Goal: Task Accomplishment & Management: Manage account settings

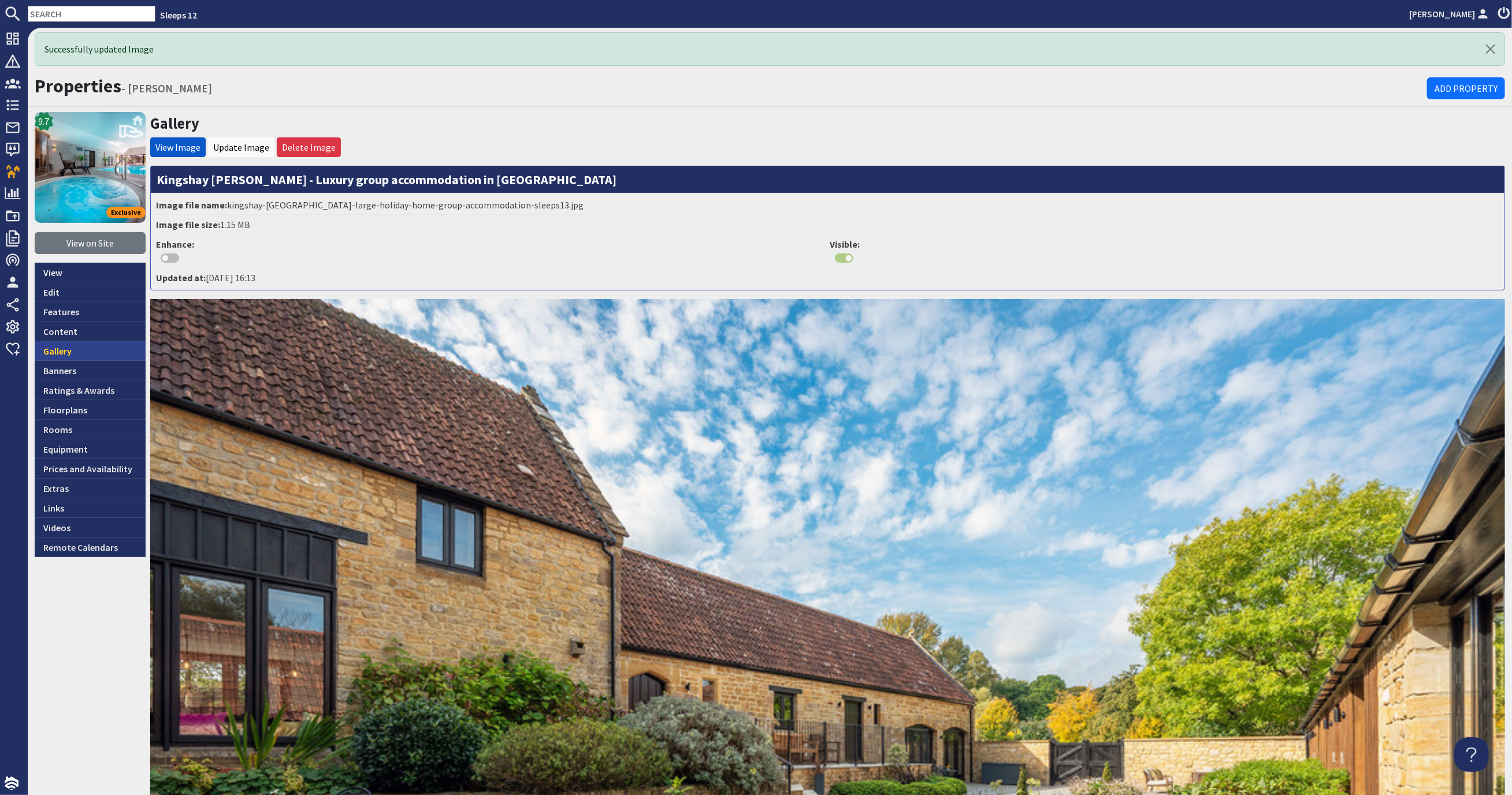
click at [84, 352] on link "Gallery" at bounding box center [90, 351] width 111 height 19
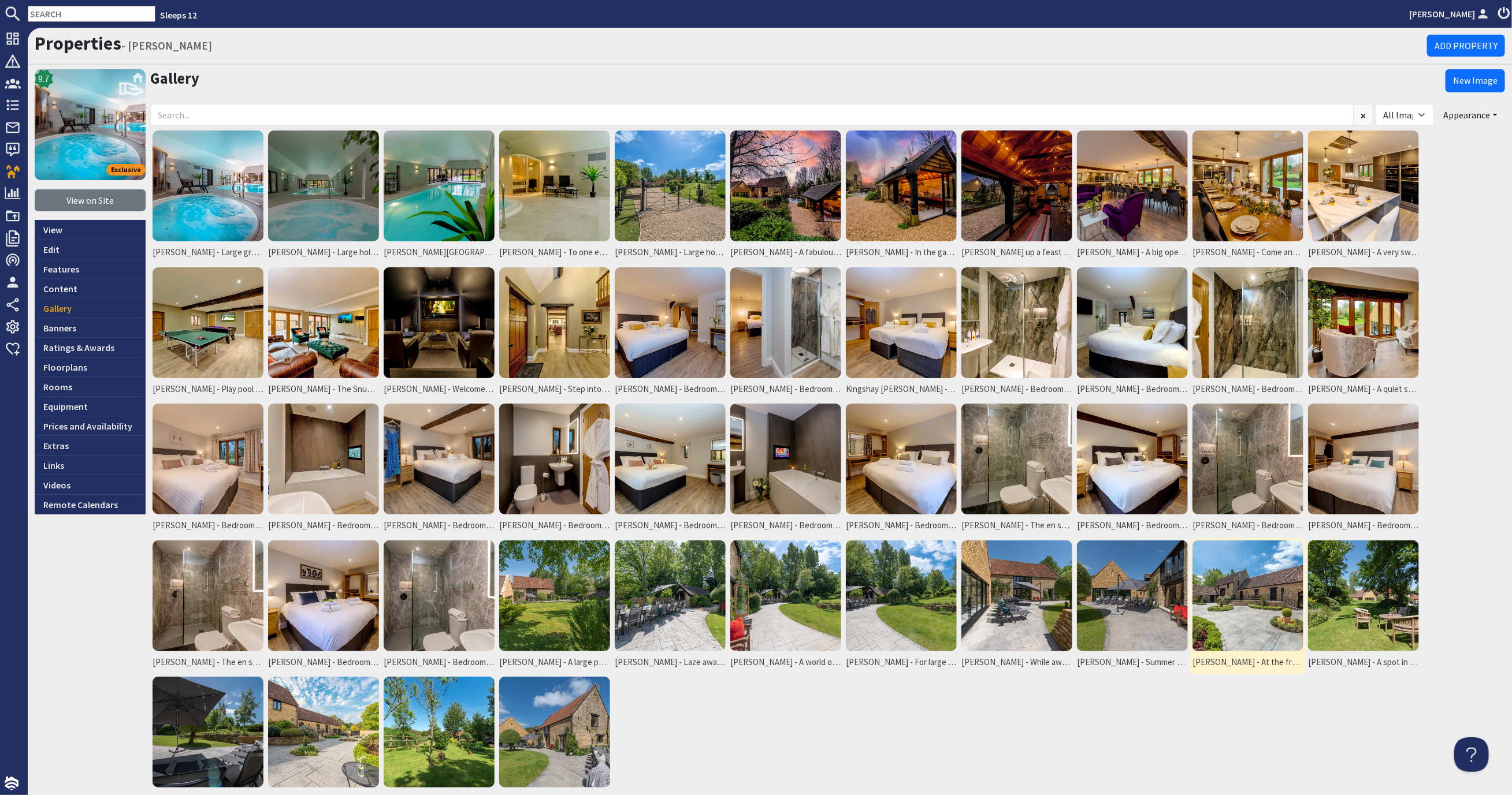
click at [1289, 591] on img at bounding box center [1247, 595] width 111 height 111
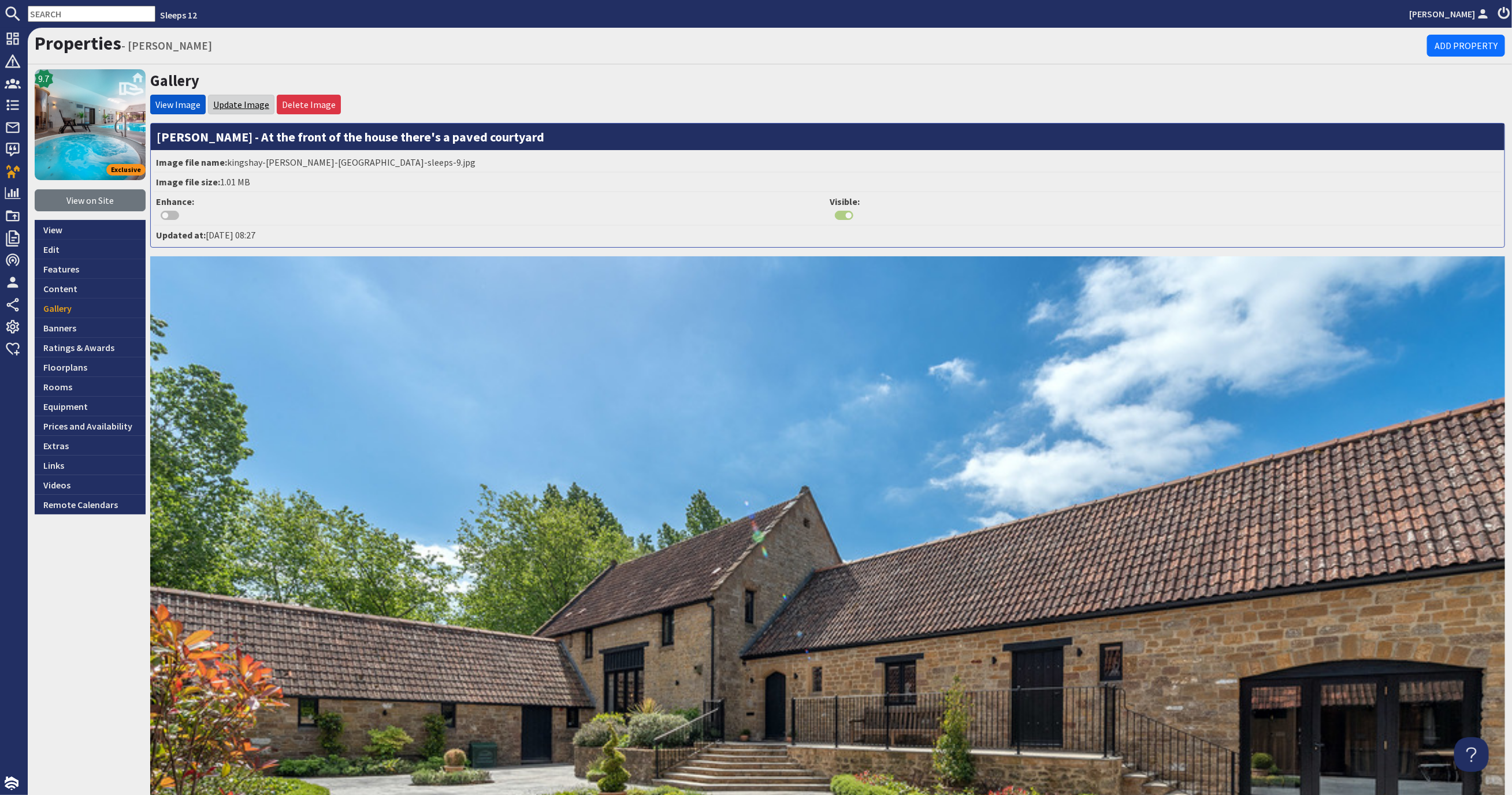
click at [227, 99] on link "Update Image" at bounding box center [241, 105] width 56 height 12
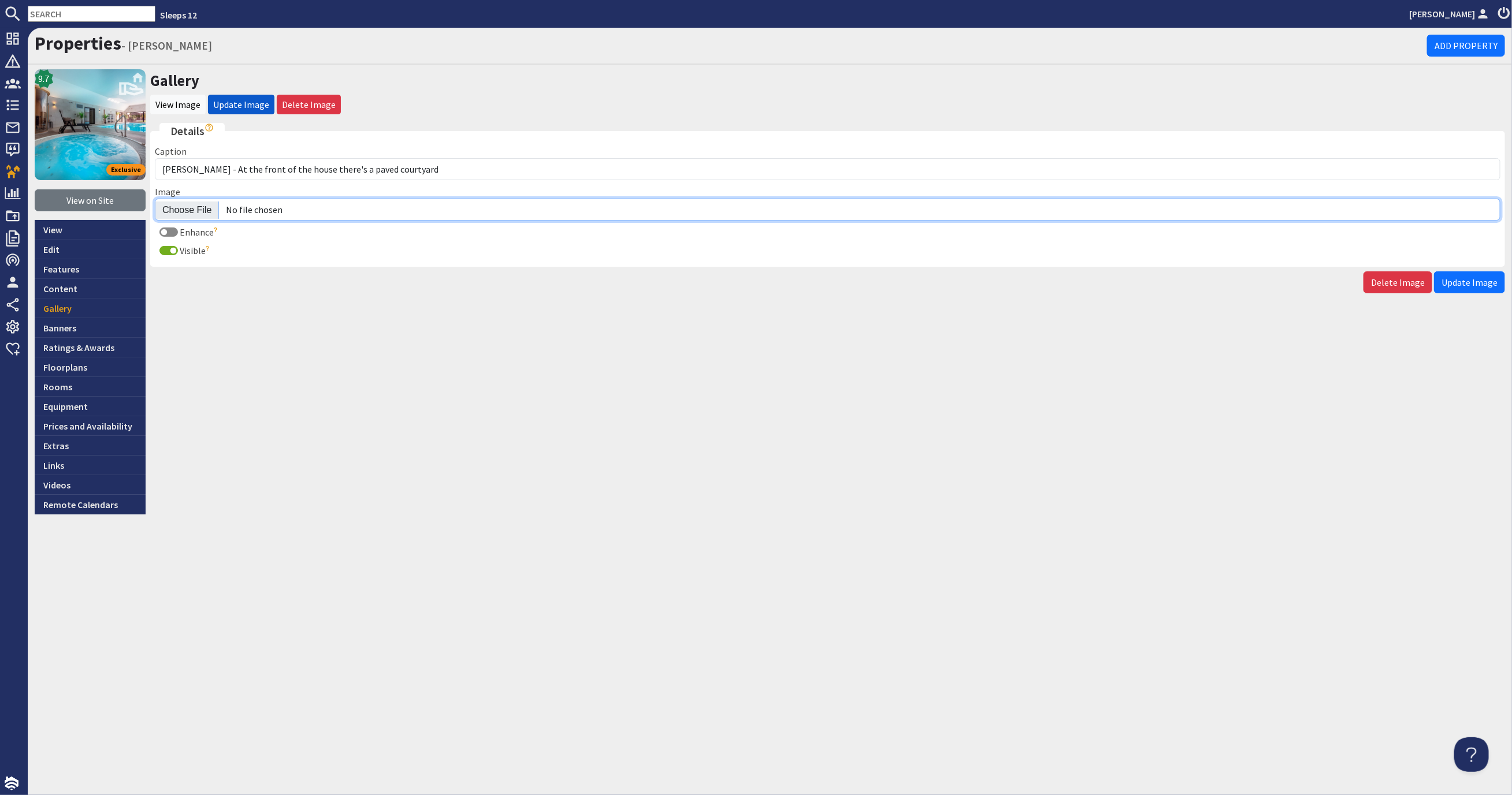
click at [187, 204] on input "Image" at bounding box center [827, 210] width 1345 height 22
type input "C:\fakepath\kingshay-barton-large-holiday-home-group-accommodation-sleeps14.jpg"
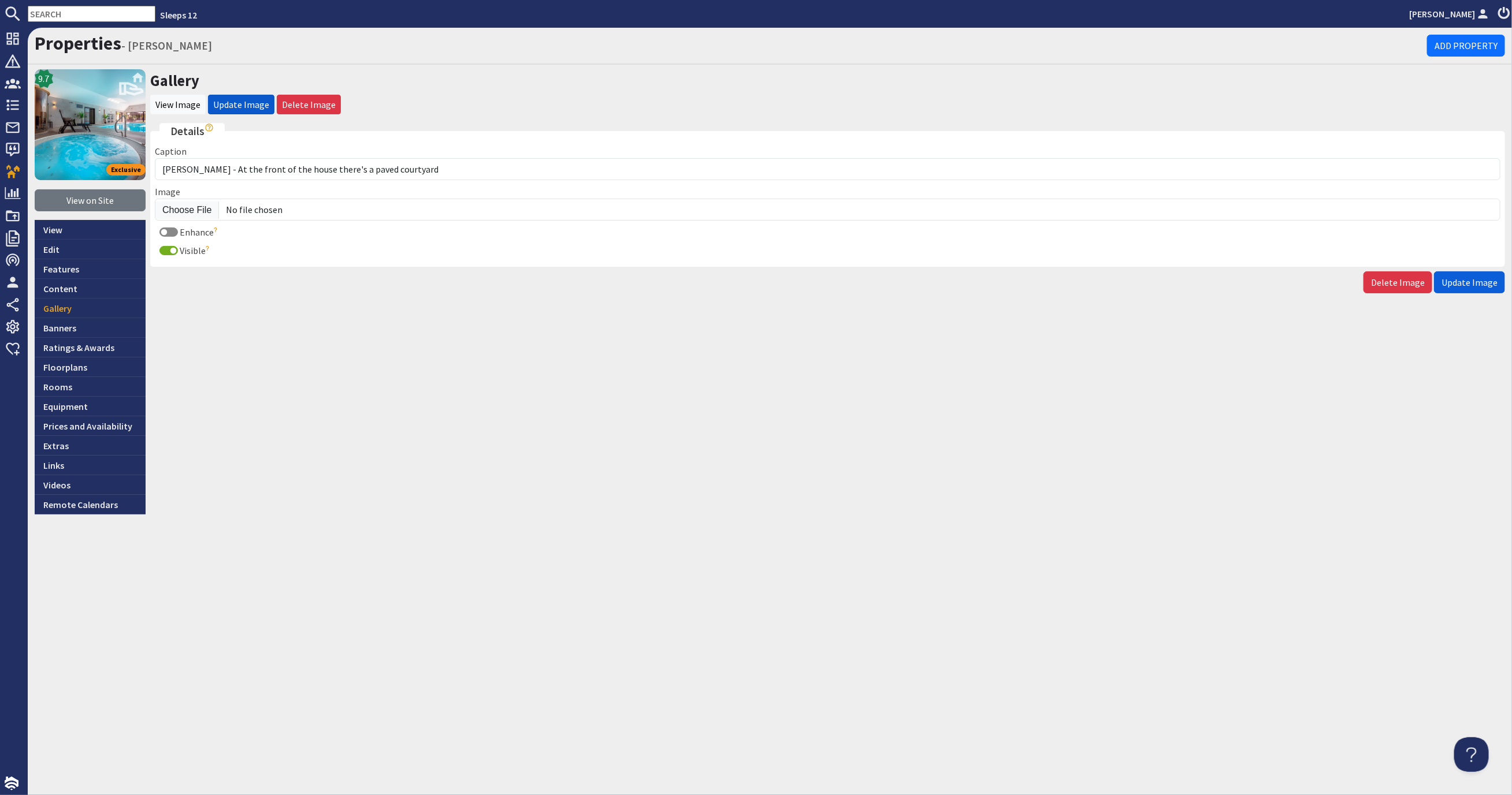
click at [1481, 286] on button "Update Image" at bounding box center [1470, 282] width 71 height 22
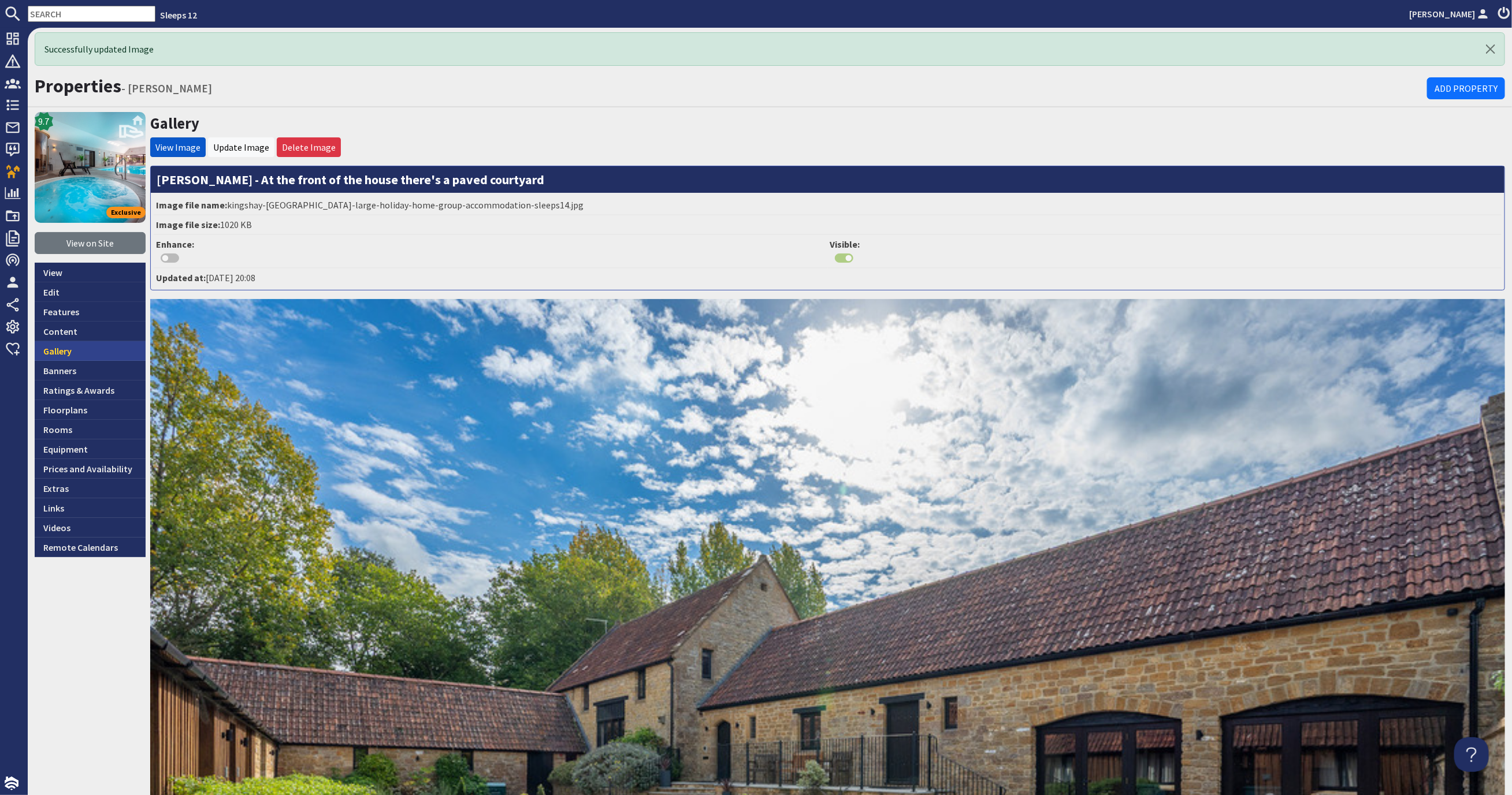
click at [76, 346] on link "Gallery" at bounding box center [90, 351] width 111 height 19
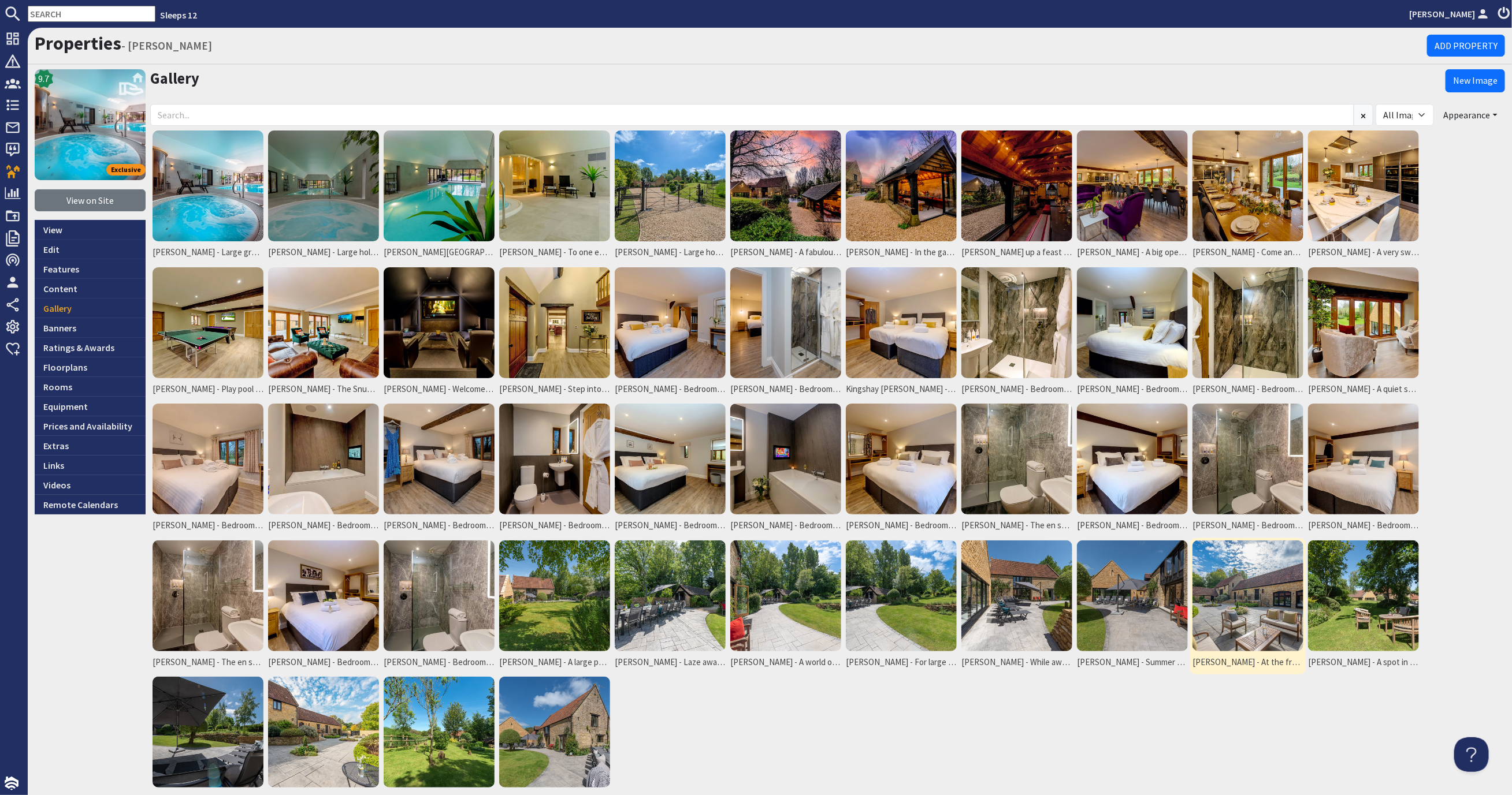
click at [1215, 603] on img at bounding box center [1247, 595] width 111 height 111
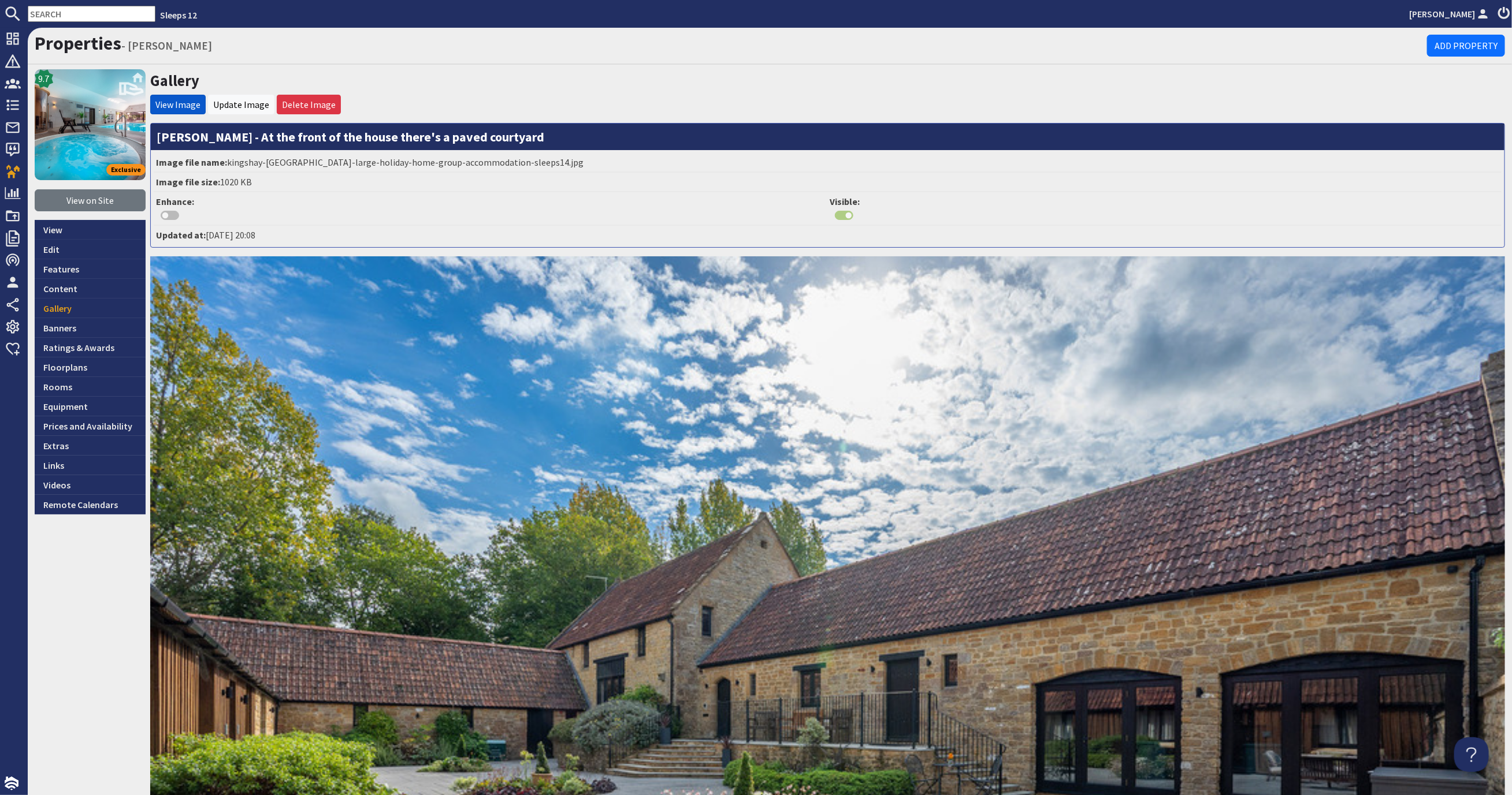
drag, startPoint x: 532, startPoint y: 137, endPoint x: 159, endPoint y: 135, distance: 373.0
click at [159, 135] on h3 "[PERSON_NAME] - At the front of the house there's a paved courtyard" at bounding box center [827, 137] width 1354 height 27
copy h3 "[PERSON_NAME] - At the front of the house there's a paved courtyard"
click at [92, 300] on link "Gallery" at bounding box center [90, 308] width 111 height 19
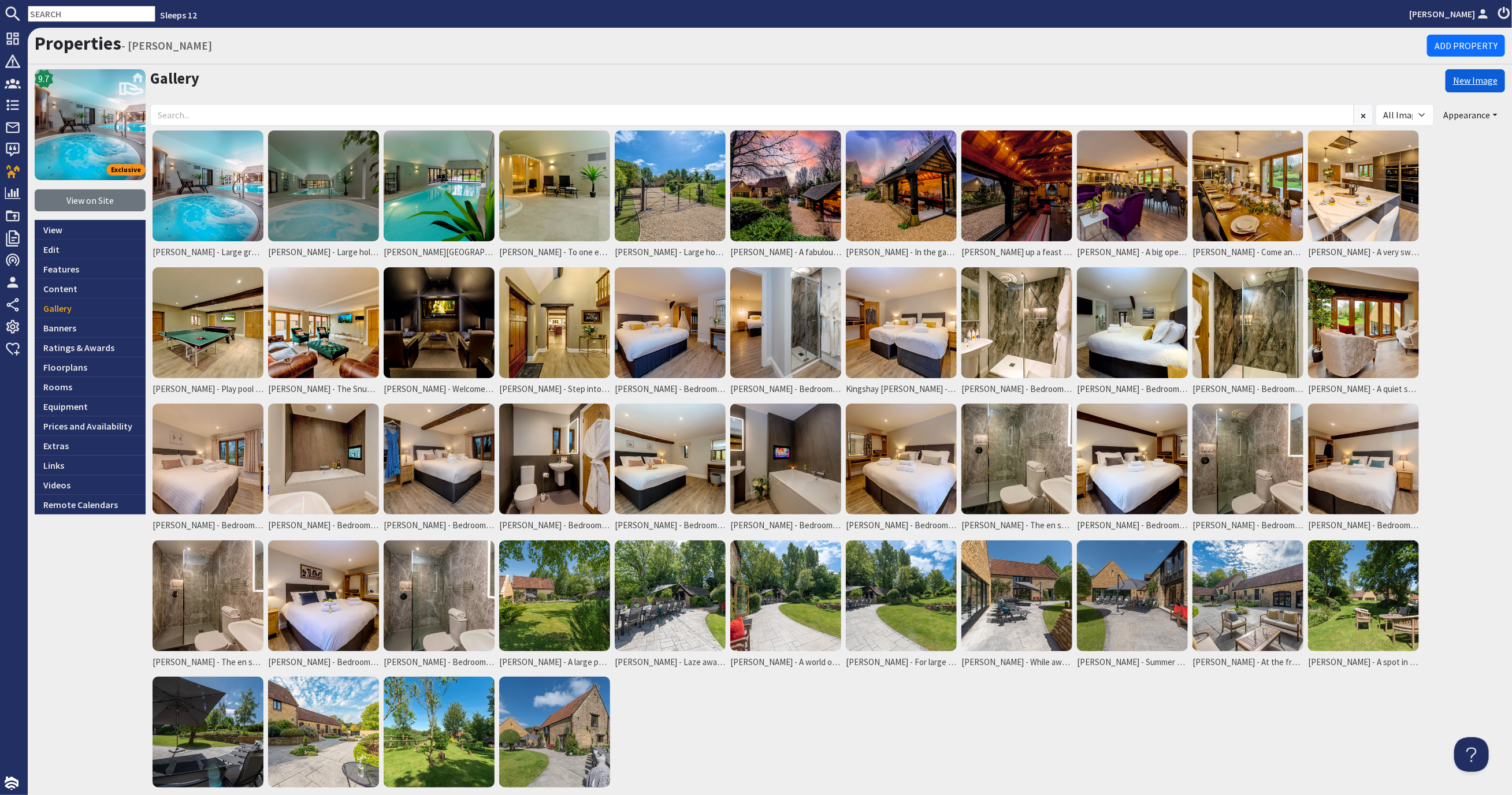
click at [1461, 74] on link "New Image" at bounding box center [1475, 80] width 59 height 23
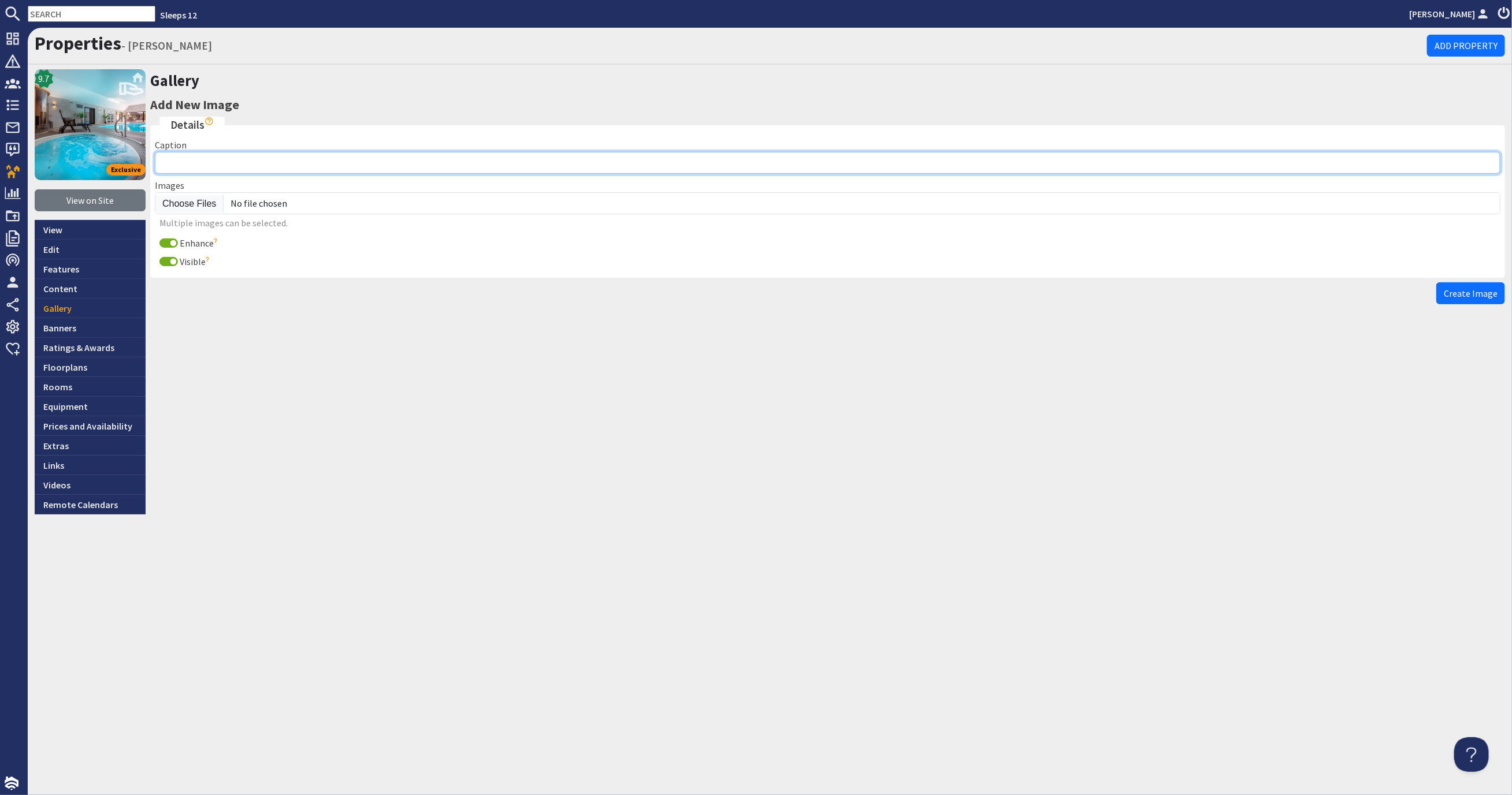
click at [195, 164] on input "Caption" at bounding box center [827, 163] width 1345 height 22
paste input "[PERSON_NAME] - At the front of the house there's a paved courtyard"
type input "[PERSON_NAME] - At the front of the house there's a paved courtyard"
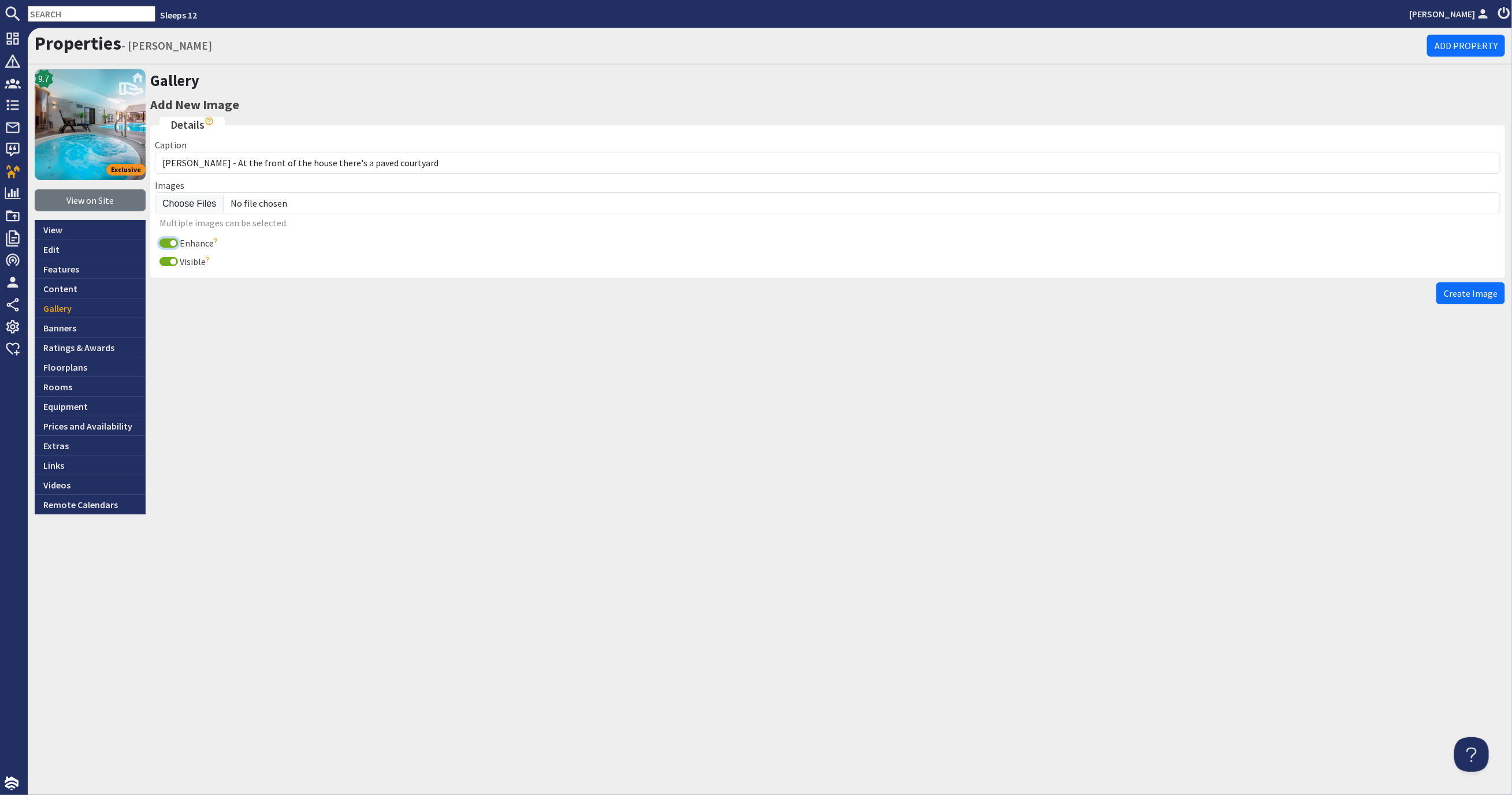
click at [168, 241] on input "Enhance" at bounding box center [168, 243] width 19 height 9
checkbox input "false"
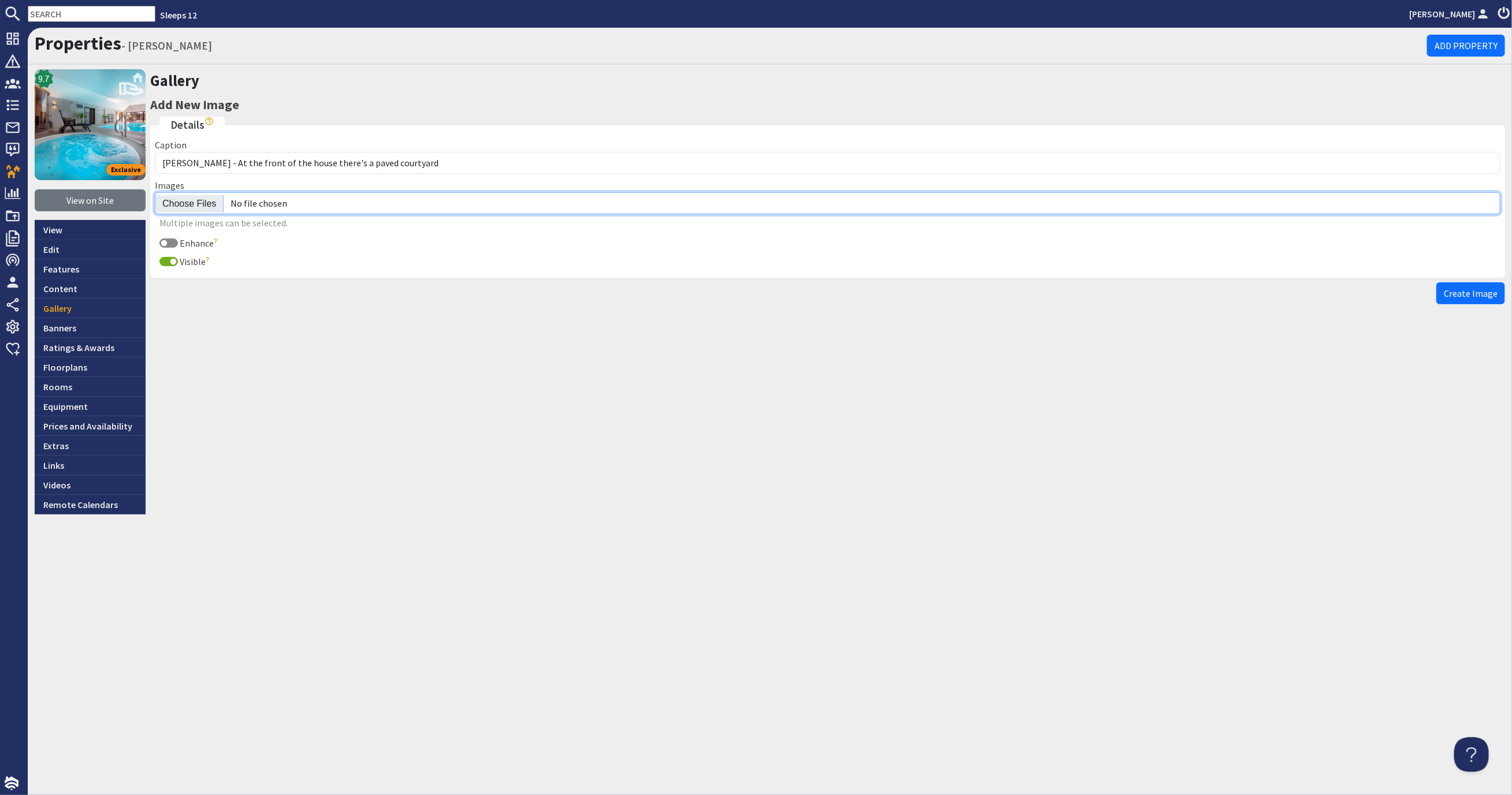
click at [186, 204] on input "file" at bounding box center [827, 204] width 1345 height 22
type input "C:\fakepath\kingshay-barton-large-holiday-home-group-accommodation-sleeps15.jpg"
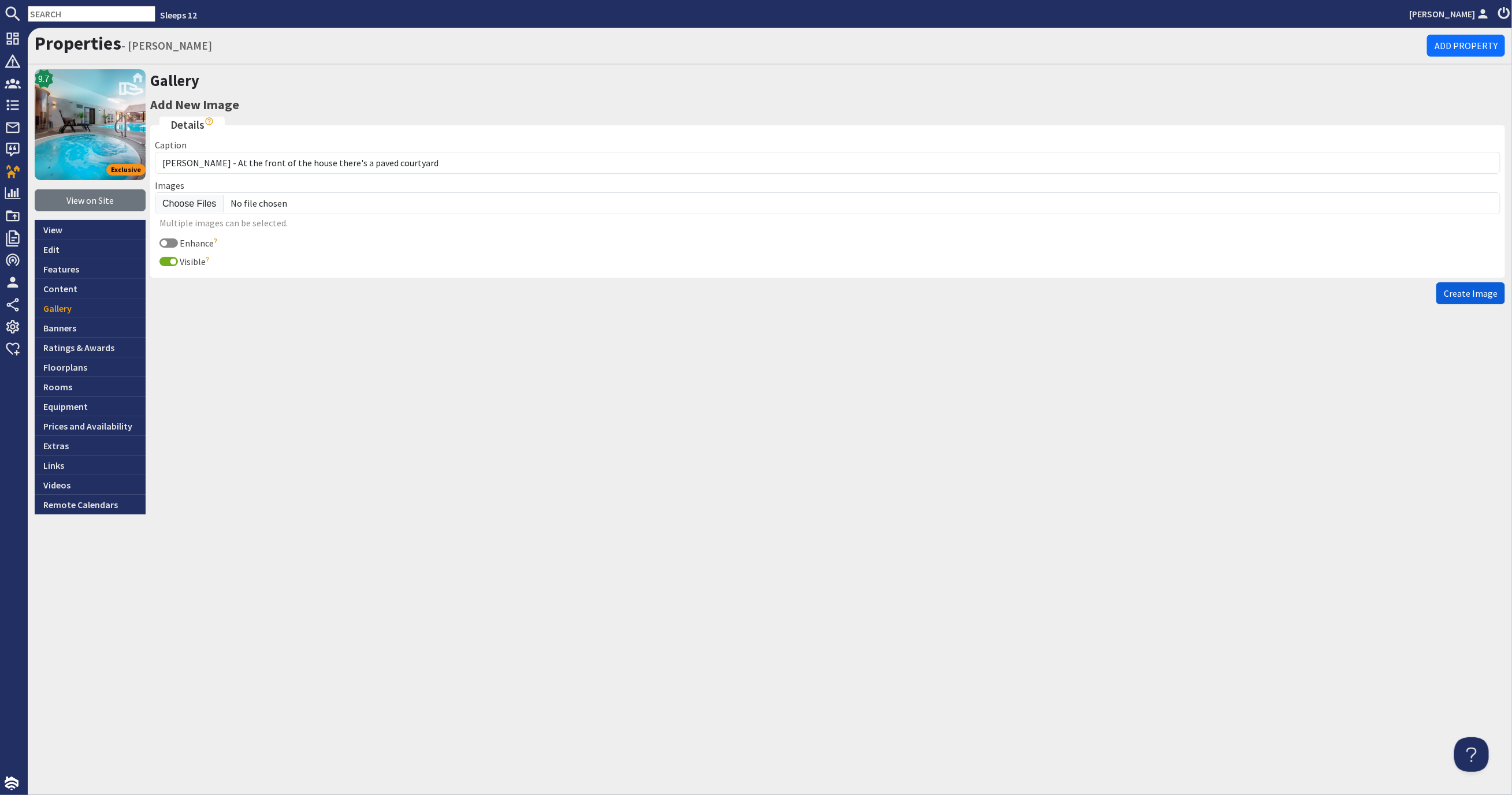
click at [1492, 291] on span "Create Image" at bounding box center [1470, 293] width 54 height 12
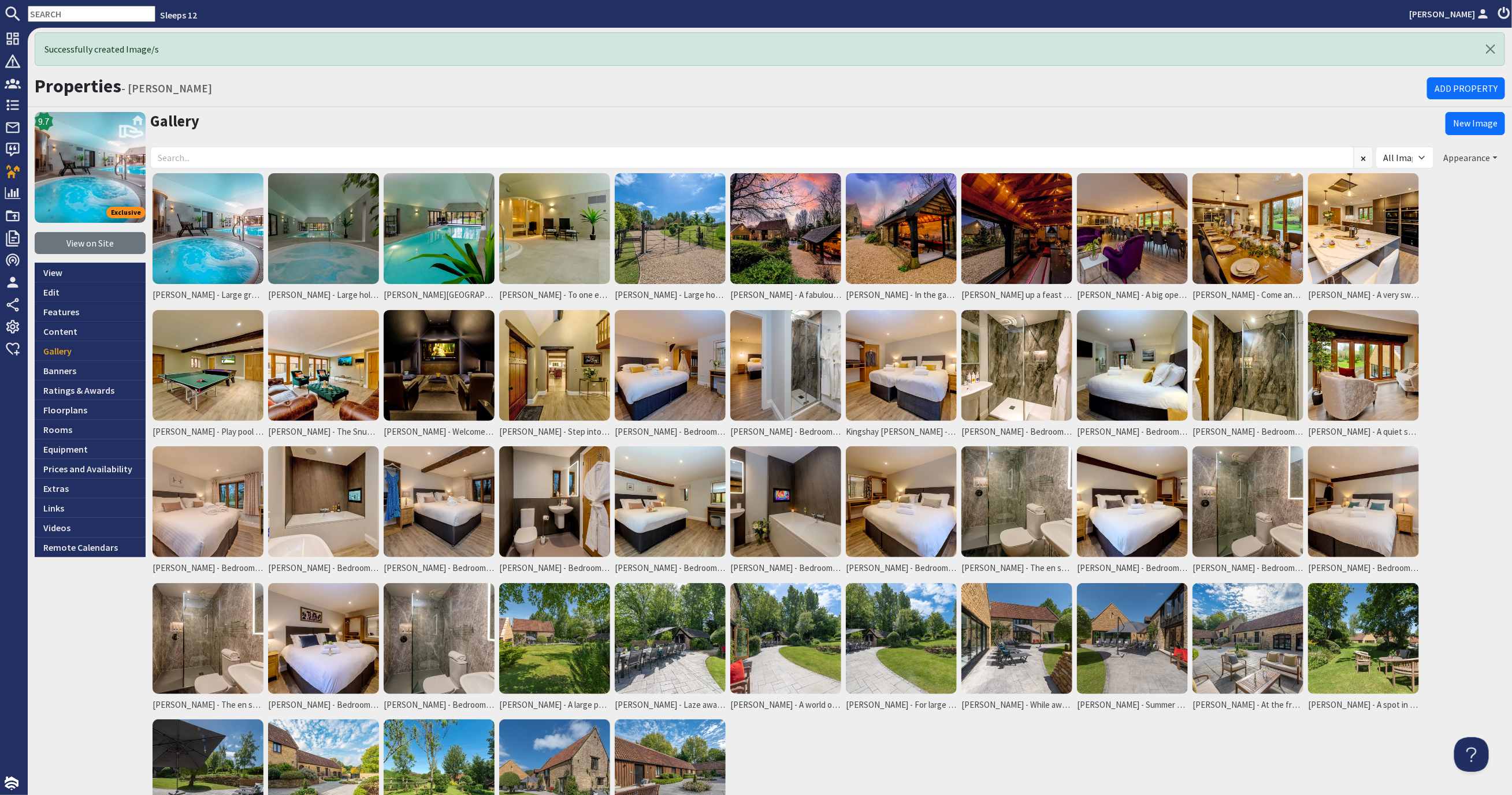
click at [1462, 157] on button "Appearance" at bounding box center [1470, 158] width 68 height 22
click at [1432, 178] on link "Reorder" at bounding box center [1425, 181] width 45 height 12
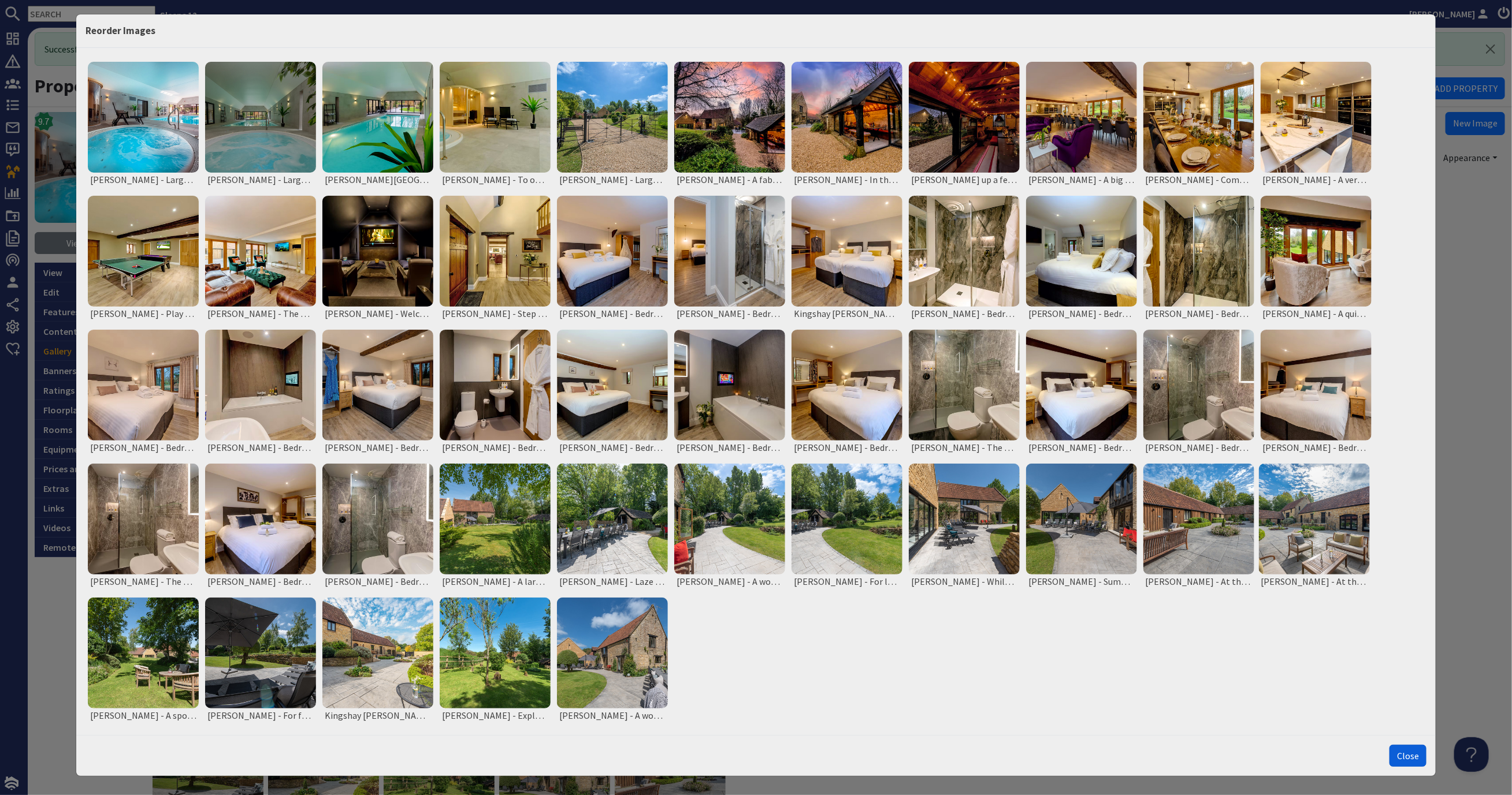
click at [1403, 750] on button "Close" at bounding box center [1408, 756] width 37 height 22
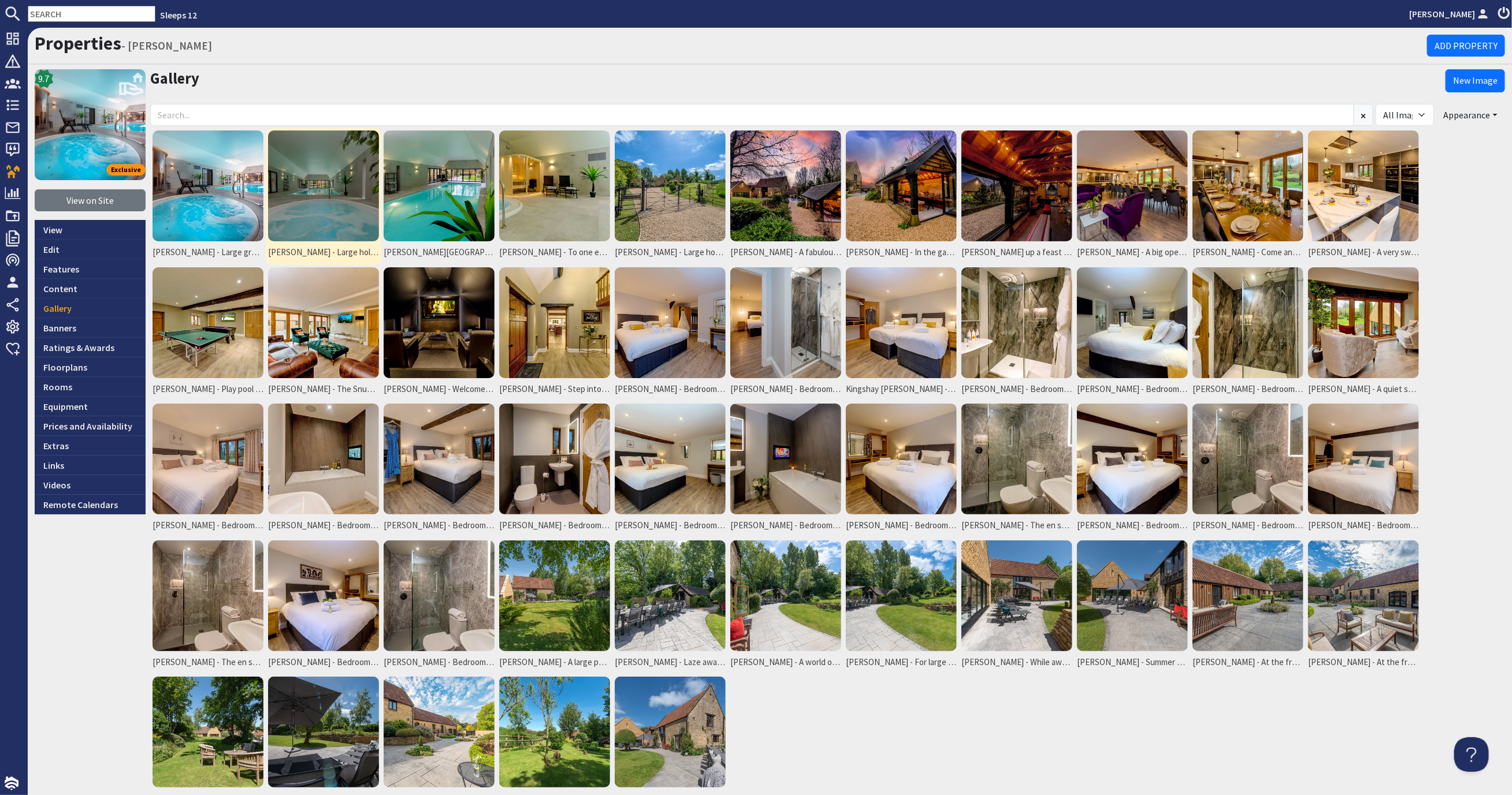
click at [315, 172] on img at bounding box center [323, 186] width 111 height 111
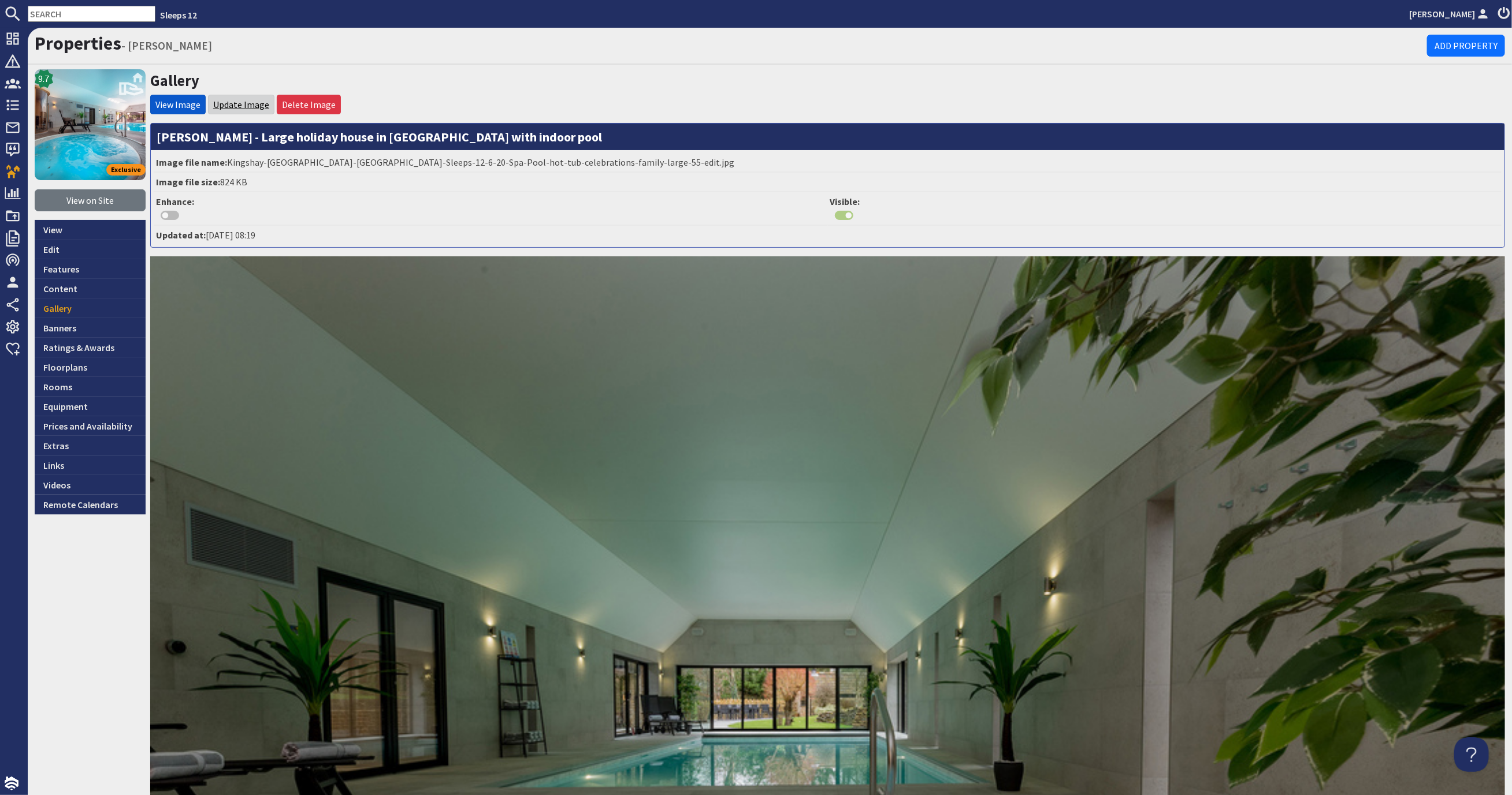
click at [231, 106] on link "Update Image" at bounding box center [241, 105] width 56 height 12
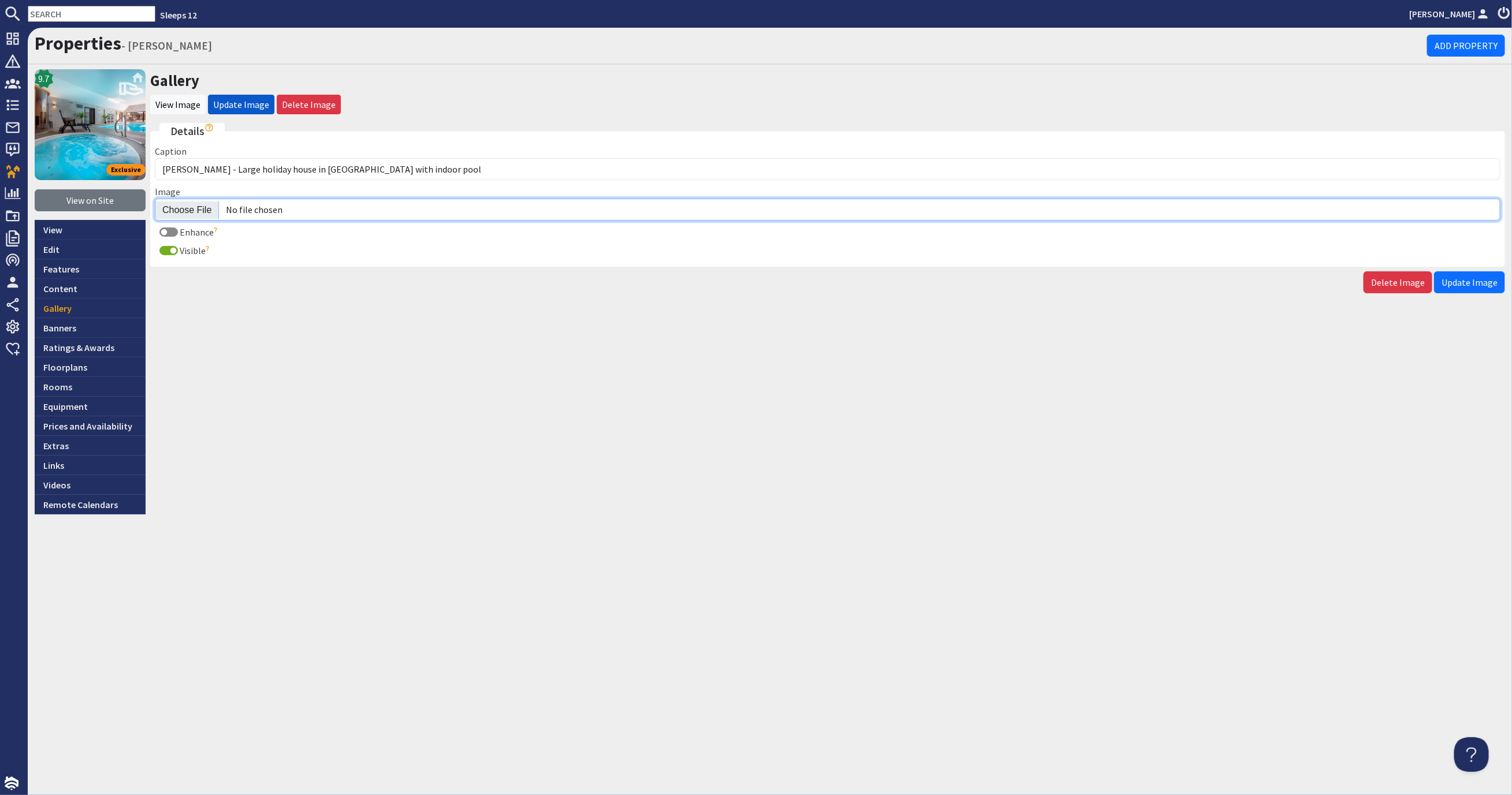
click at [195, 211] on input "Image" at bounding box center [827, 210] width 1345 height 22
type input "C:\fakepath\kingshay-barton-large-holiday-home-group-accommodation-sleeps16.jpg"
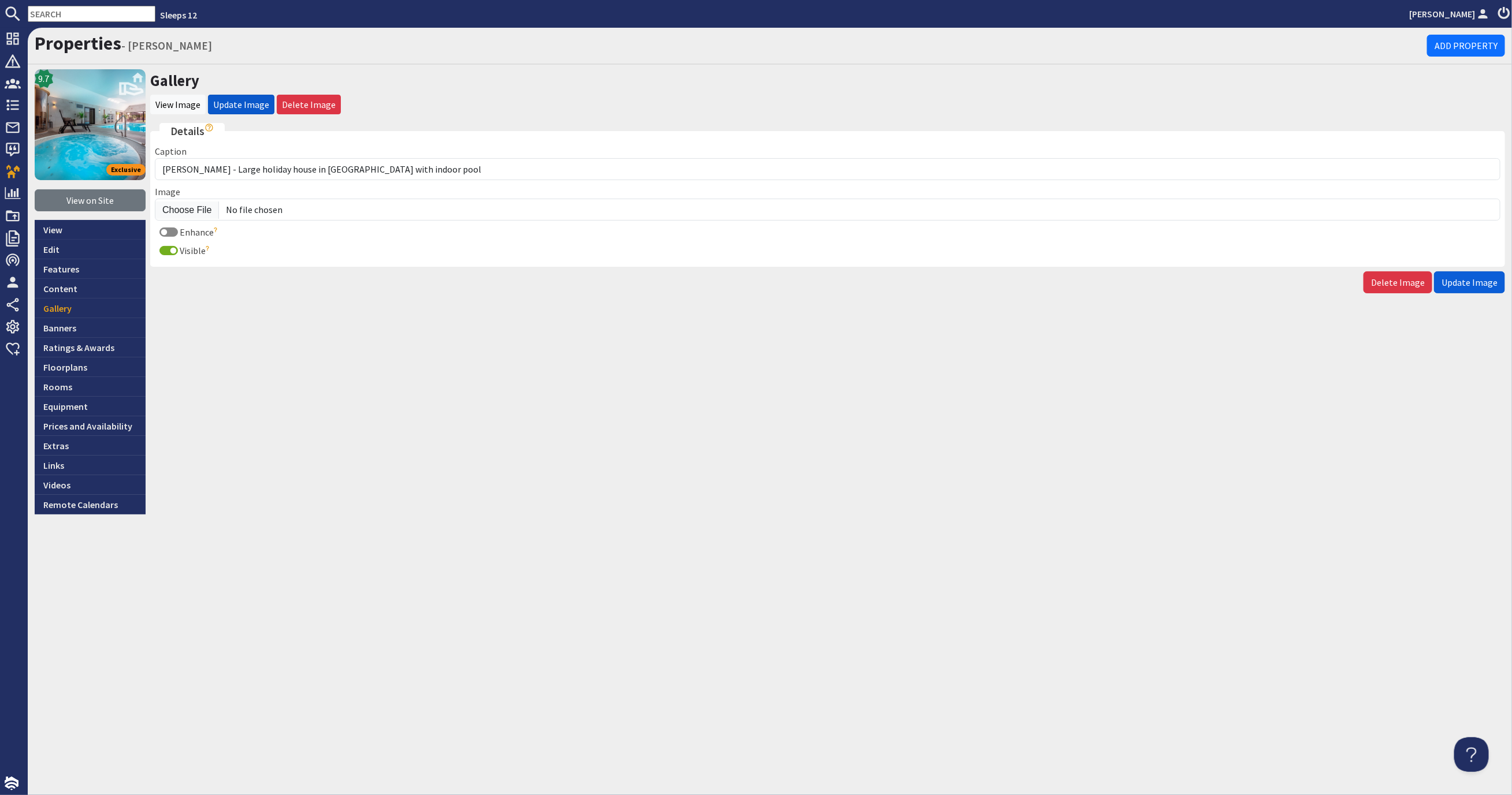
click at [1469, 281] on span "Update Image" at bounding box center [1469, 282] width 56 height 12
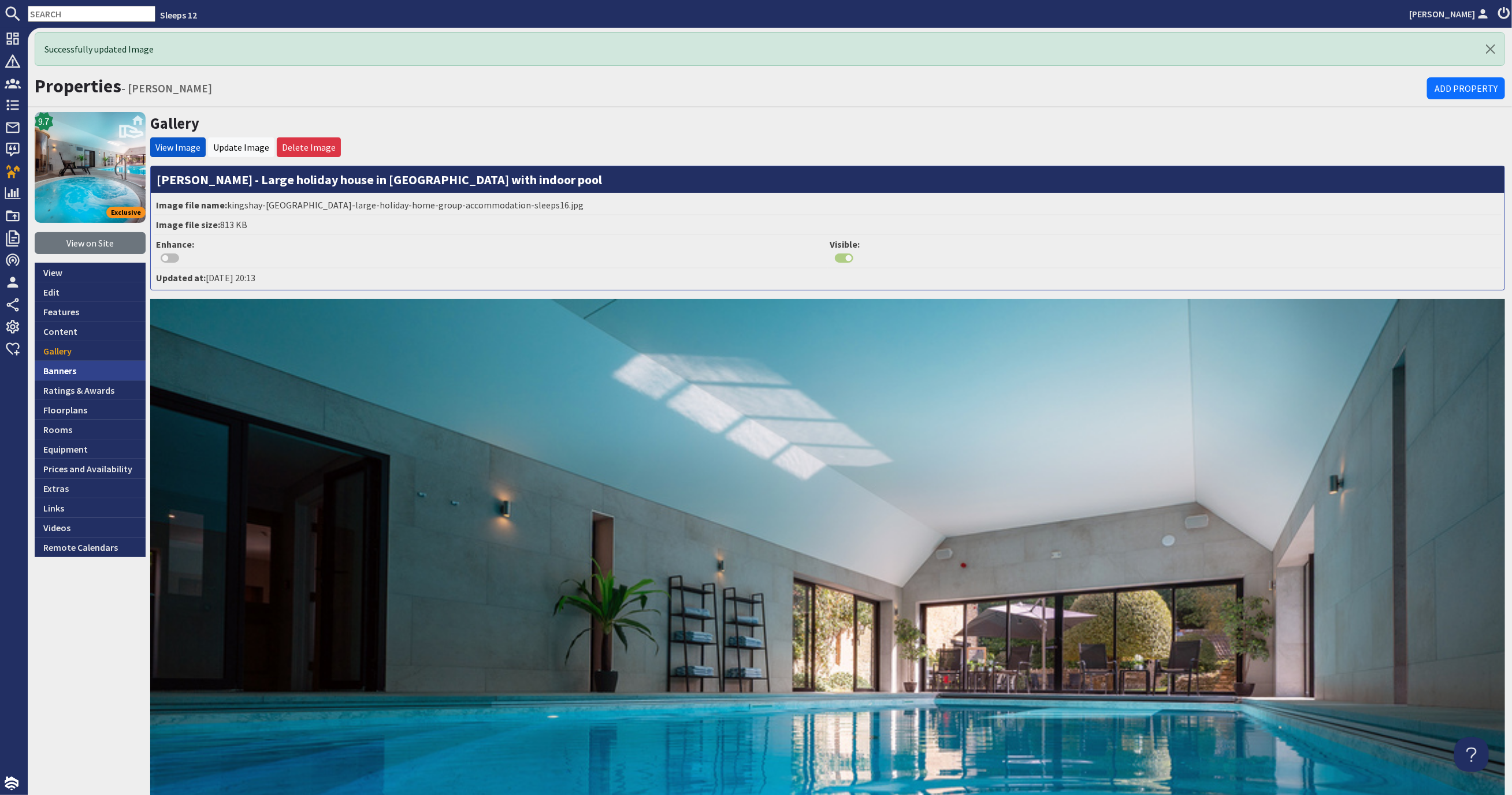
click at [72, 366] on link "Banners" at bounding box center [90, 371] width 111 height 19
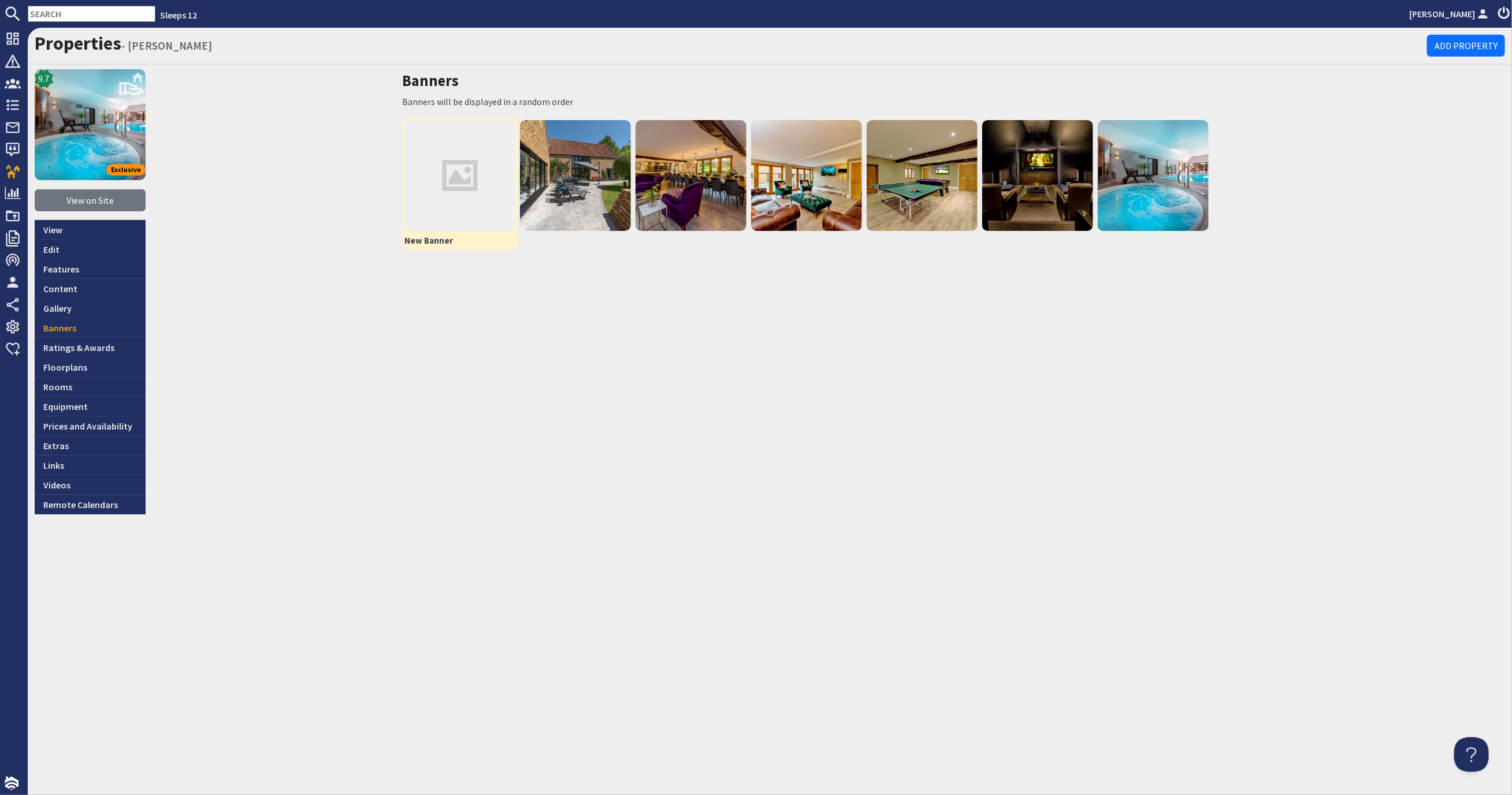
click at [445, 167] on img at bounding box center [459, 175] width 111 height 111
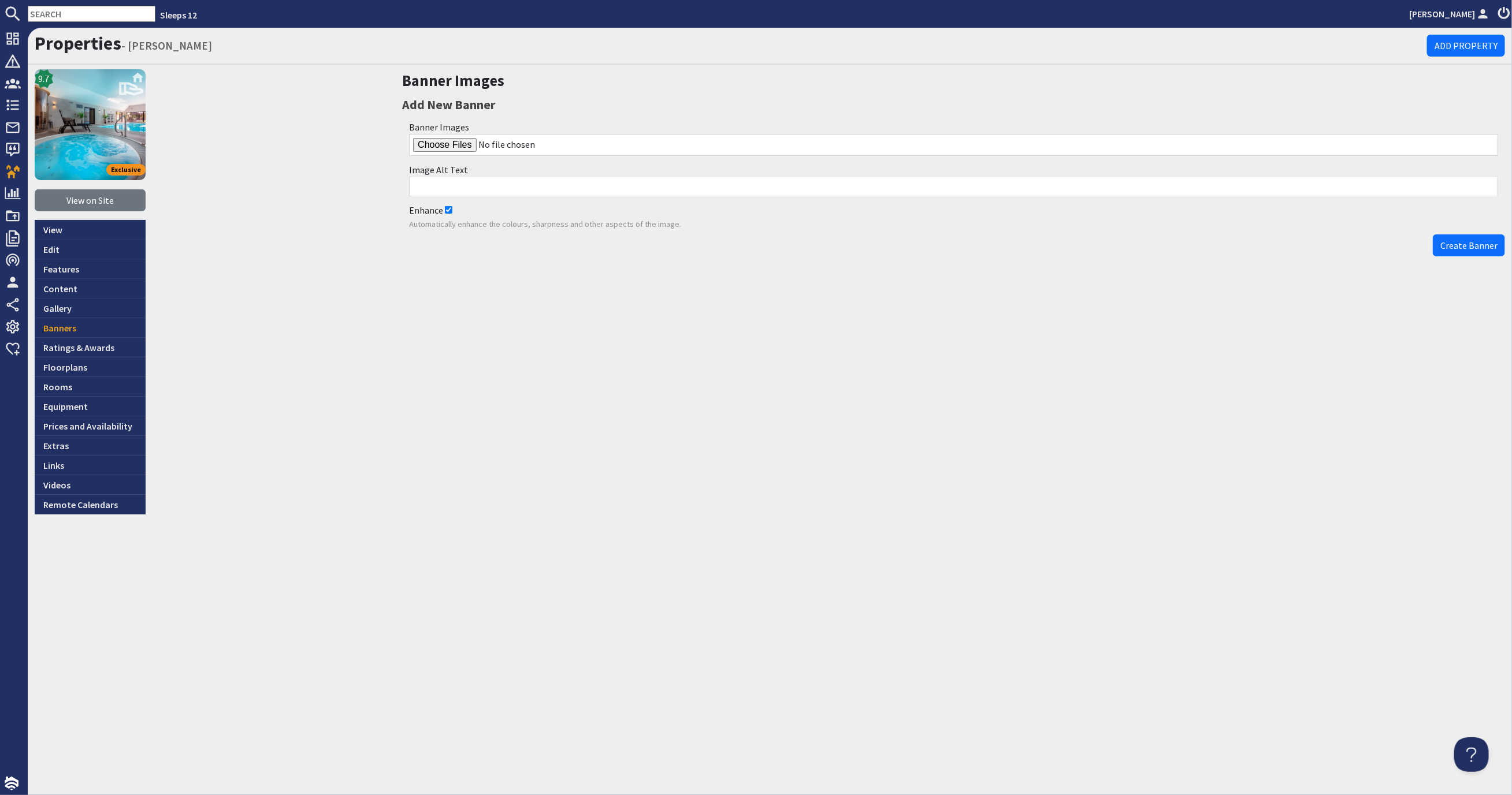
click at [451, 212] on input "Enhance" at bounding box center [448, 210] width 7 height 7
checkbox input "false"
click at [448, 144] on input "file" at bounding box center [953, 145] width 1089 height 22
type input "C:\fakepath\kingshay-barton-large-holiday-home-group-accommodation-sleeps16.jpg"
click at [1468, 234] on button "Create Banner" at bounding box center [1468, 245] width 72 height 22
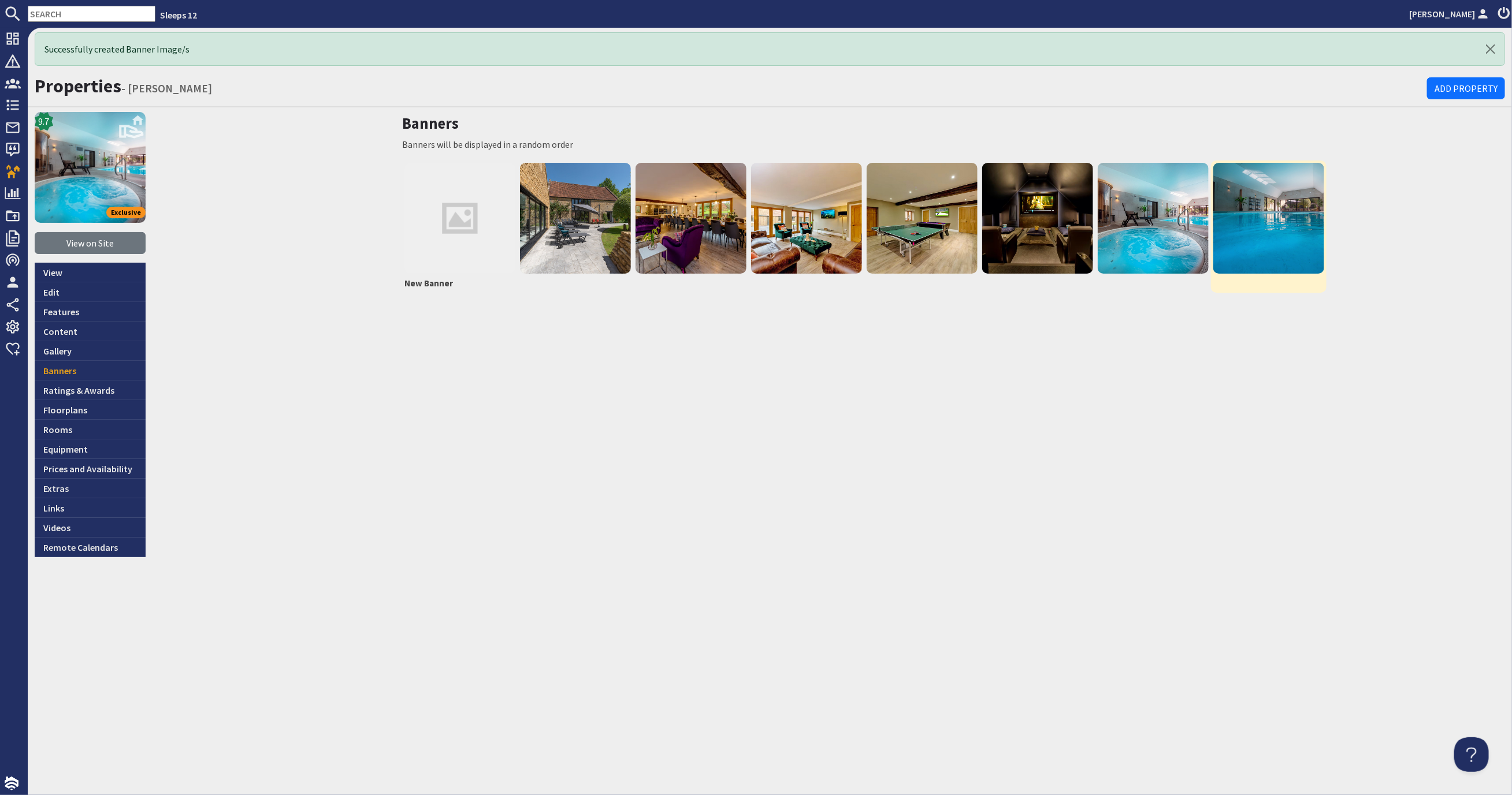
click at [1266, 227] on img at bounding box center [1268, 218] width 111 height 111
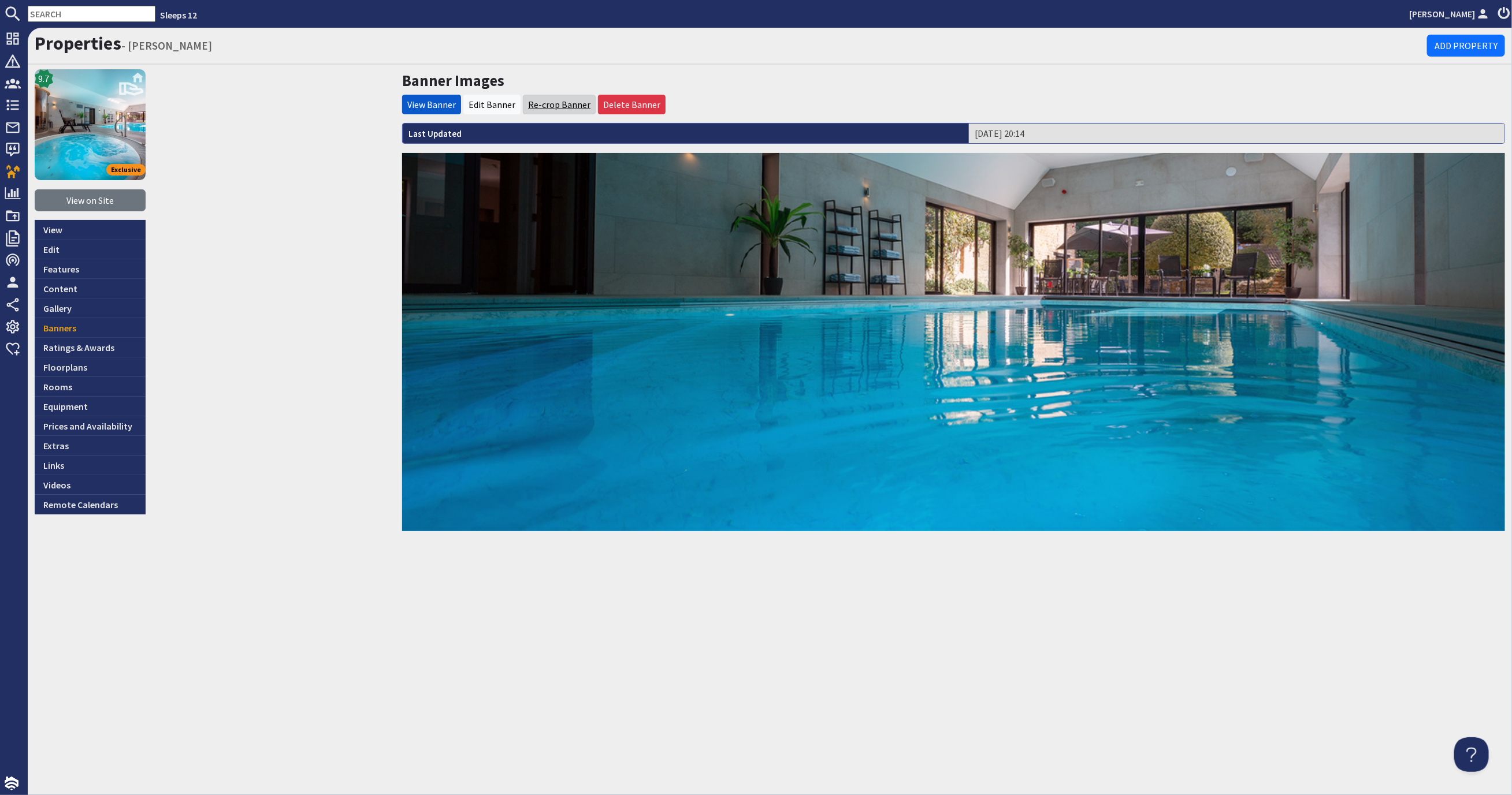
click at [556, 103] on link "Re-crop Banner" at bounding box center [559, 105] width 62 height 12
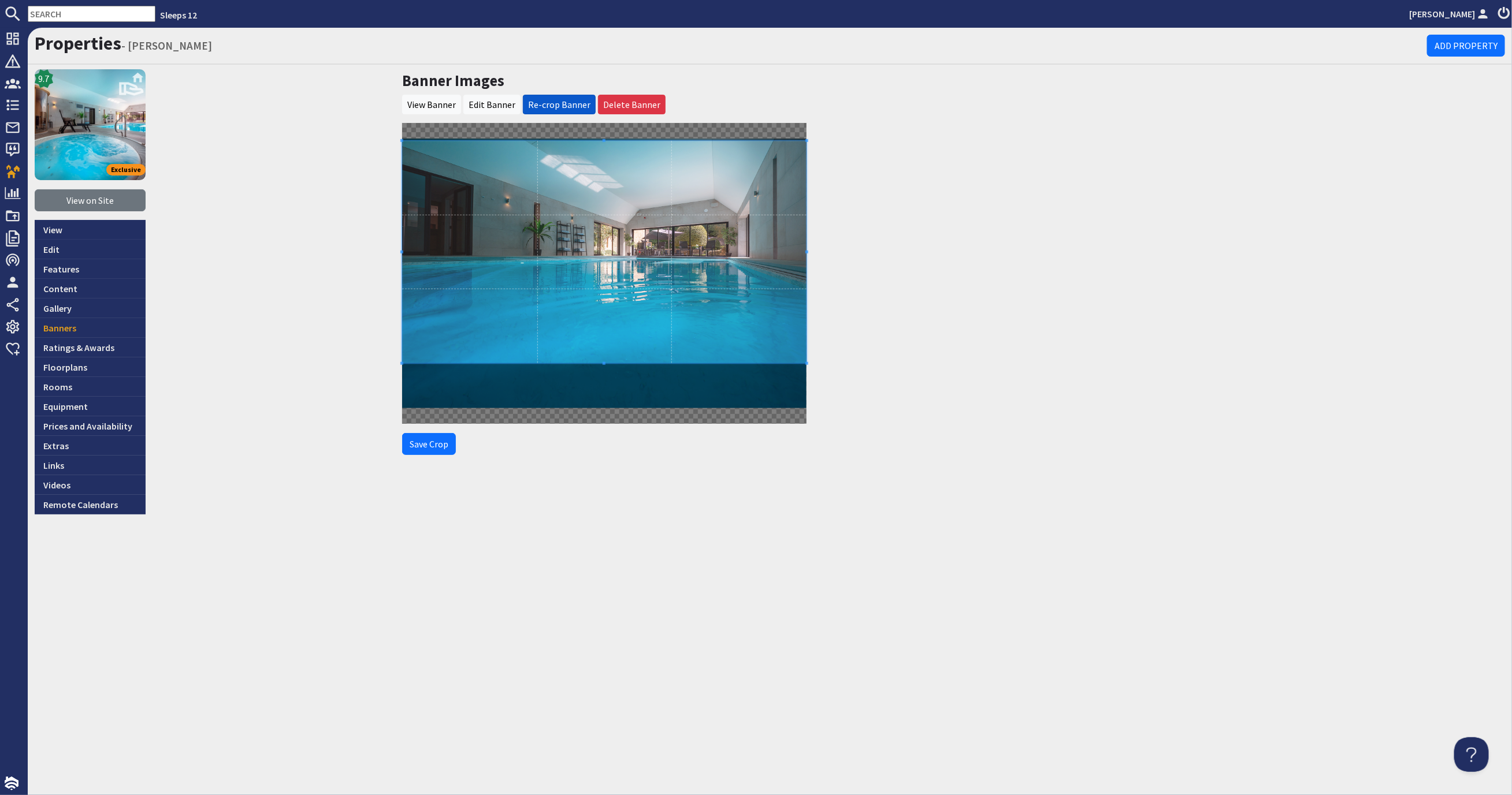
click at [569, 251] on span at bounding box center [604, 252] width 404 height 222
click at [424, 444] on button "Save Crop" at bounding box center [429, 444] width 54 height 22
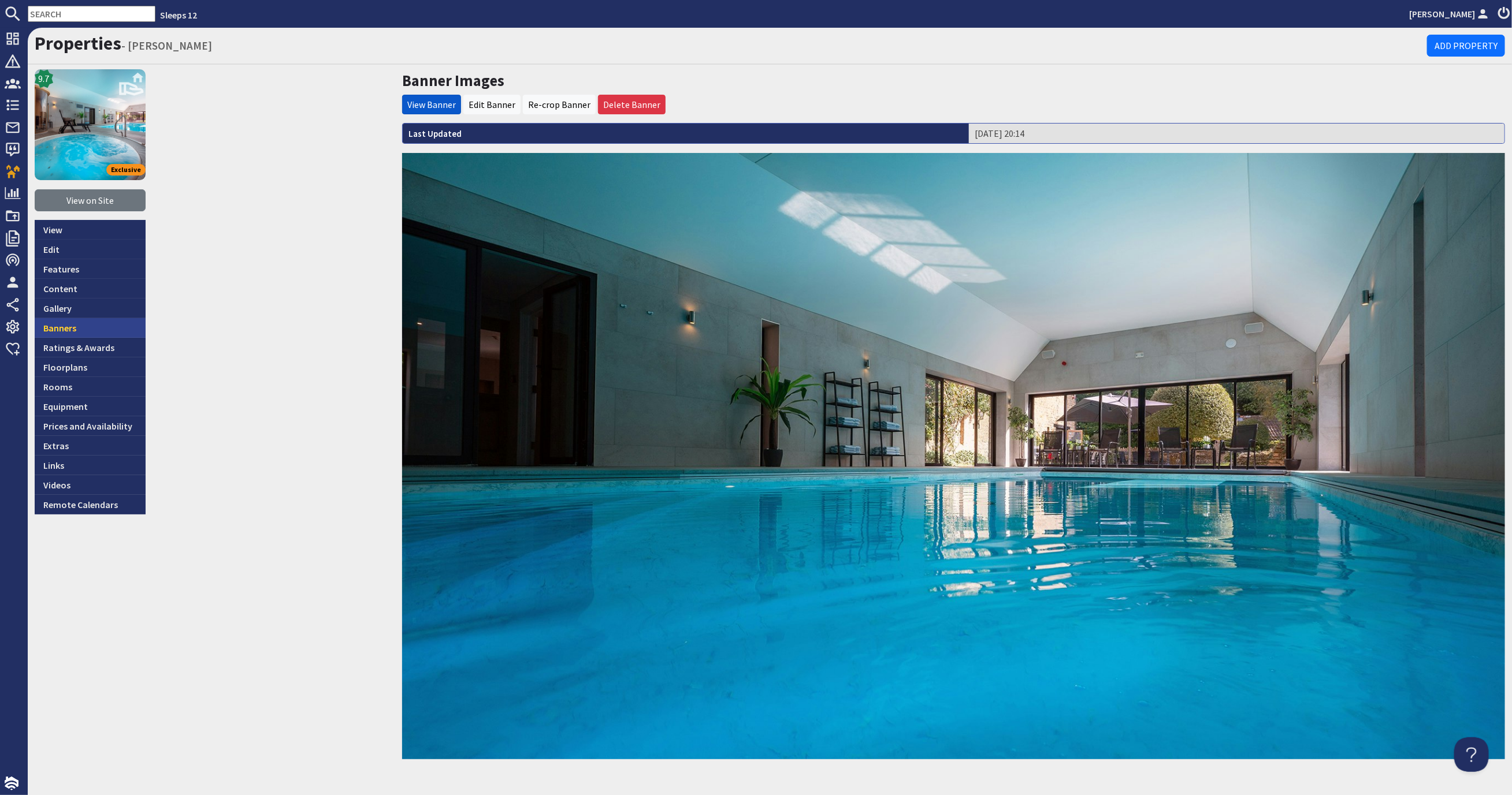
click at [89, 319] on link "Banners" at bounding box center [90, 328] width 111 height 19
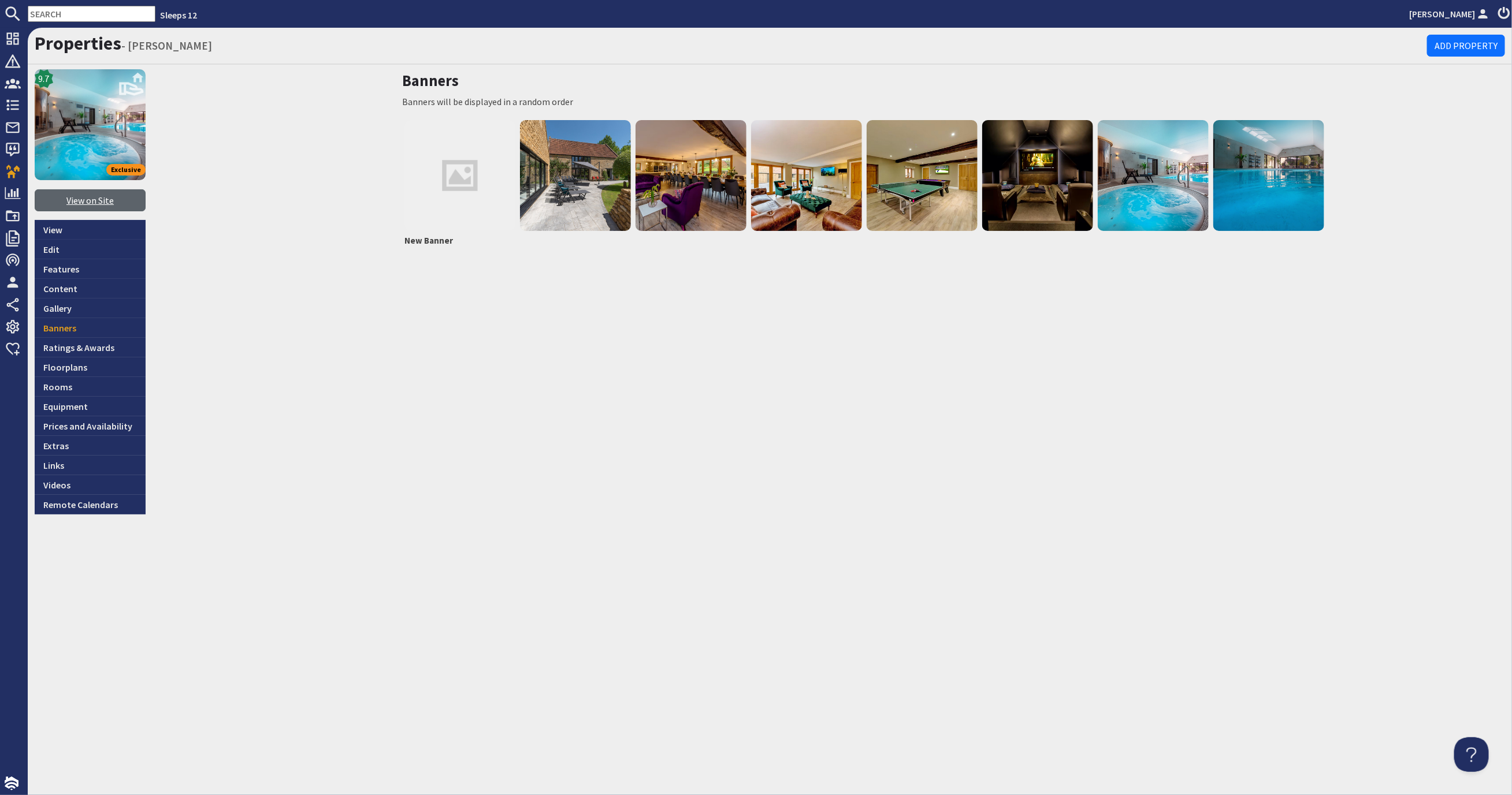
click at [102, 200] on link "View on Site" at bounding box center [90, 201] width 111 height 22
click at [73, 230] on link "View" at bounding box center [90, 230] width 111 height 19
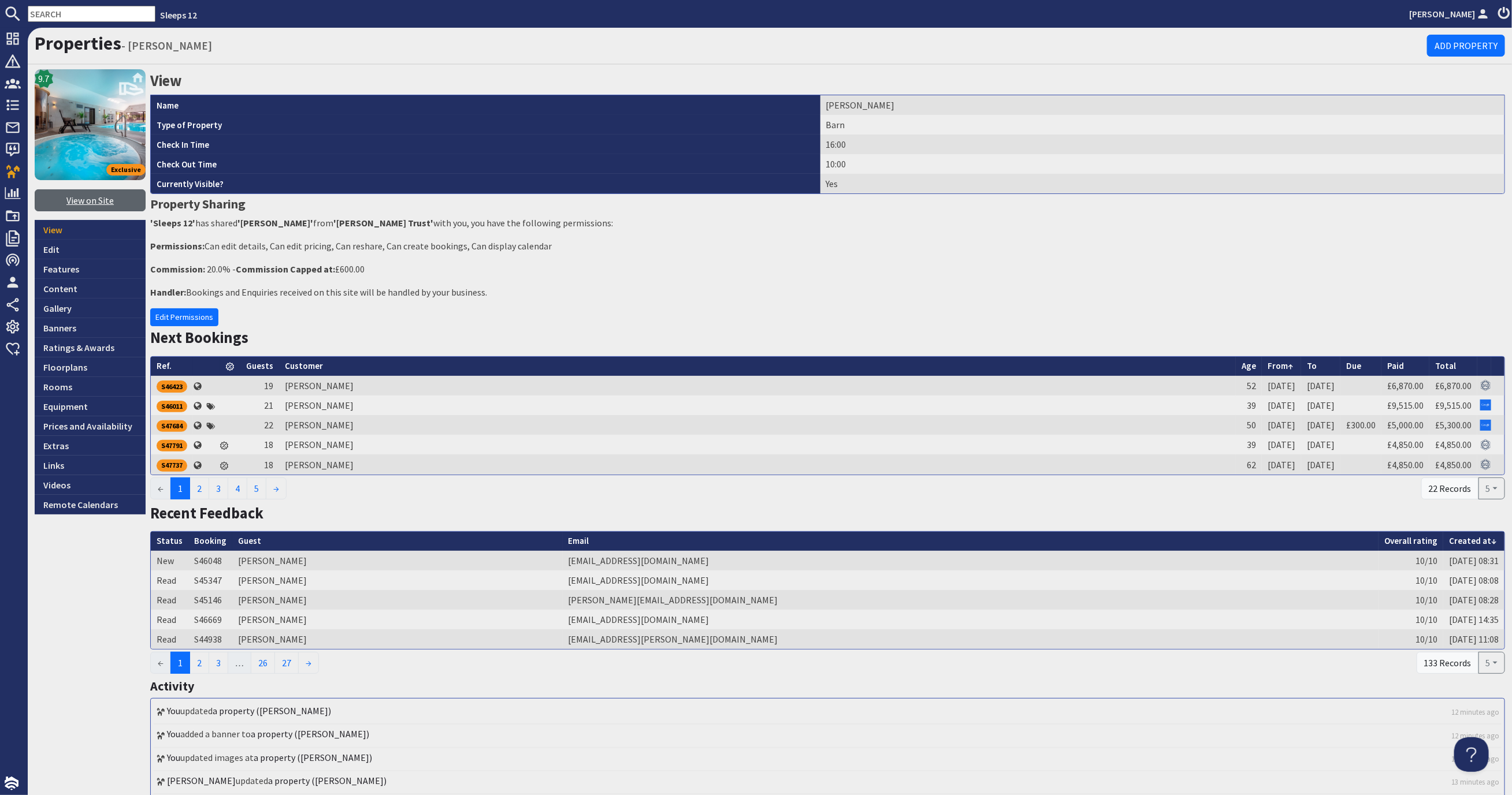
click at [94, 195] on link "View on Site" at bounding box center [90, 201] width 111 height 22
click at [83, 310] on link "Gallery" at bounding box center [90, 308] width 111 height 19
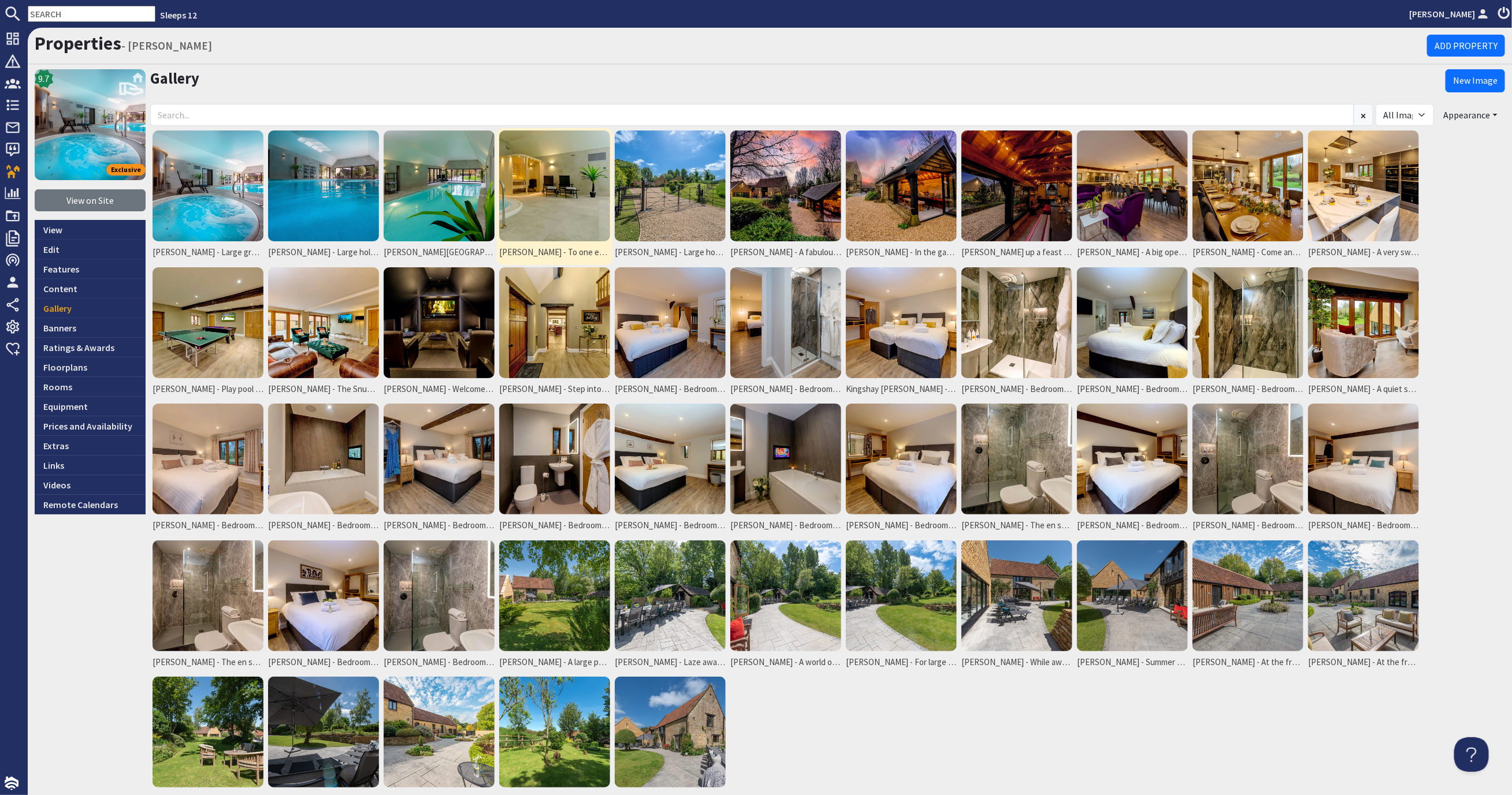
click at [569, 184] on img at bounding box center [554, 186] width 111 height 111
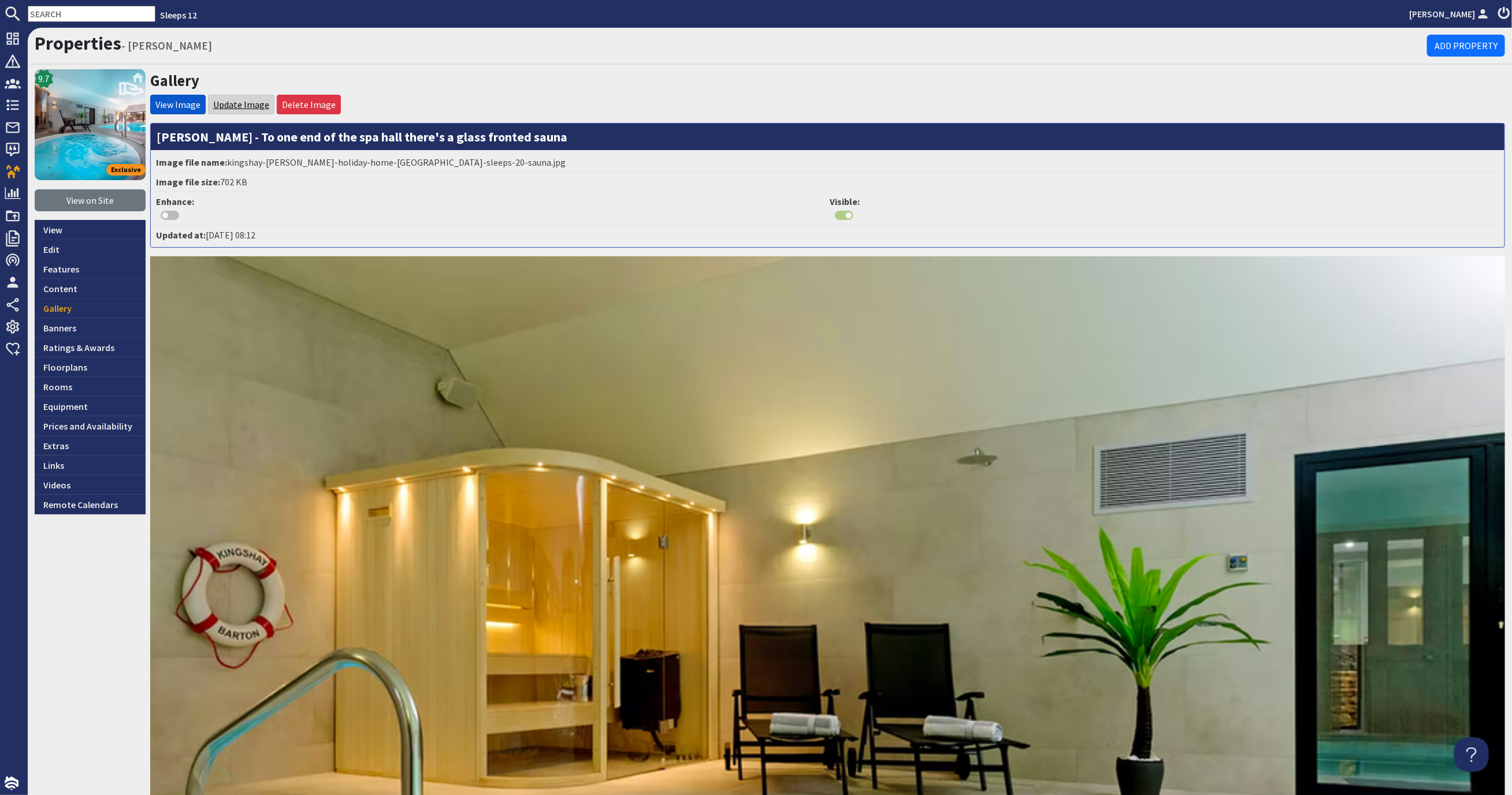
click at [249, 99] on link "Update Image" at bounding box center [241, 105] width 56 height 12
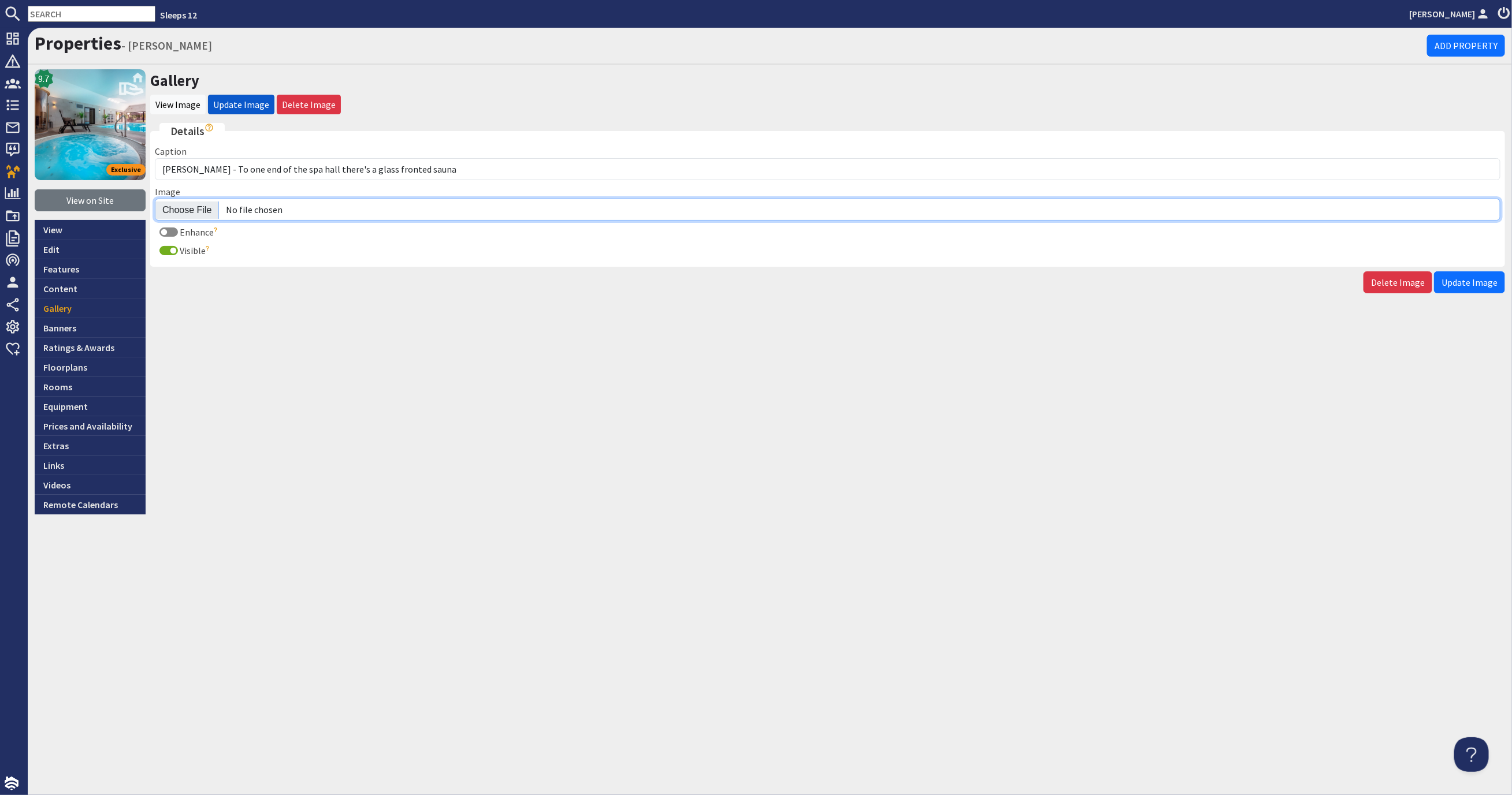
click at [190, 212] on input "Image" at bounding box center [827, 210] width 1345 height 22
type input "C:\fakepath\kingshay-[PERSON_NAME]-large-holiday-home-group-accommodation-sleep…"
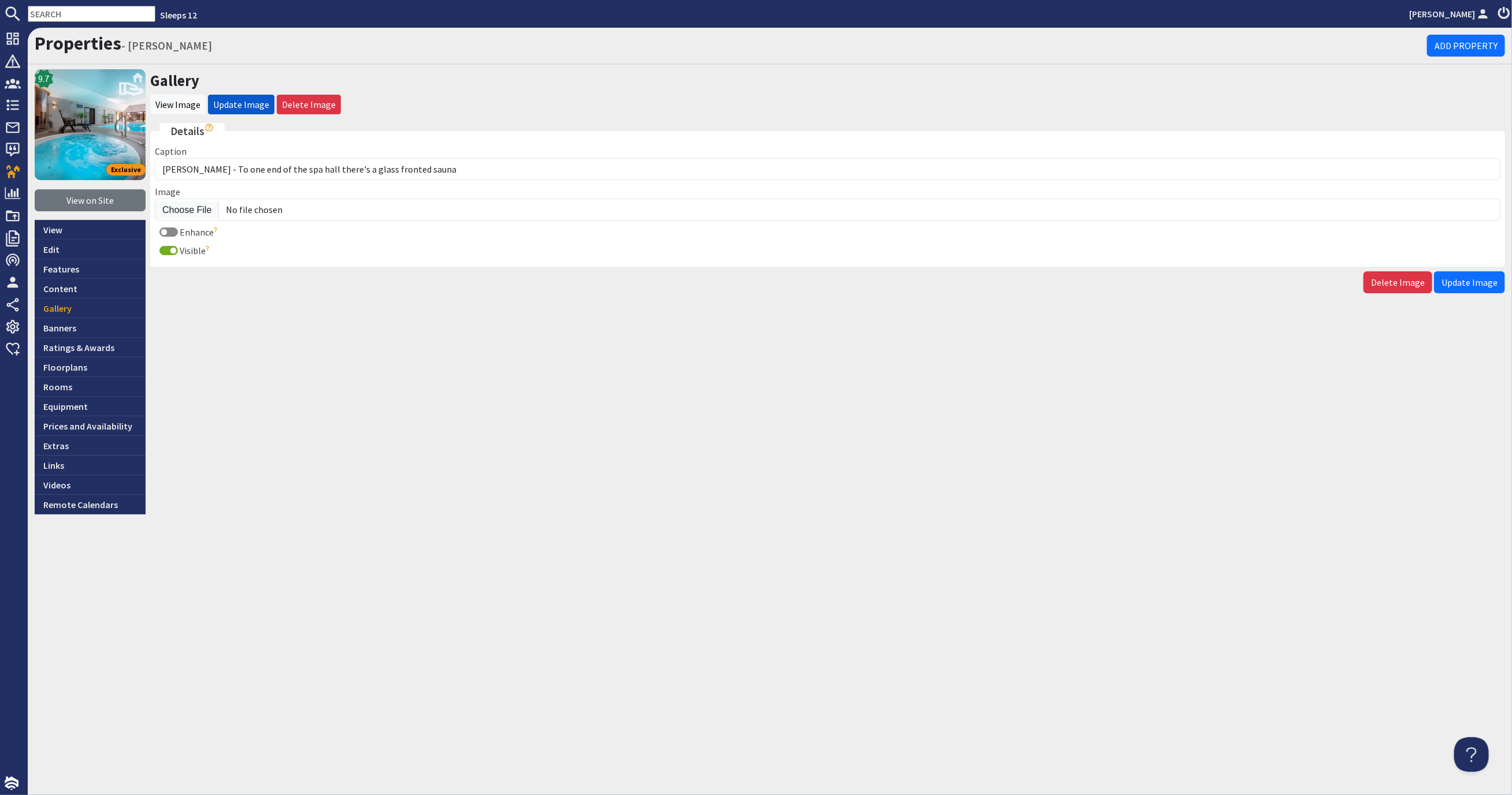
click at [1465, 280] on span "Update Image" at bounding box center [1469, 282] width 56 height 12
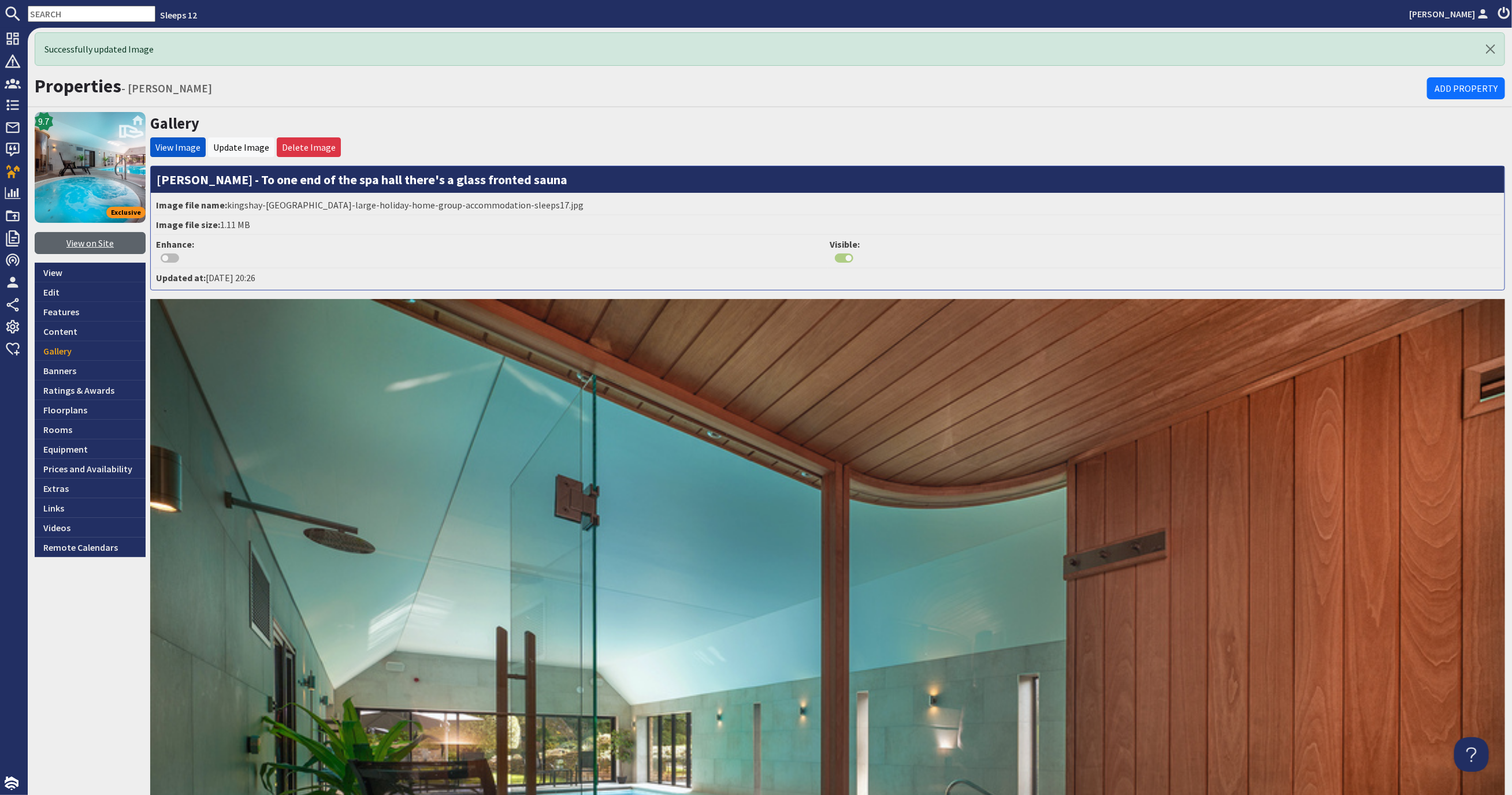
click at [80, 241] on link "View on Site" at bounding box center [90, 243] width 111 height 22
click at [87, 370] on link "Banners" at bounding box center [90, 371] width 111 height 19
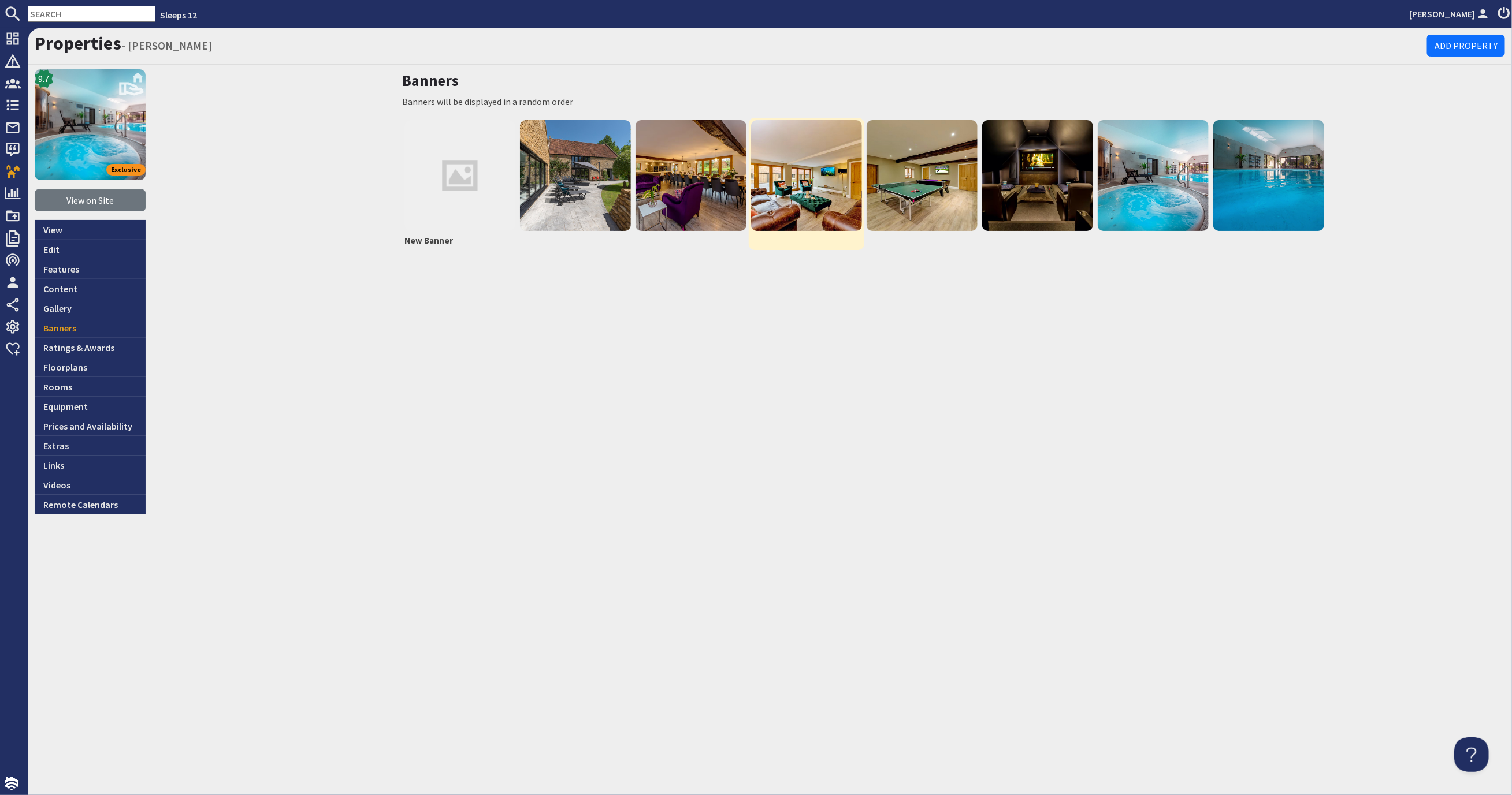
click at [812, 181] on img at bounding box center [806, 175] width 111 height 111
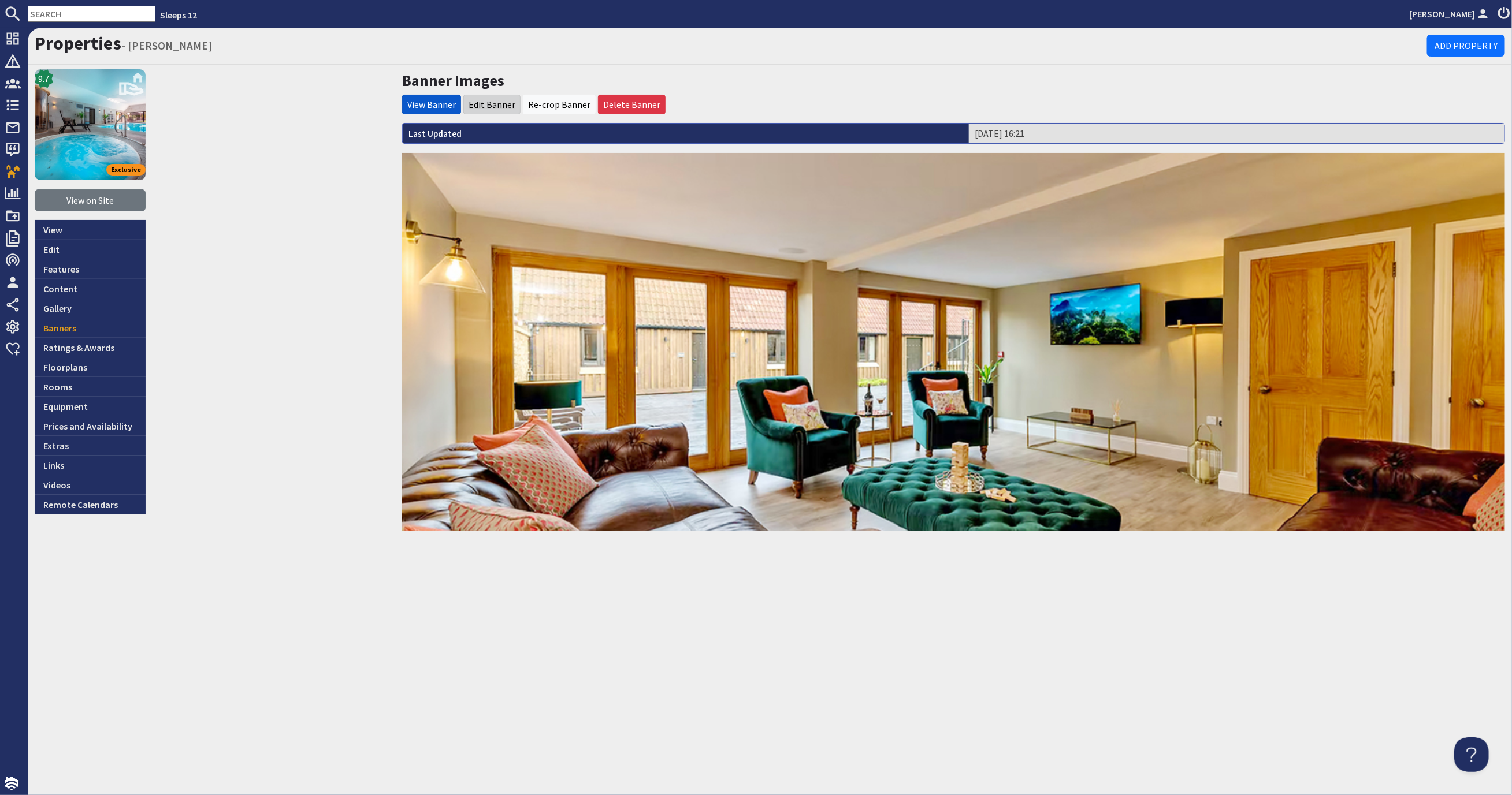
click at [485, 103] on link "Edit Banner" at bounding box center [491, 105] width 47 height 12
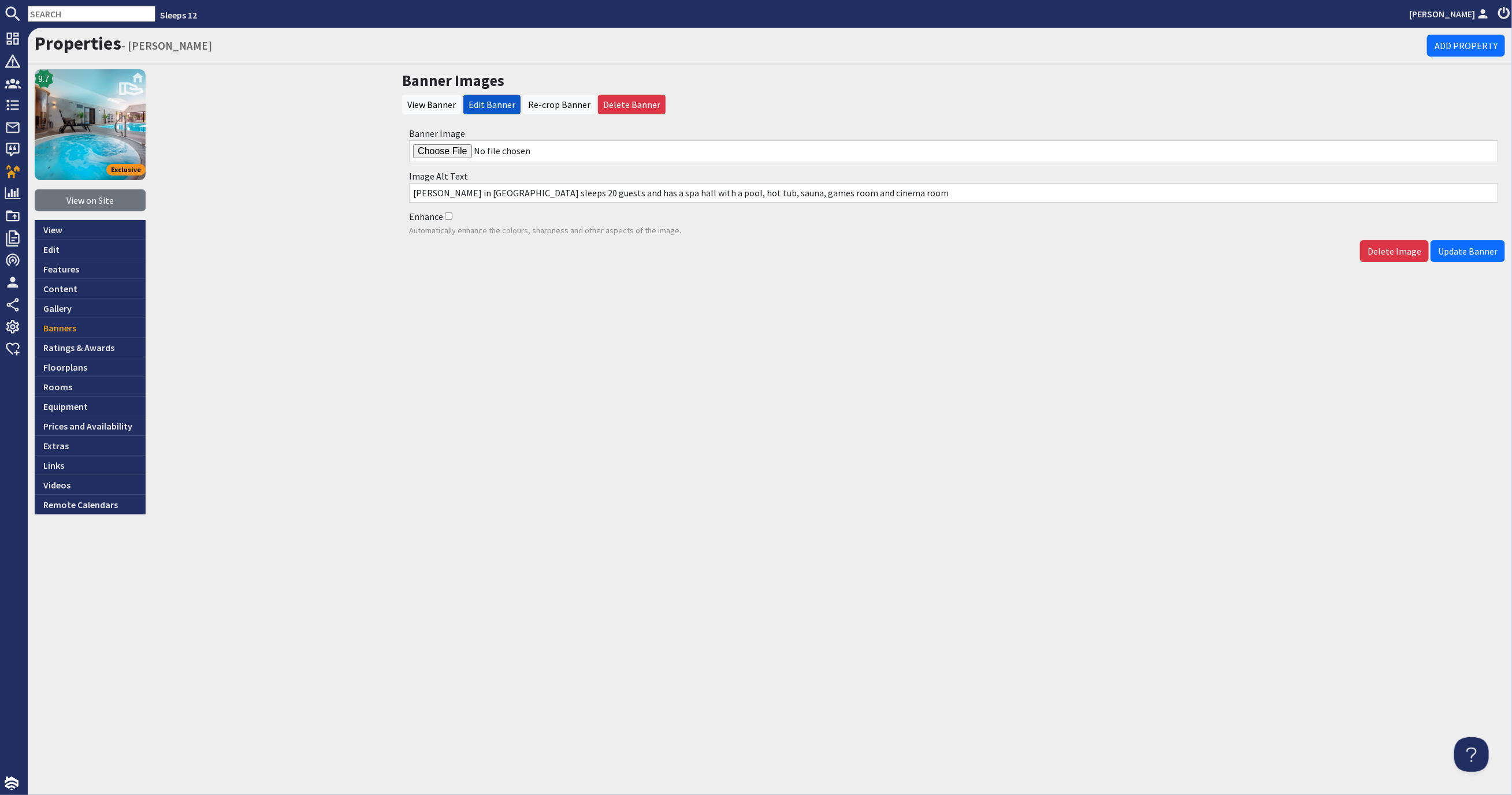
click at [447, 153] on input "Banner Image" at bounding box center [953, 152] width 1089 height 22
type input "C:\fakepath\kingshay-barton-large-holiday-home-group-accommodation-sleeps17.jpg"
click at [1468, 243] on button "Update Banner" at bounding box center [1467, 251] width 74 height 22
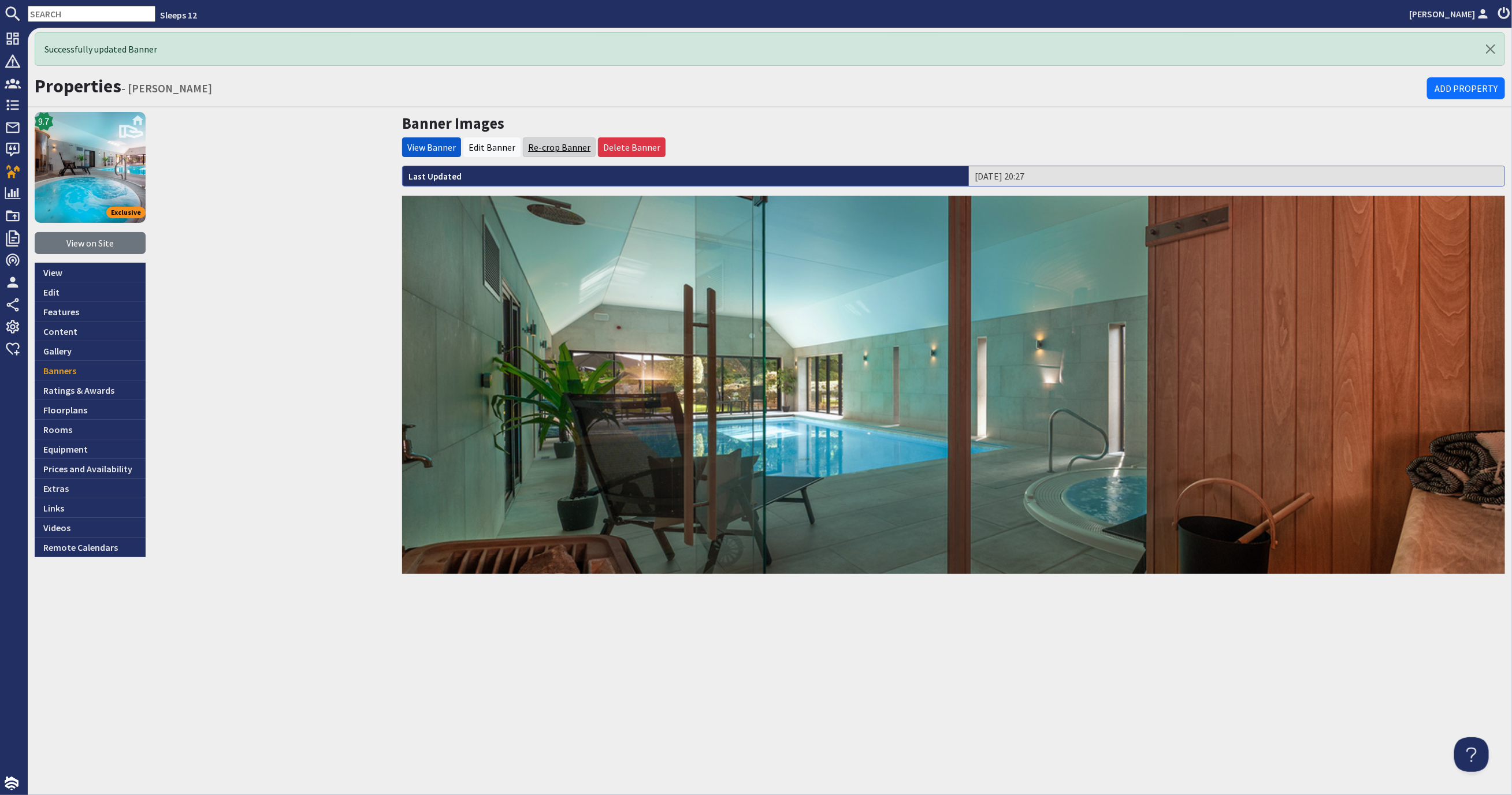
click at [571, 145] on link "Re-crop Banner" at bounding box center [559, 147] width 62 height 12
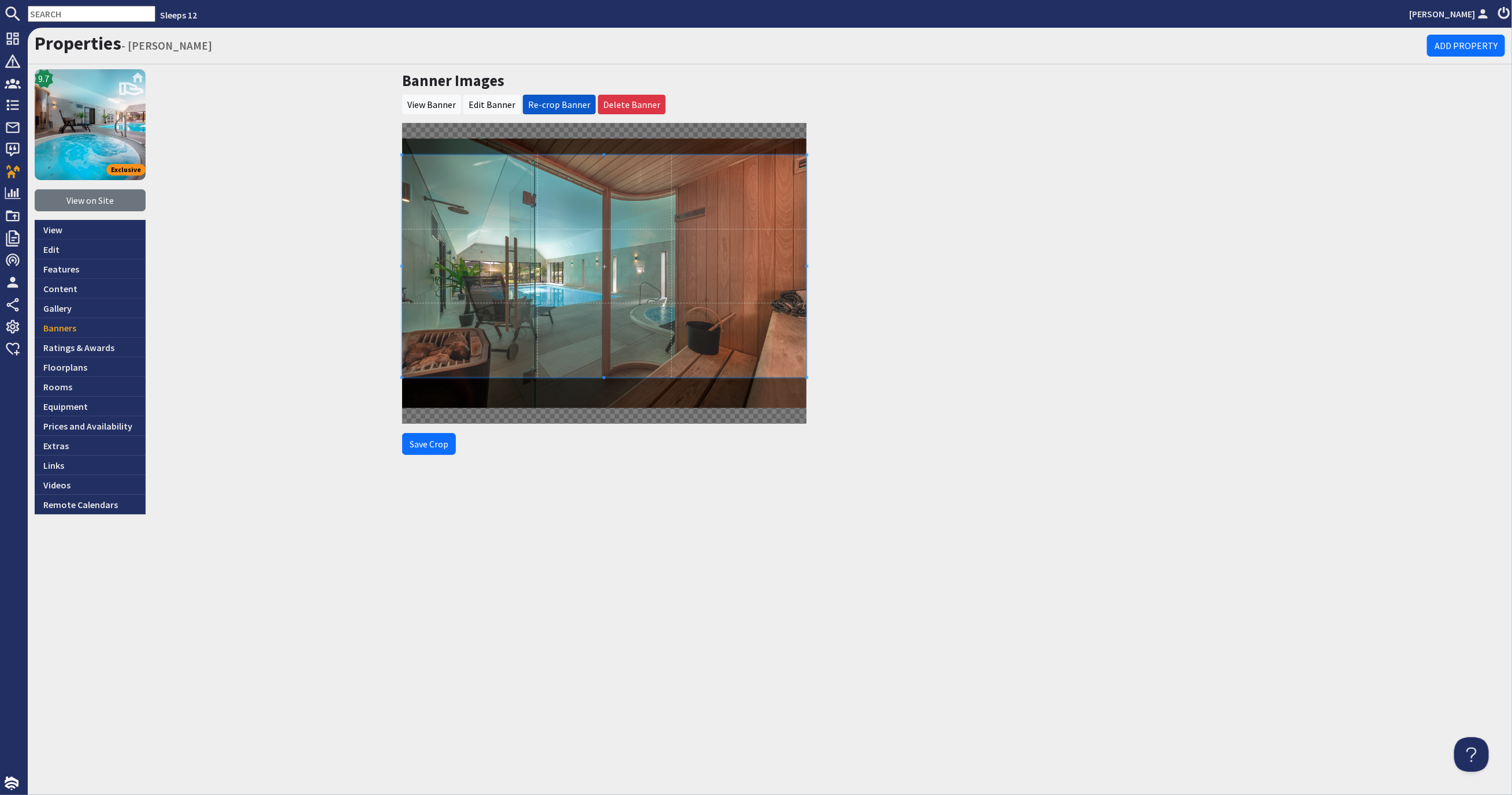
click at [627, 281] on span at bounding box center [604, 266] width 404 height 222
click at [419, 450] on button "Save Crop" at bounding box center [429, 444] width 54 height 22
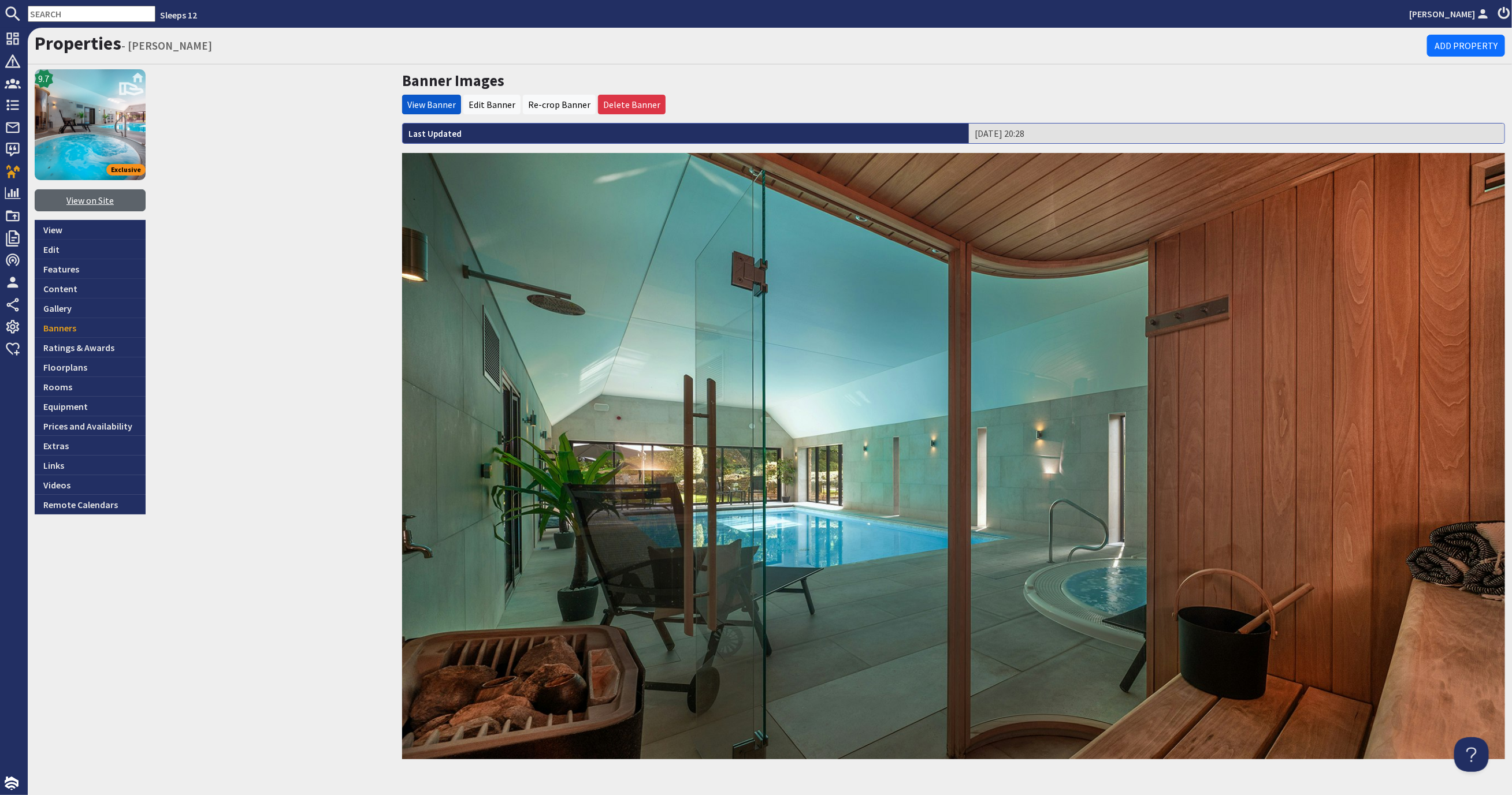
click at [102, 198] on link "View on Site" at bounding box center [90, 201] width 111 height 22
click at [119, 302] on link "Gallery" at bounding box center [90, 308] width 111 height 19
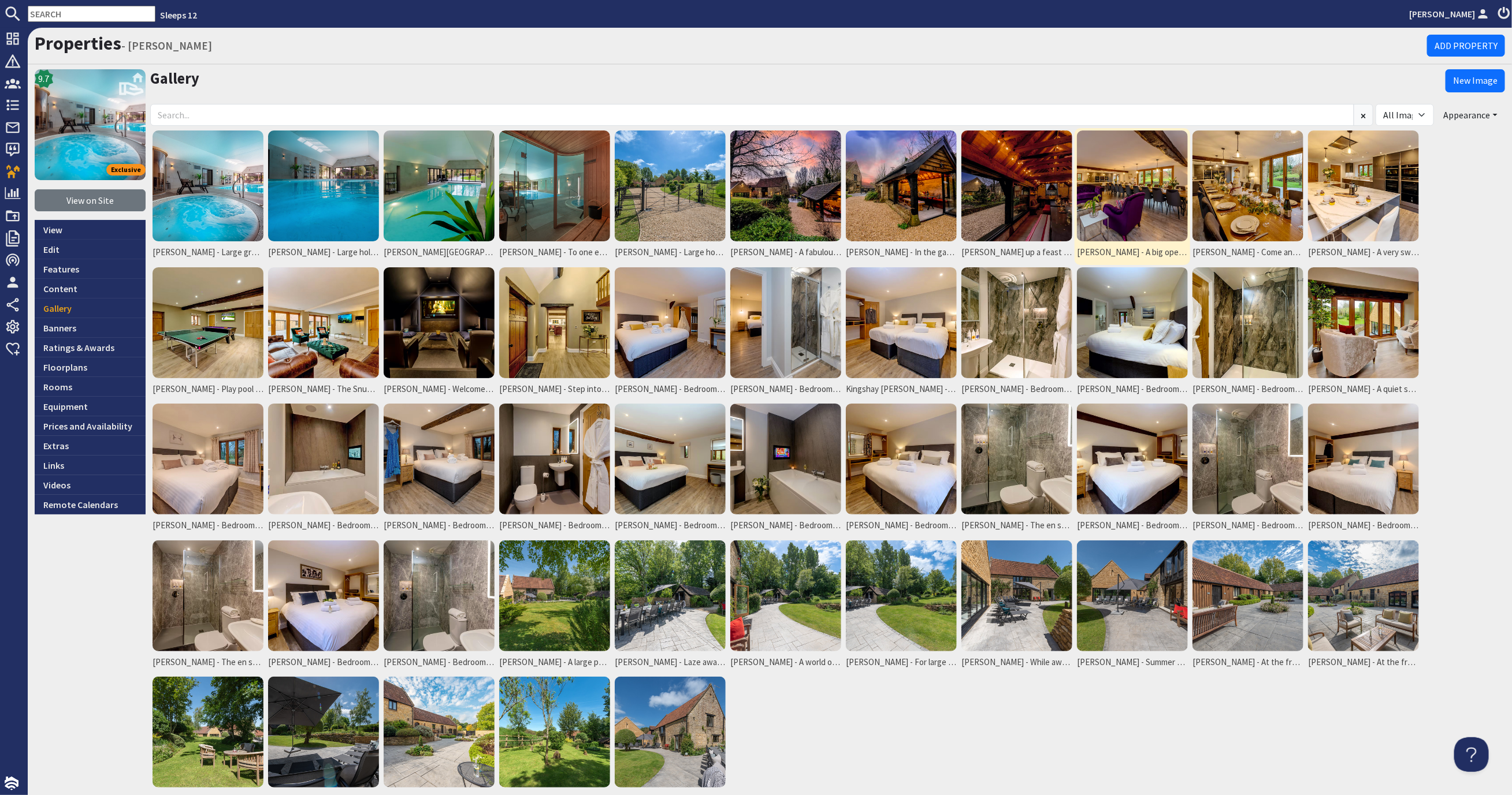
click at [1107, 172] on img at bounding box center [1131, 186] width 111 height 111
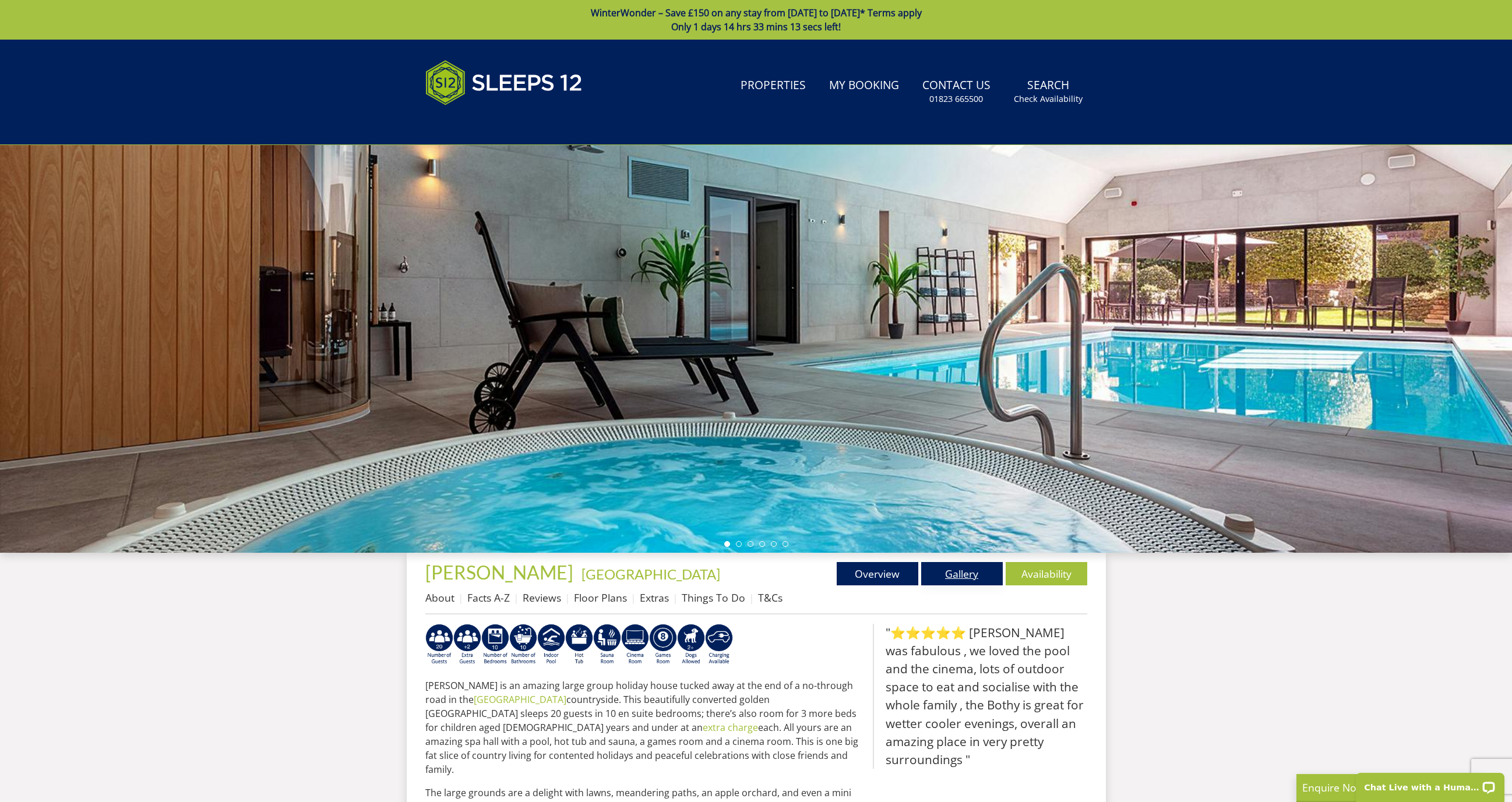
click at [972, 571] on link "Gallery" at bounding box center [962, 573] width 82 height 23
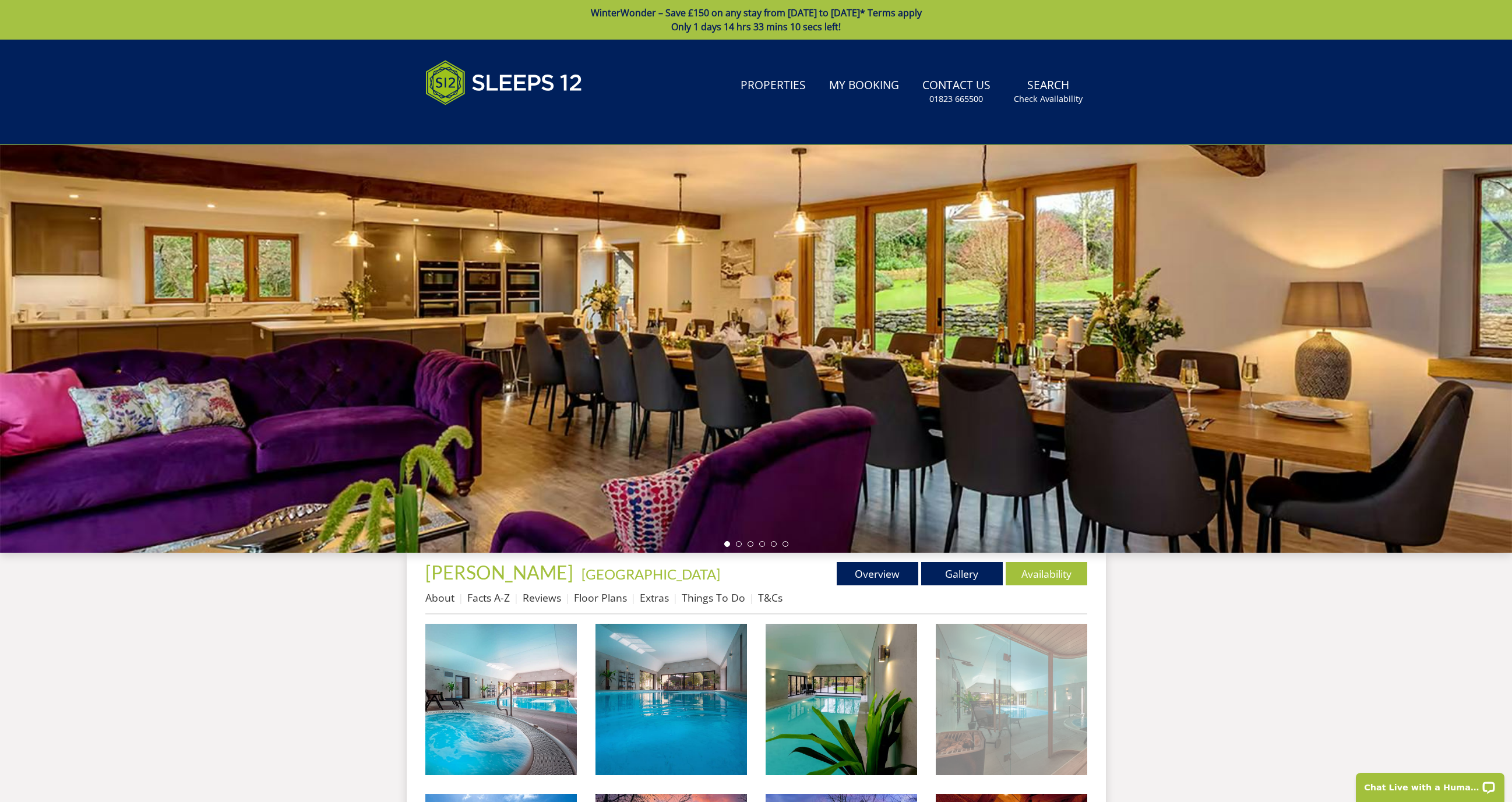
click at [1031, 720] on img at bounding box center [1011, 699] width 151 height 151
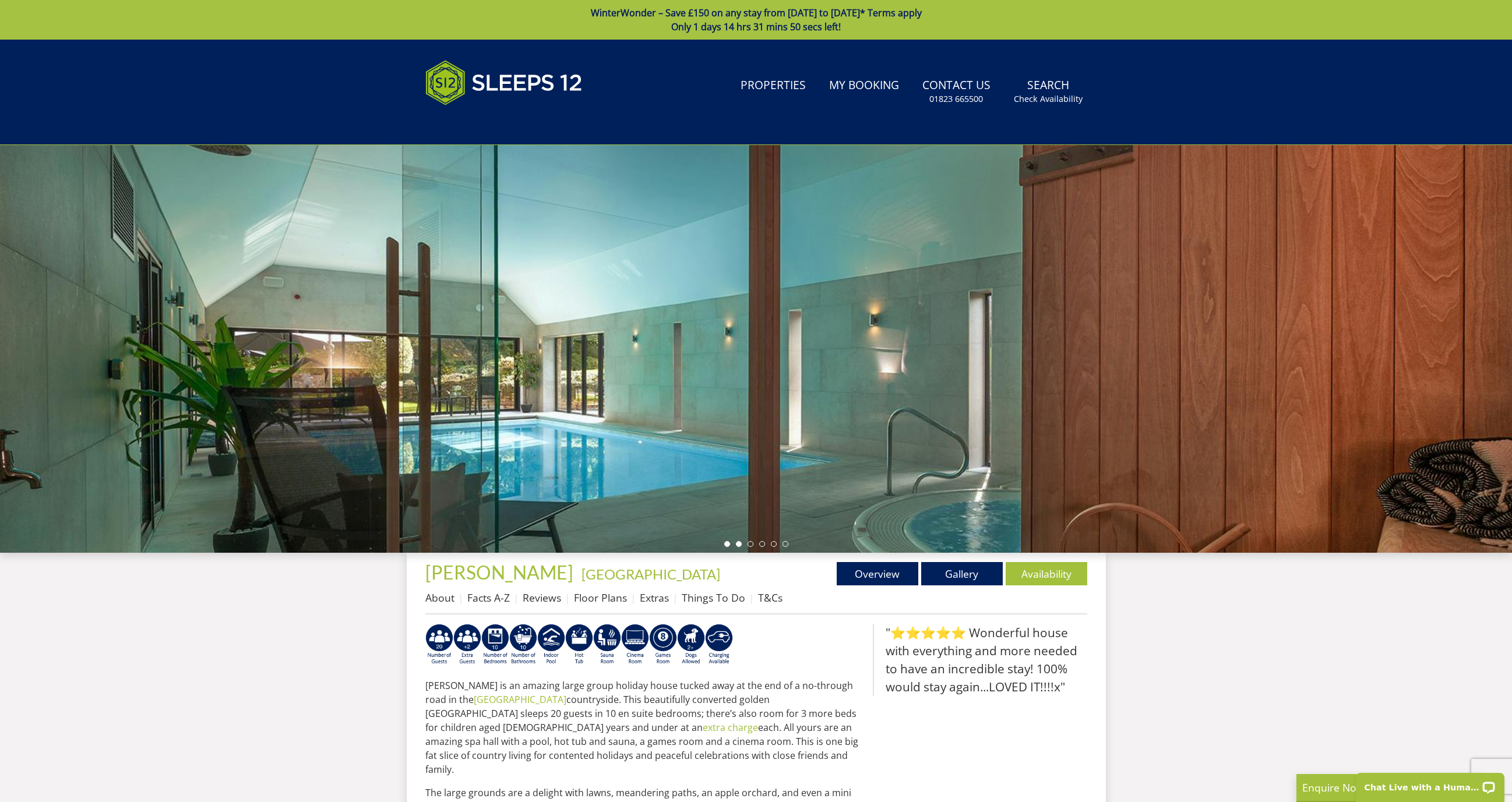
click at [738, 545] on li at bounding box center [738, 544] width 6 height 6
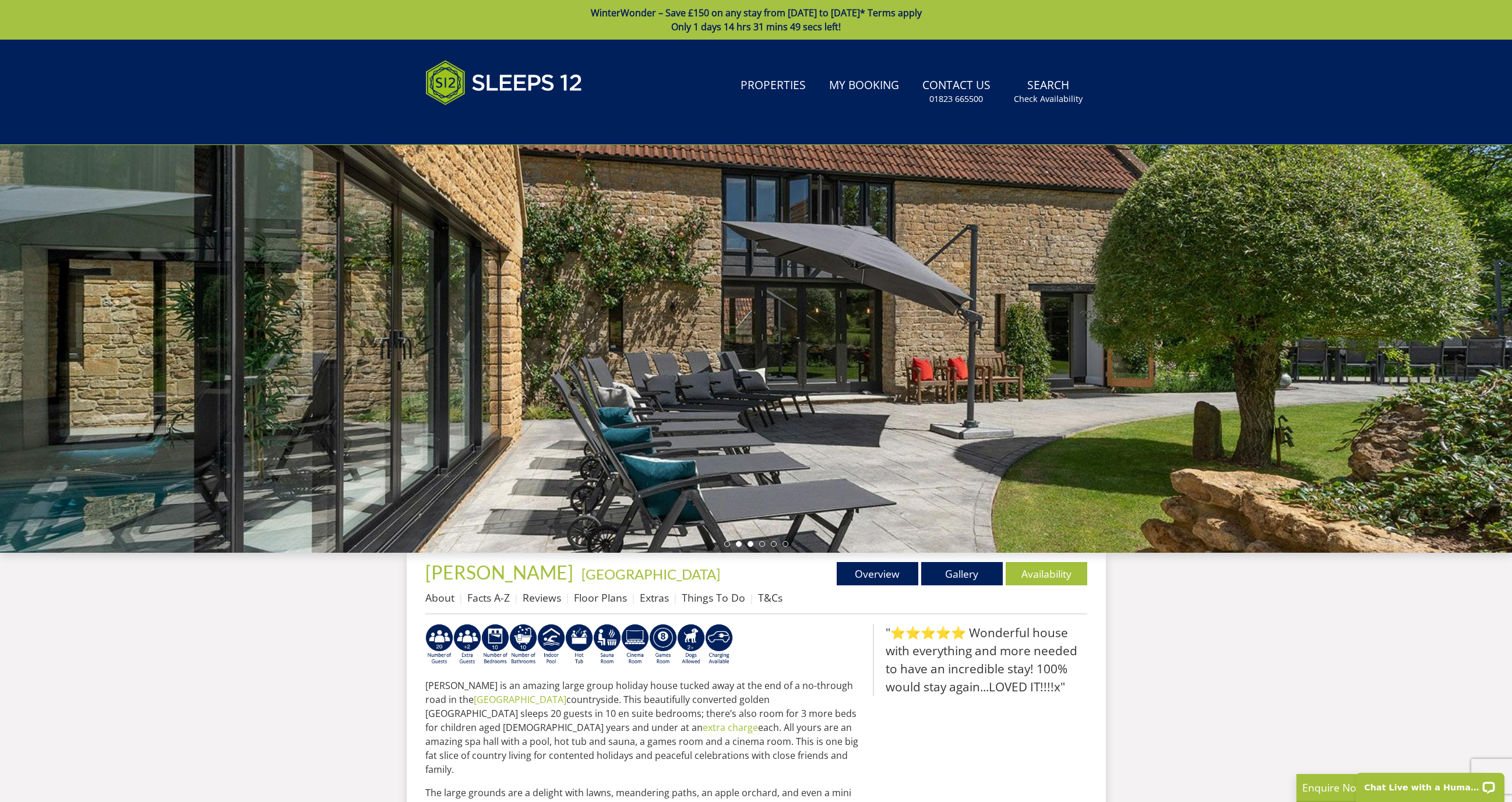
click at [749, 543] on li at bounding box center [750, 544] width 6 height 6
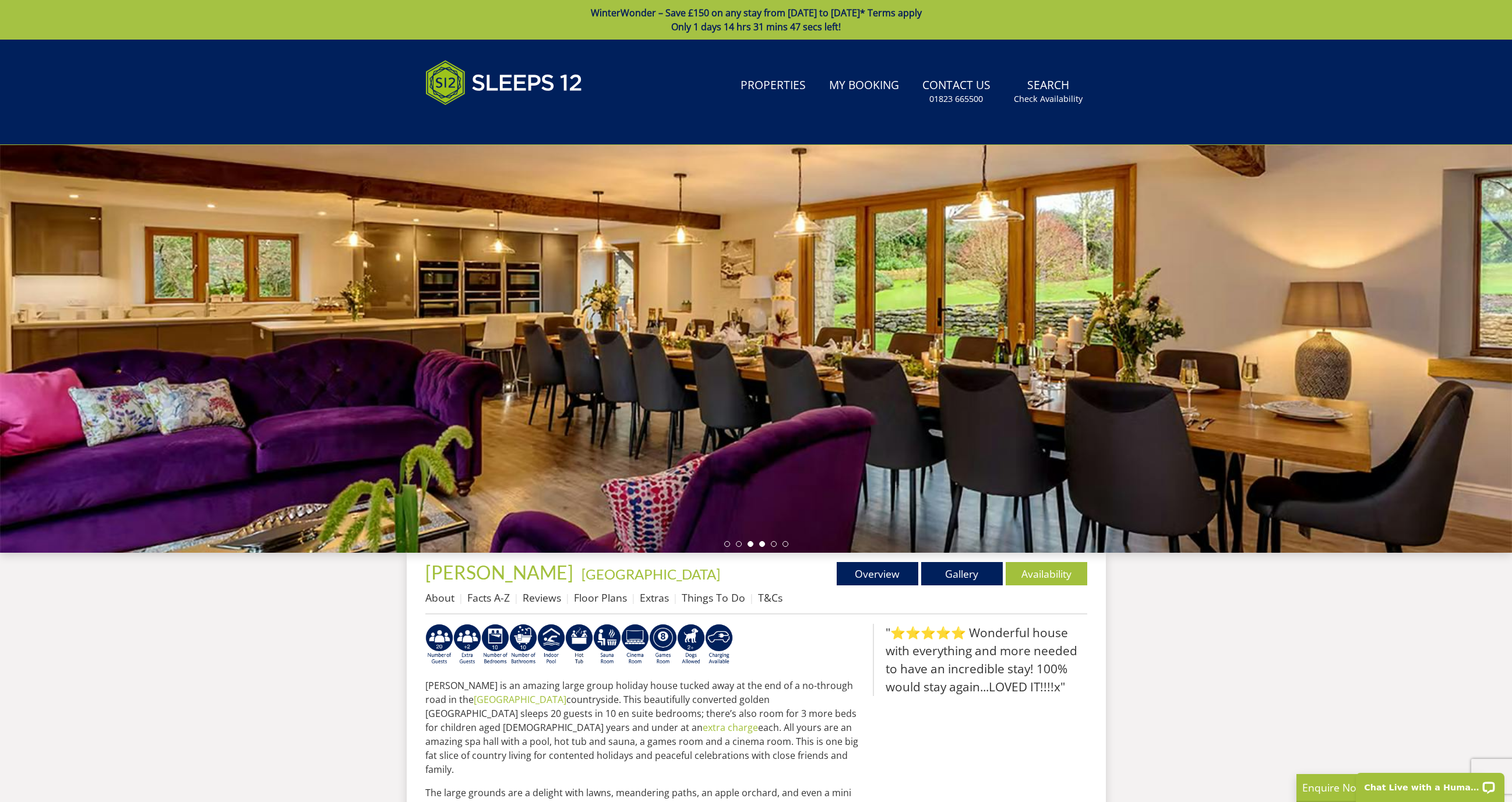
click at [762, 543] on li at bounding box center [762, 544] width 6 height 6
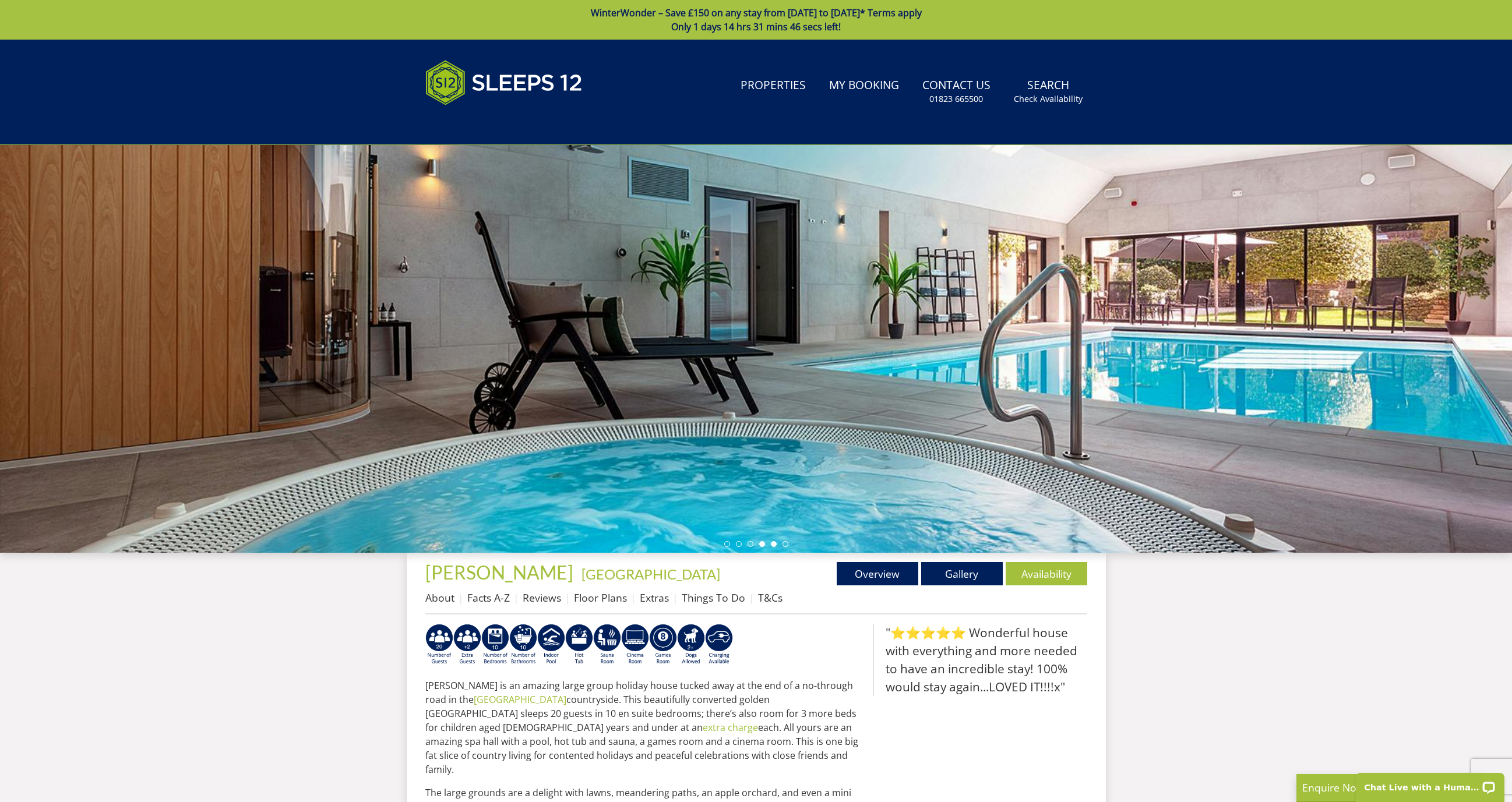
click at [774, 542] on li at bounding box center [774, 544] width 6 height 6
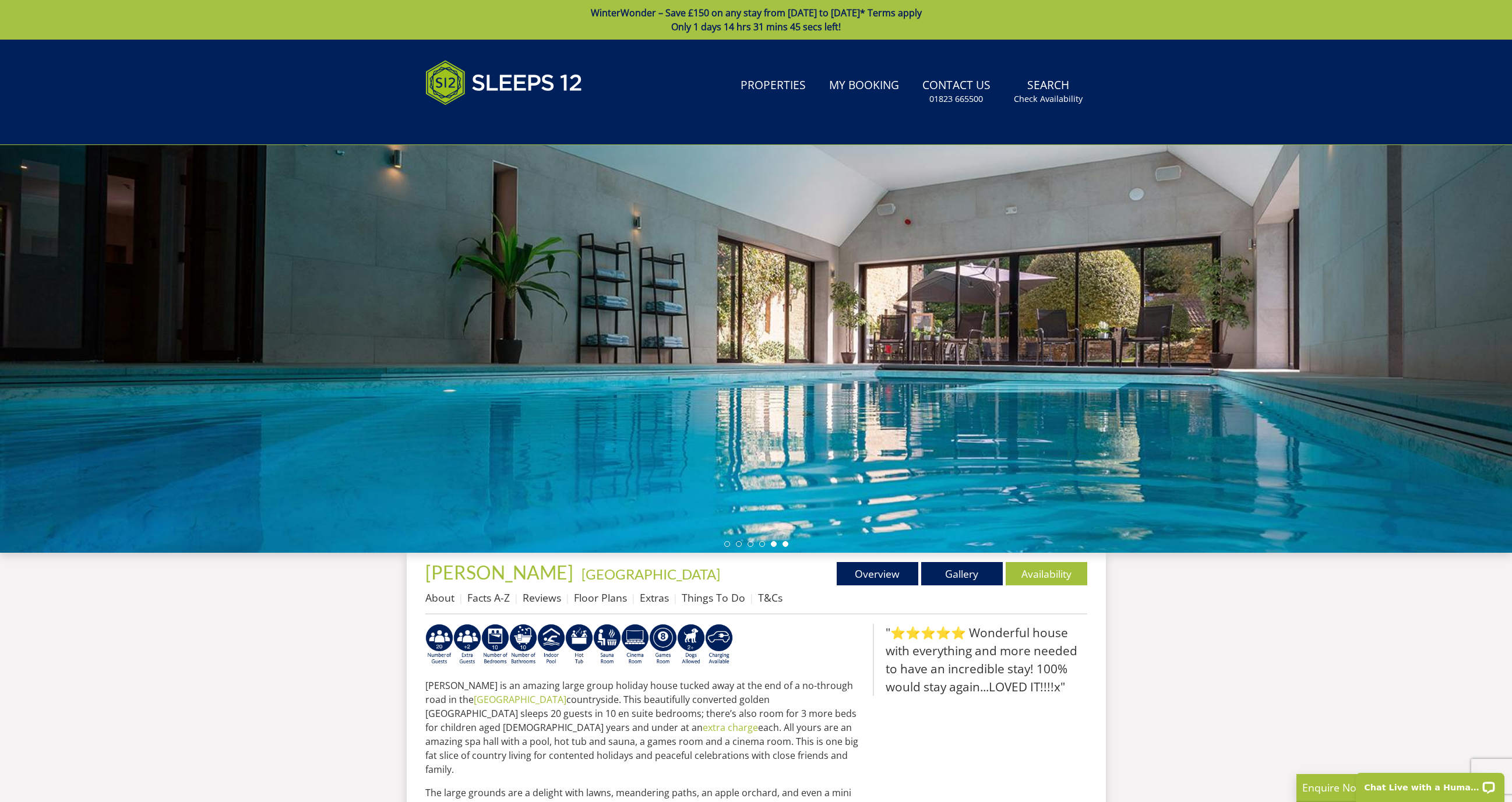
click at [786, 544] on li at bounding box center [786, 544] width 6 height 6
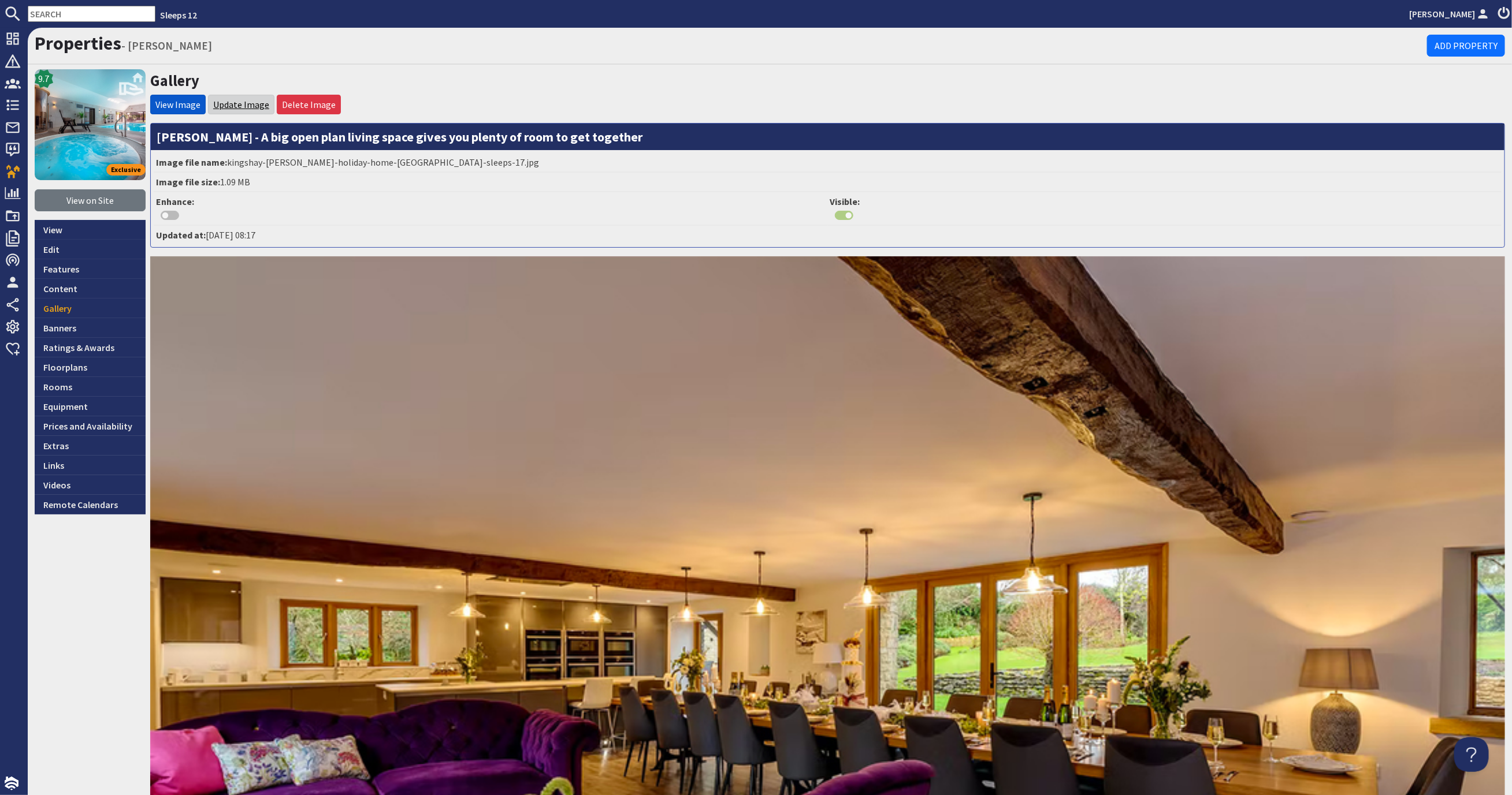
click at [237, 100] on link "Update Image" at bounding box center [241, 105] width 56 height 12
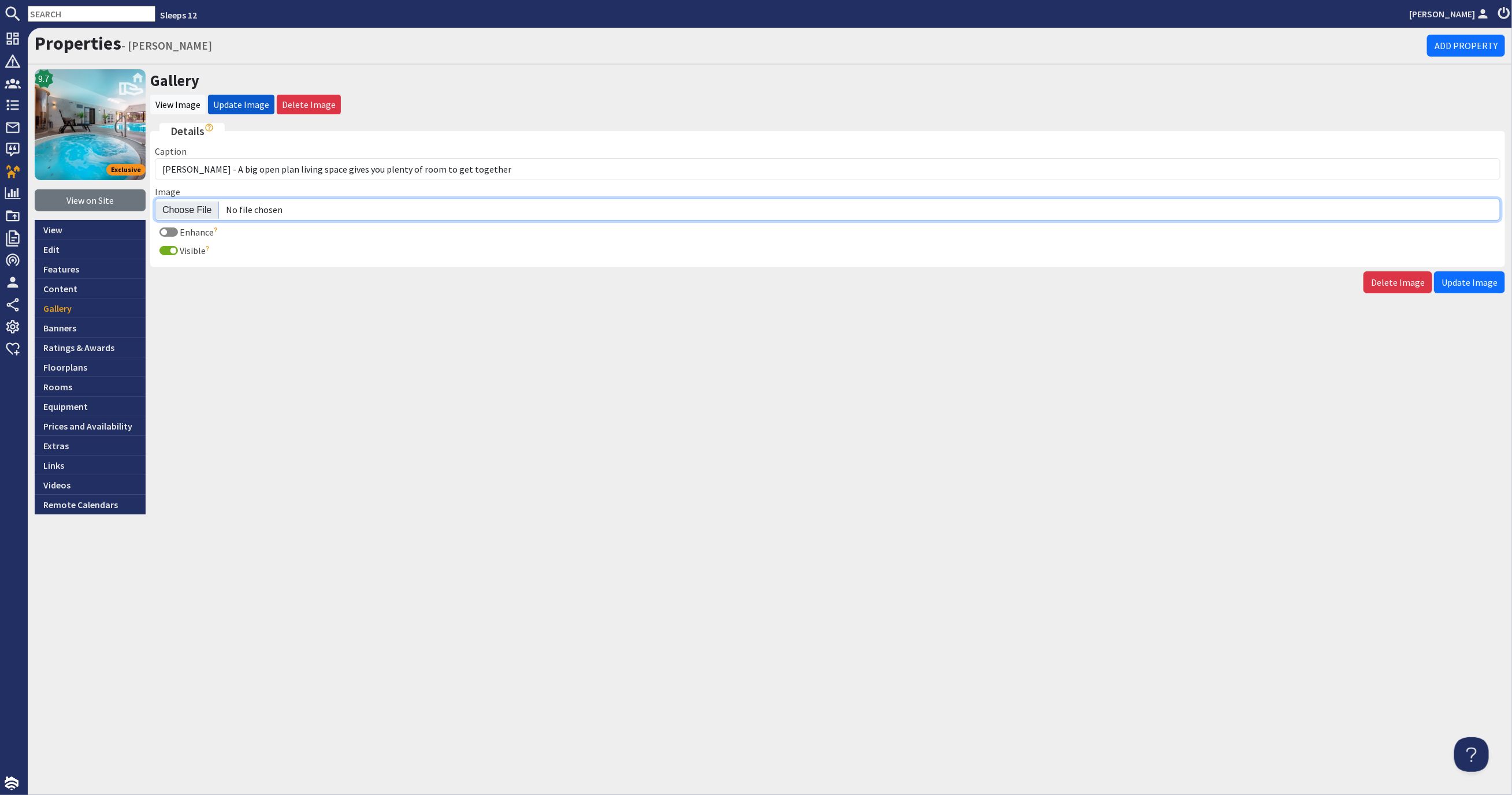
click at [189, 213] on input "Image" at bounding box center [827, 210] width 1345 height 22
type input "C:\fakepath\kingshay-[PERSON_NAME]-large-holiday-home-group-accommodation-sleep…"
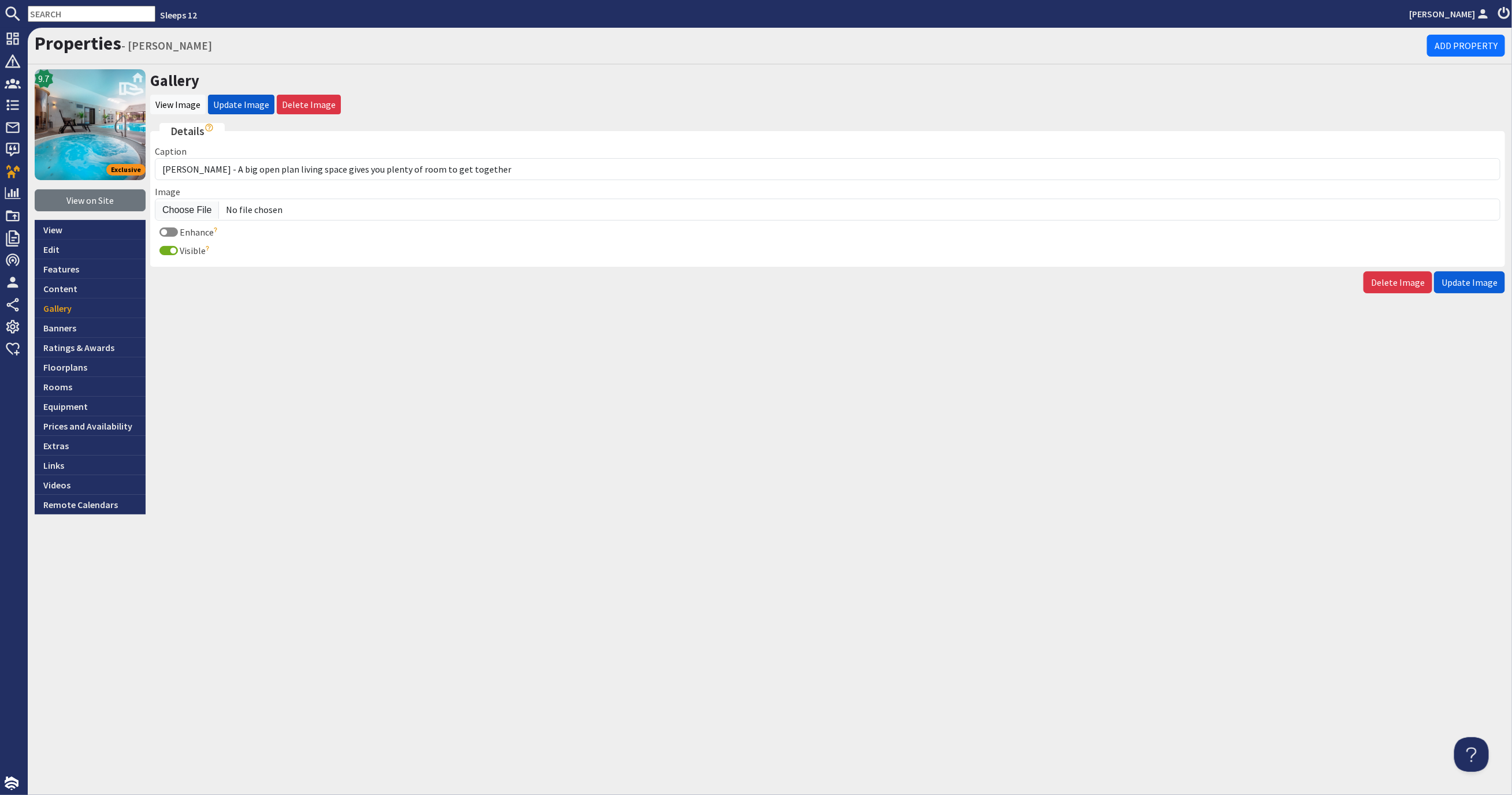
click at [1466, 281] on span "Update Image" at bounding box center [1469, 282] width 56 height 12
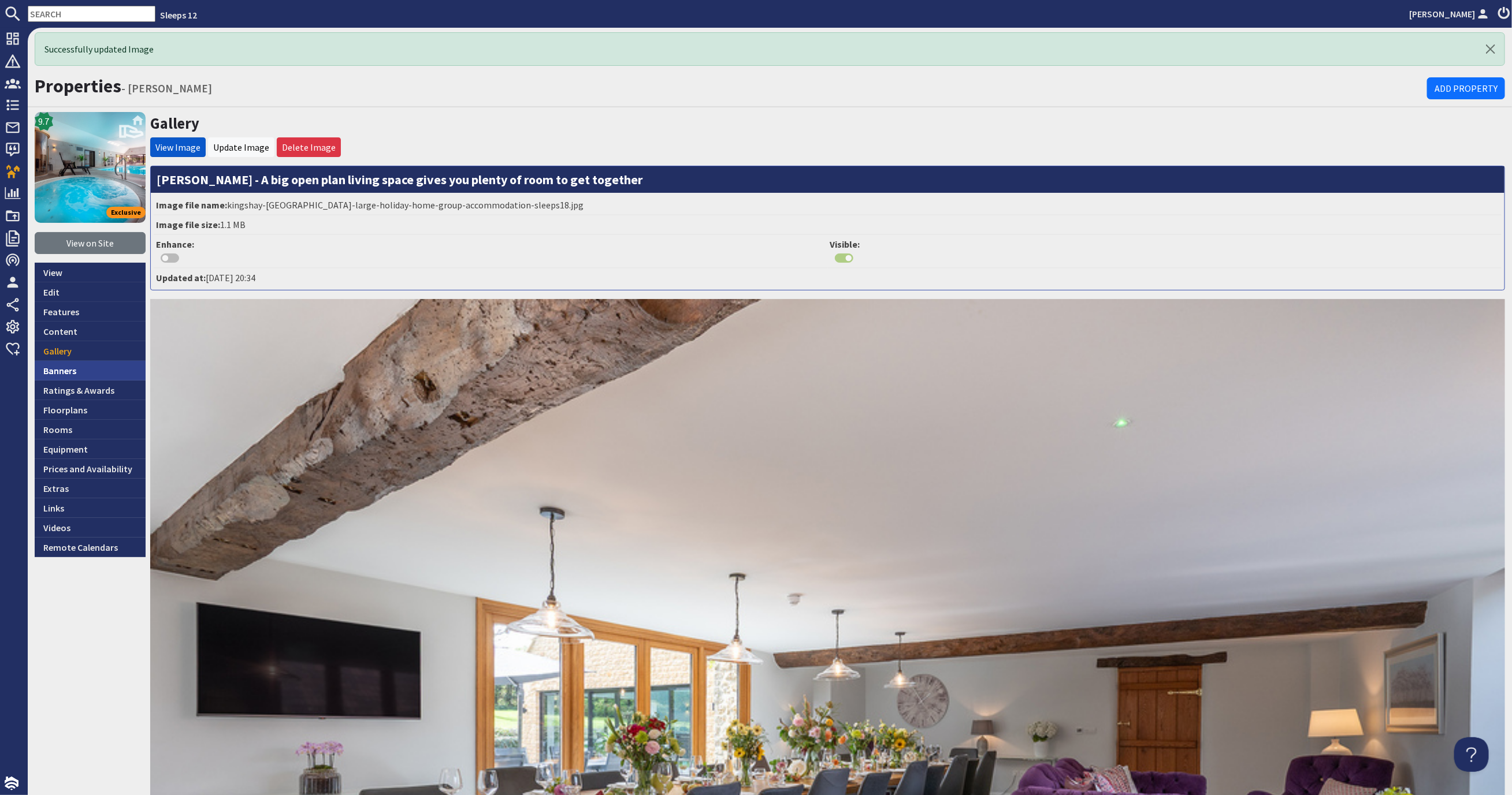
click at [92, 370] on link "Banners" at bounding box center [90, 371] width 111 height 19
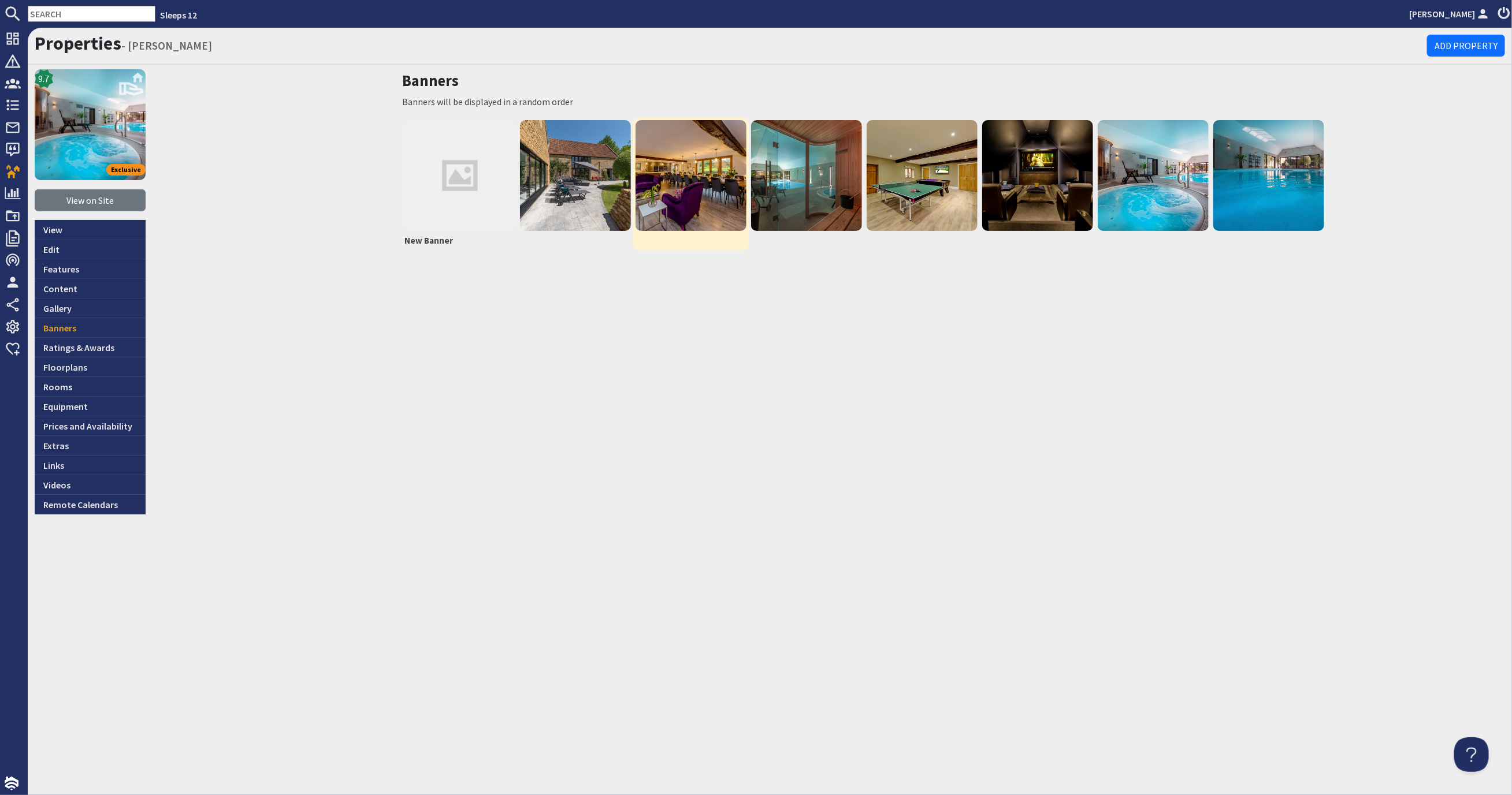
click at [717, 185] on img at bounding box center [691, 175] width 111 height 111
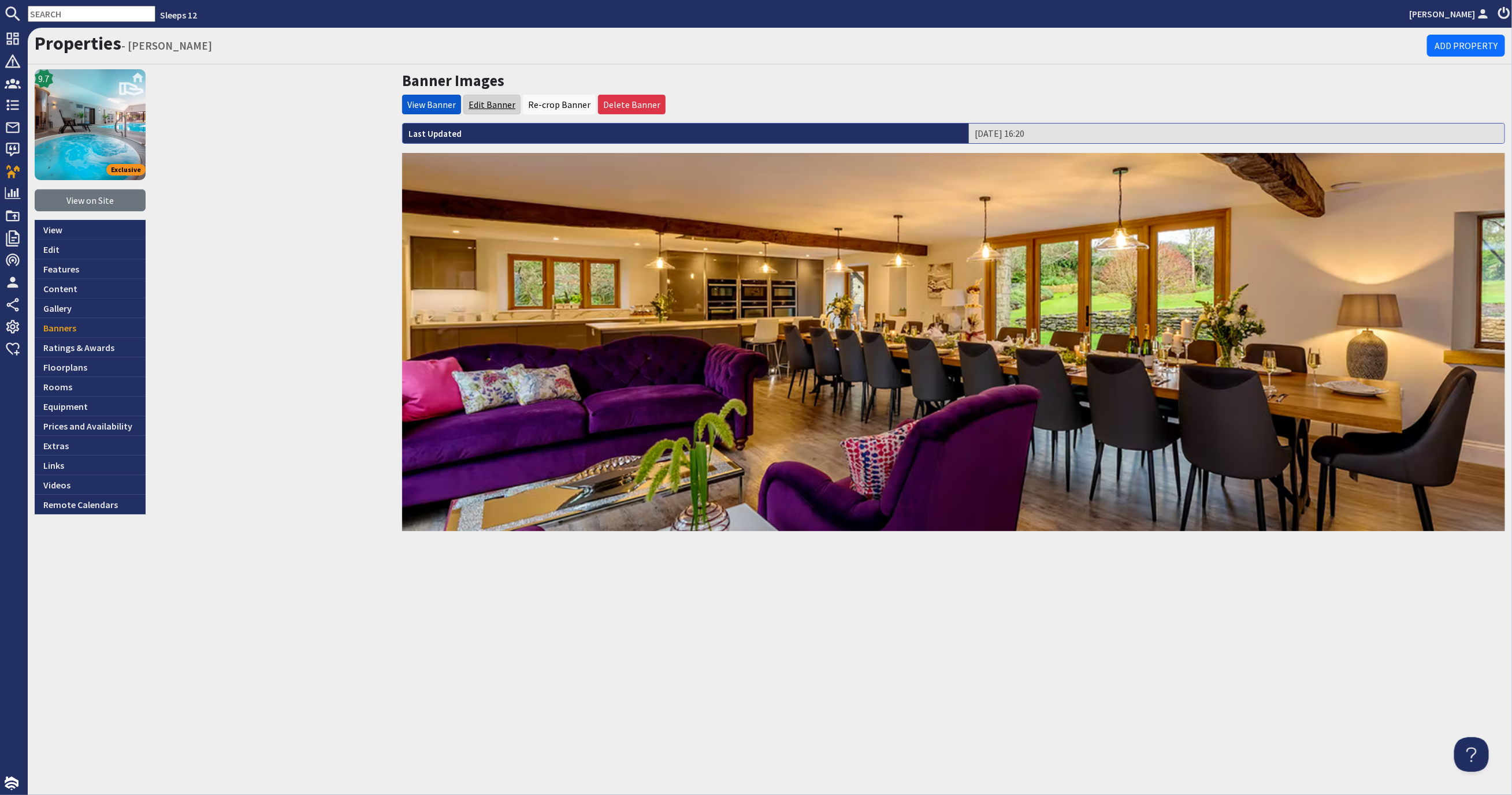
click at [476, 105] on link "Edit Banner" at bounding box center [491, 105] width 47 height 12
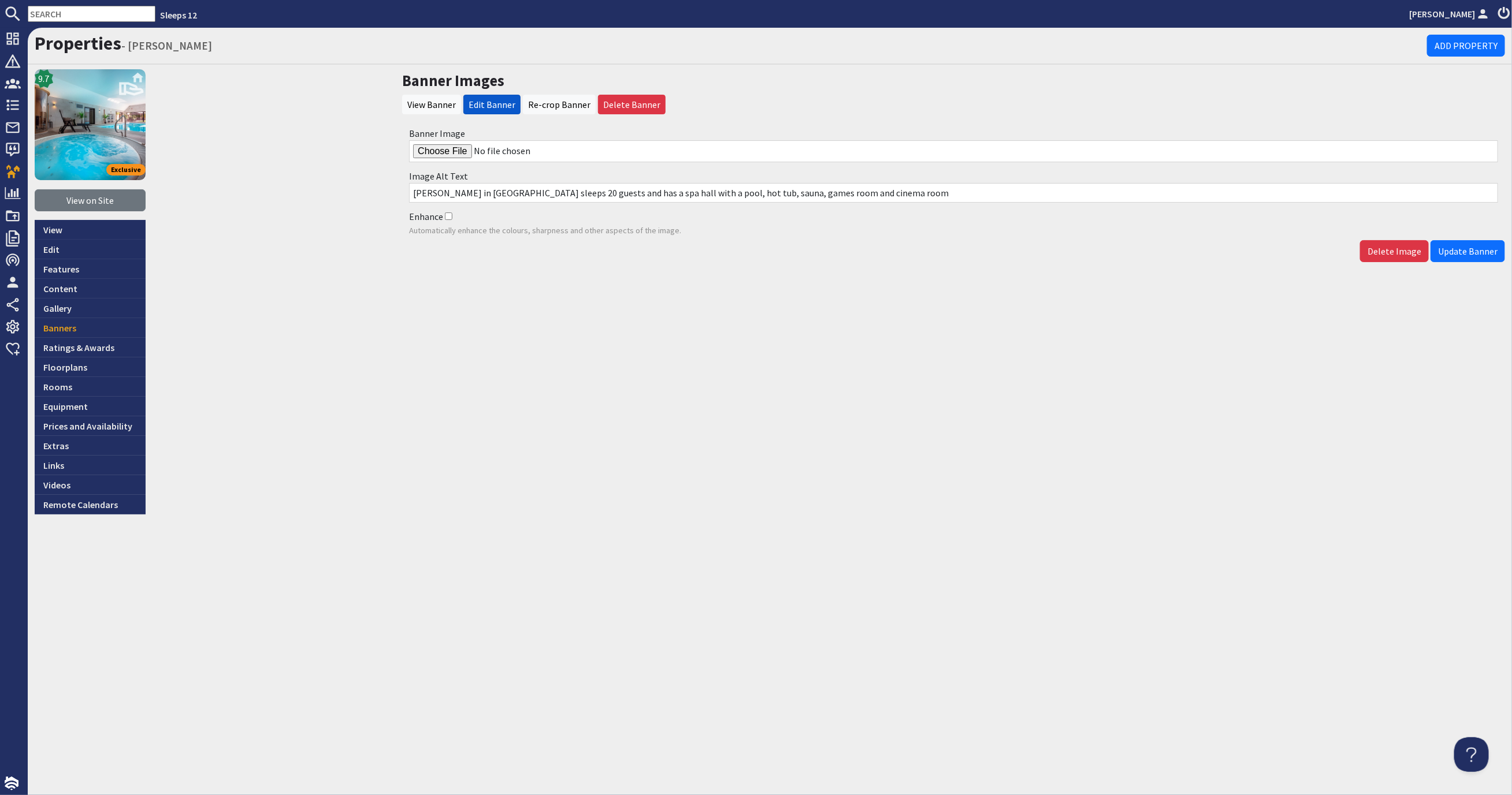
click at [442, 152] on input "Banner Image" at bounding box center [953, 152] width 1089 height 22
type input "C:\fakepath\kingshay-barton-large-holiday-home-group-accommodation-sleeps18.jpg"
click at [1484, 250] on span "Update Banner" at bounding box center [1467, 251] width 59 height 12
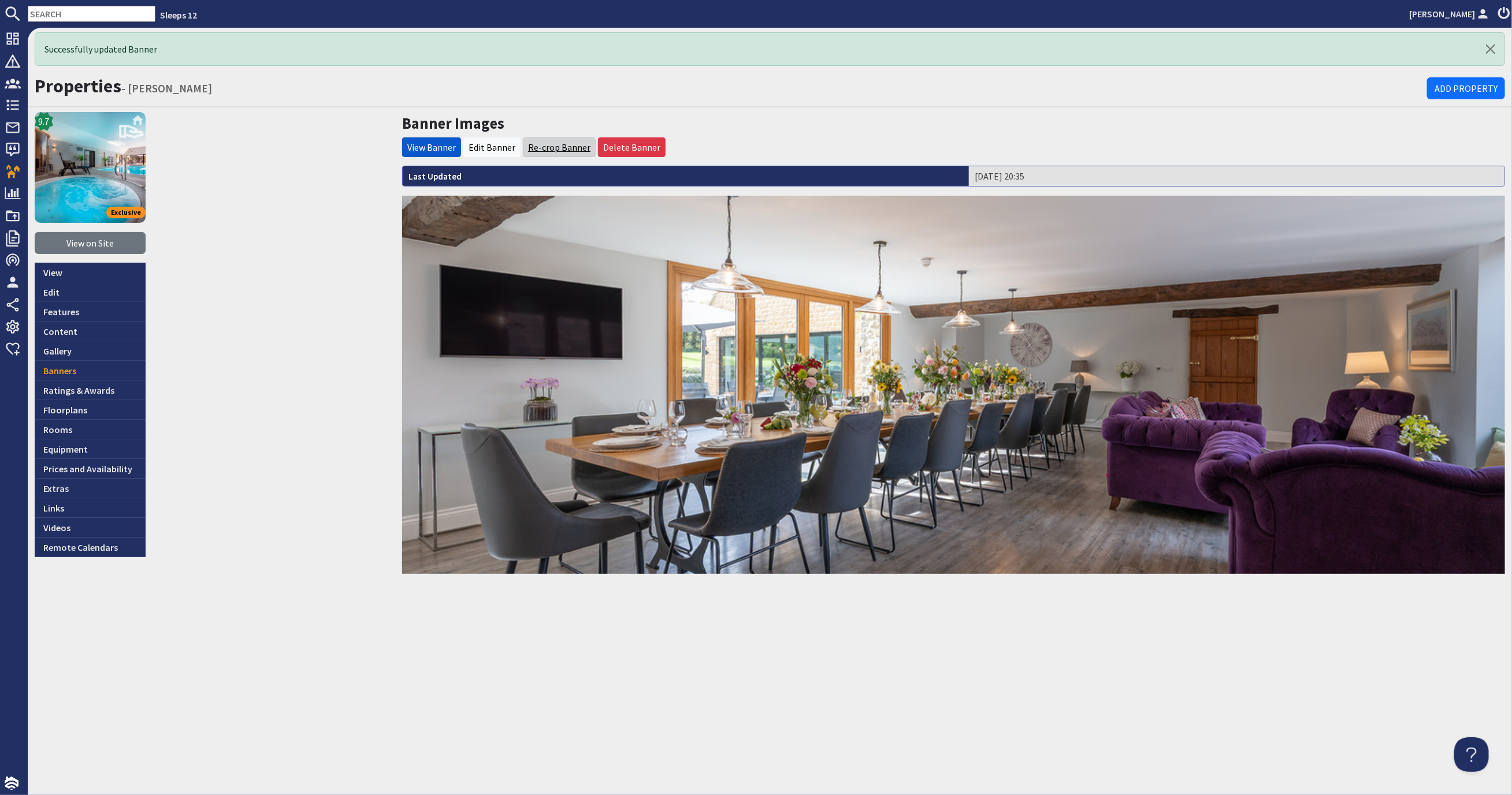
click at [555, 143] on link "Re-crop Banner" at bounding box center [559, 147] width 62 height 12
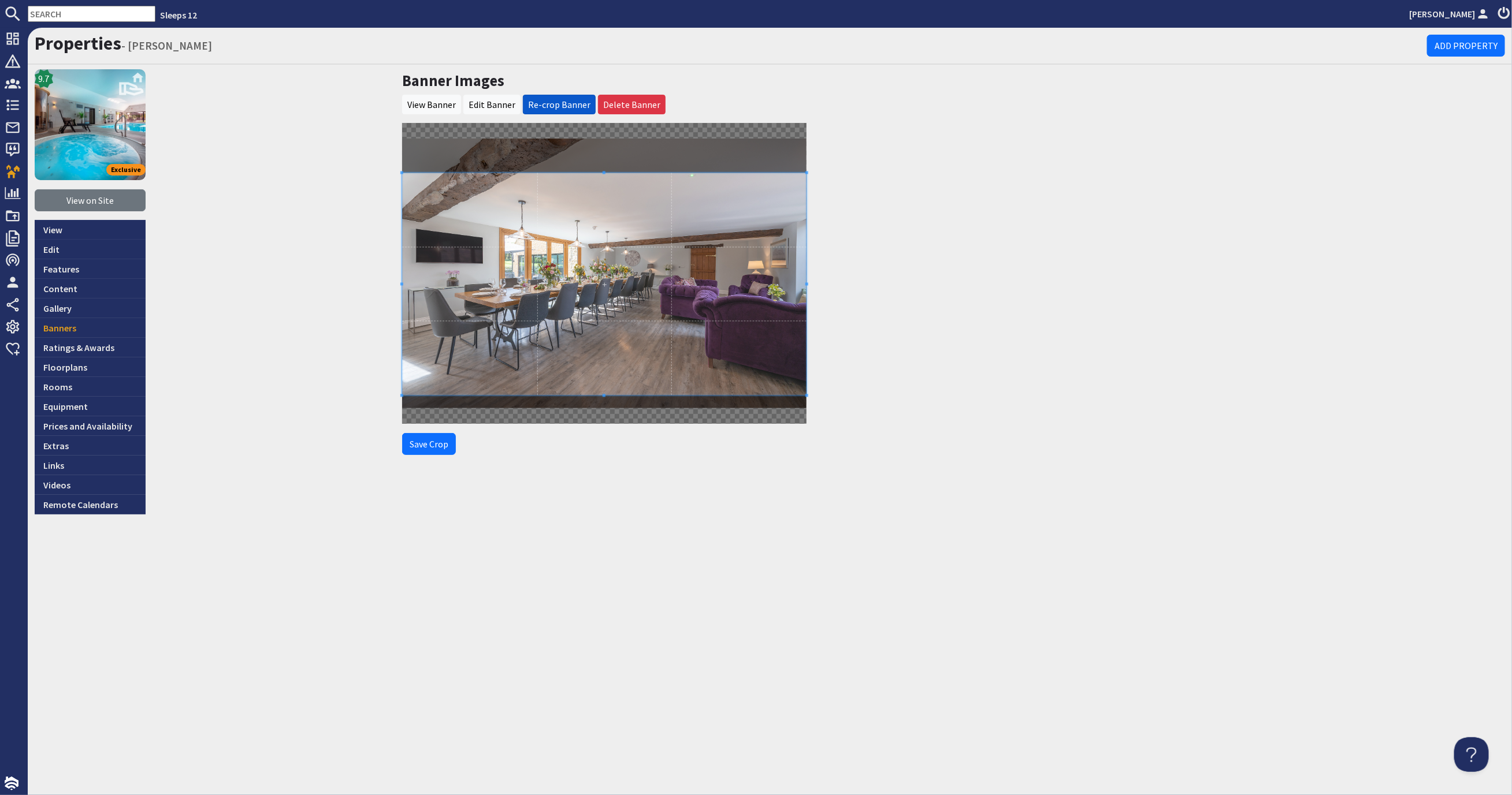
click at [558, 289] on span at bounding box center [604, 284] width 404 height 222
click at [435, 447] on button "Save Crop" at bounding box center [429, 444] width 54 height 22
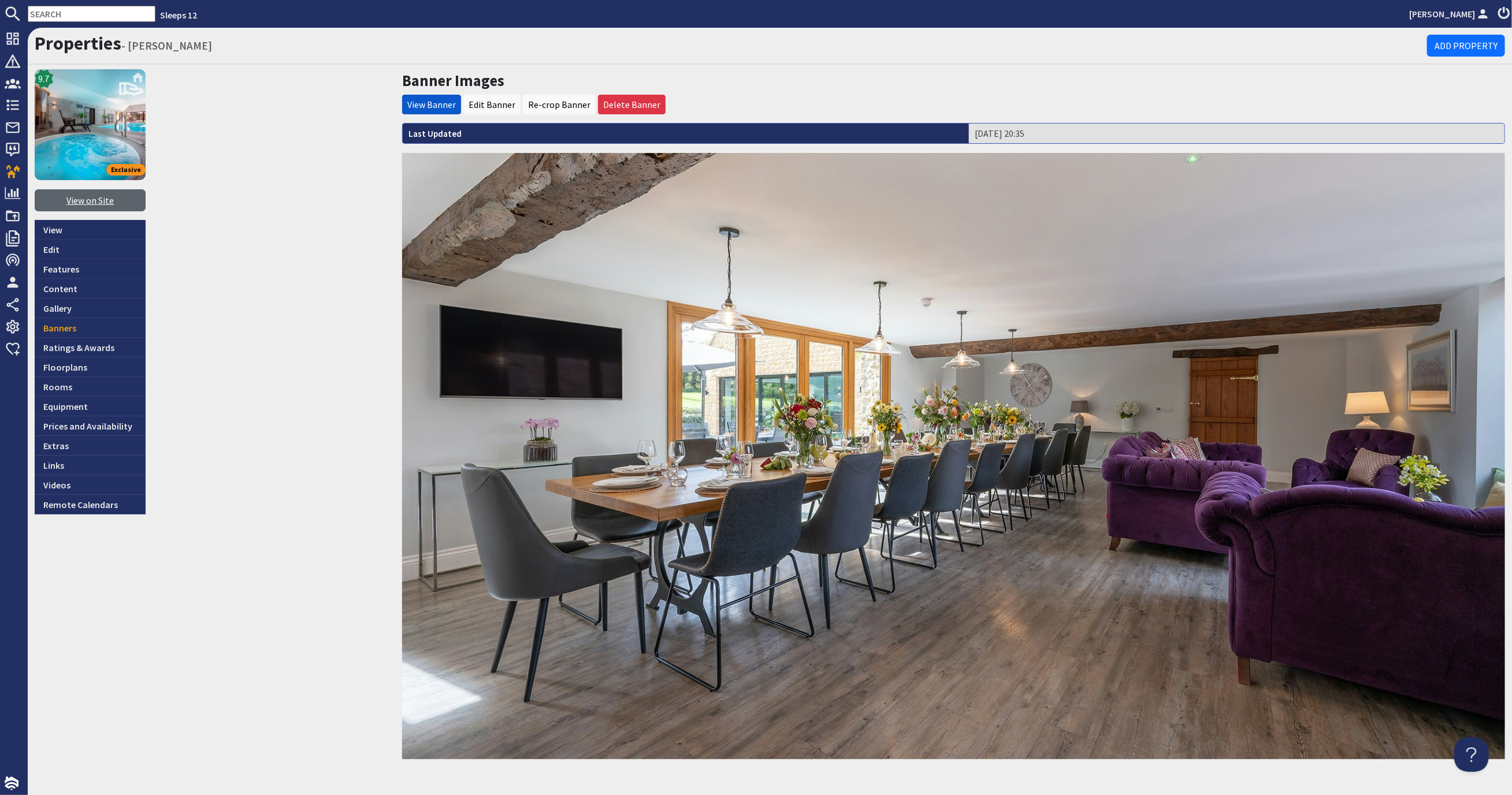
click at [114, 201] on link "View on Site" at bounding box center [90, 201] width 111 height 22
click at [88, 307] on link "Gallery" at bounding box center [90, 308] width 111 height 19
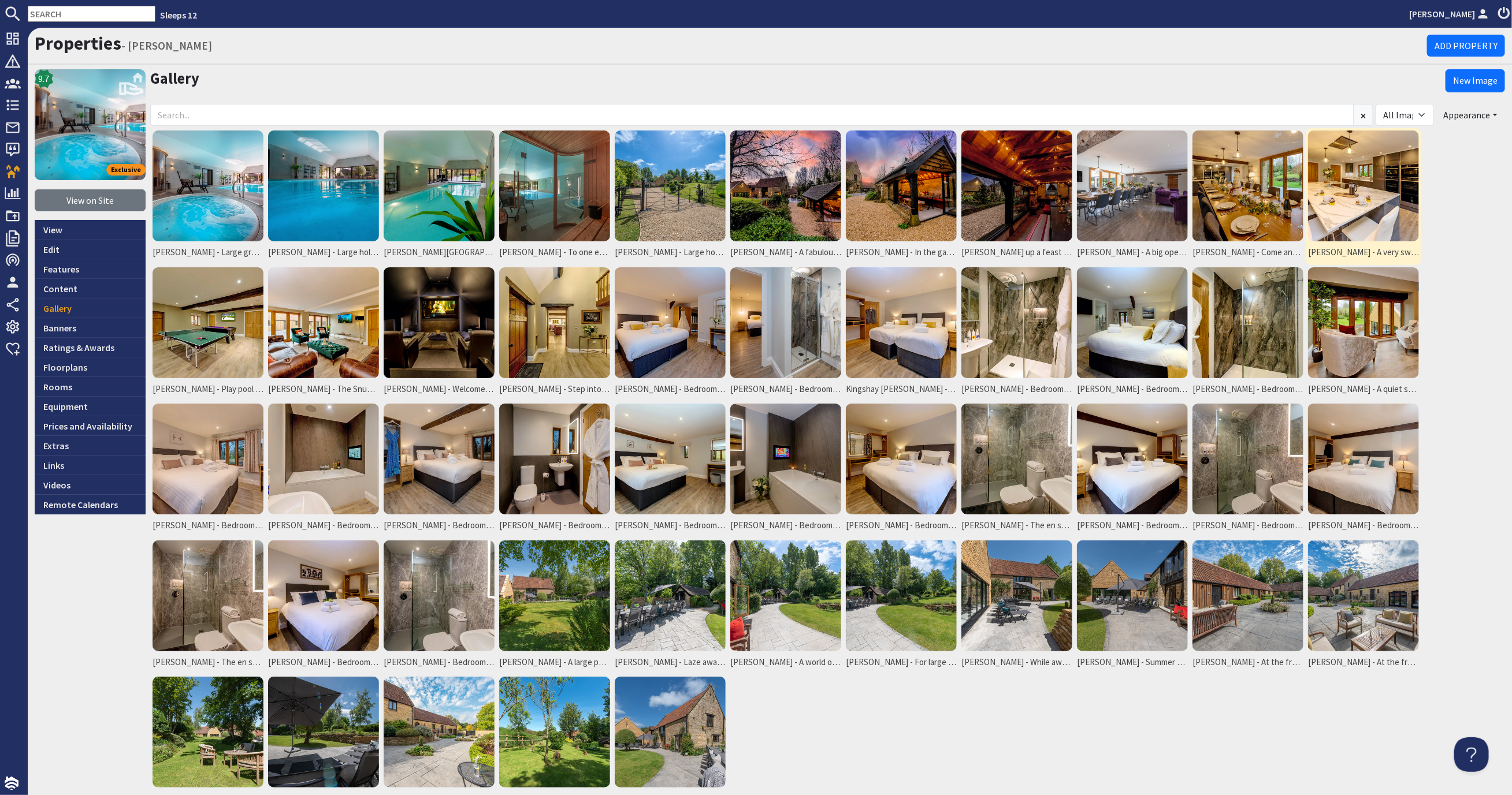
click at [1368, 193] on img at bounding box center [1363, 186] width 111 height 111
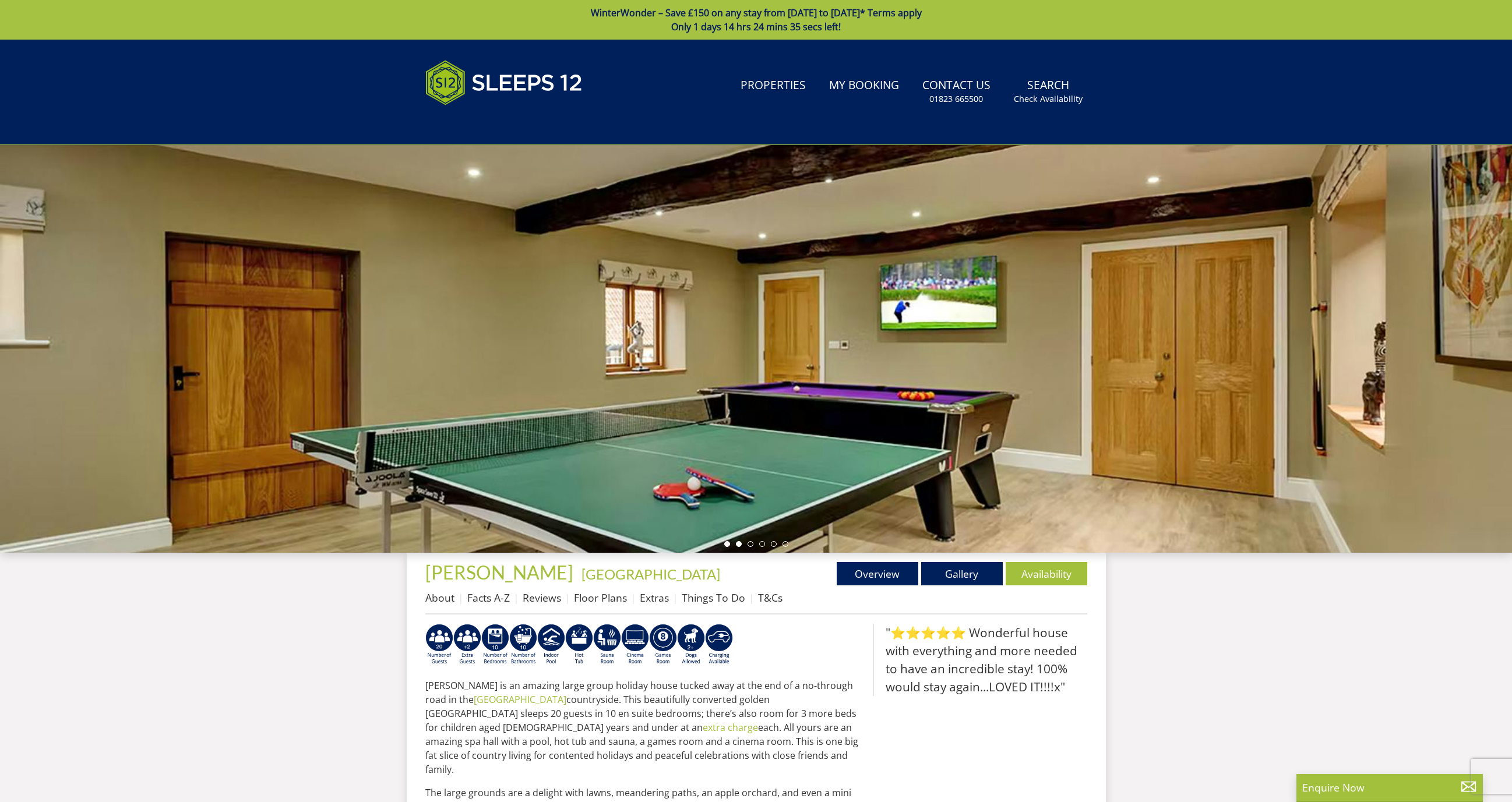
click at [737, 545] on li at bounding box center [738, 544] width 6 height 6
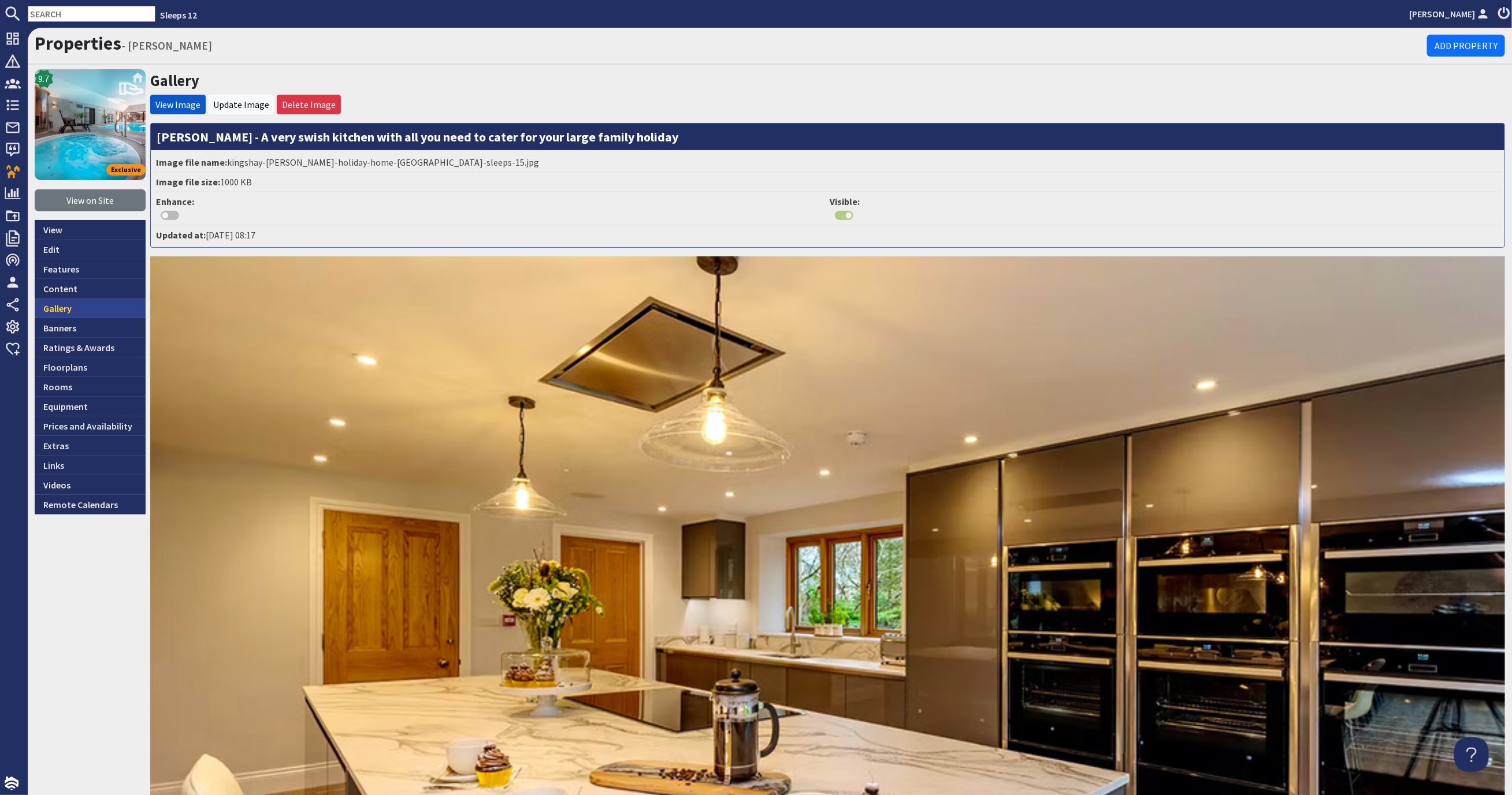
click at [94, 311] on link "Gallery" at bounding box center [90, 308] width 111 height 19
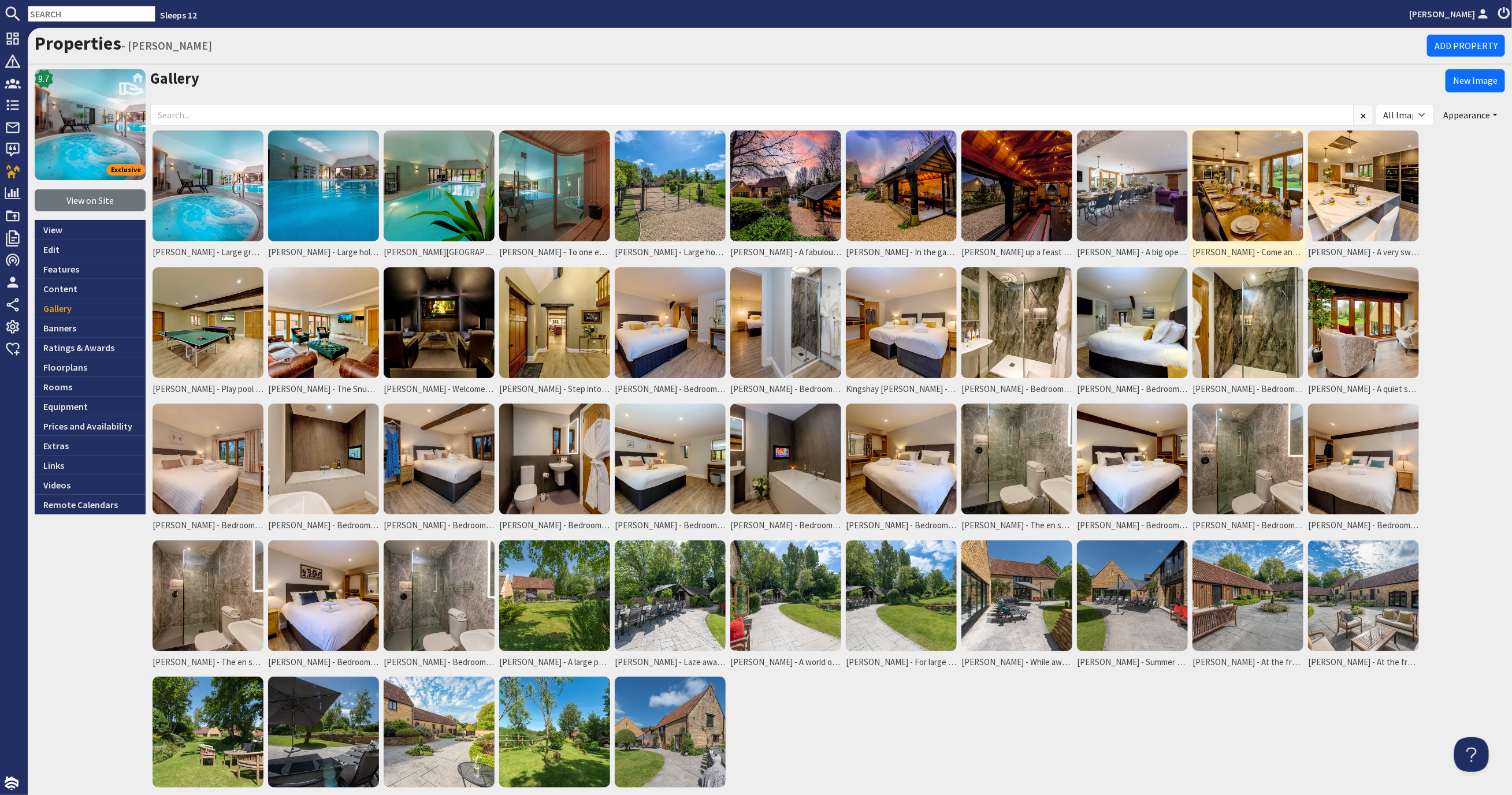
click at [1260, 212] on img at bounding box center [1247, 186] width 111 height 111
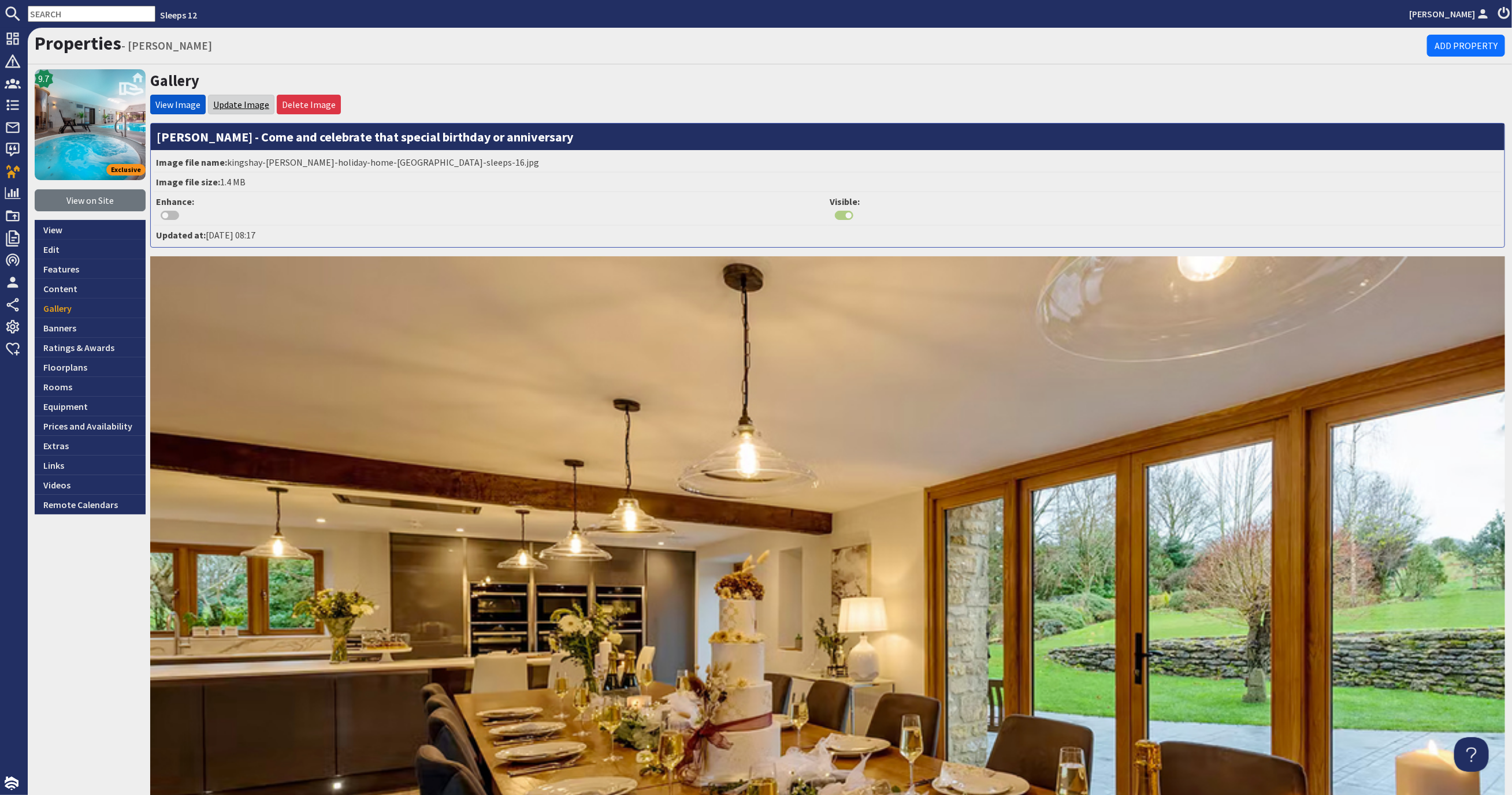
click at [244, 105] on link "Update Image" at bounding box center [241, 105] width 56 height 12
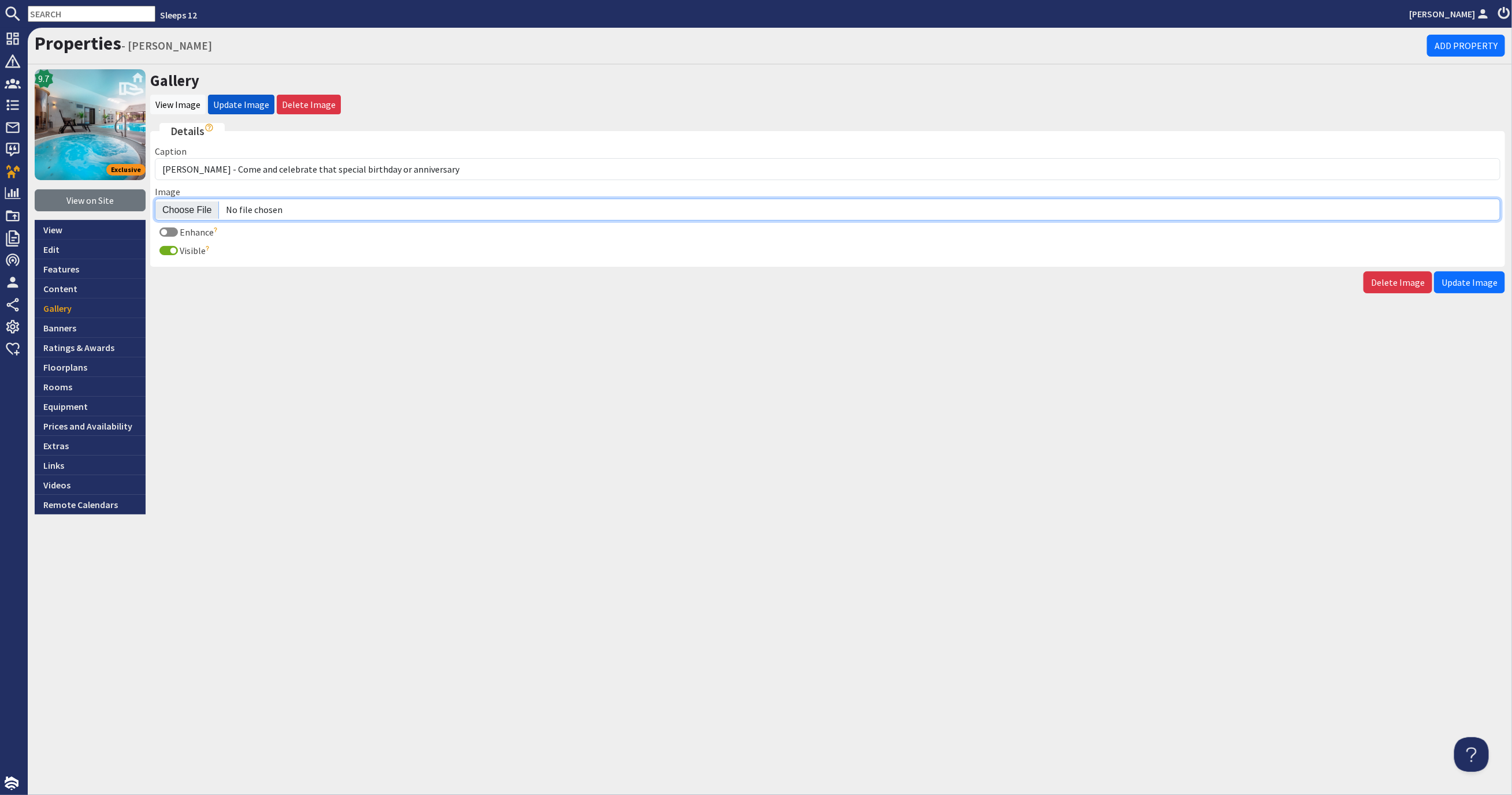
click at [190, 204] on input "Image" at bounding box center [827, 210] width 1345 height 22
type input "C:\fakepath\kingshay-barton-large-holiday-home-group-accommodation-sleeps19.jpg"
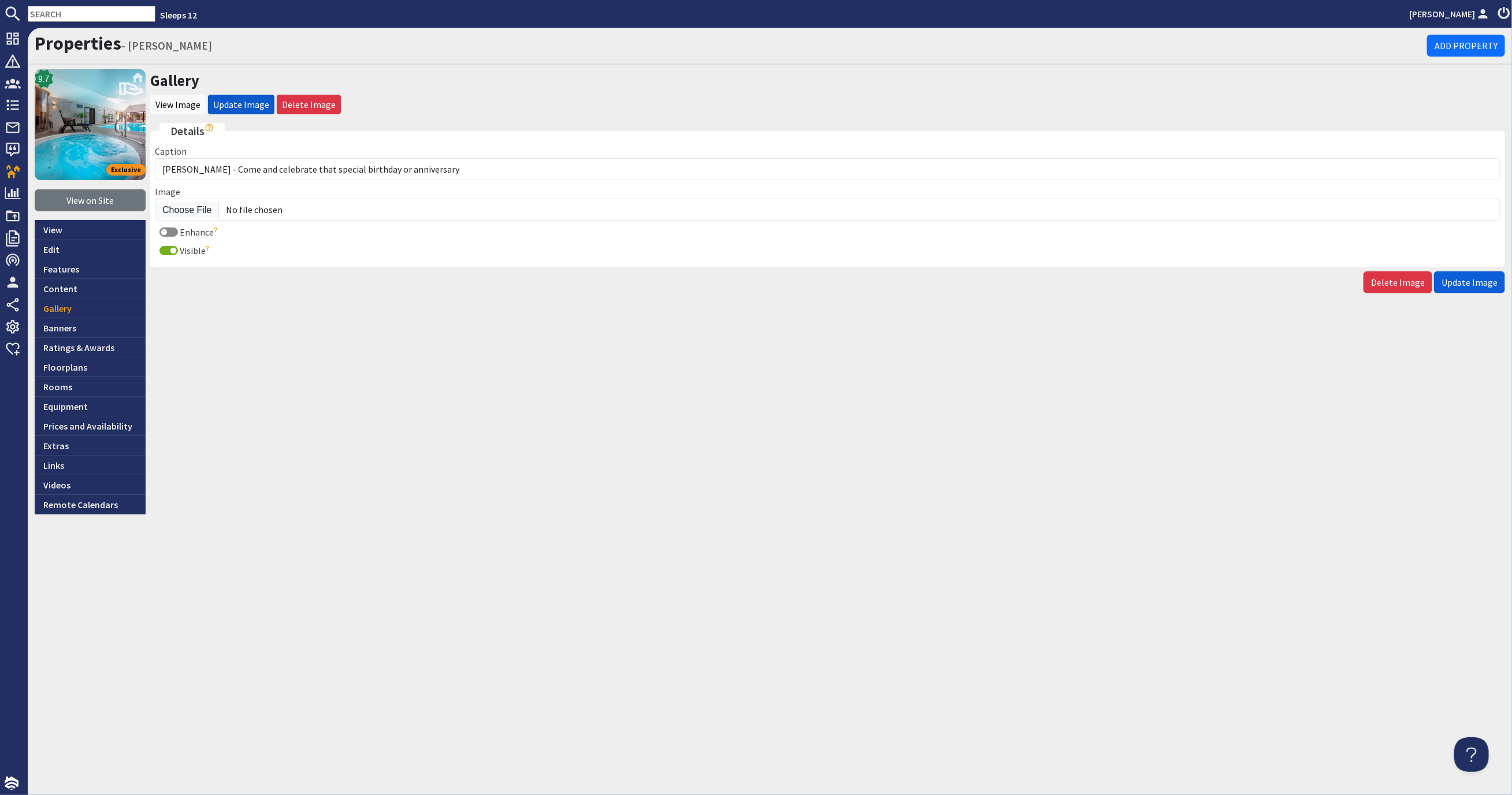
click at [1475, 286] on span "Update Image" at bounding box center [1469, 282] width 56 height 12
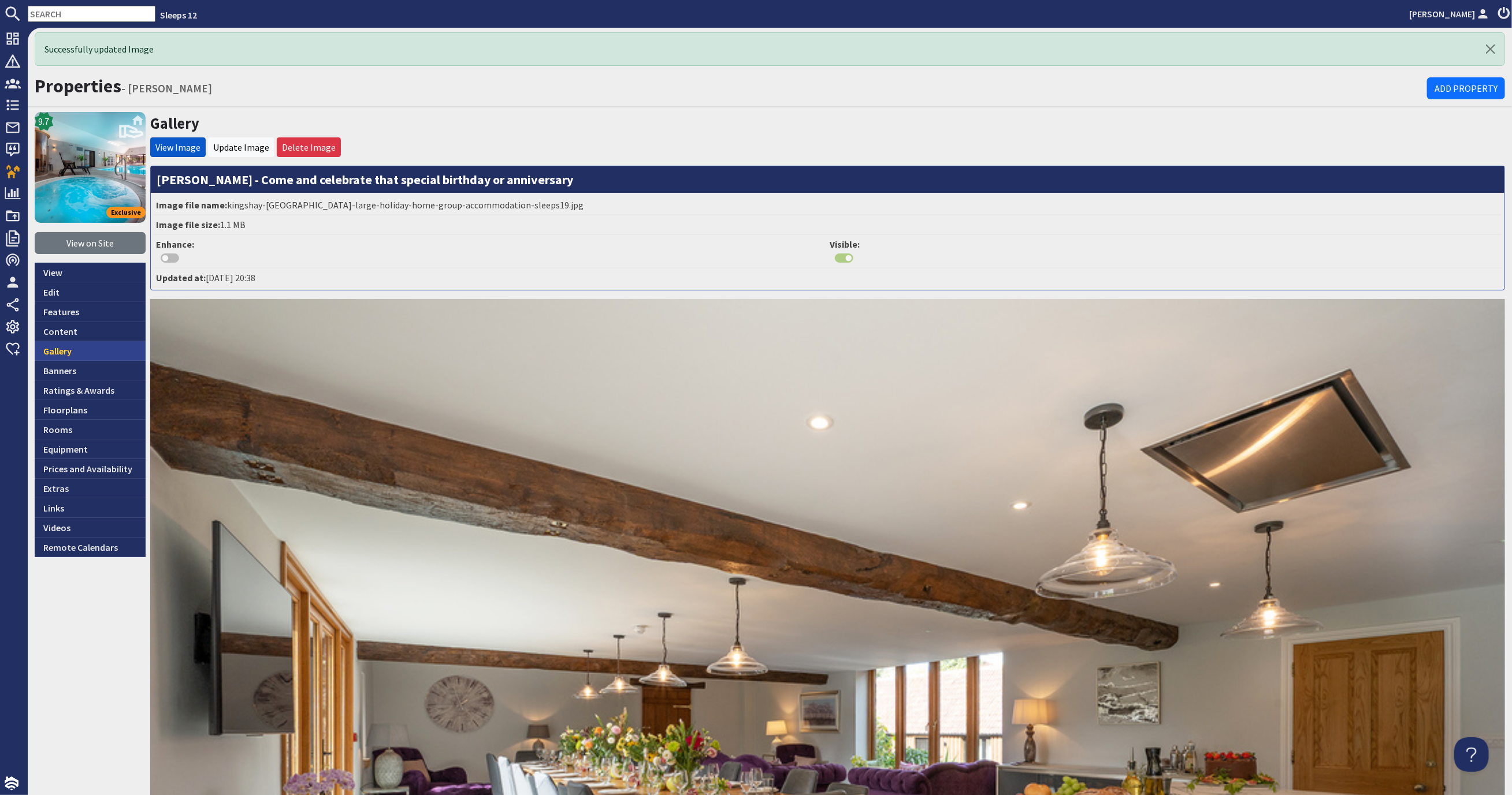
click at [84, 347] on link "Gallery" at bounding box center [90, 351] width 111 height 19
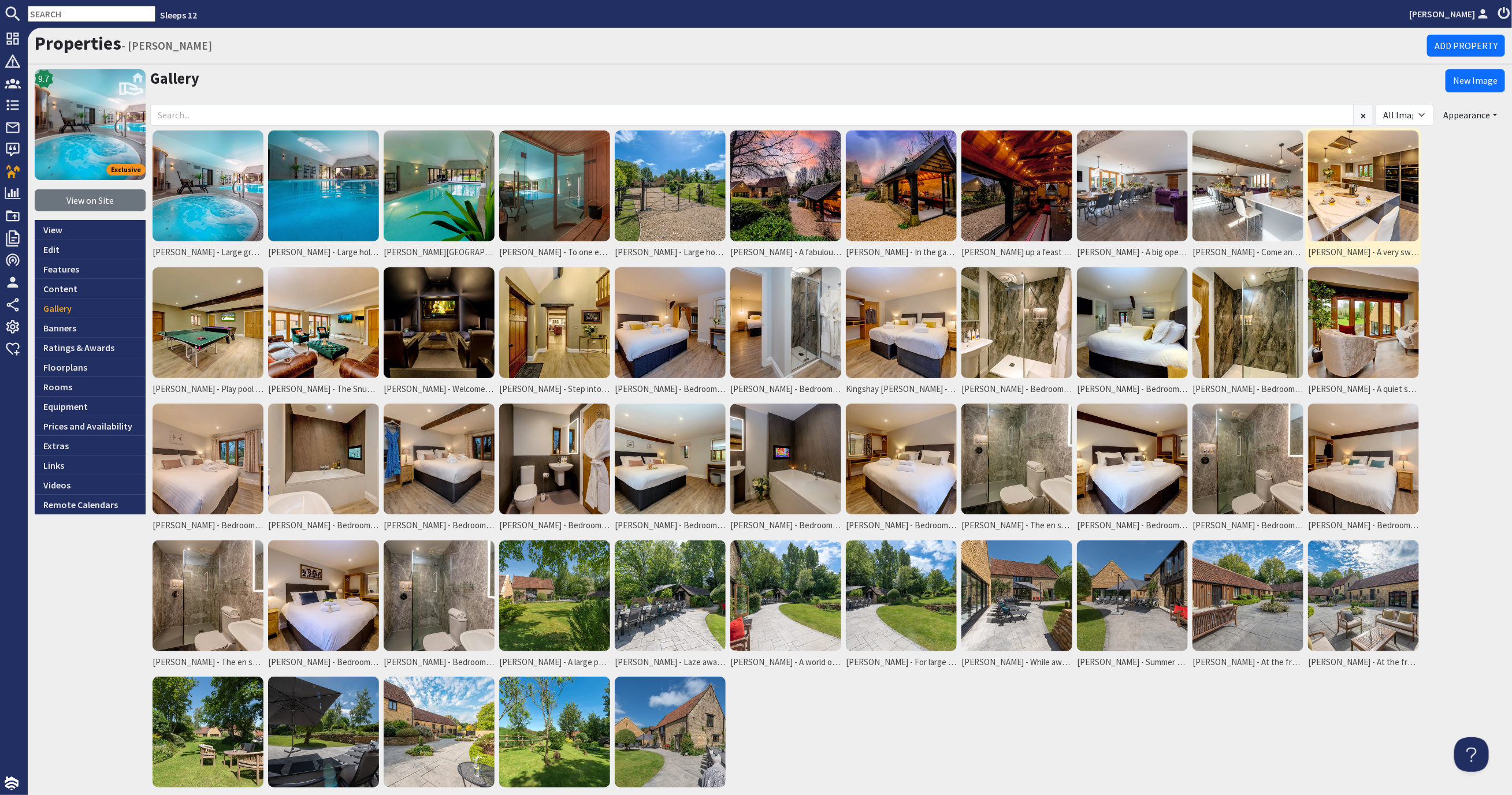
click at [1354, 201] on img at bounding box center [1363, 186] width 111 height 111
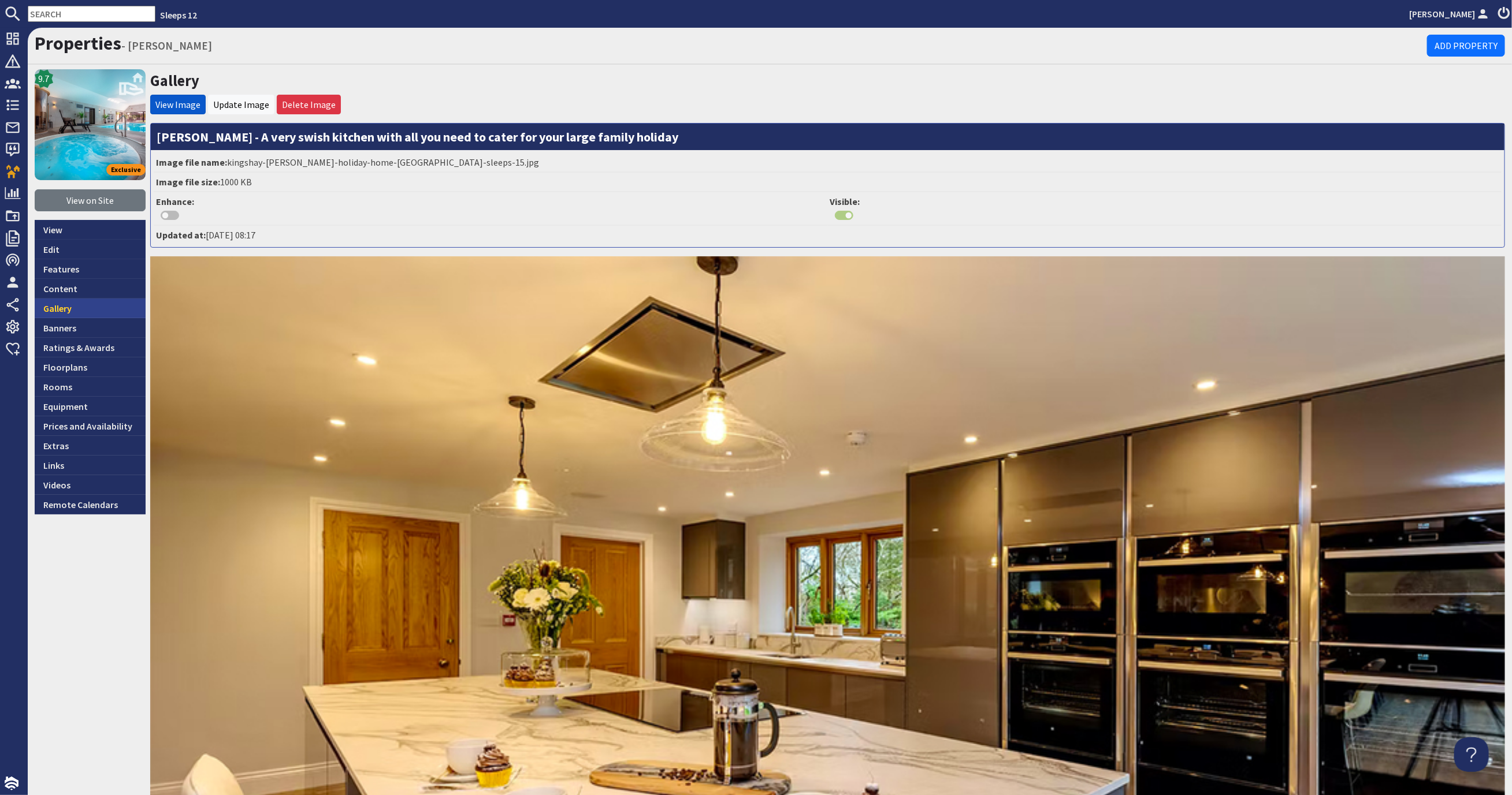
click at [71, 307] on link "Gallery" at bounding box center [90, 308] width 111 height 19
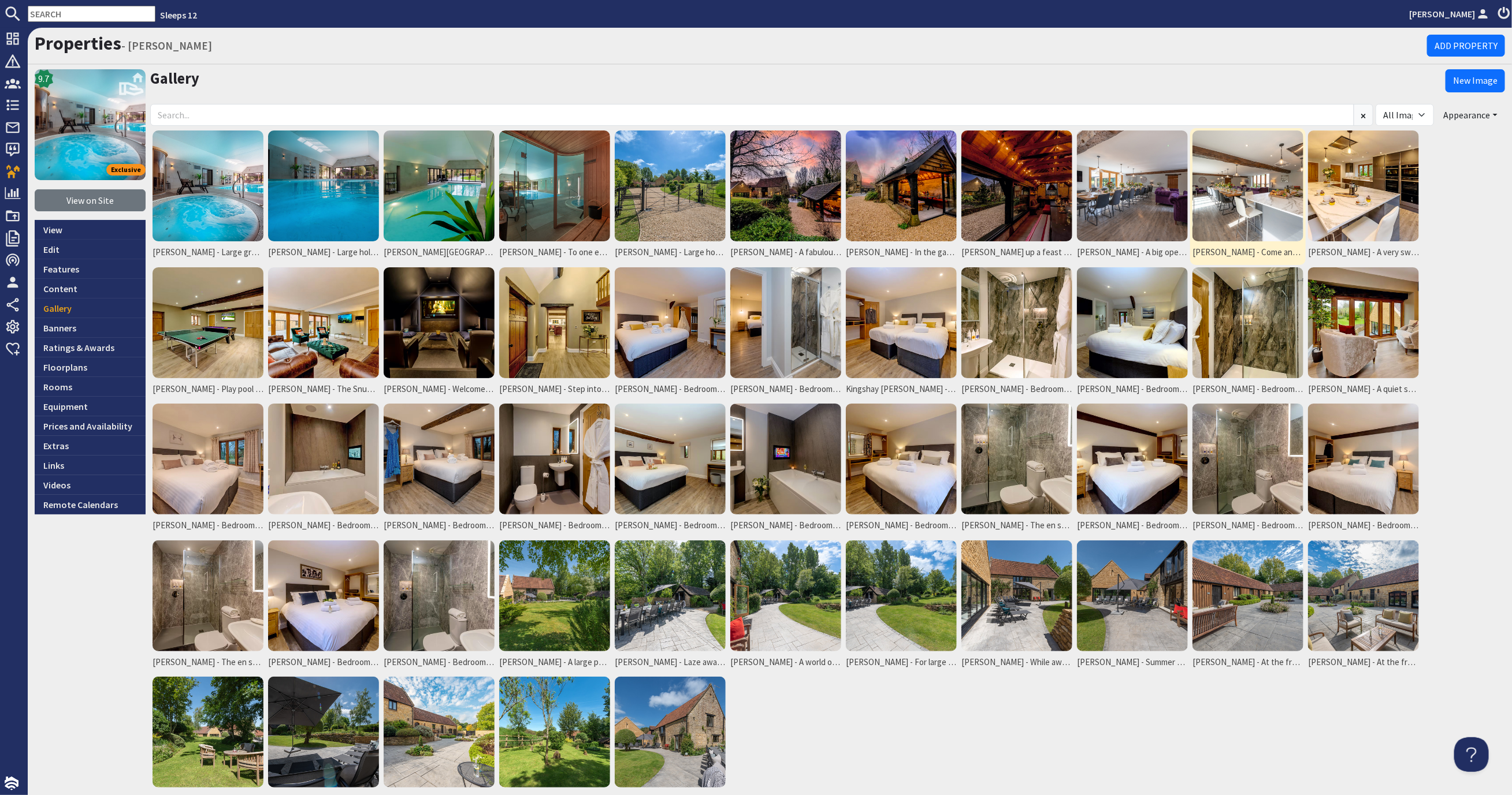
click at [1235, 196] on img at bounding box center [1247, 186] width 111 height 111
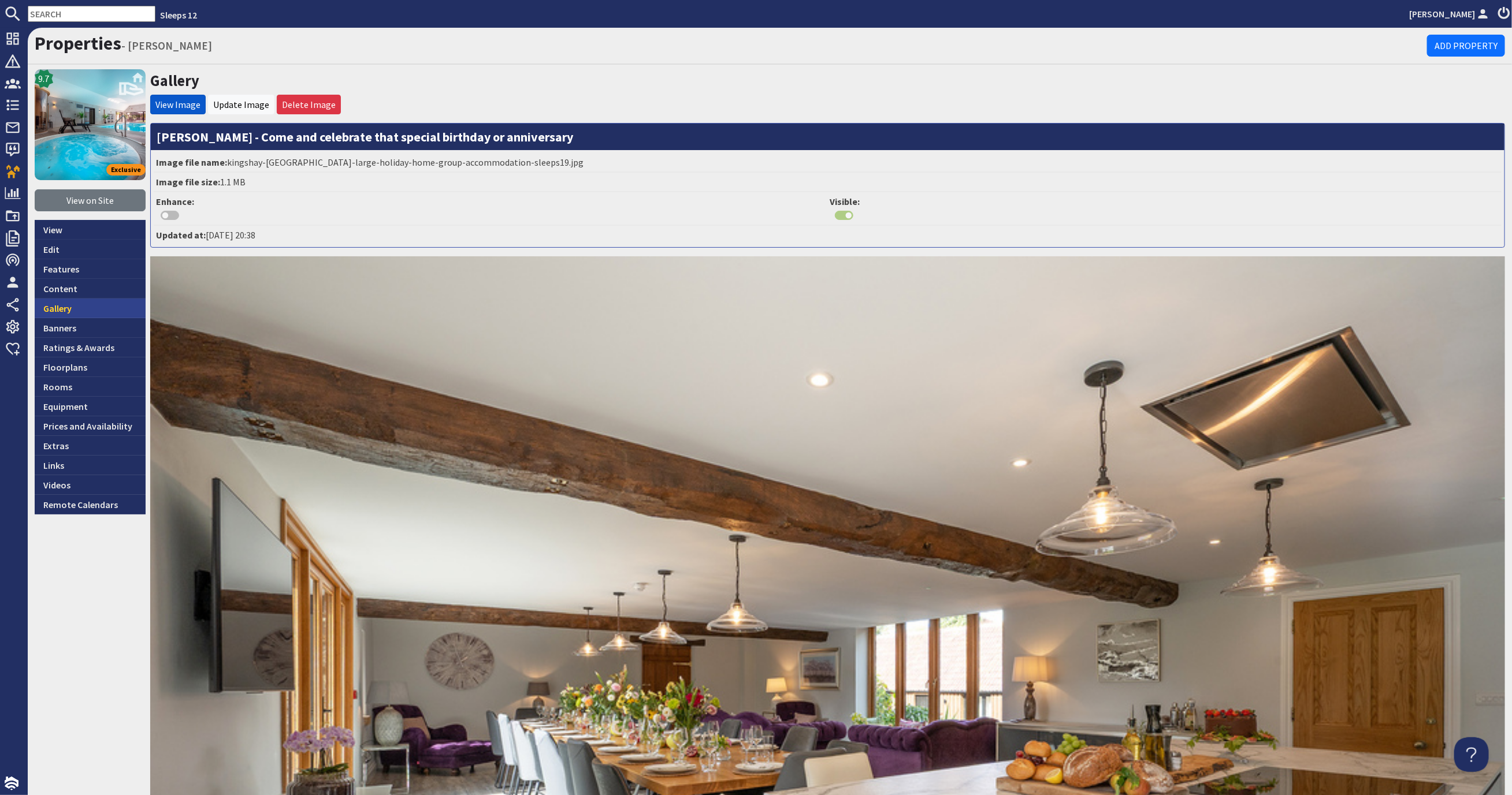
click at [70, 302] on link "Gallery" at bounding box center [90, 308] width 111 height 19
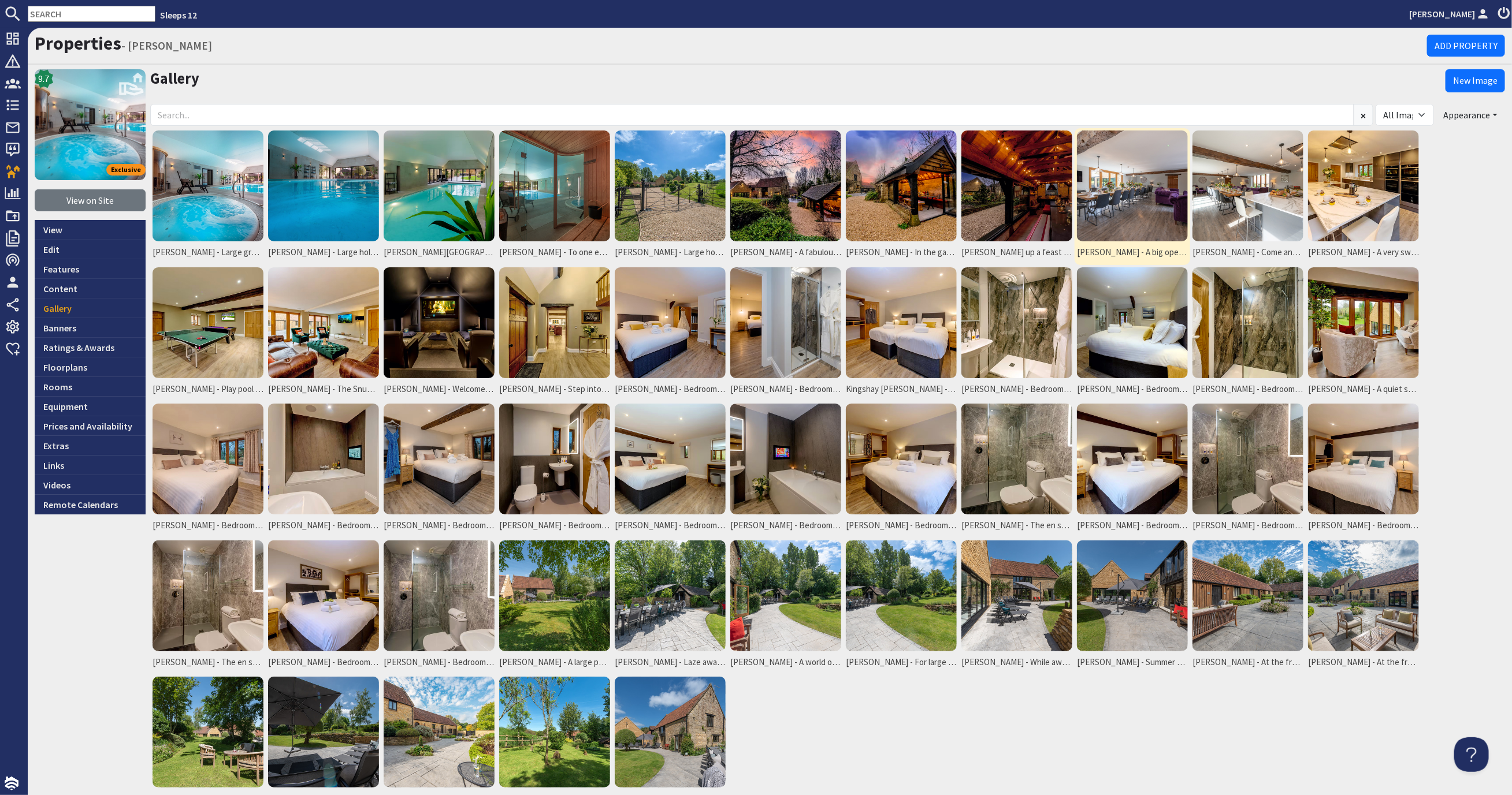
click at [1134, 160] on img at bounding box center [1131, 186] width 111 height 111
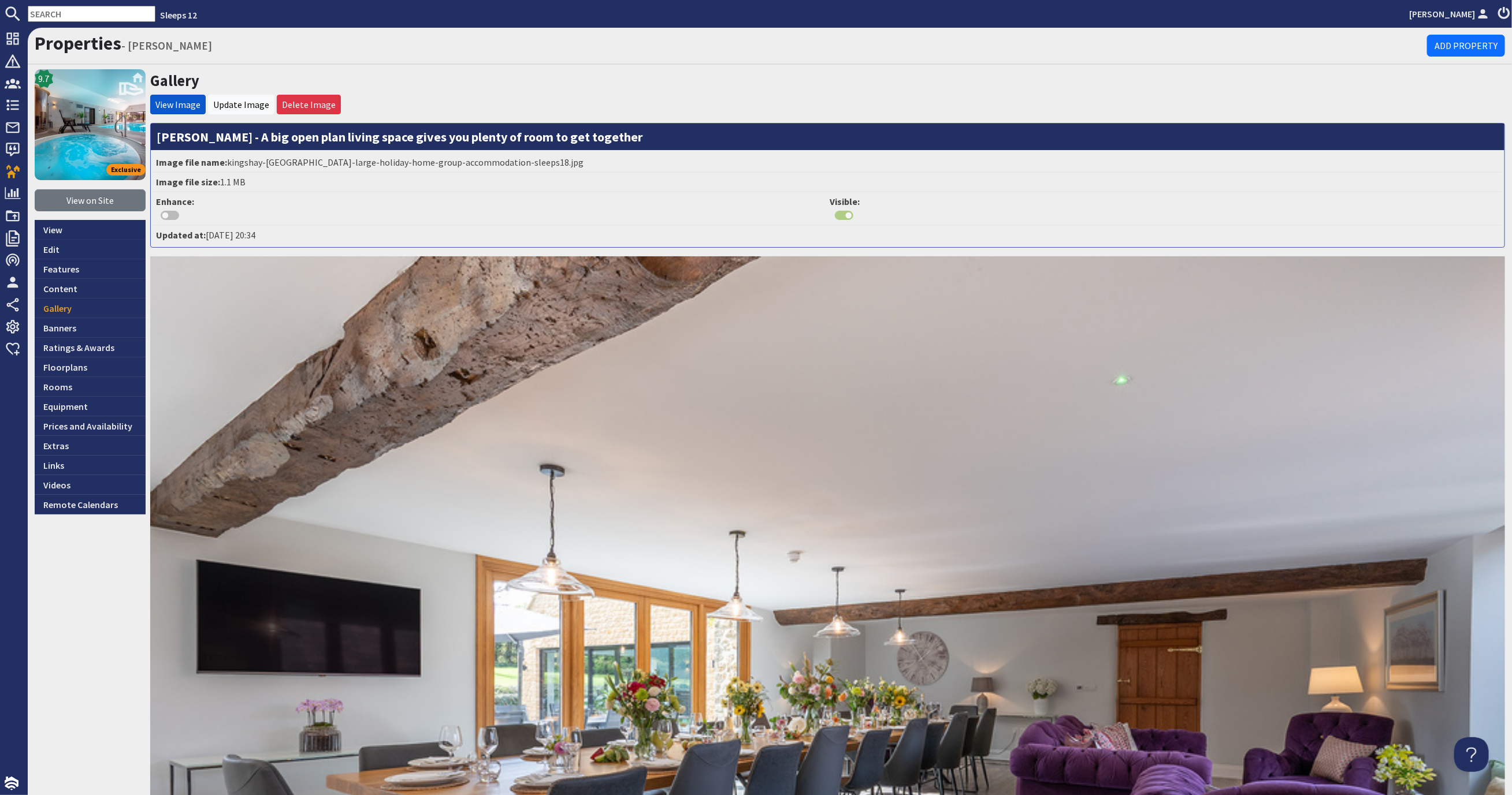
drag, startPoint x: 641, startPoint y: 135, endPoint x: 156, endPoint y: 135, distance: 485.0
click at [156, 135] on h3 "[PERSON_NAME] - A big open plan living space gives you plenty of room to get to…" at bounding box center [827, 137] width 1354 height 27
copy h3 "[PERSON_NAME] - A big open plan living space gives you plenty of room to get to…"
click at [65, 307] on link "Gallery" at bounding box center [90, 308] width 111 height 19
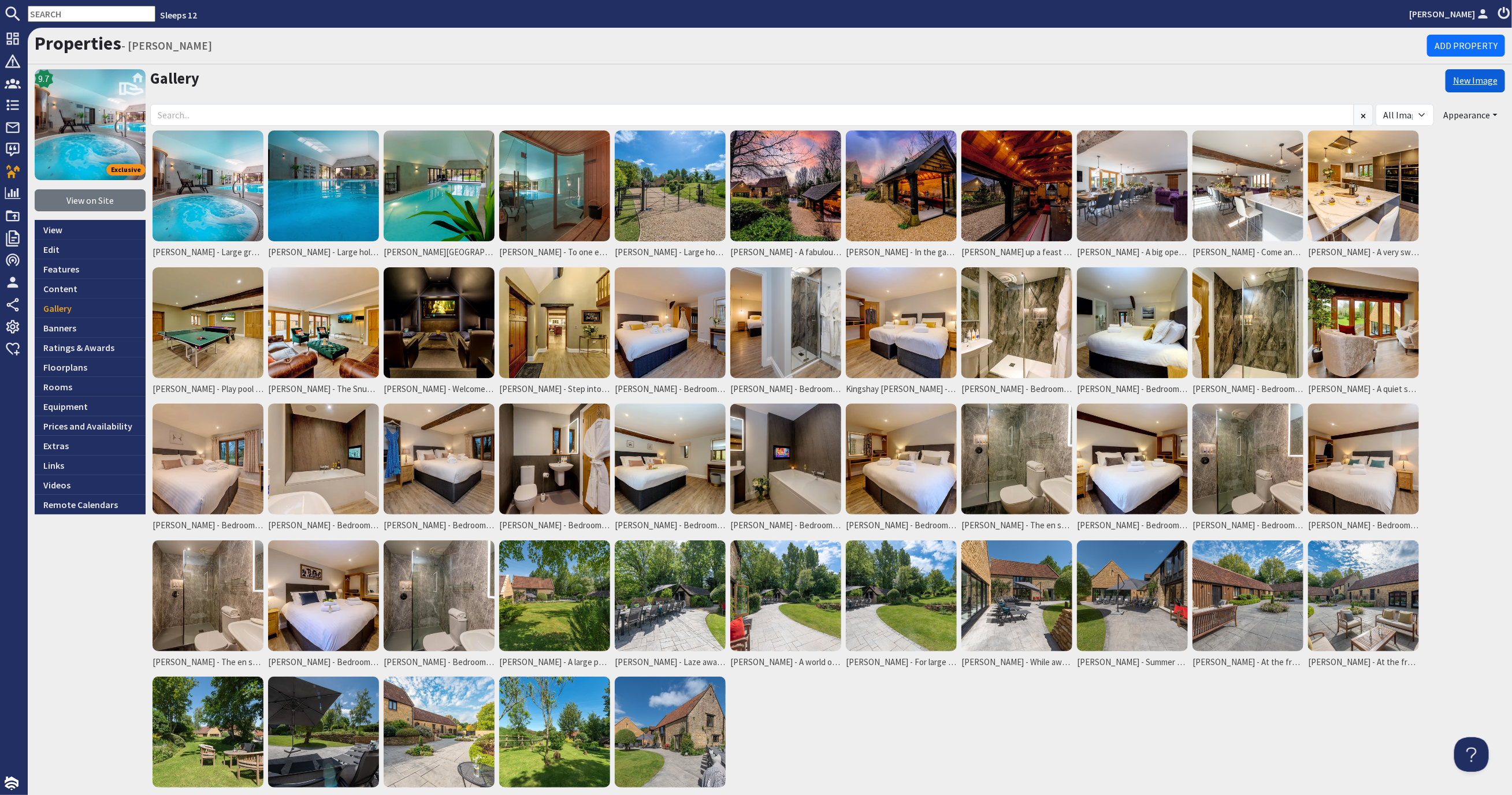
click at [1446, 77] on link "New Image" at bounding box center [1475, 80] width 59 height 23
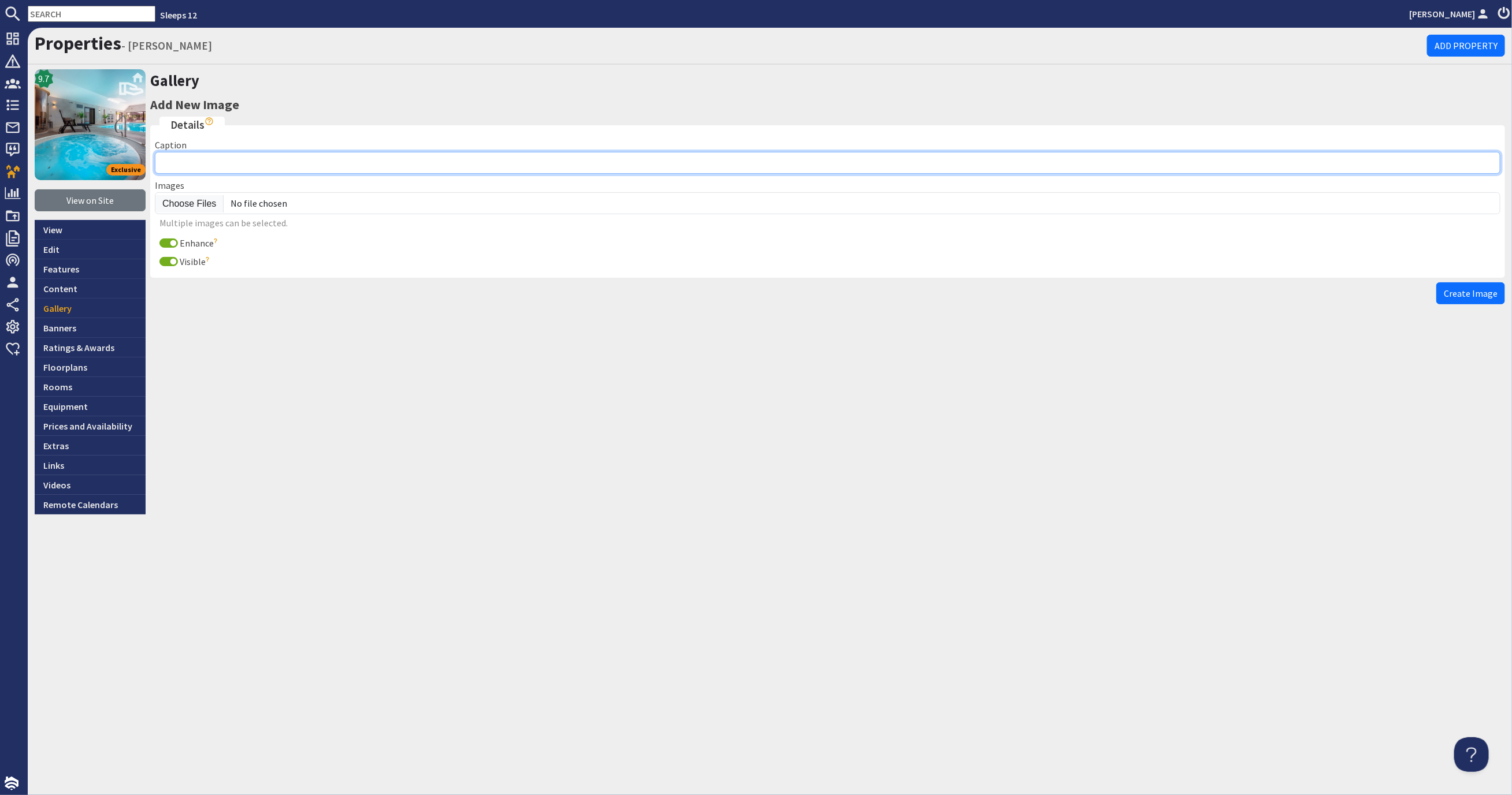
click at [273, 168] on input "Caption" at bounding box center [827, 163] width 1345 height 22
paste input "Kingshay Barton - A big open plan living space gives you plenty of room to get …"
type input "Kingshay Barton - A big open plan living space gives you plenty of room to get …"
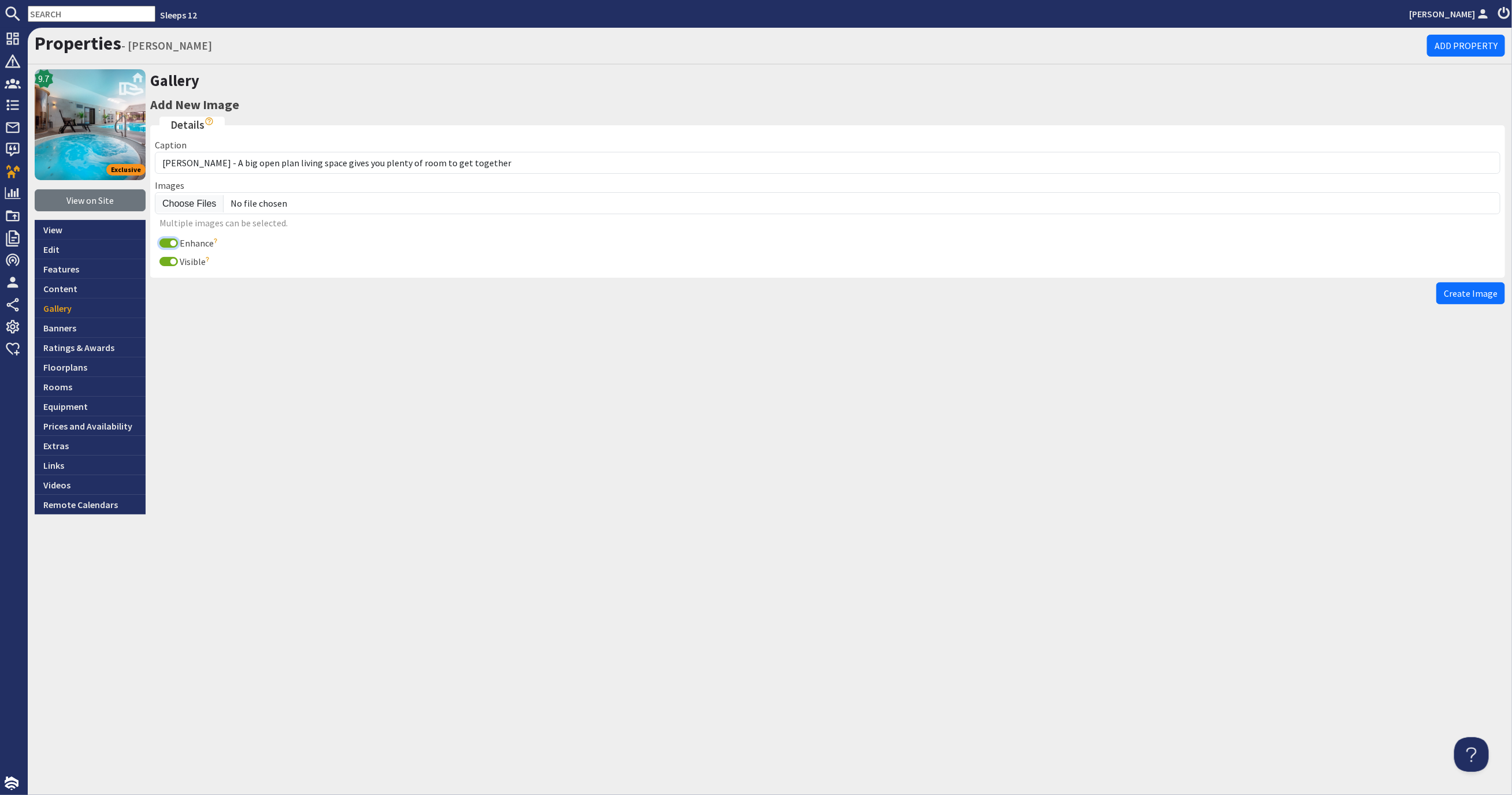
click at [166, 243] on input "Enhance" at bounding box center [168, 243] width 19 height 9
checkbox input "false"
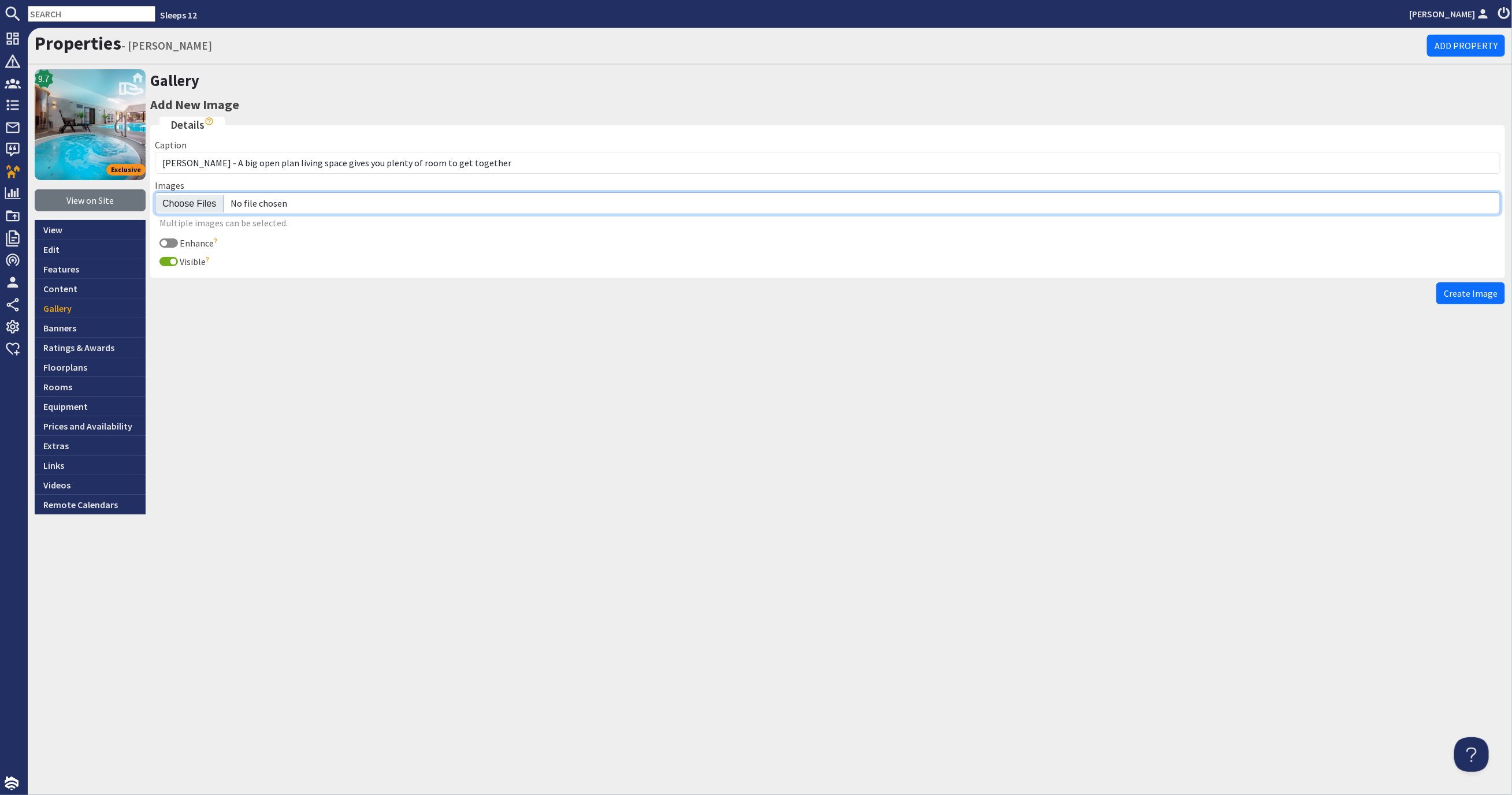
click at [190, 204] on input "file" at bounding box center [827, 204] width 1345 height 22
type input "C:\fakepath\kingshay-barton-large-holiday-home-group-accommodation-sleeps20.jpg"
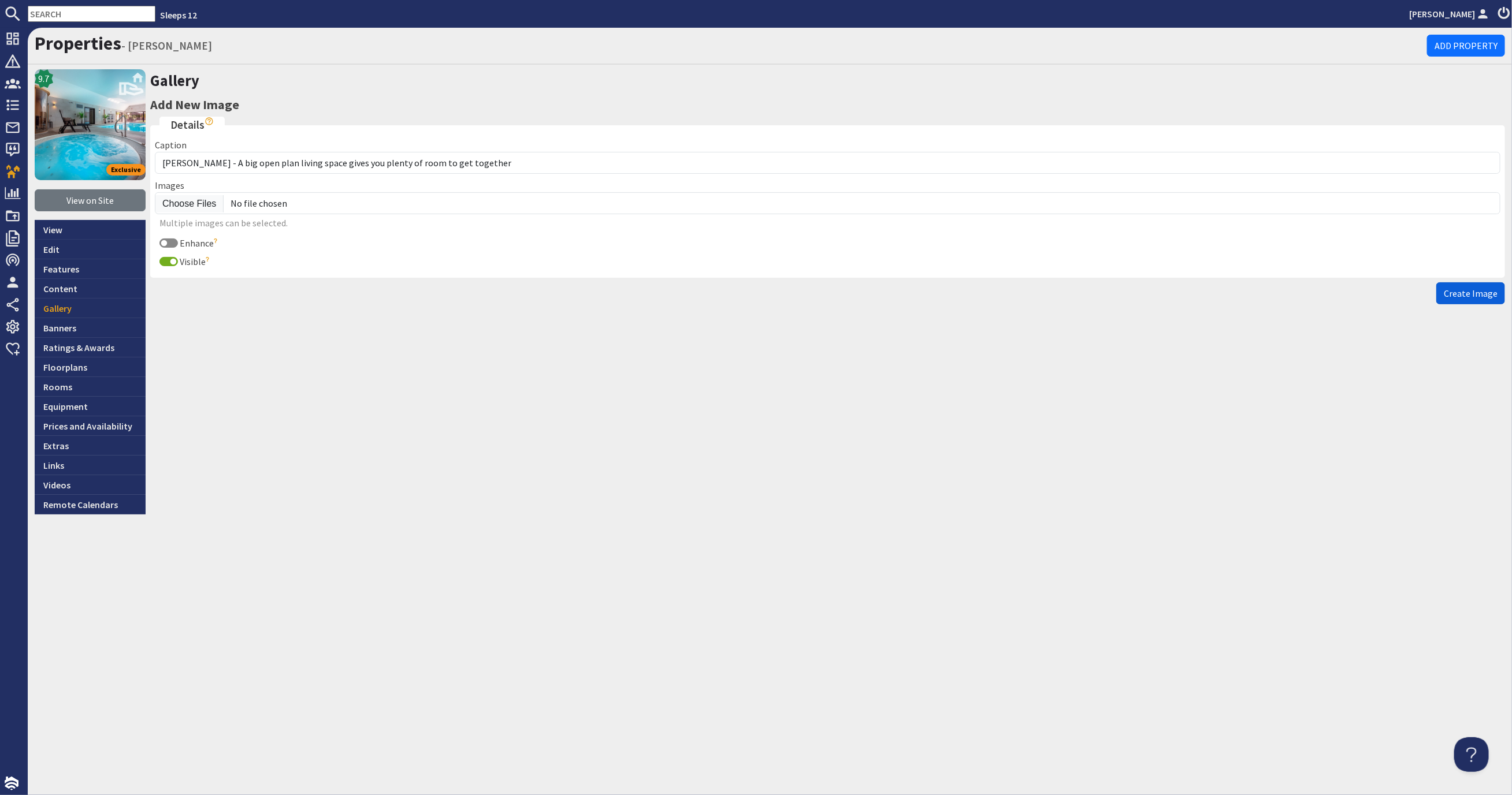
click at [1453, 289] on span "Create Image" at bounding box center [1470, 293] width 54 height 12
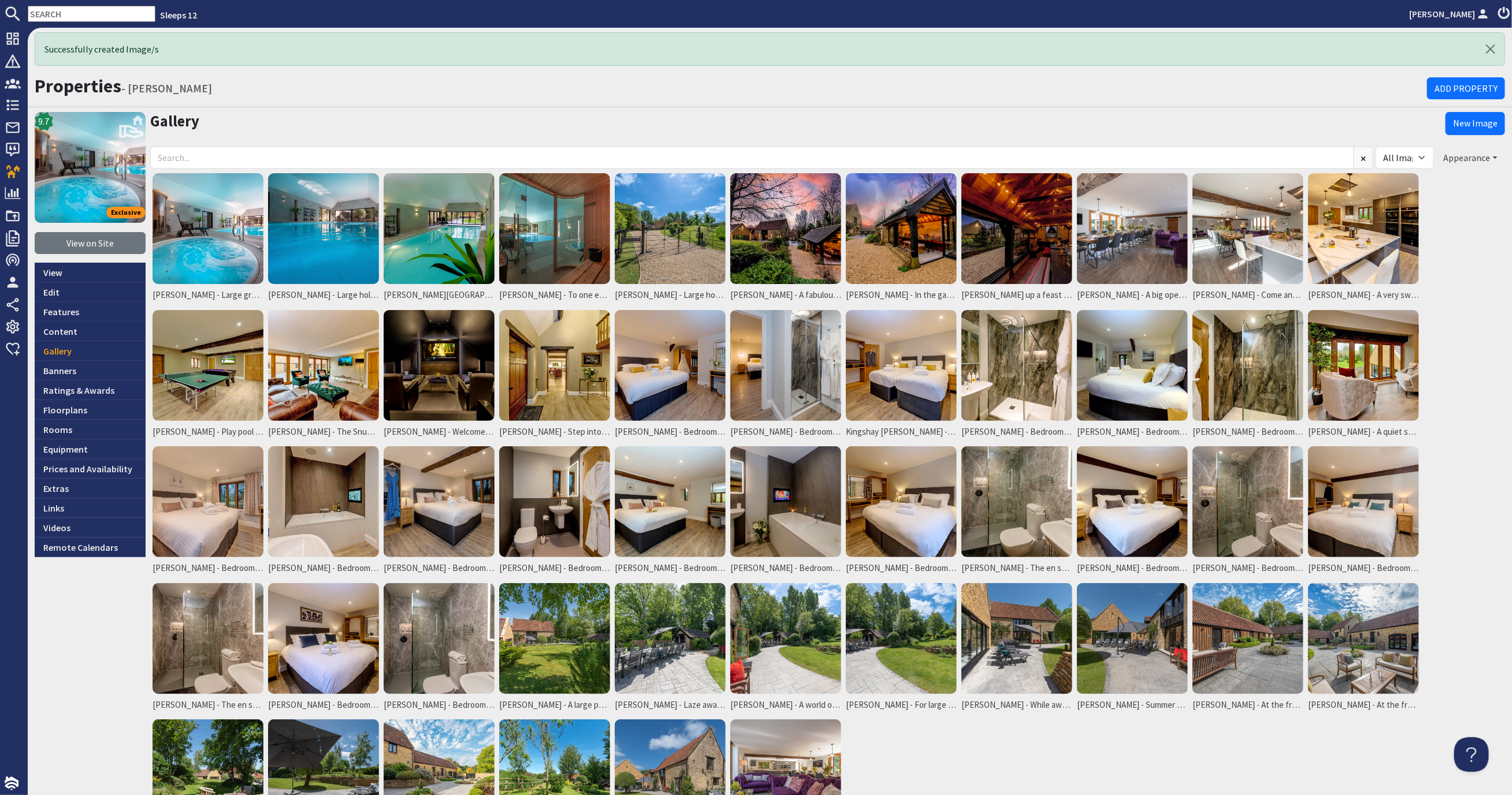
click at [1454, 157] on button "Appearance" at bounding box center [1470, 158] width 68 height 22
click at [1434, 176] on link "Reorder" at bounding box center [1425, 181] width 45 height 12
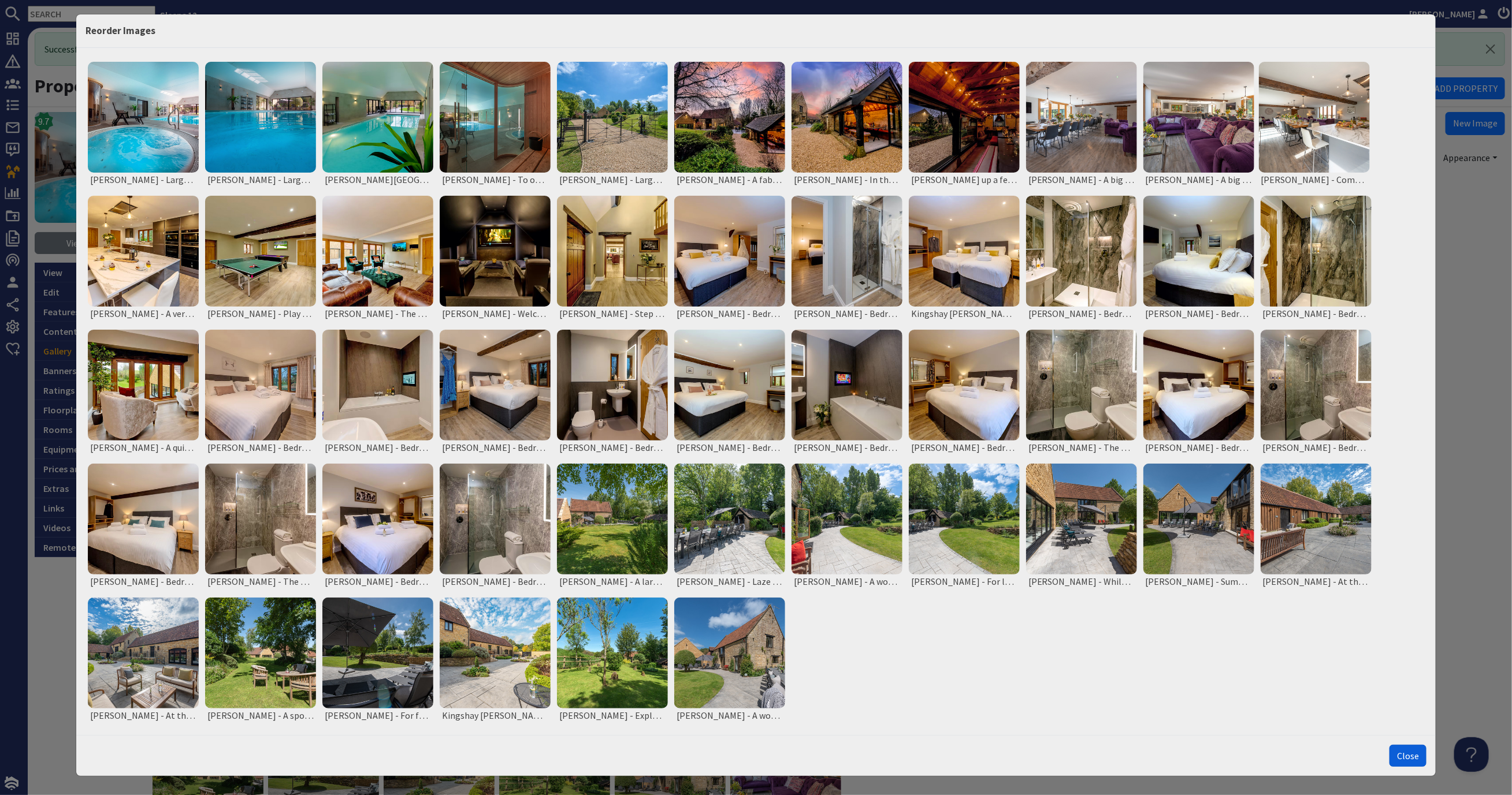
click at [1411, 750] on button "Close" at bounding box center [1408, 756] width 37 height 22
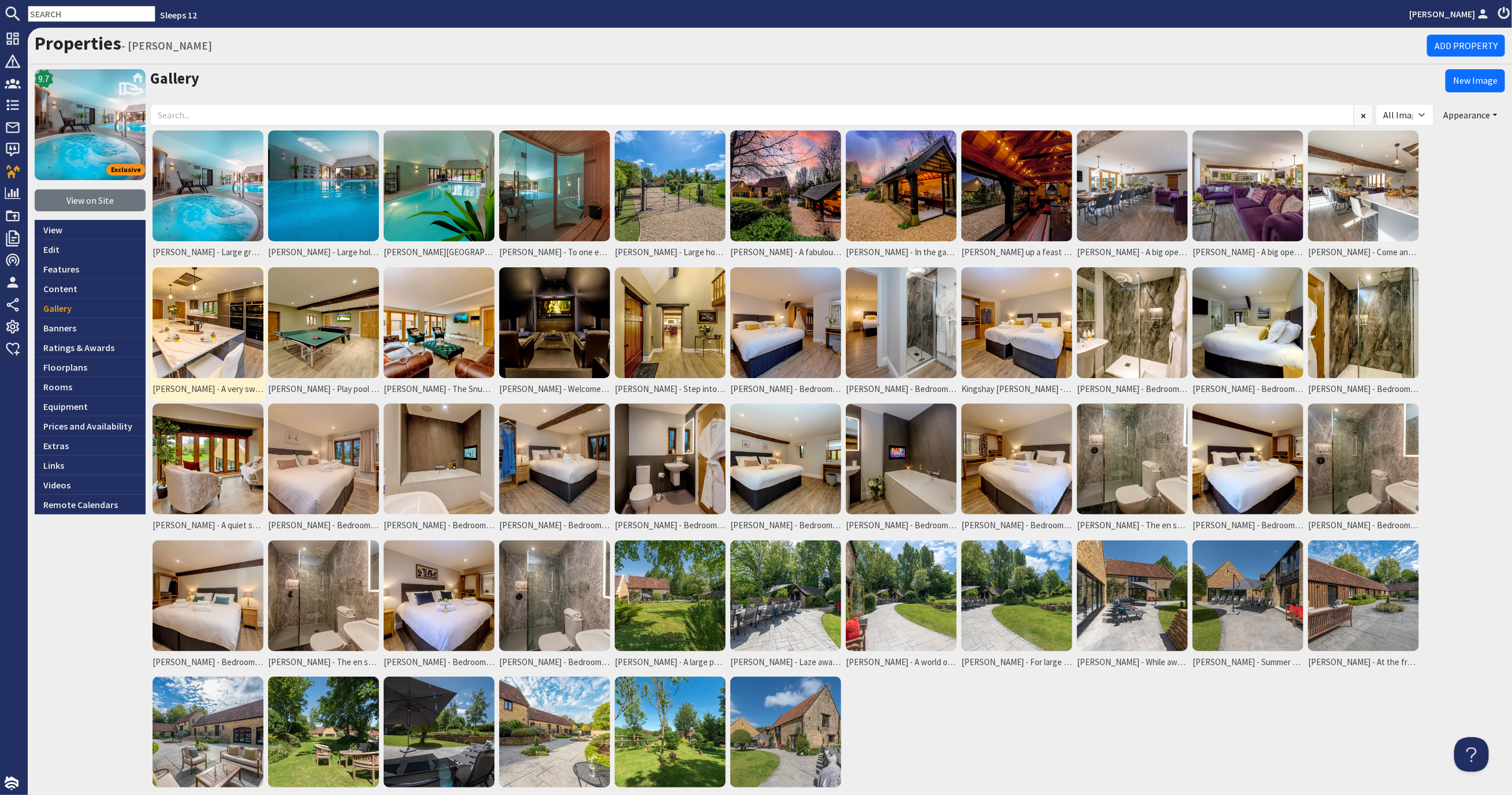
click at [196, 291] on img at bounding box center [207, 322] width 111 height 111
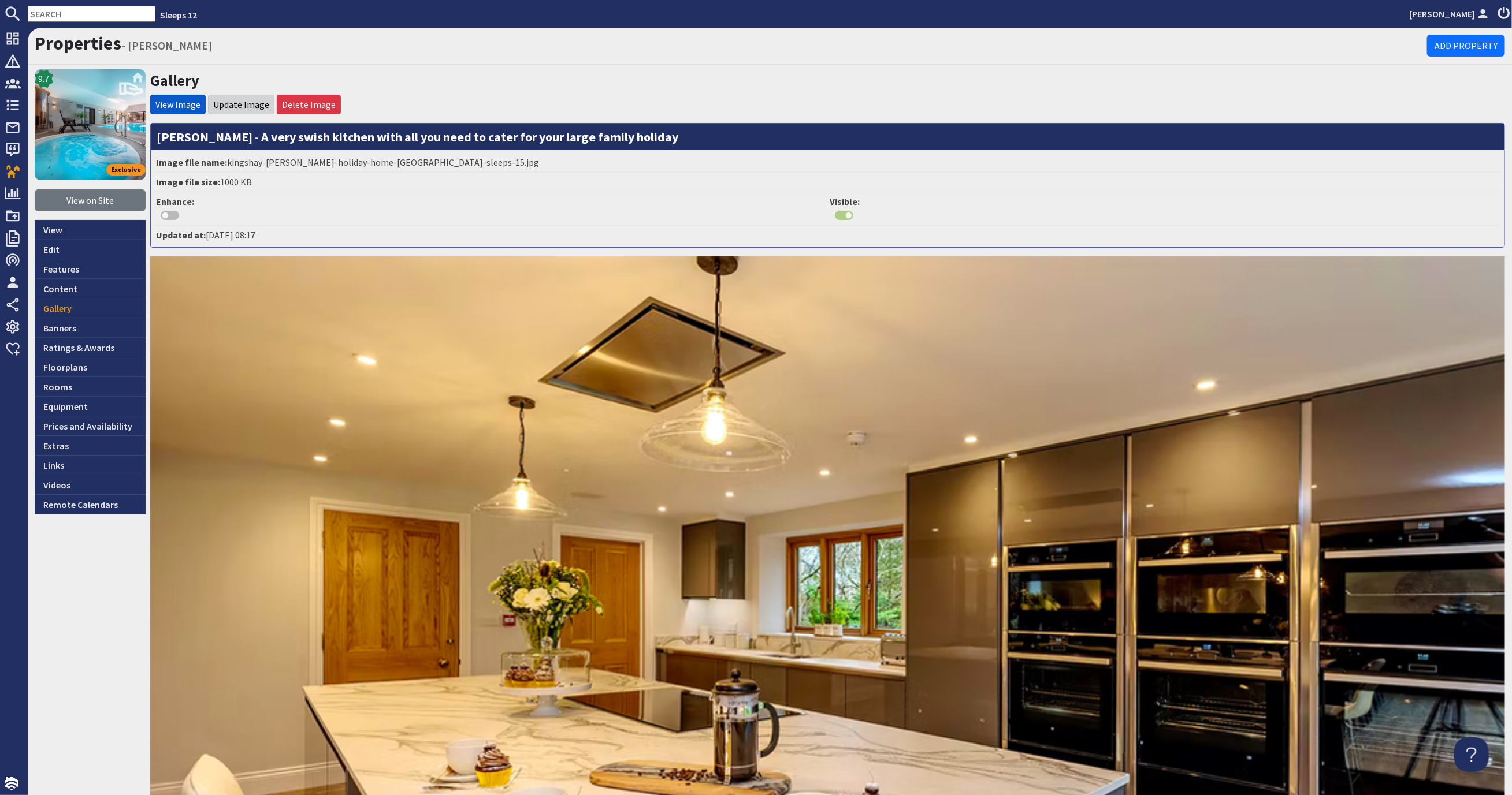
click at [242, 101] on link "Update Image" at bounding box center [241, 105] width 56 height 12
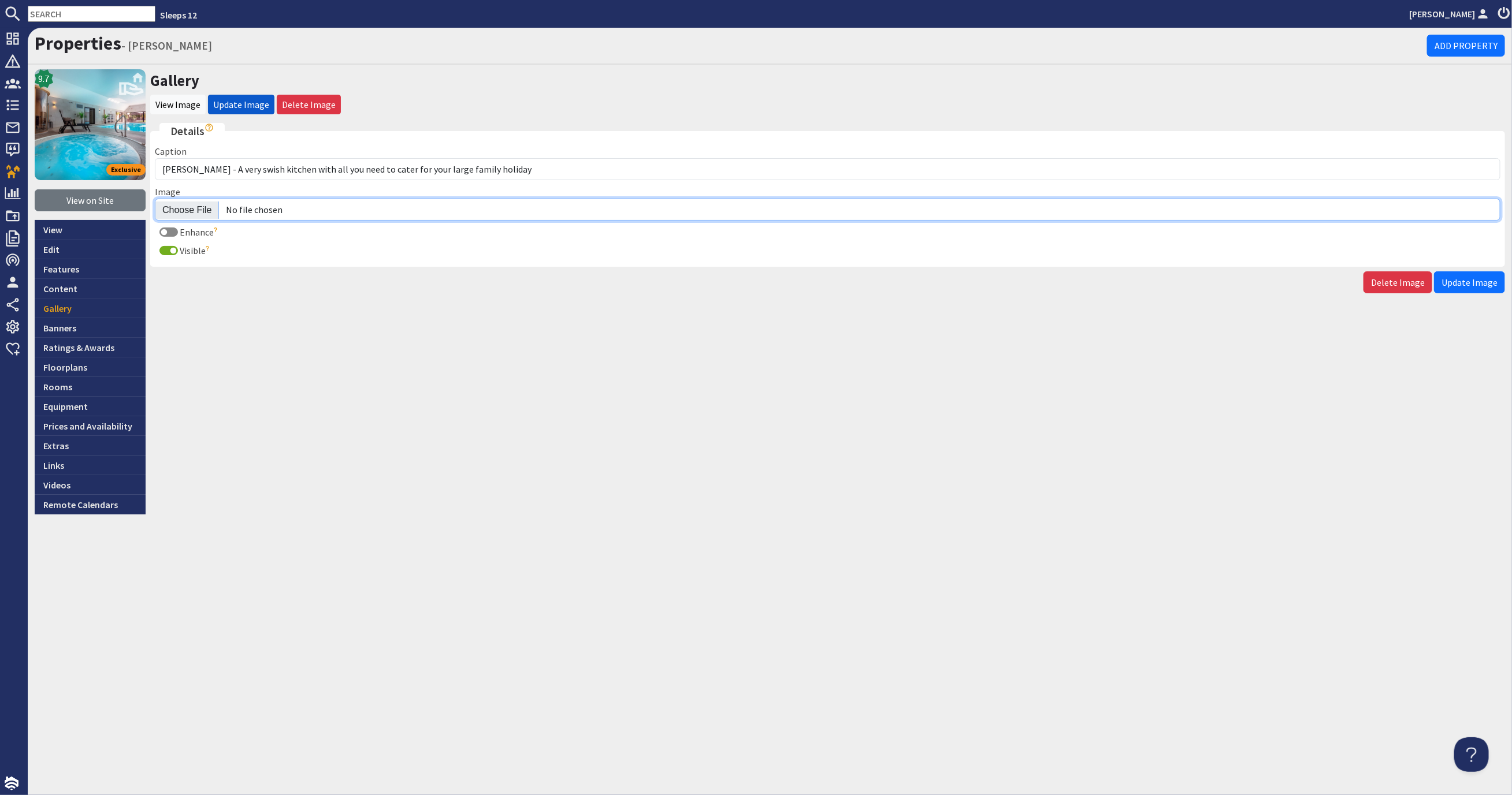
click at [198, 206] on input "Image" at bounding box center [827, 210] width 1345 height 22
type input "C:\fakepath\kingshay-barton-large-holiday-home-group-accommodation-sleeps-12.jpg"
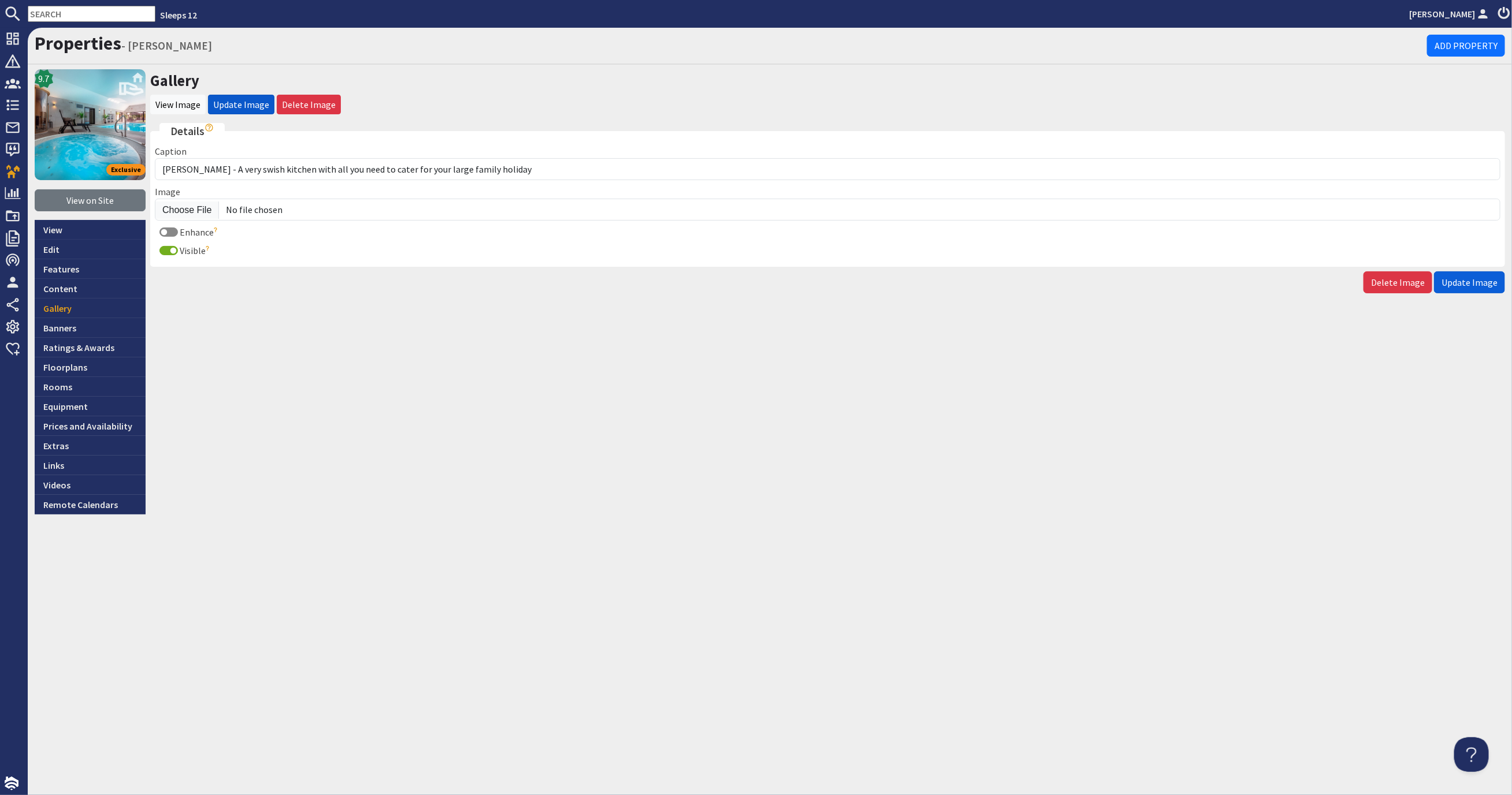
click at [1453, 273] on button "Update Image" at bounding box center [1470, 282] width 71 height 22
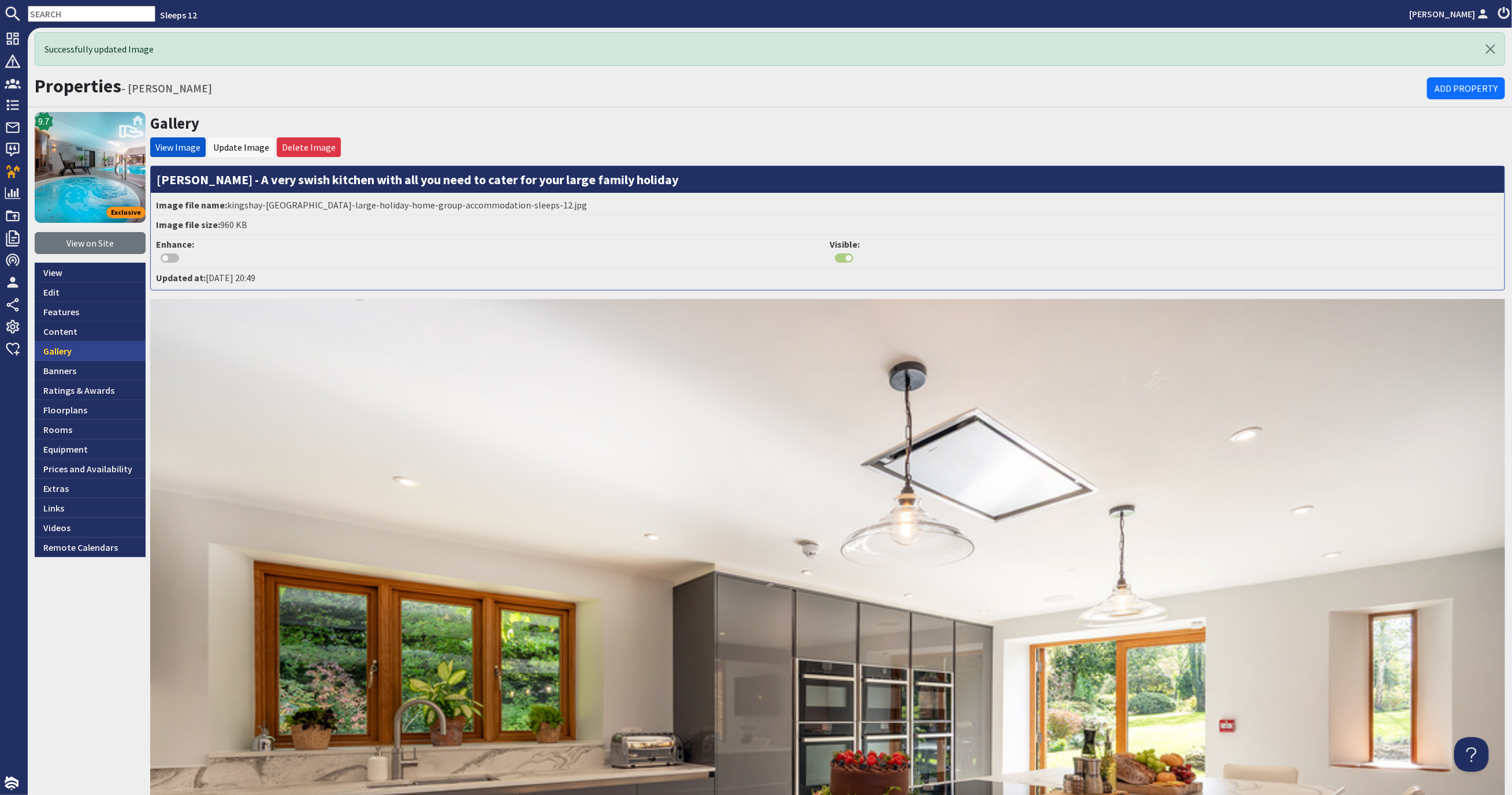
click at [92, 348] on link "Gallery" at bounding box center [90, 351] width 111 height 19
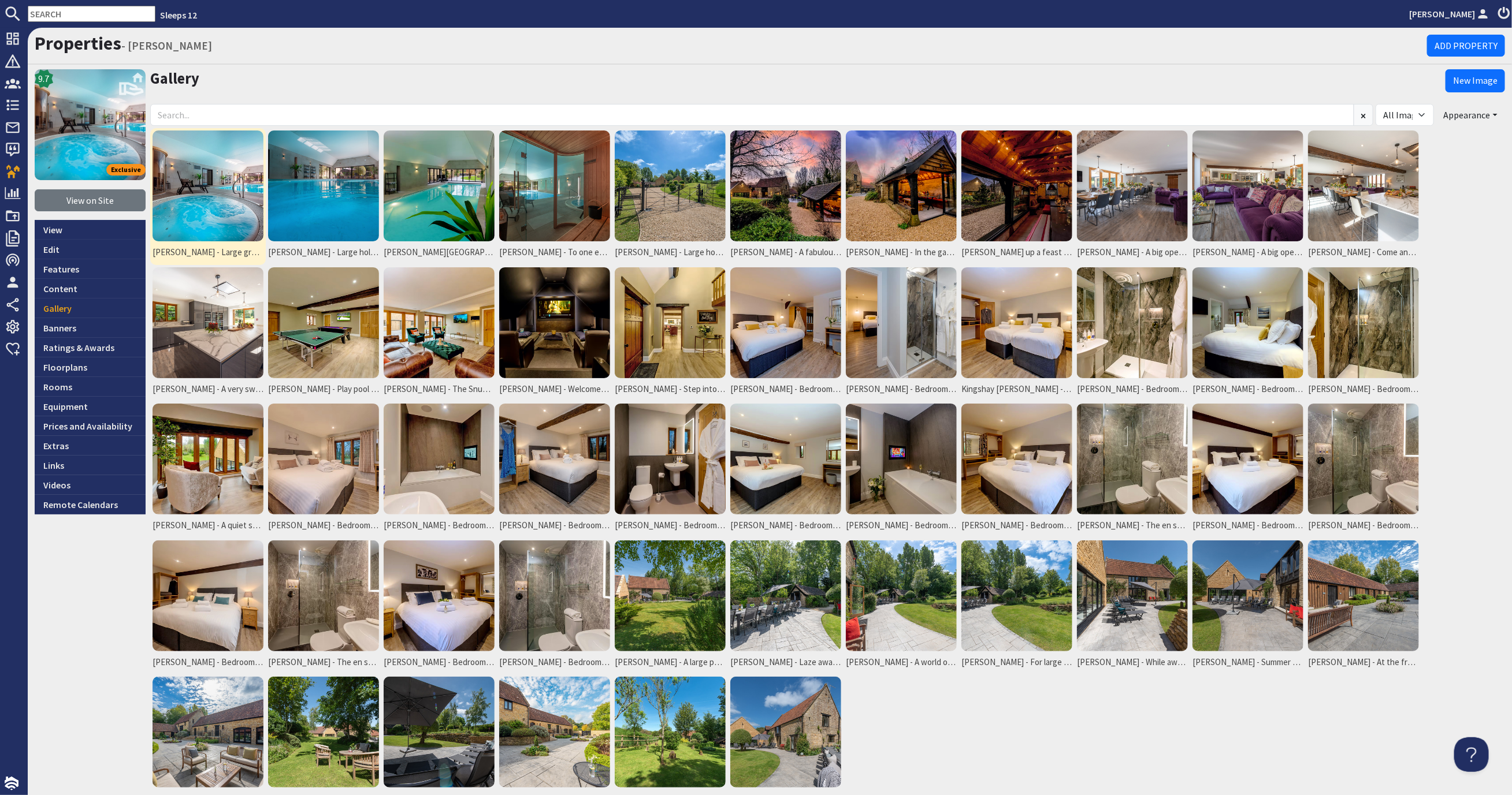
click at [232, 184] on img at bounding box center [207, 186] width 111 height 111
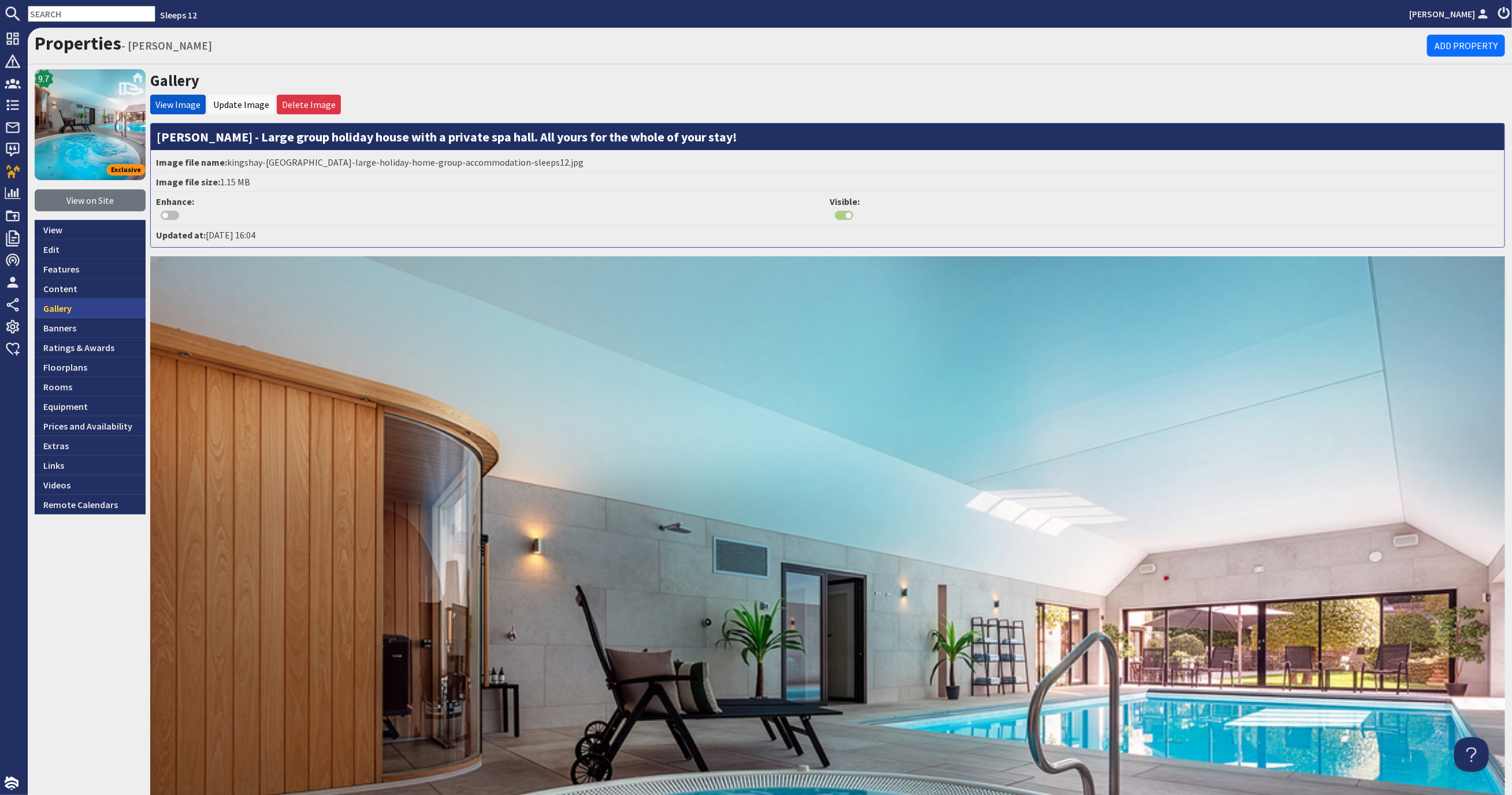
click at [99, 299] on link "Gallery" at bounding box center [90, 308] width 111 height 19
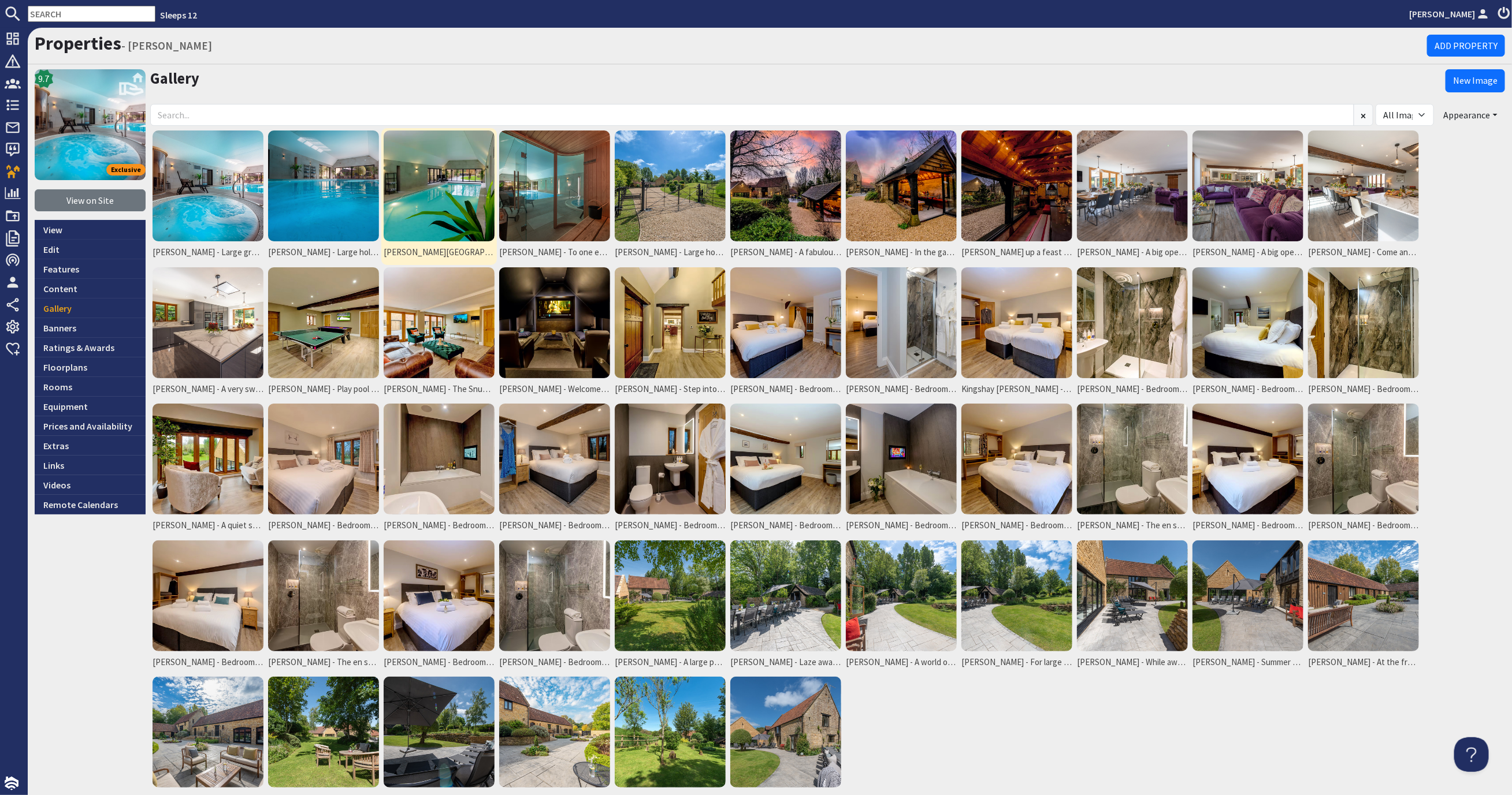
click at [444, 195] on img at bounding box center [439, 186] width 111 height 111
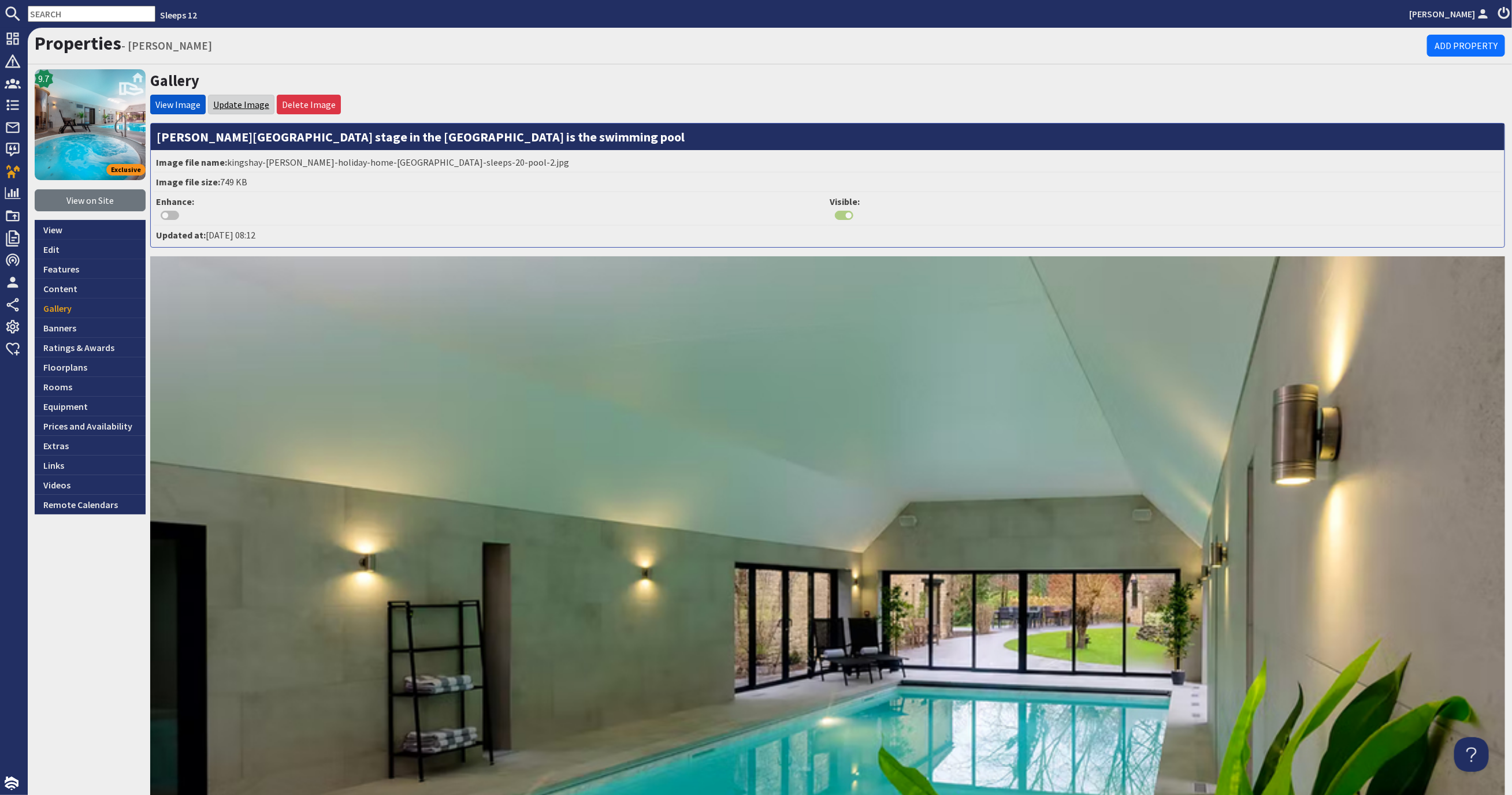
click at [247, 103] on link "Update Image" at bounding box center [241, 105] width 56 height 12
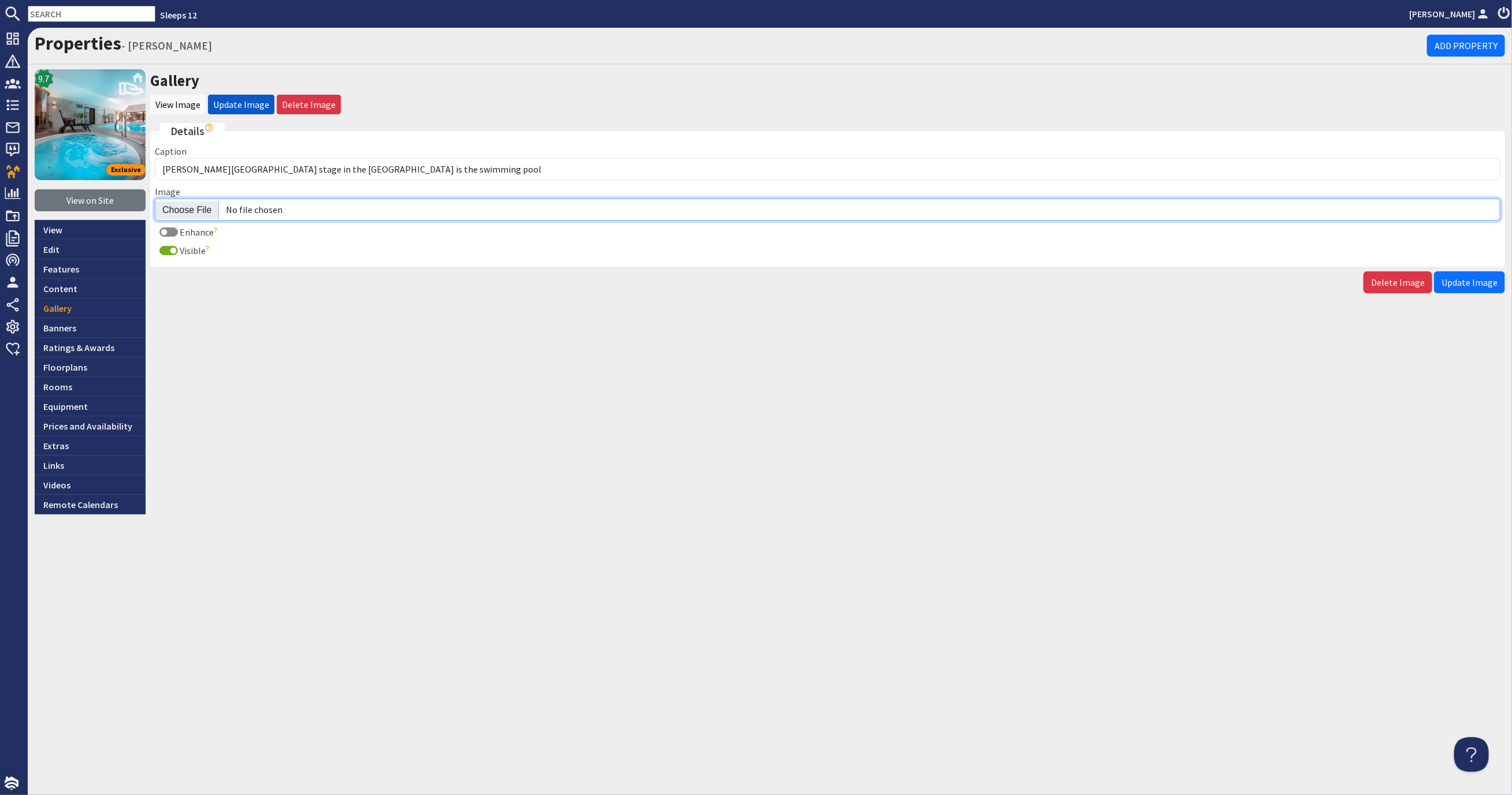
click at [196, 206] on input "Image" at bounding box center [827, 210] width 1345 height 22
type input "C:\fakepath\kingshay-[PERSON_NAME]-large-holiday-home-group-accommodation-sleep…"
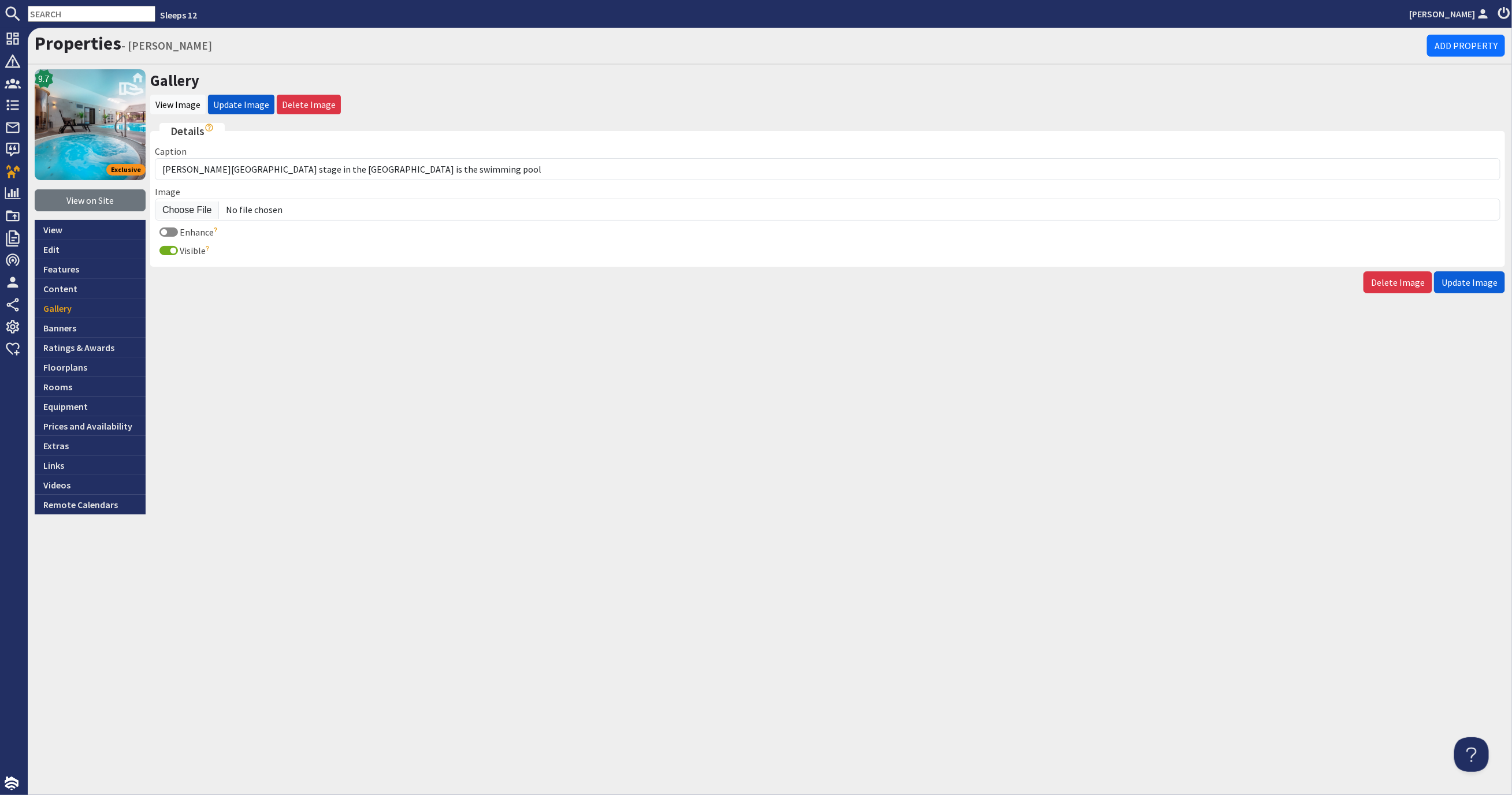
click at [1470, 284] on span "Update Image" at bounding box center [1469, 282] width 56 height 12
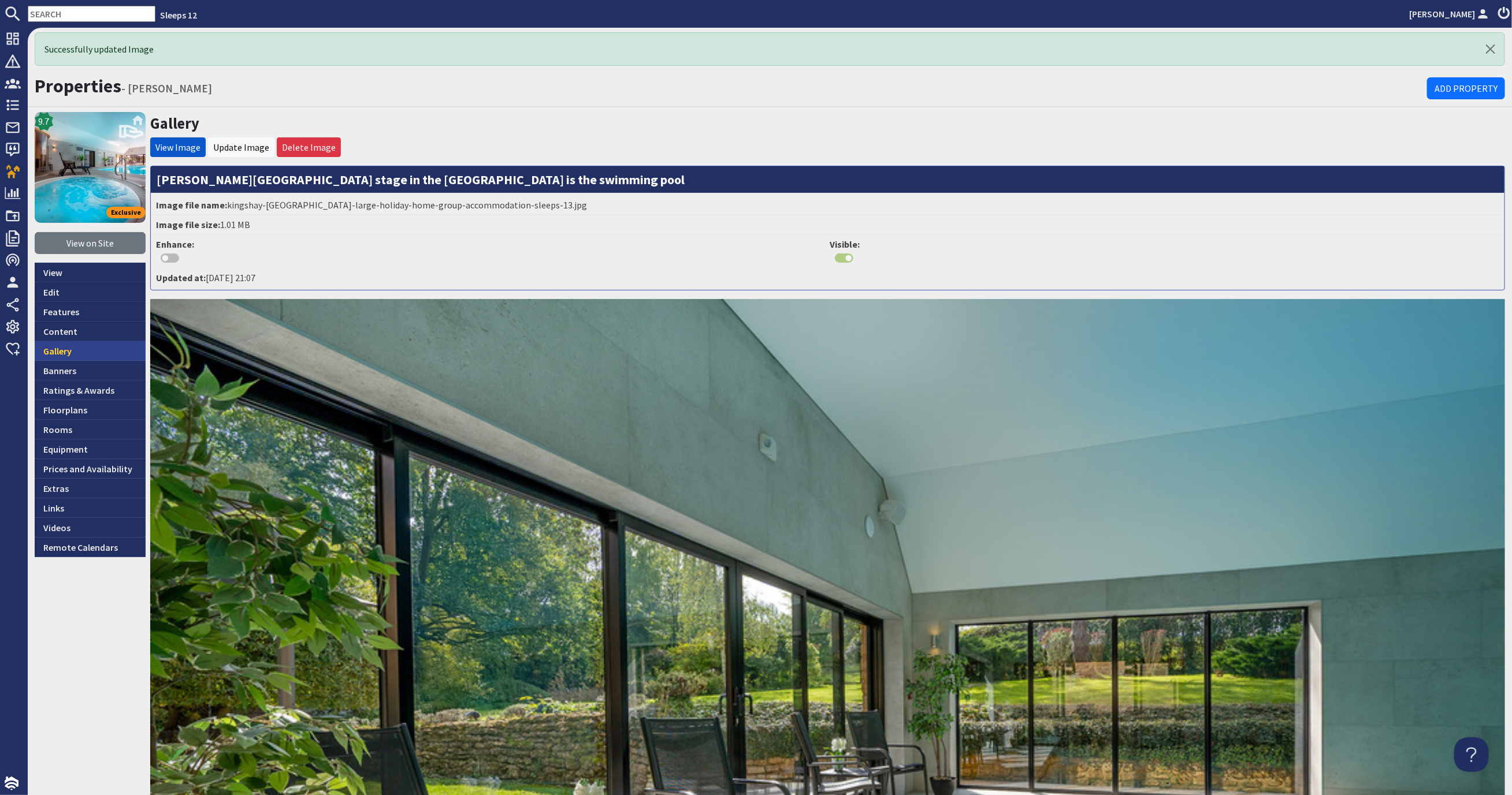
click at [105, 347] on link "Gallery" at bounding box center [90, 351] width 111 height 19
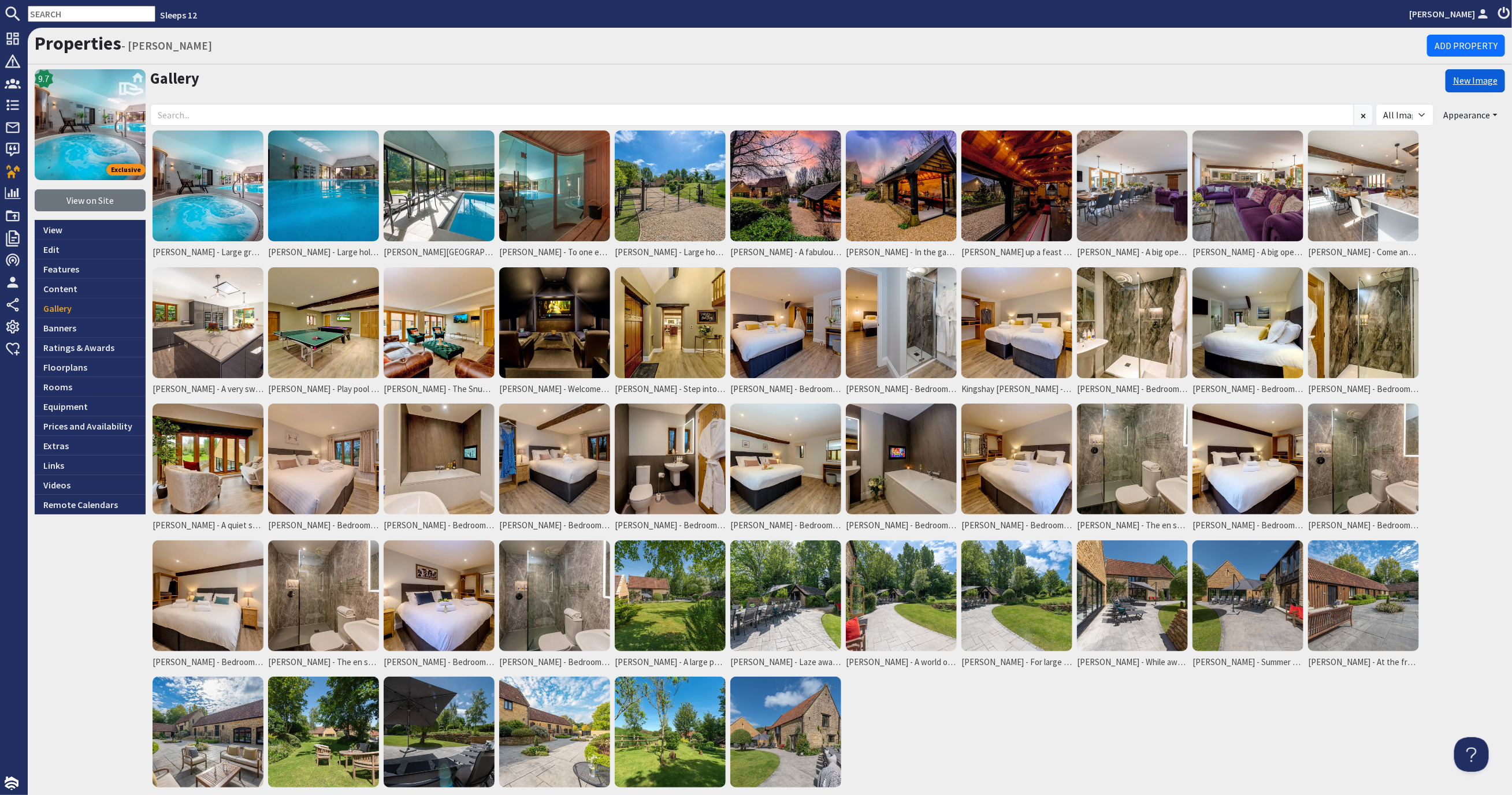
click at [1465, 77] on link "New Image" at bounding box center [1475, 80] width 59 height 23
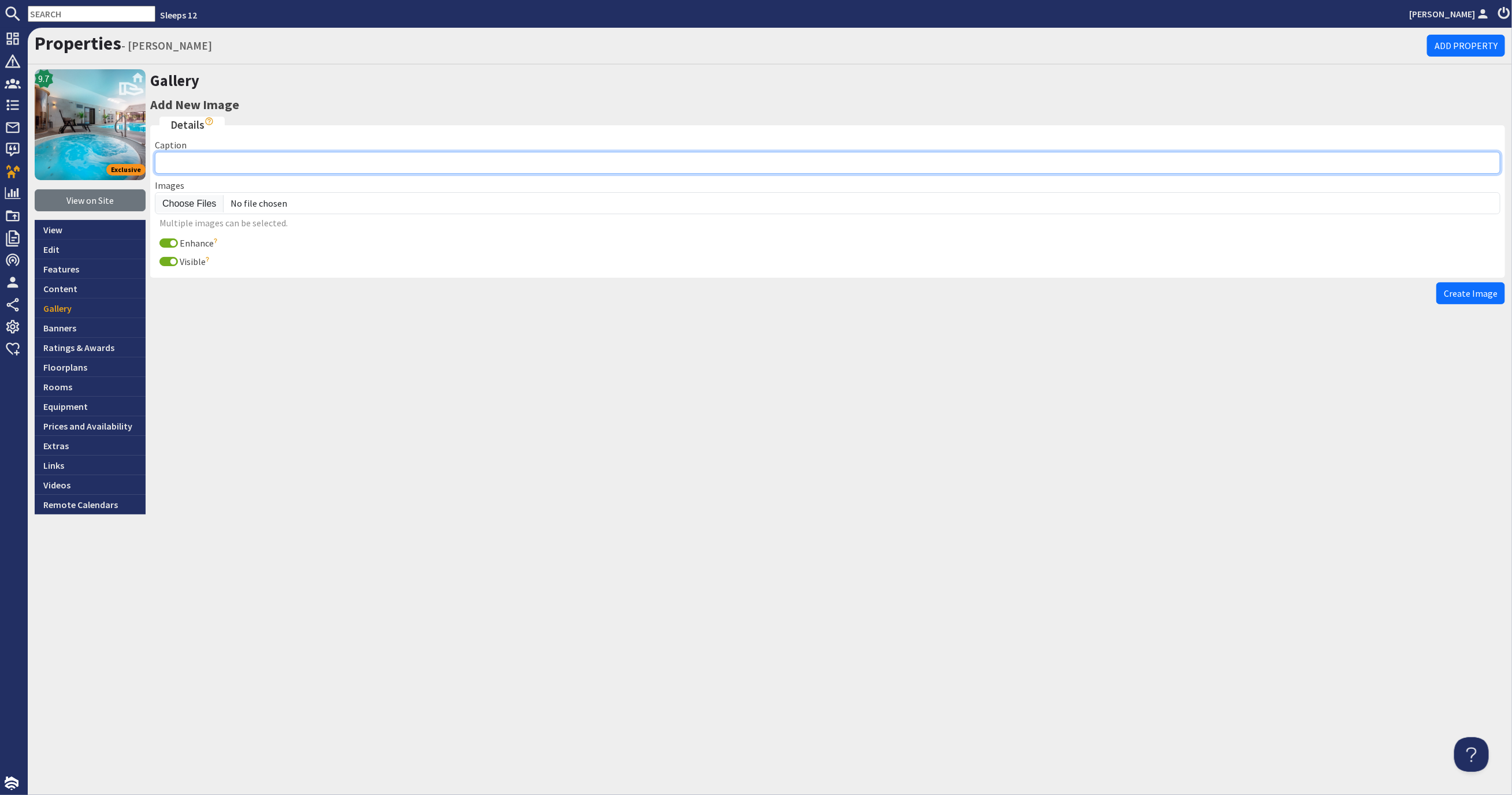
click at [248, 160] on input "Caption" at bounding box center [827, 163] width 1345 height 22
paste input "[PERSON_NAME] - Out in the garden there's a heated weatherproof BBQ bothy"
type input "[PERSON_NAME] - Out in the garden there's a heated weatherproof BBQ bothy"
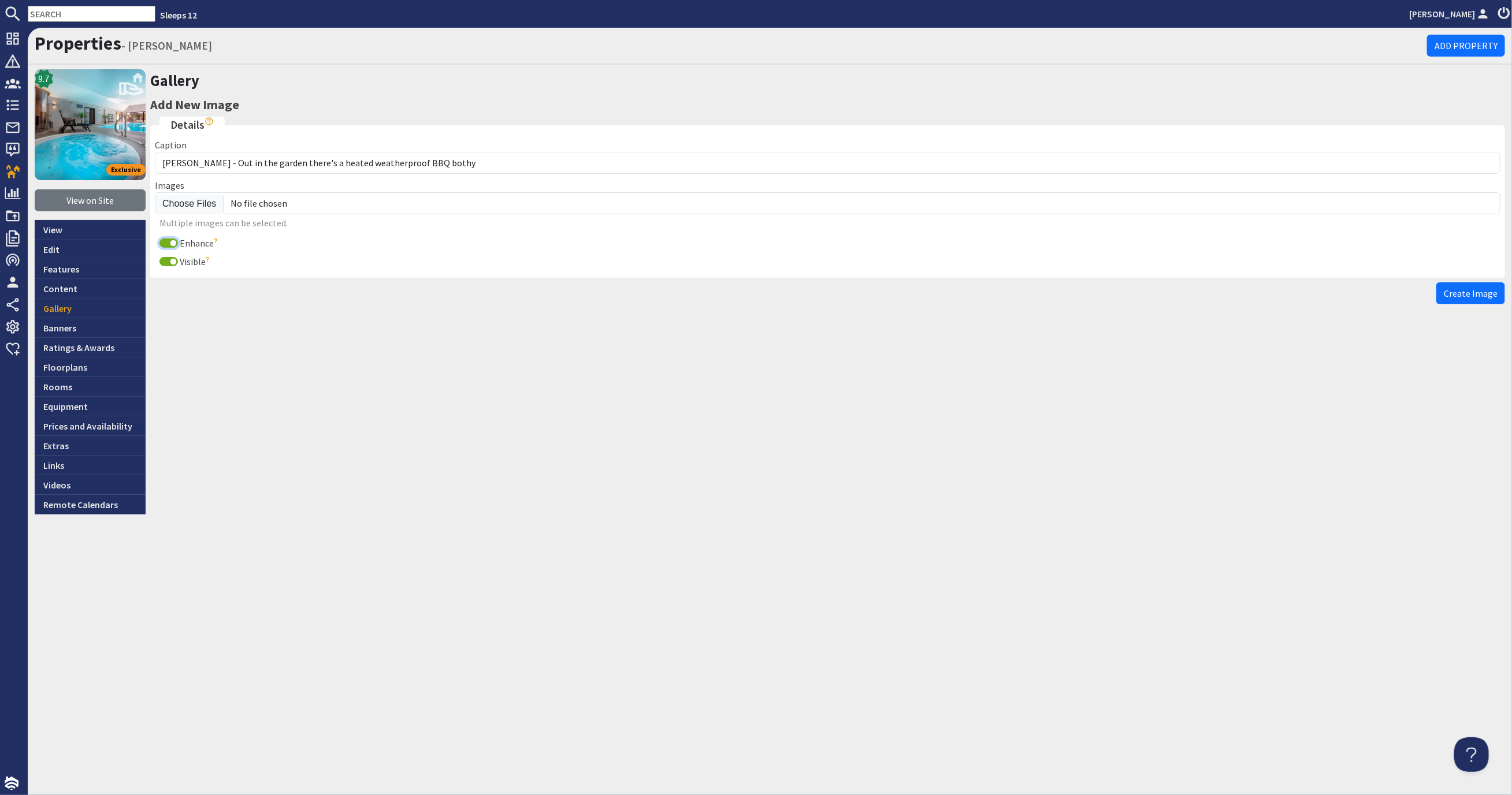
click at [166, 241] on input "Enhance" at bounding box center [168, 243] width 19 height 9
checkbox input "false"
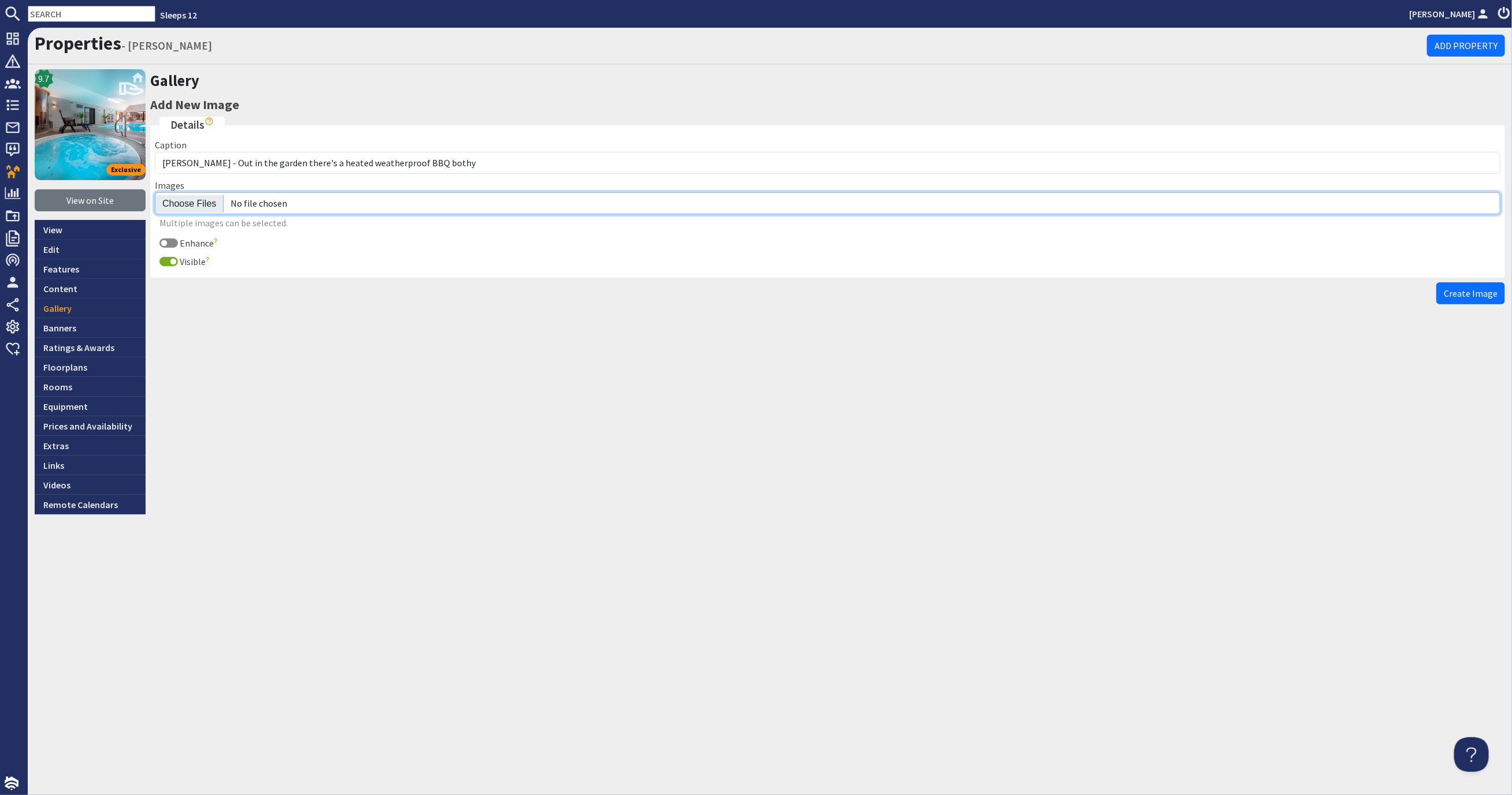
click at [178, 204] on input "file" at bounding box center [827, 204] width 1345 height 22
type input "C:\fakepath\kingshay-[PERSON_NAME]-large-holiday-home-group-accommodation-sleep…"
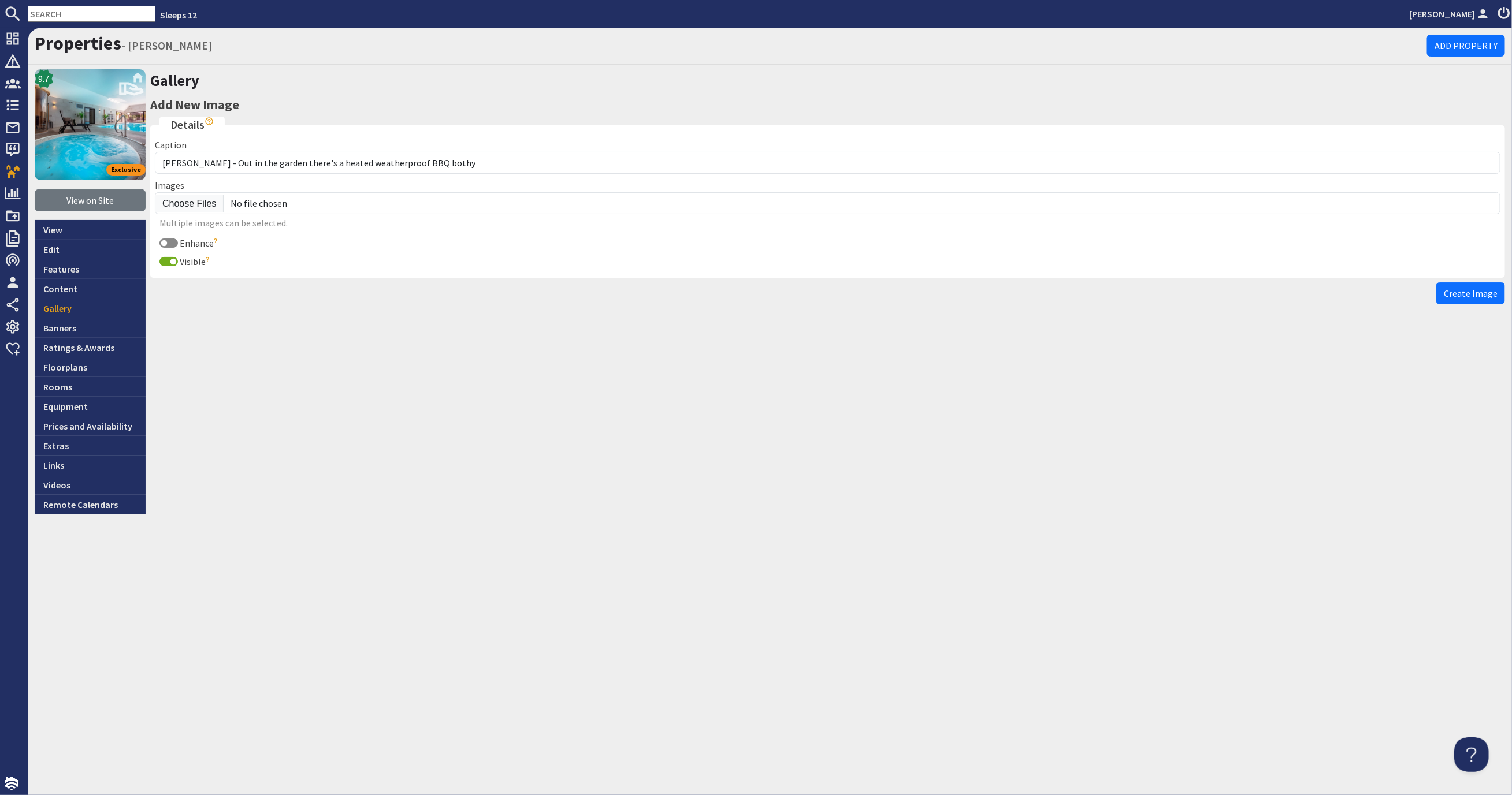
click at [1484, 294] on span "Create Image" at bounding box center [1470, 293] width 54 height 12
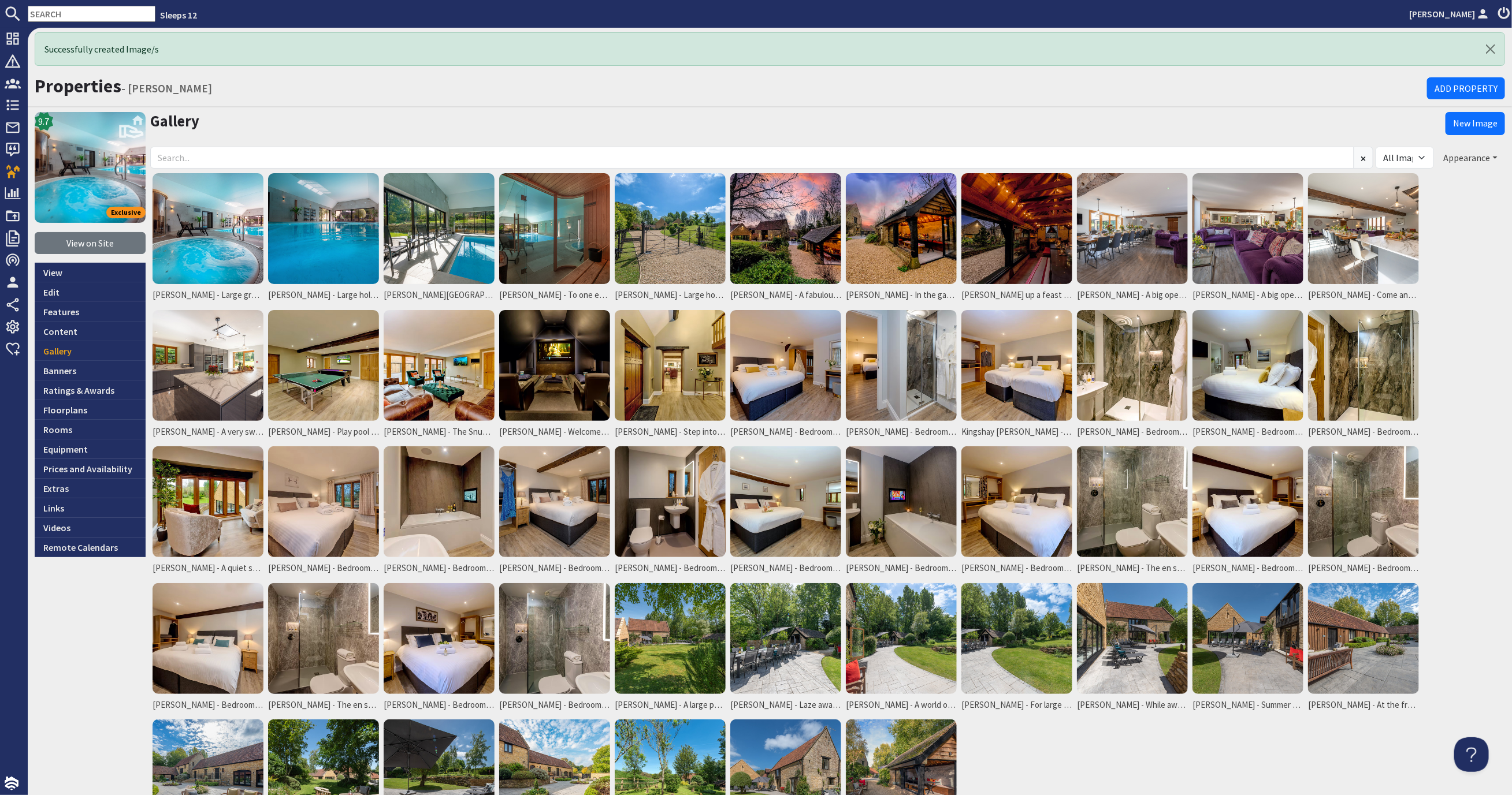
click at [1468, 159] on button "Appearance" at bounding box center [1470, 158] width 68 height 22
click at [1439, 183] on link "Reorder" at bounding box center [1425, 181] width 45 height 12
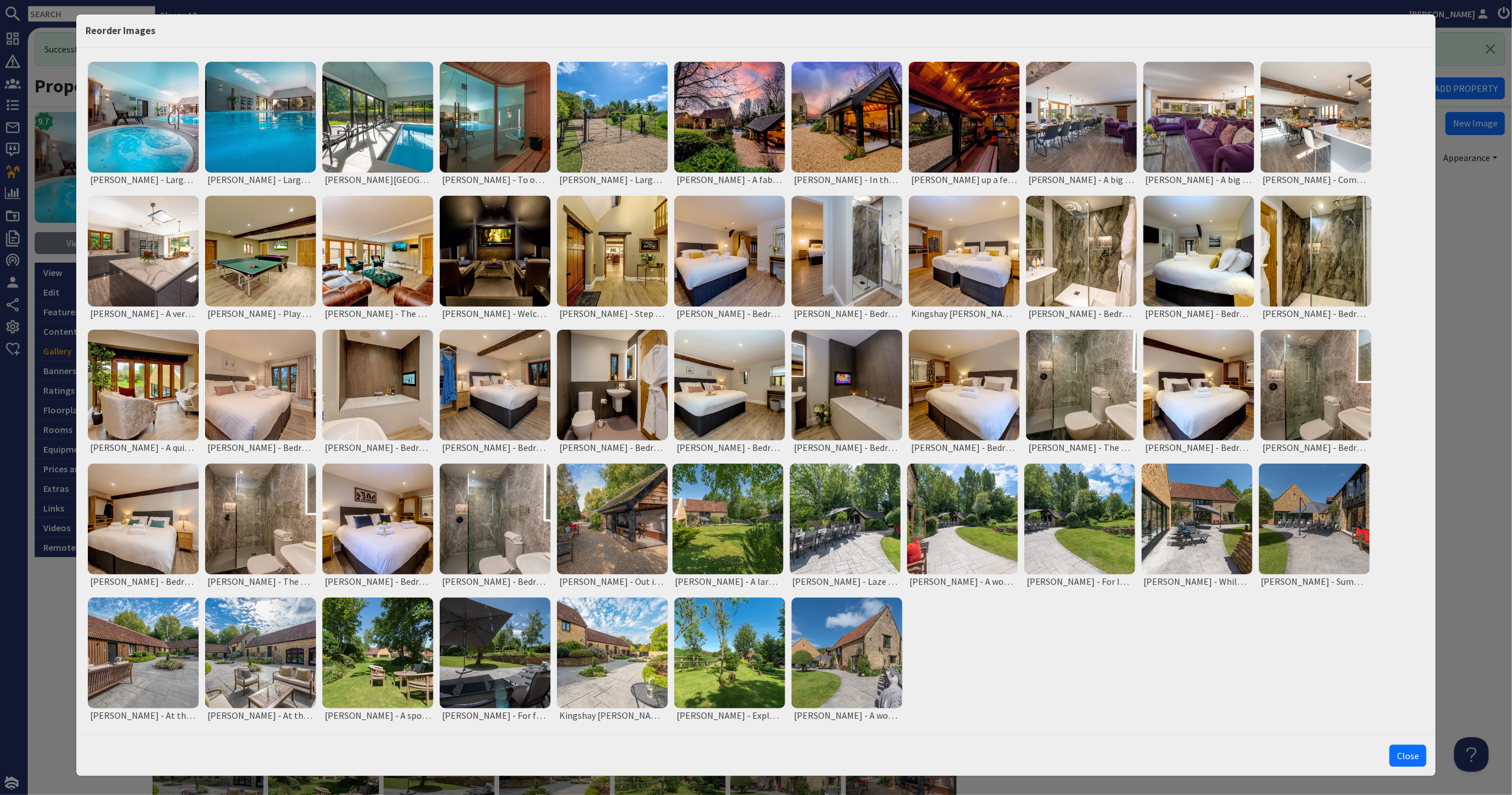
drag, startPoint x: 1409, startPoint y: 755, endPoint x: 1441, endPoint y: 756, distance: 32.0
click at [1409, 755] on button "Close" at bounding box center [1408, 756] width 37 height 22
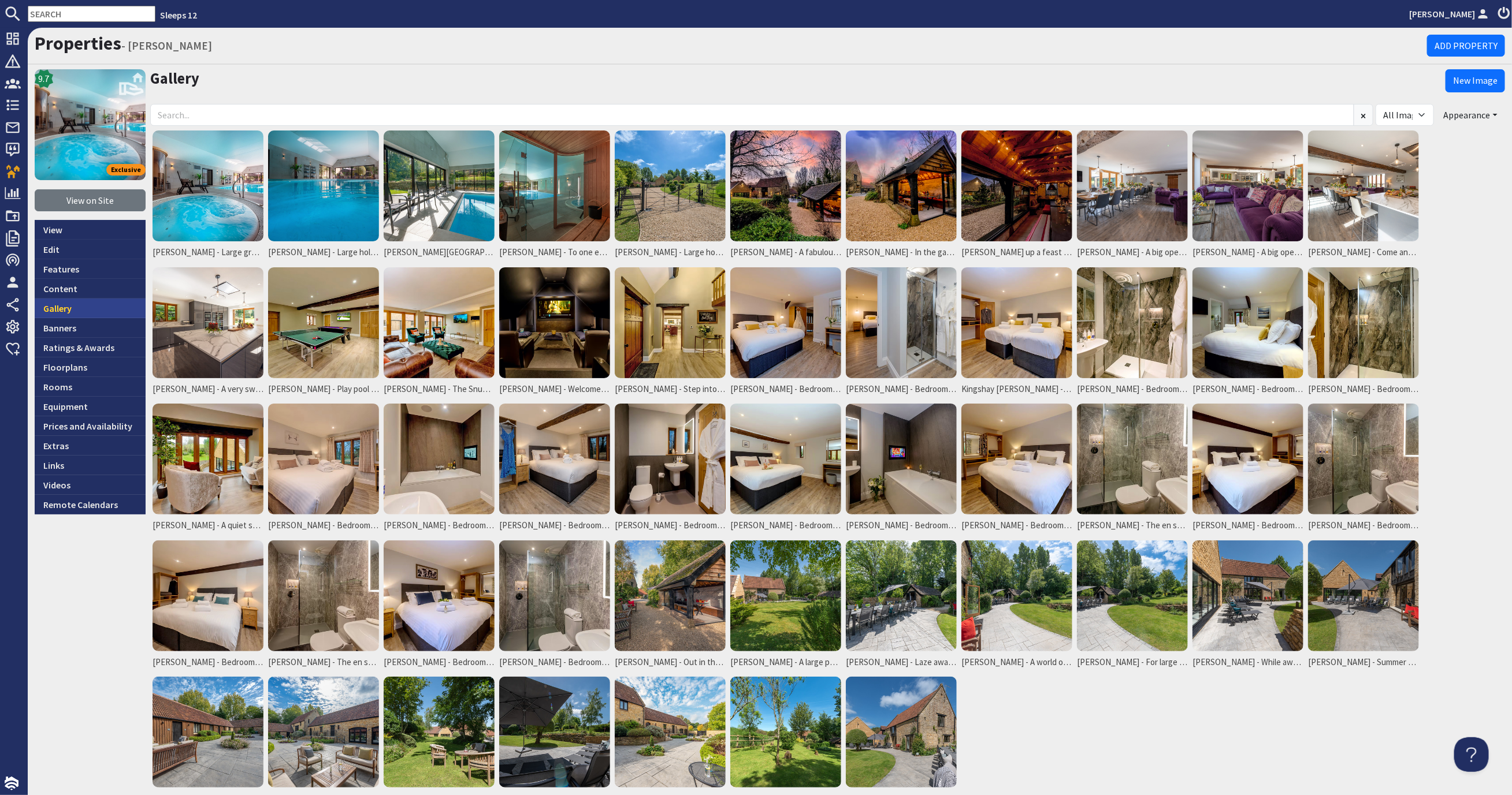
click at [76, 301] on link "Gallery" at bounding box center [90, 308] width 111 height 19
click at [337, 330] on img at bounding box center [323, 322] width 111 height 111
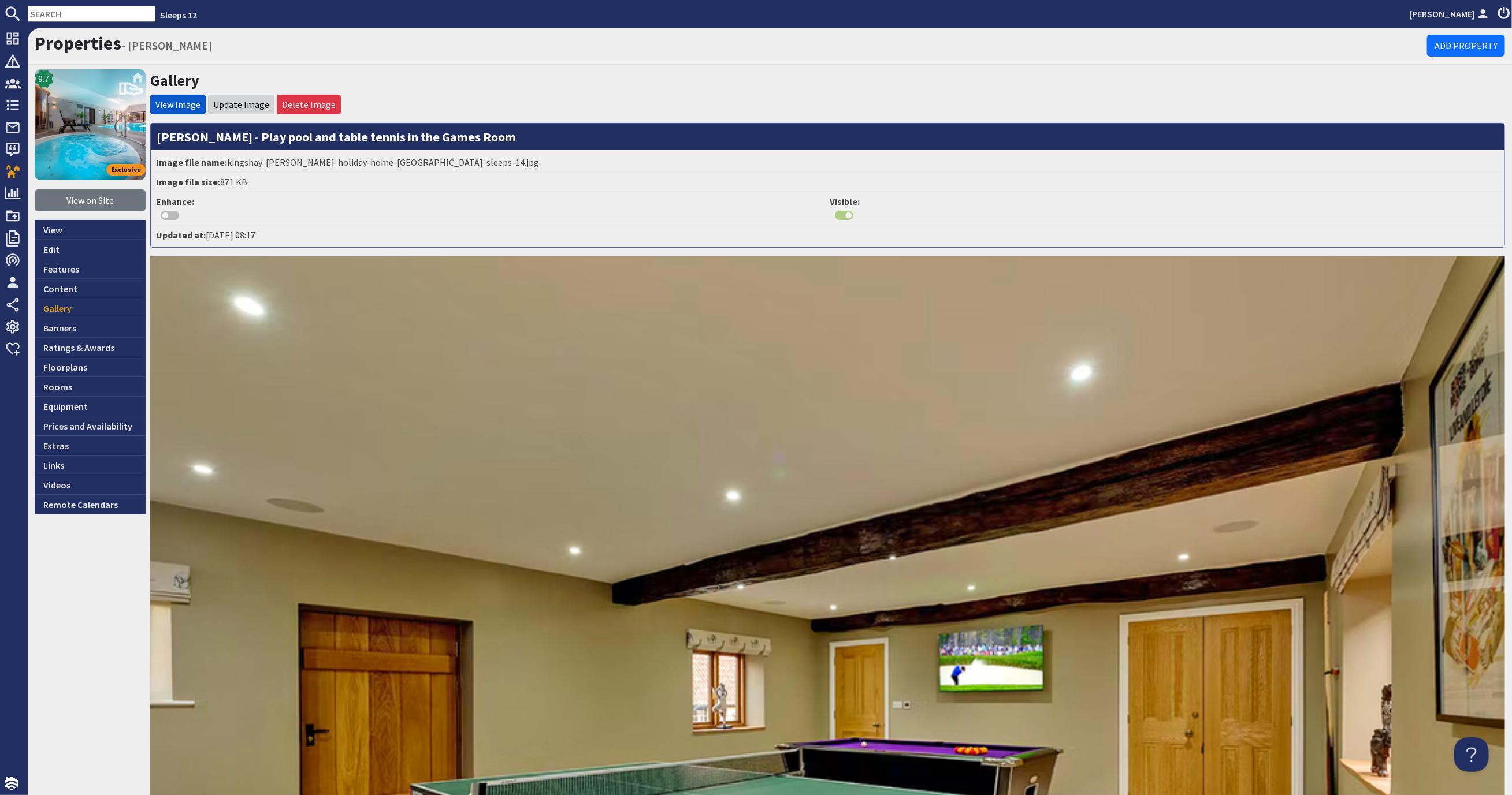
click at [250, 103] on link "Update Image" at bounding box center [241, 105] width 56 height 12
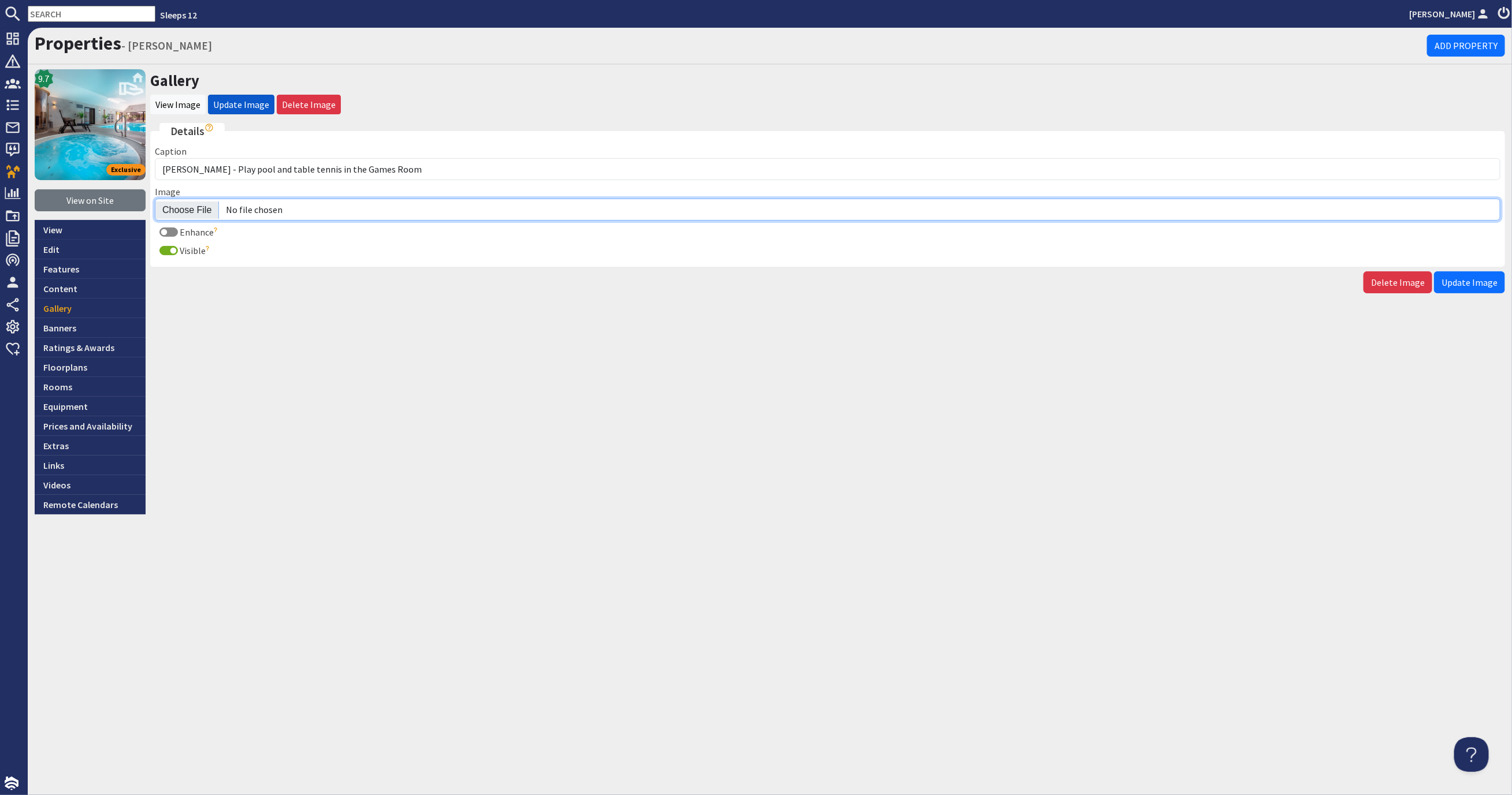
click at [183, 206] on input "Image" at bounding box center [827, 210] width 1345 height 22
type input "C:\fakepath\kingshay-barton-large-holiday-home-group-accommodation-sleeps-15.jpg"
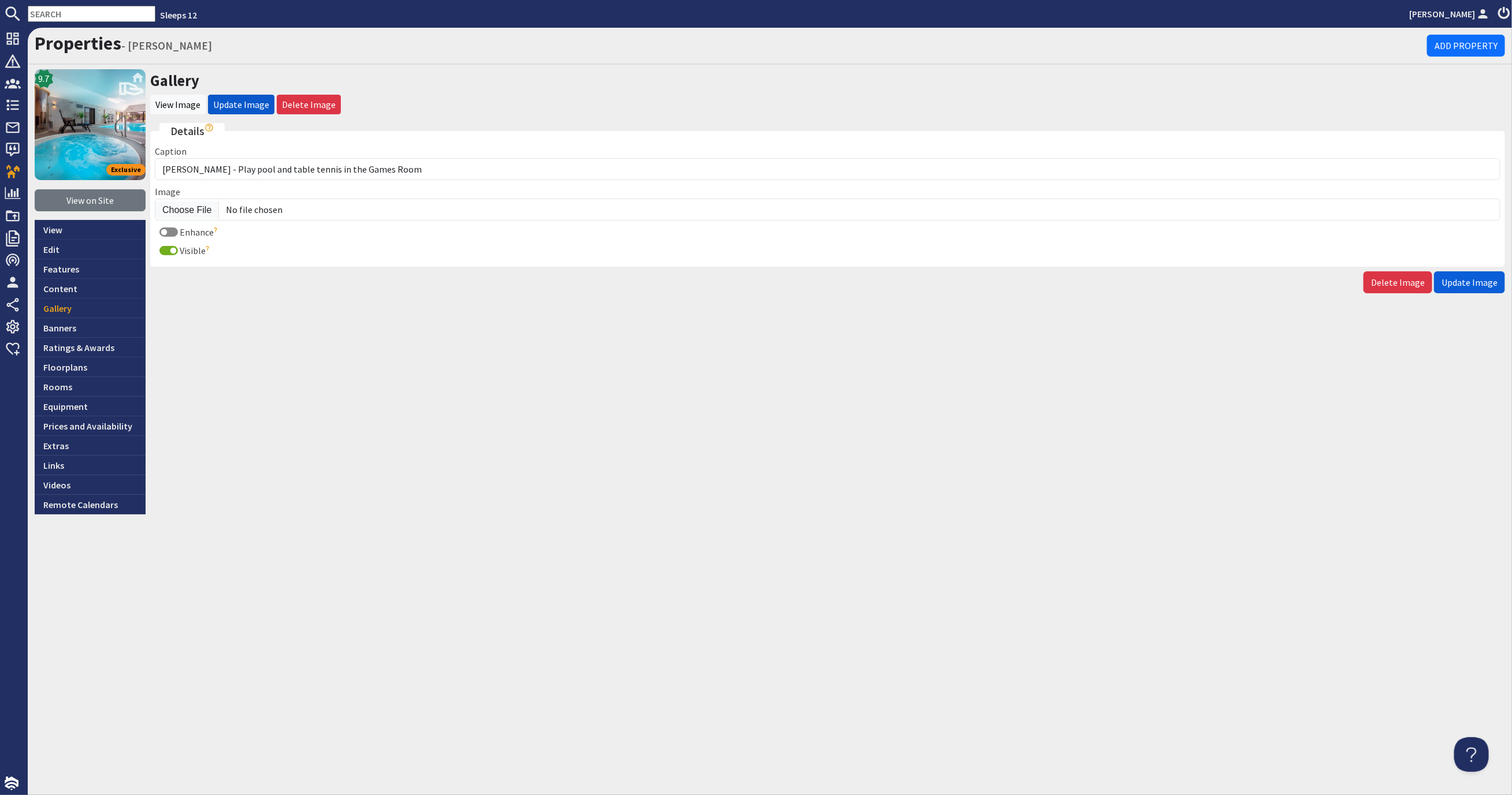
click at [1484, 285] on span "Update Image" at bounding box center [1469, 282] width 56 height 12
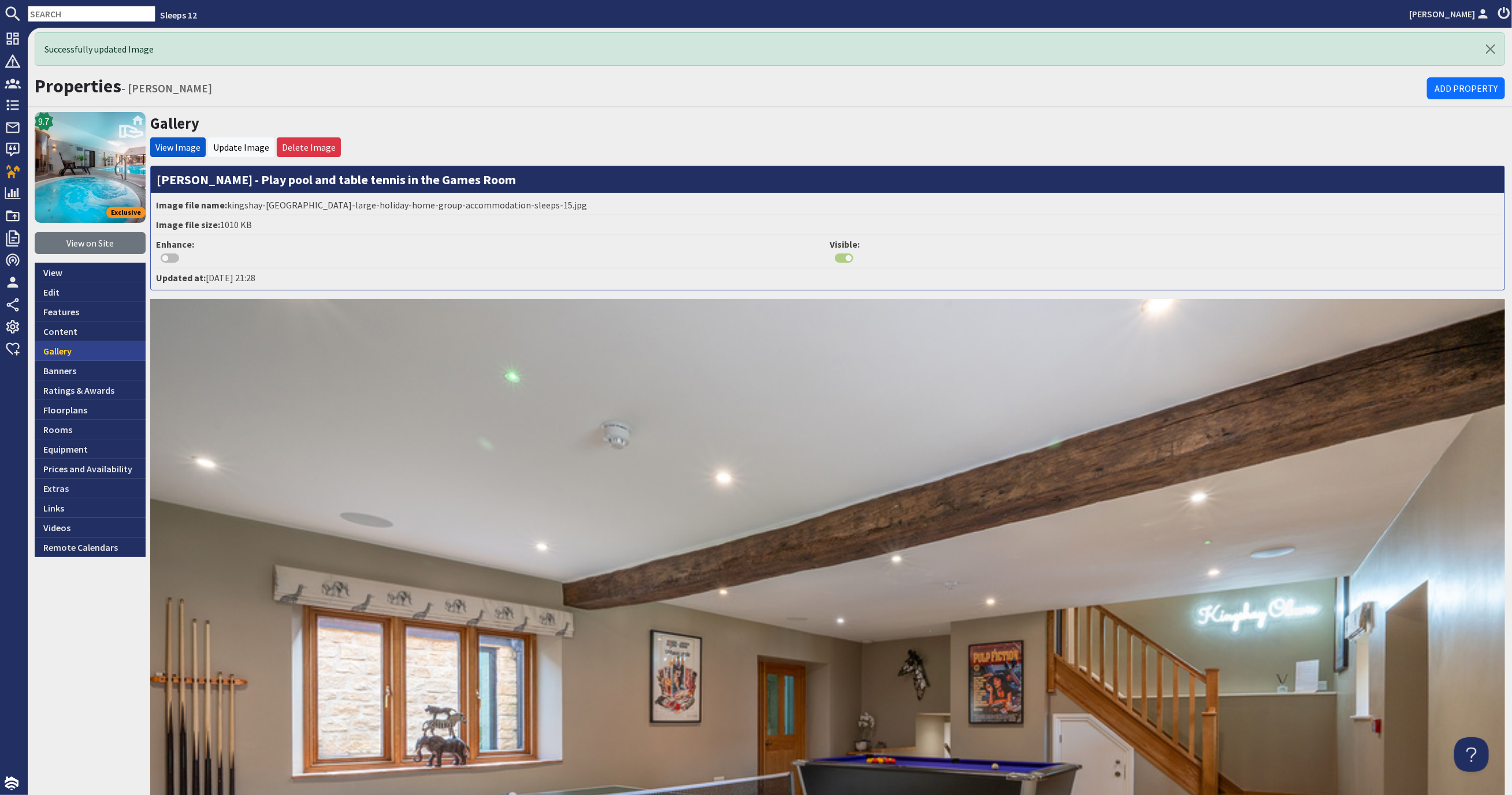
click at [92, 353] on link "Gallery" at bounding box center [90, 351] width 111 height 19
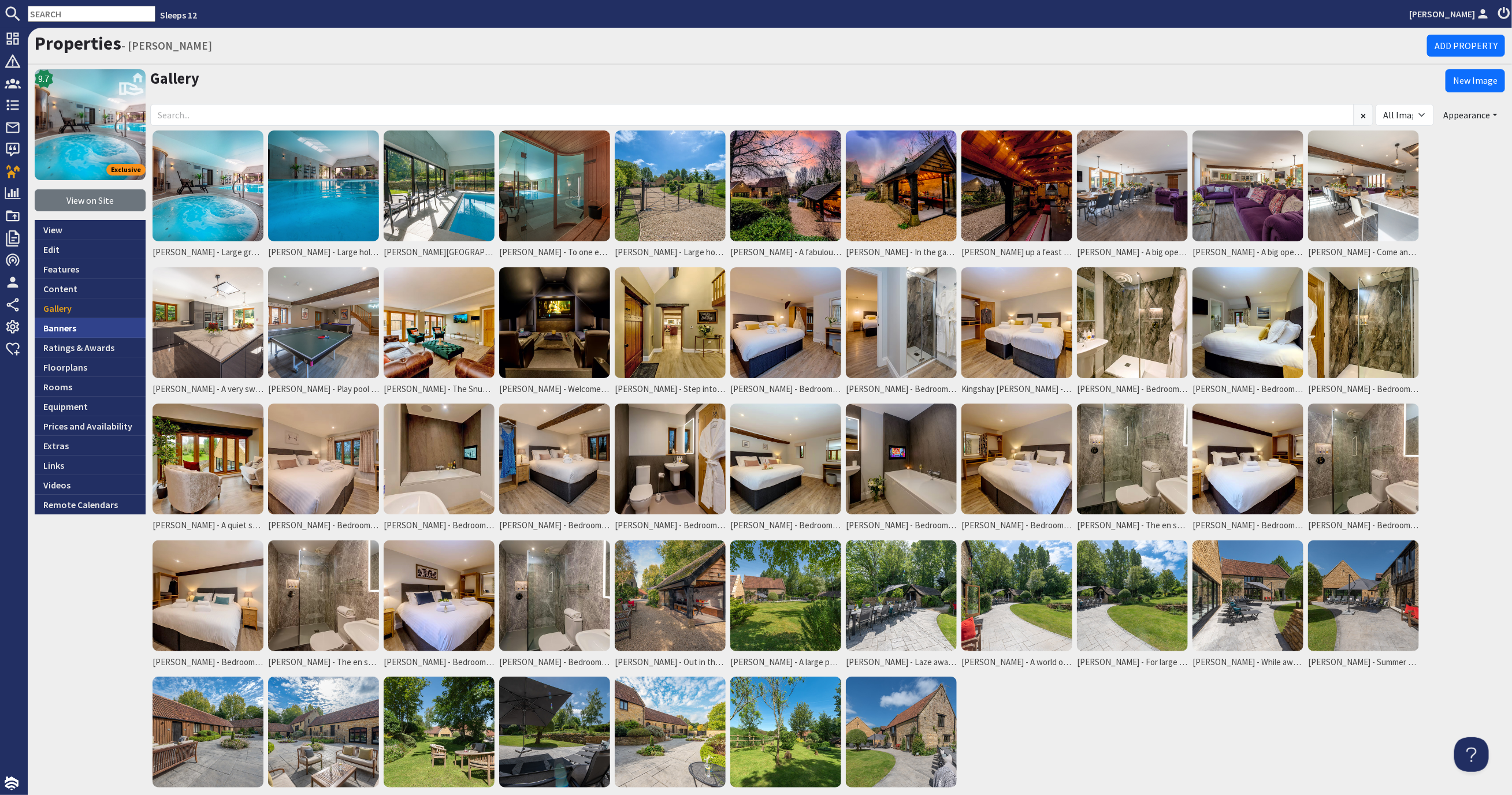
click at [71, 328] on link "Banners" at bounding box center [90, 328] width 111 height 19
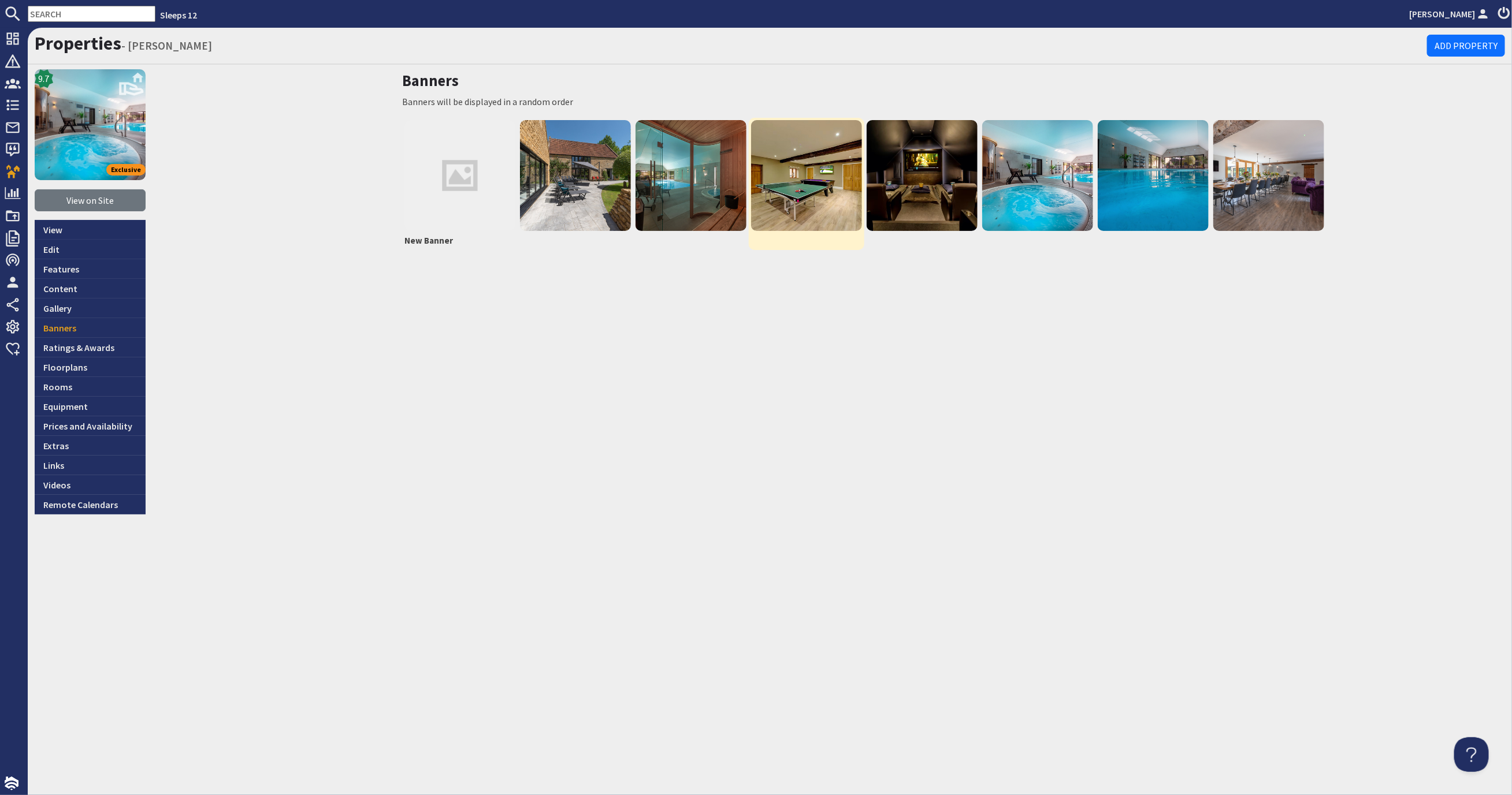
click at [810, 162] on img at bounding box center [806, 175] width 111 height 111
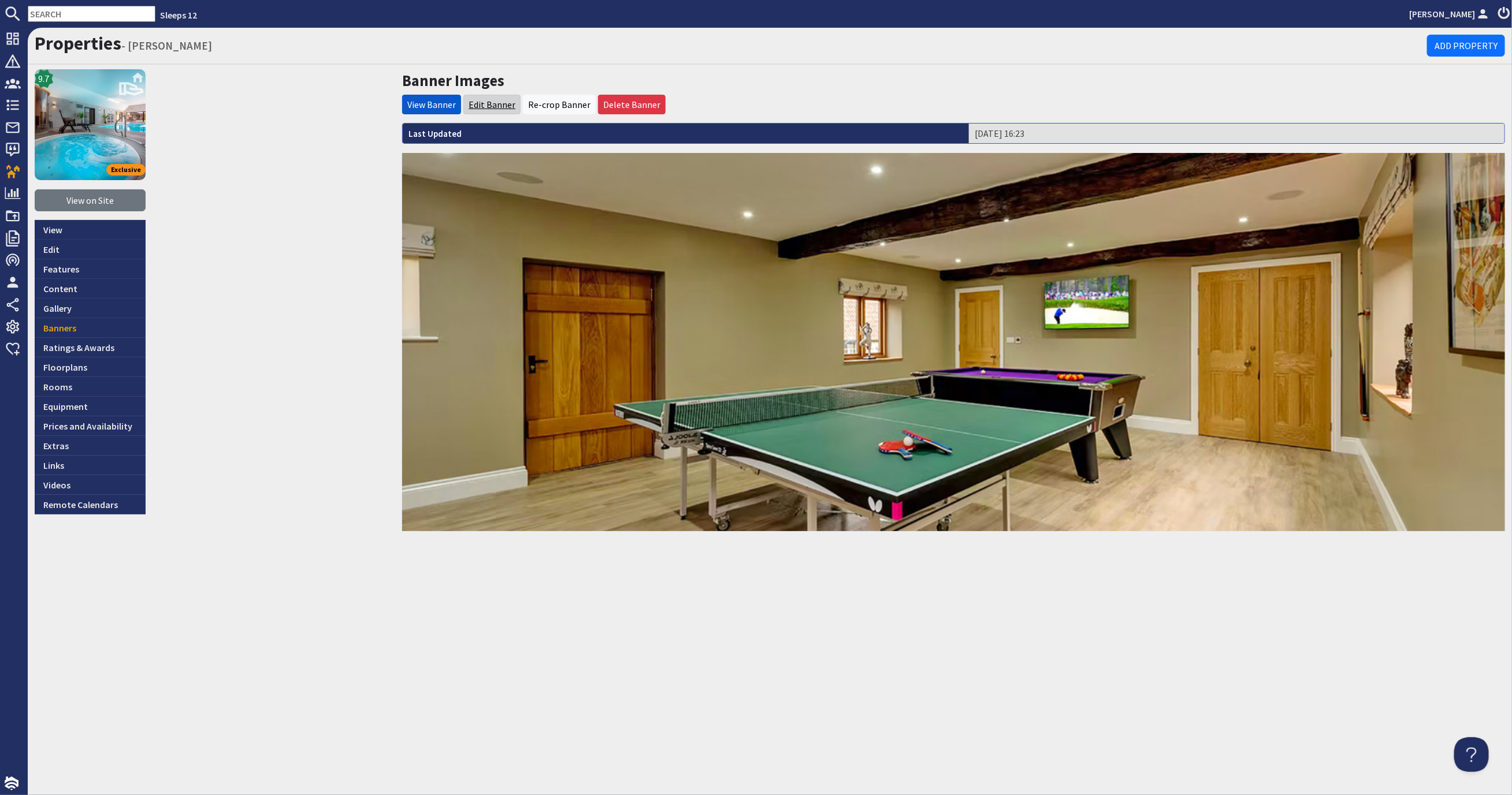
click at [479, 102] on link "Edit Banner" at bounding box center [491, 105] width 47 height 12
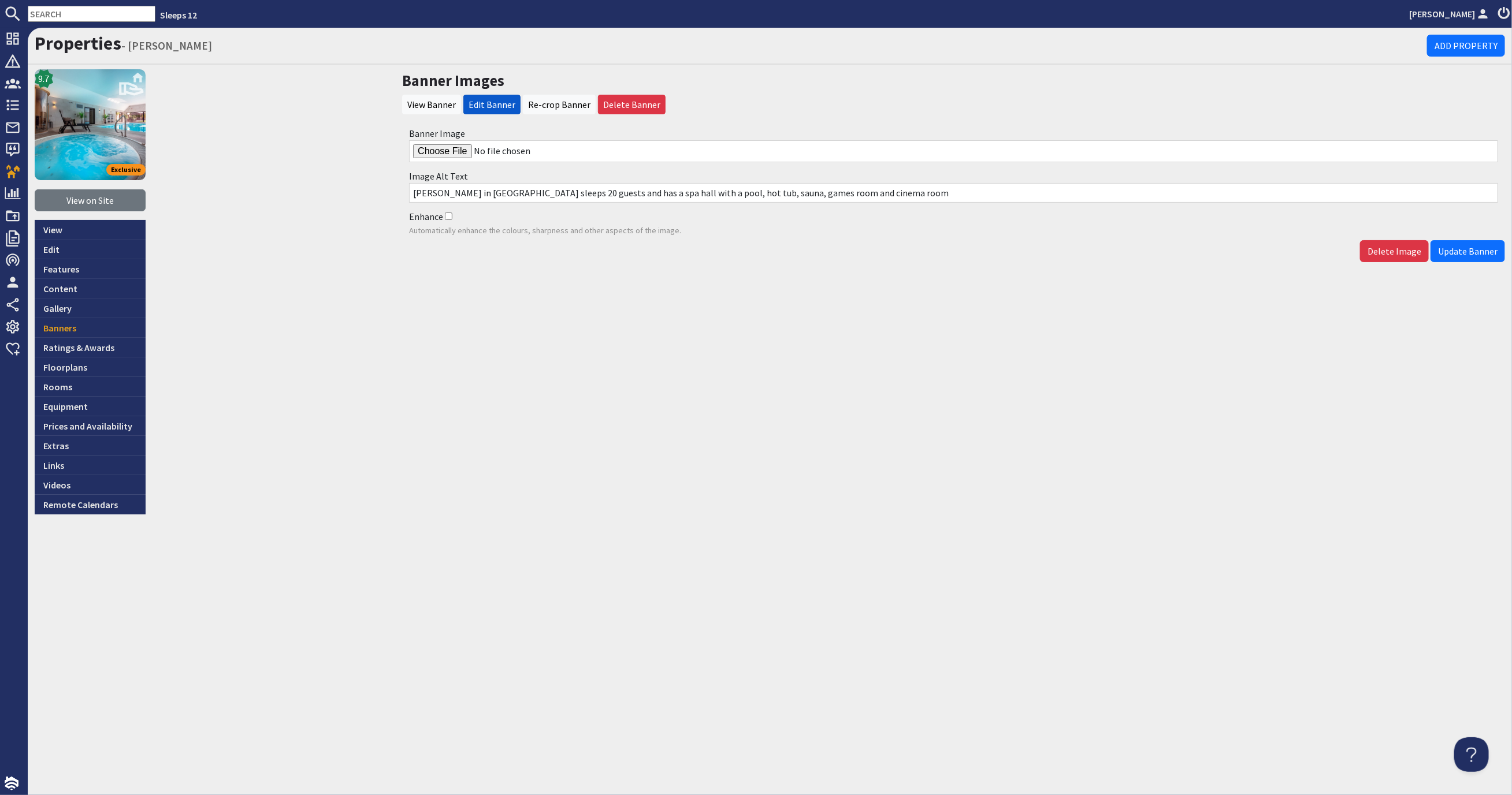
click at [439, 146] on input "Banner Image" at bounding box center [953, 152] width 1089 height 22
type input "C:\fakepath\kingshay-barton-large-holiday-home-group-accommodation-sleeps-15.jpg"
drag, startPoint x: 1467, startPoint y: 254, endPoint x: 1487, endPoint y: 260, distance: 20.9
click at [1467, 254] on span "Update Banner" at bounding box center [1467, 251] width 59 height 12
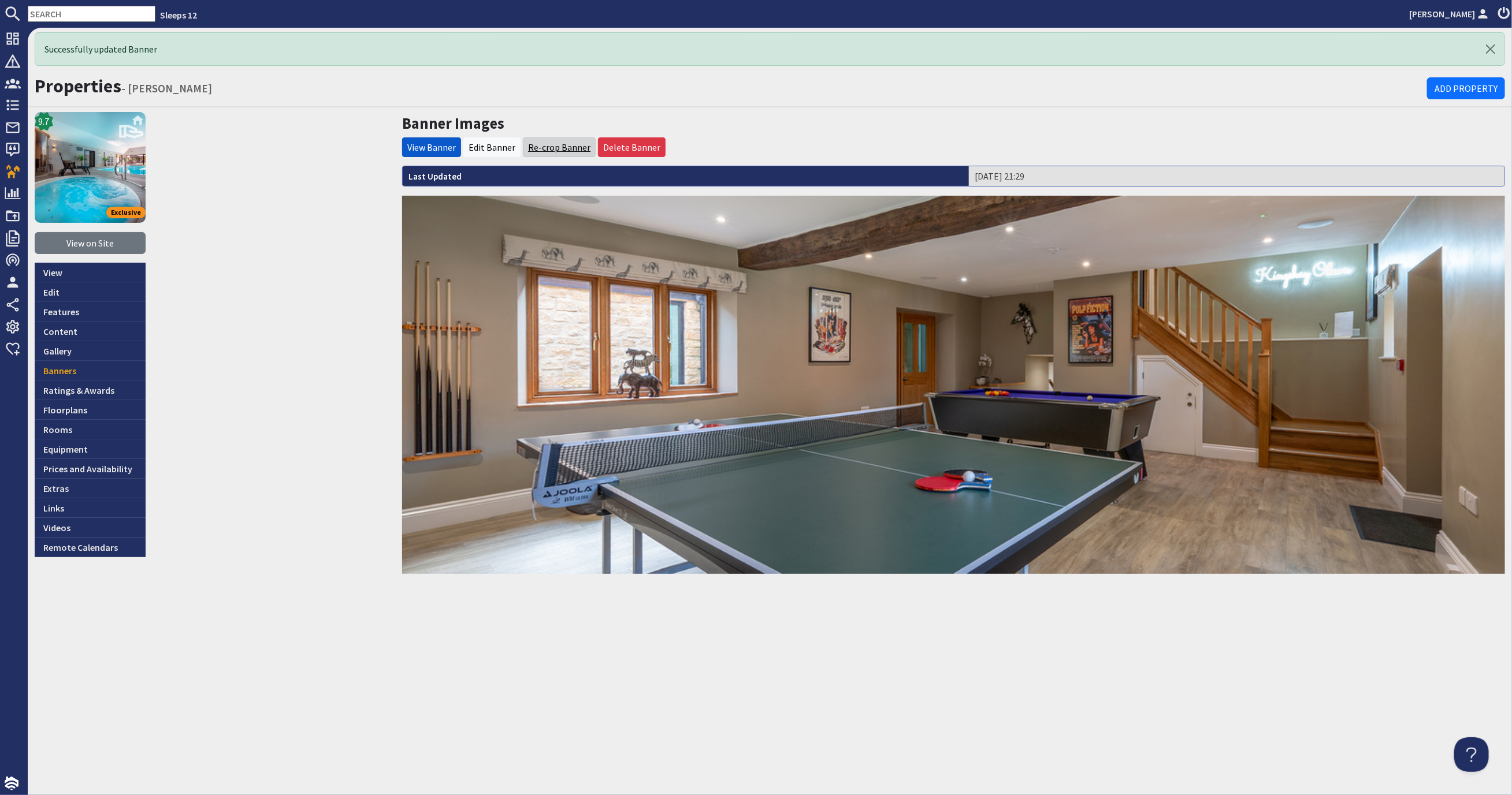
click at [535, 146] on link "Re-crop Banner" at bounding box center [559, 147] width 62 height 12
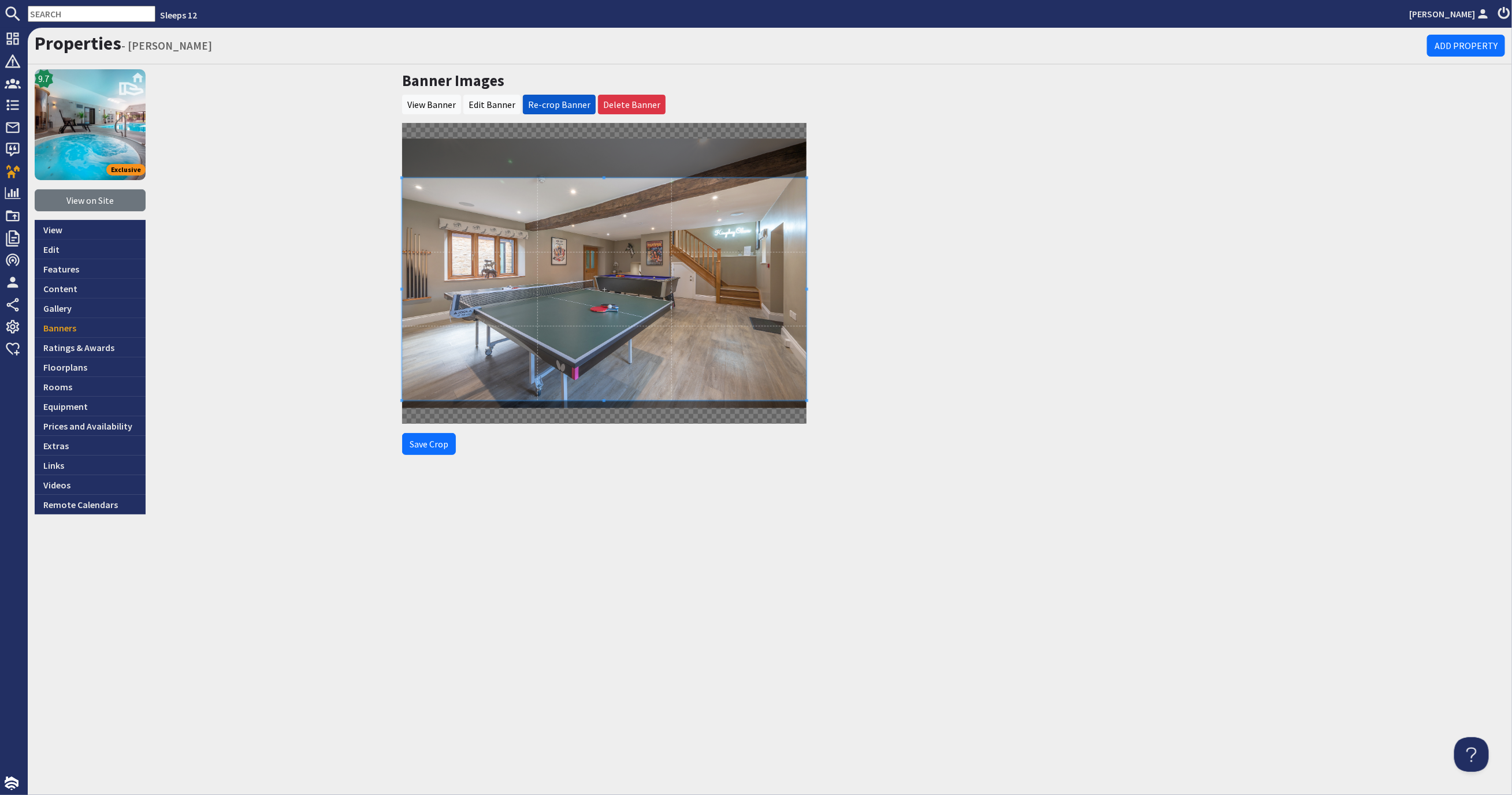
click at [627, 273] on span at bounding box center [604, 289] width 404 height 222
click at [78, 325] on link "Banners" at bounding box center [90, 328] width 111 height 19
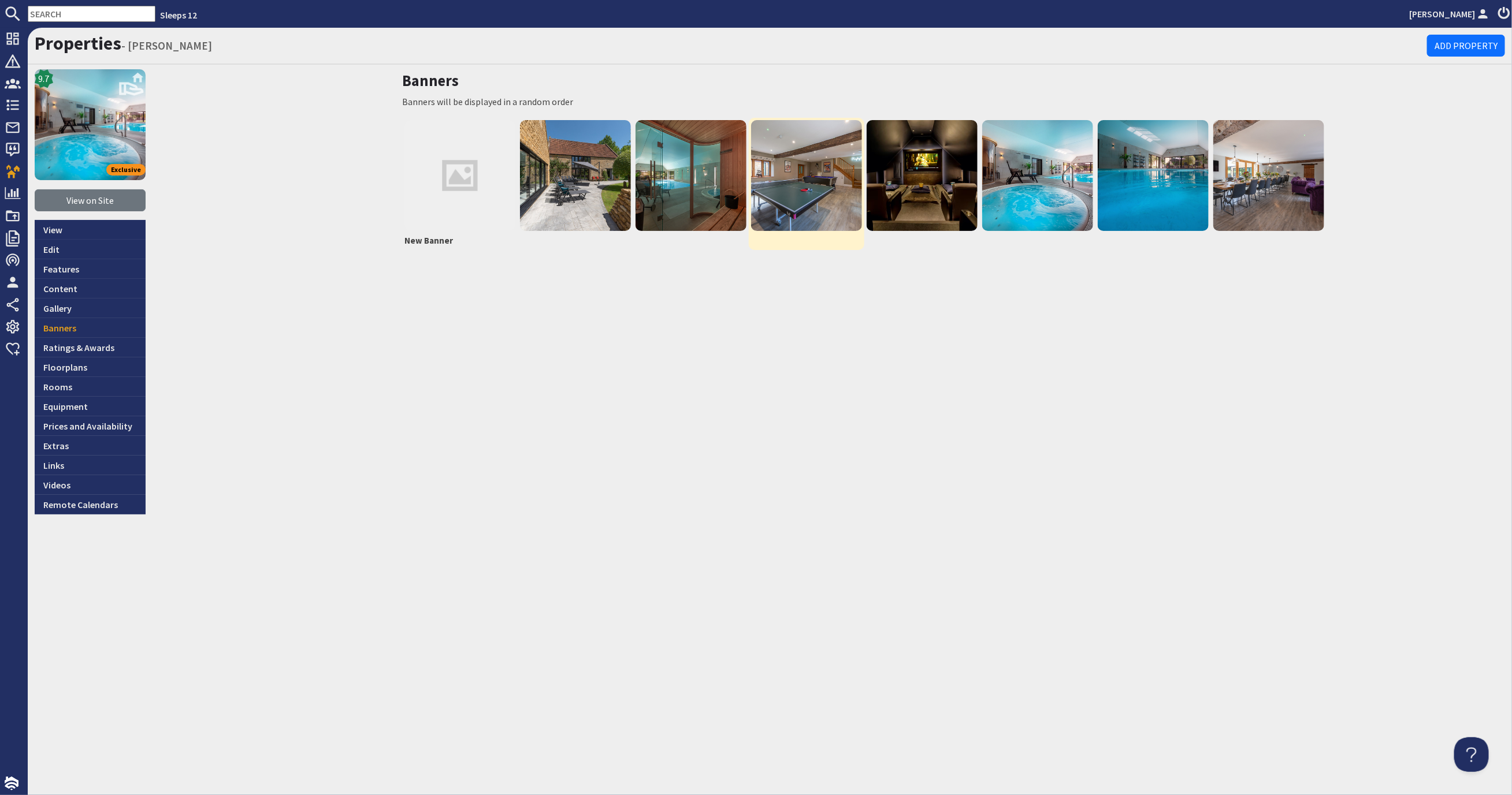
click at [820, 205] on img at bounding box center [806, 175] width 111 height 111
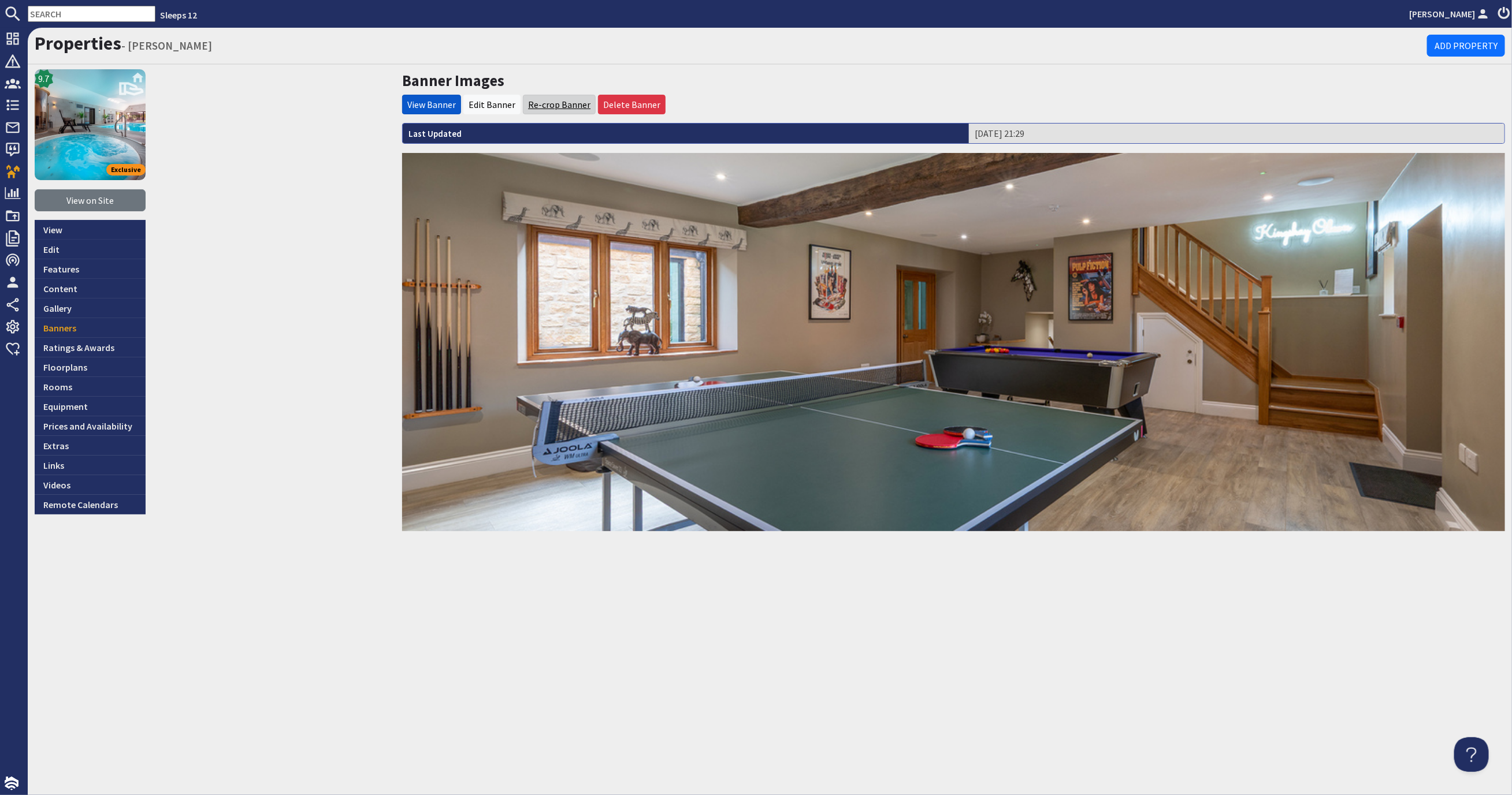
click at [570, 104] on link "Re-crop Banner" at bounding box center [559, 105] width 62 height 12
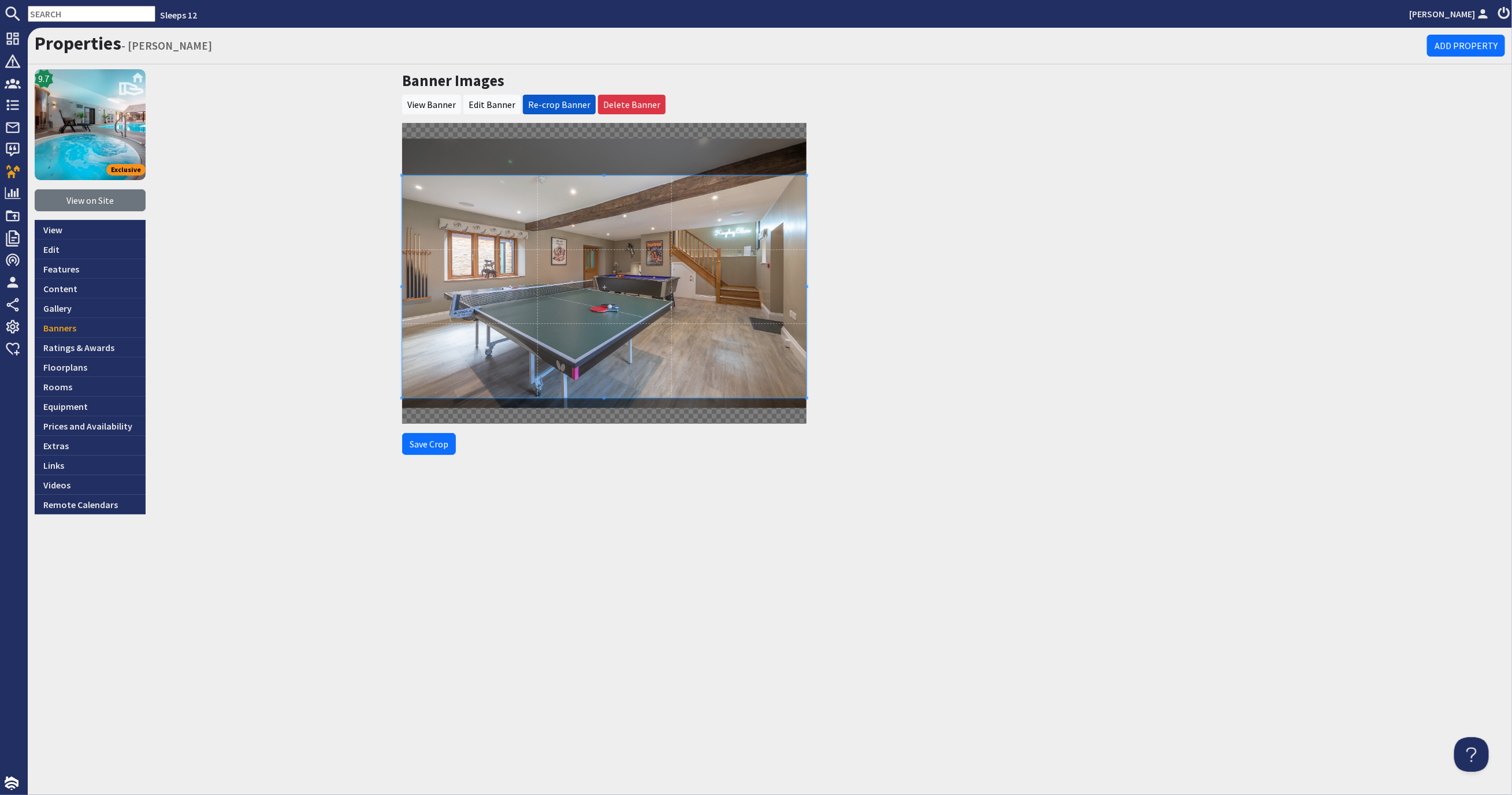
click at [566, 267] on span at bounding box center [604, 286] width 404 height 222
drag, startPoint x: 427, startPoint y: 444, endPoint x: 482, endPoint y: 423, distance: 58.9
click at [428, 444] on button "Save Crop" at bounding box center [429, 444] width 54 height 22
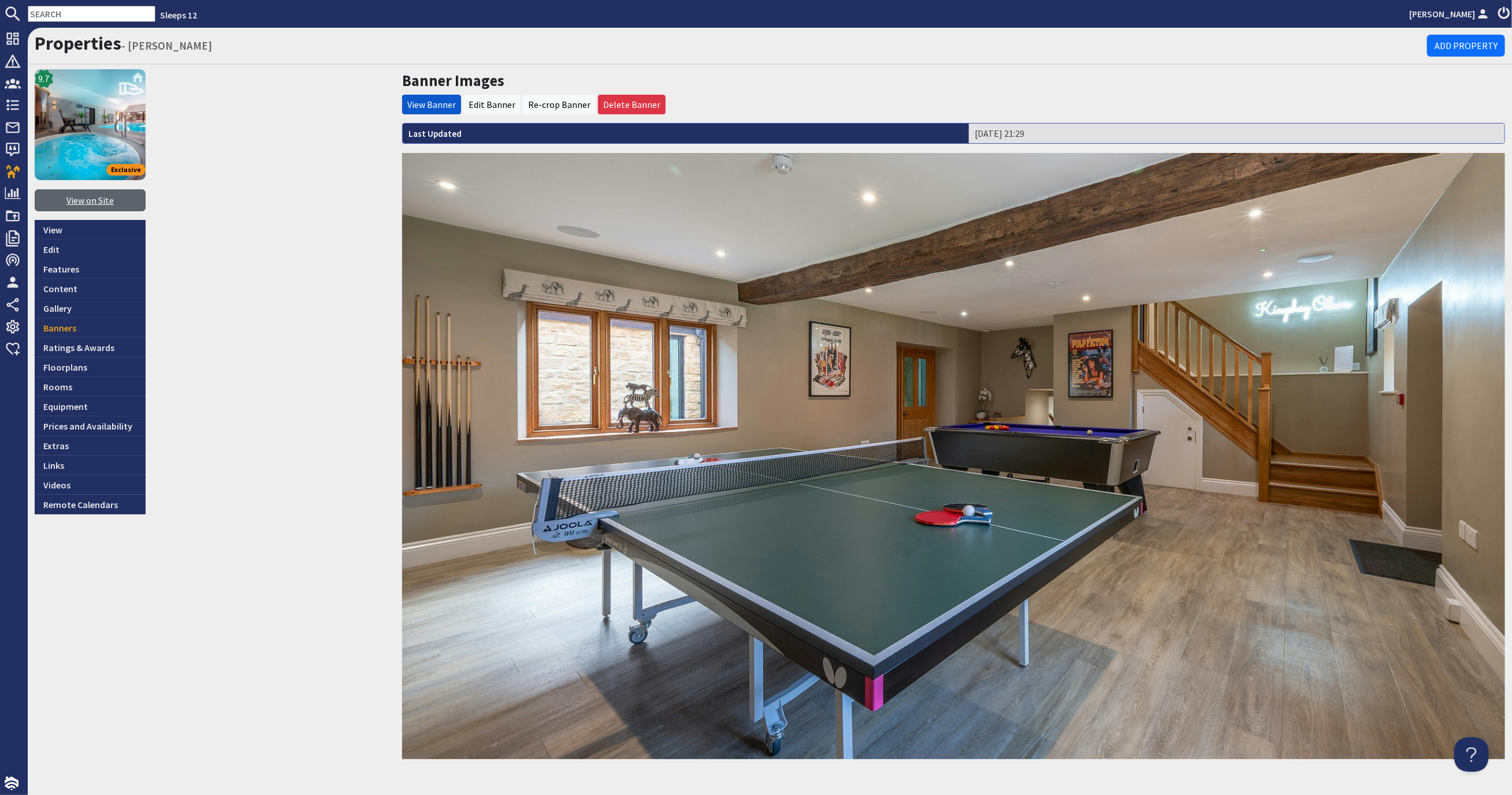
click at [79, 197] on link "View on Site" at bounding box center [90, 201] width 111 height 22
click at [56, 322] on link "Banners" at bounding box center [90, 328] width 111 height 19
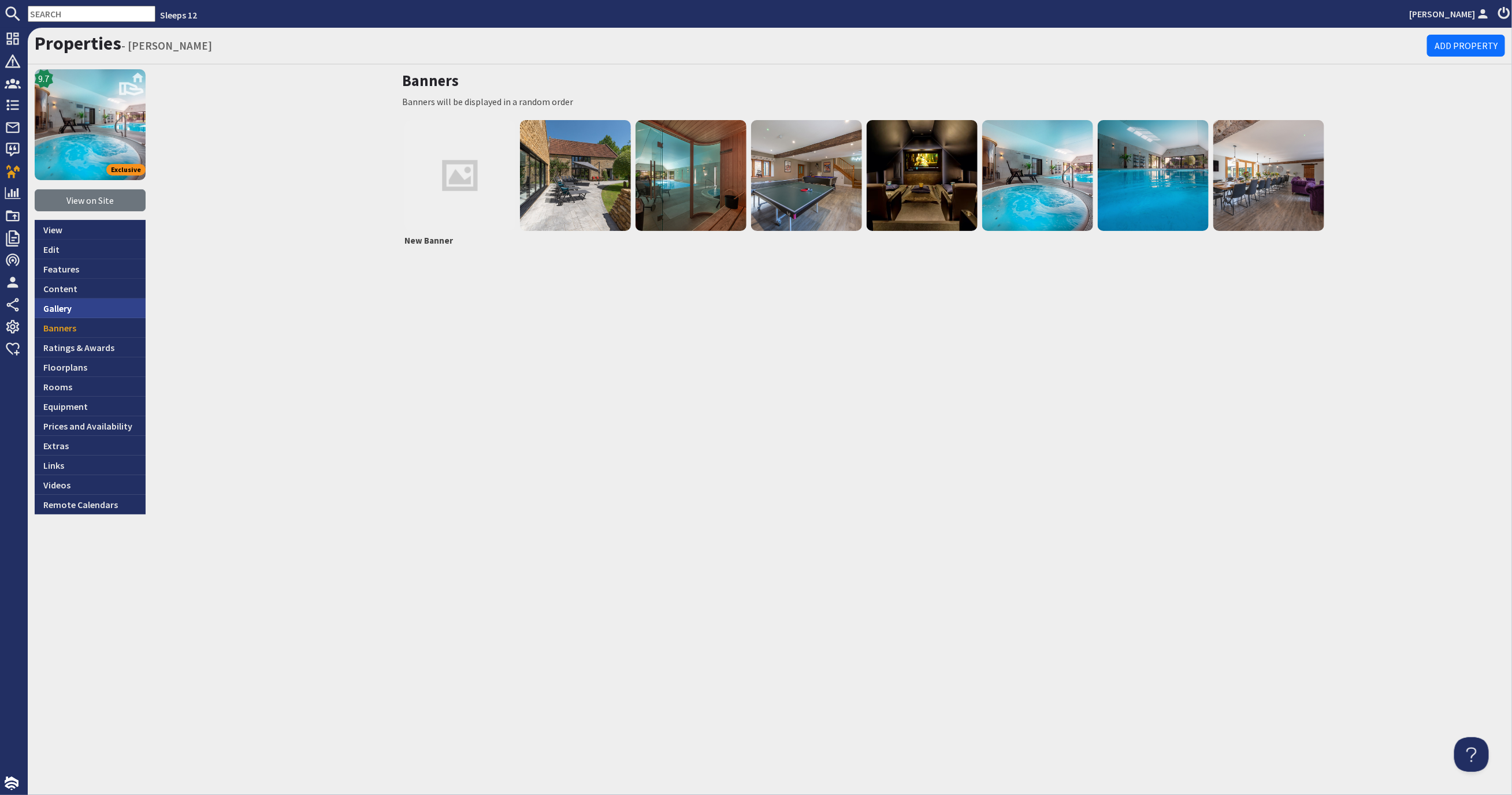
click at [113, 309] on link "Gallery" at bounding box center [90, 308] width 111 height 19
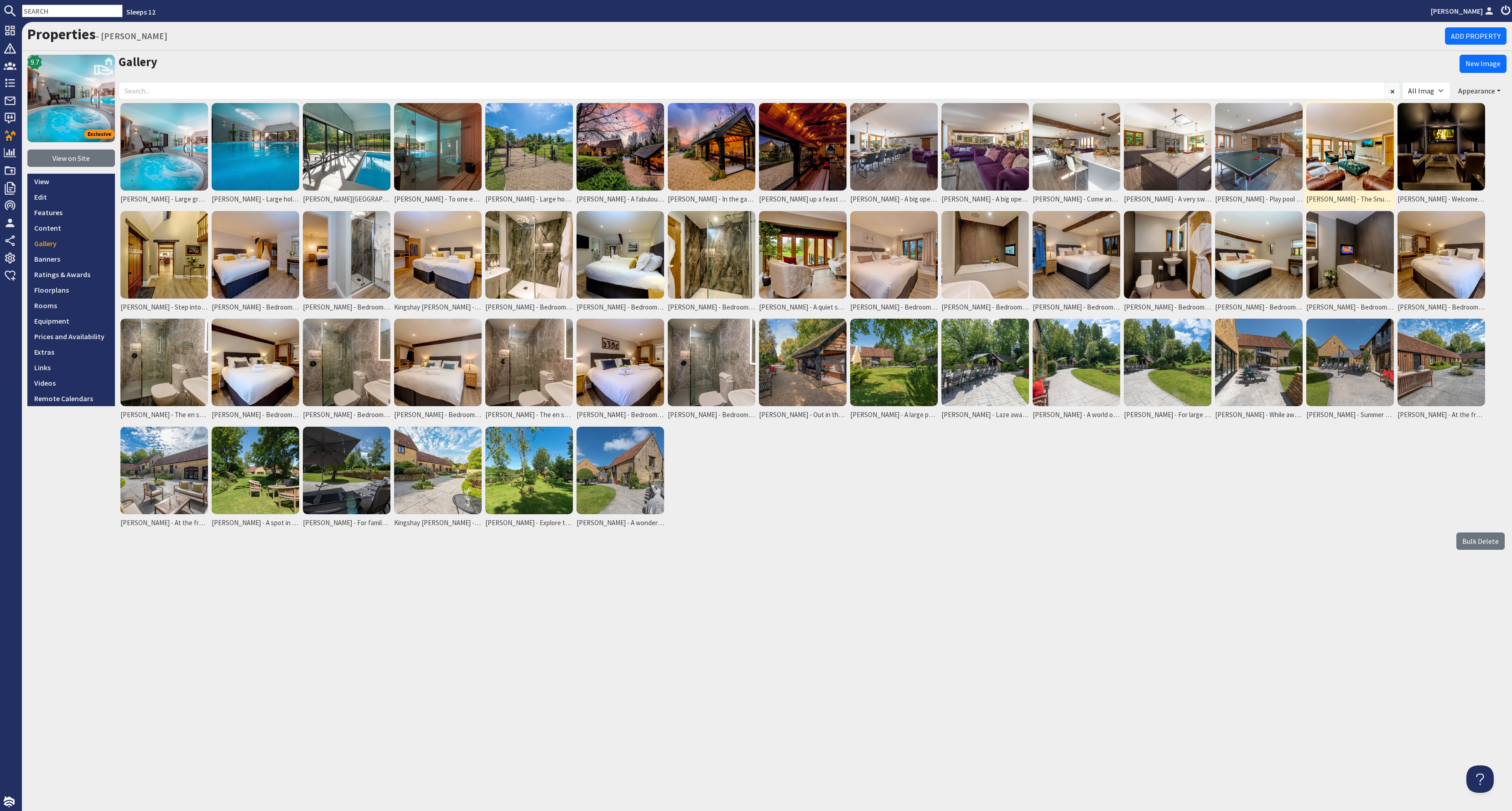
click at [1193, 144] on img at bounding box center [1350, 147] width 87 height 87
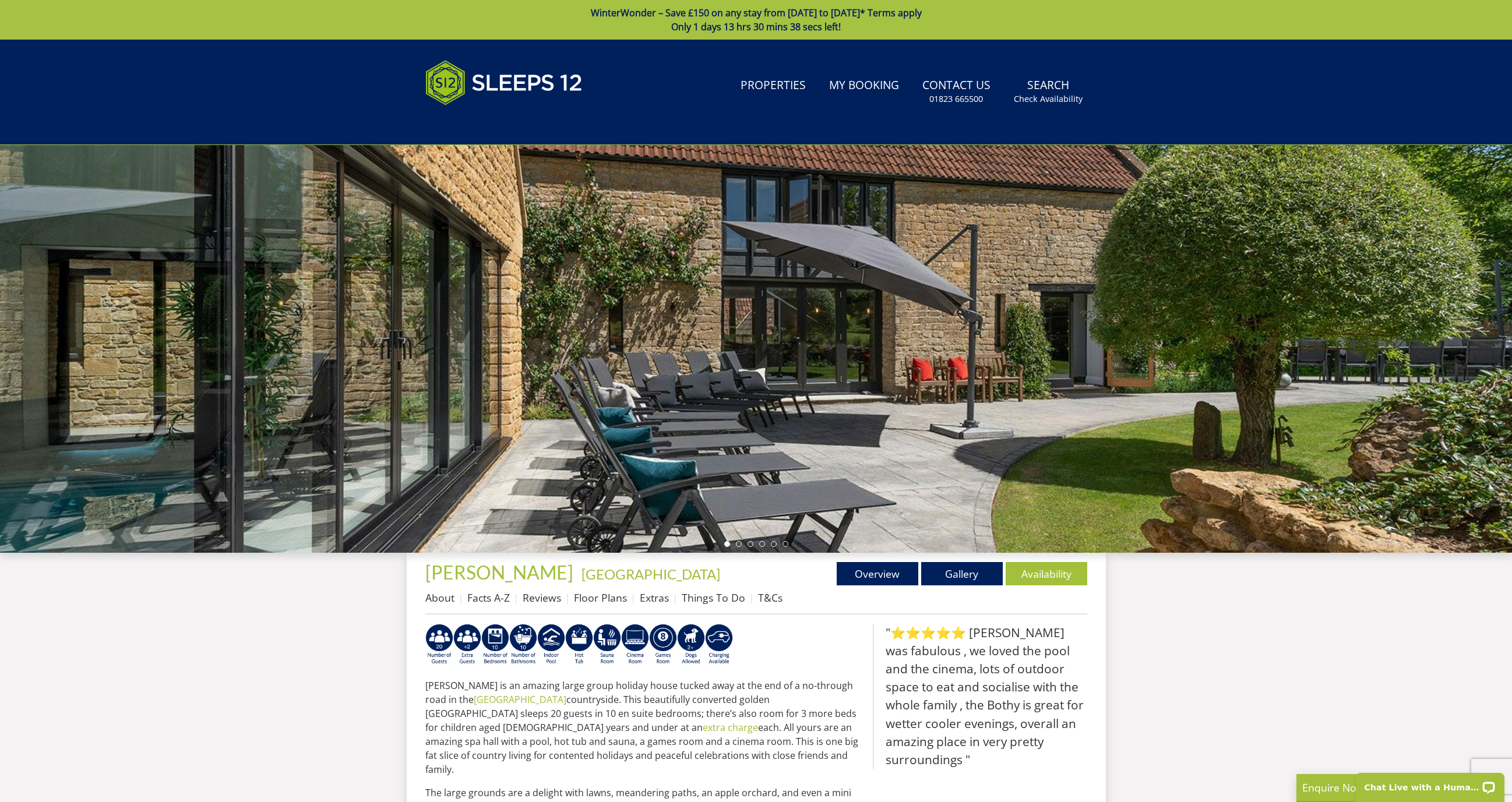
click at [738, 543] on li at bounding box center [738, 544] width 6 height 6
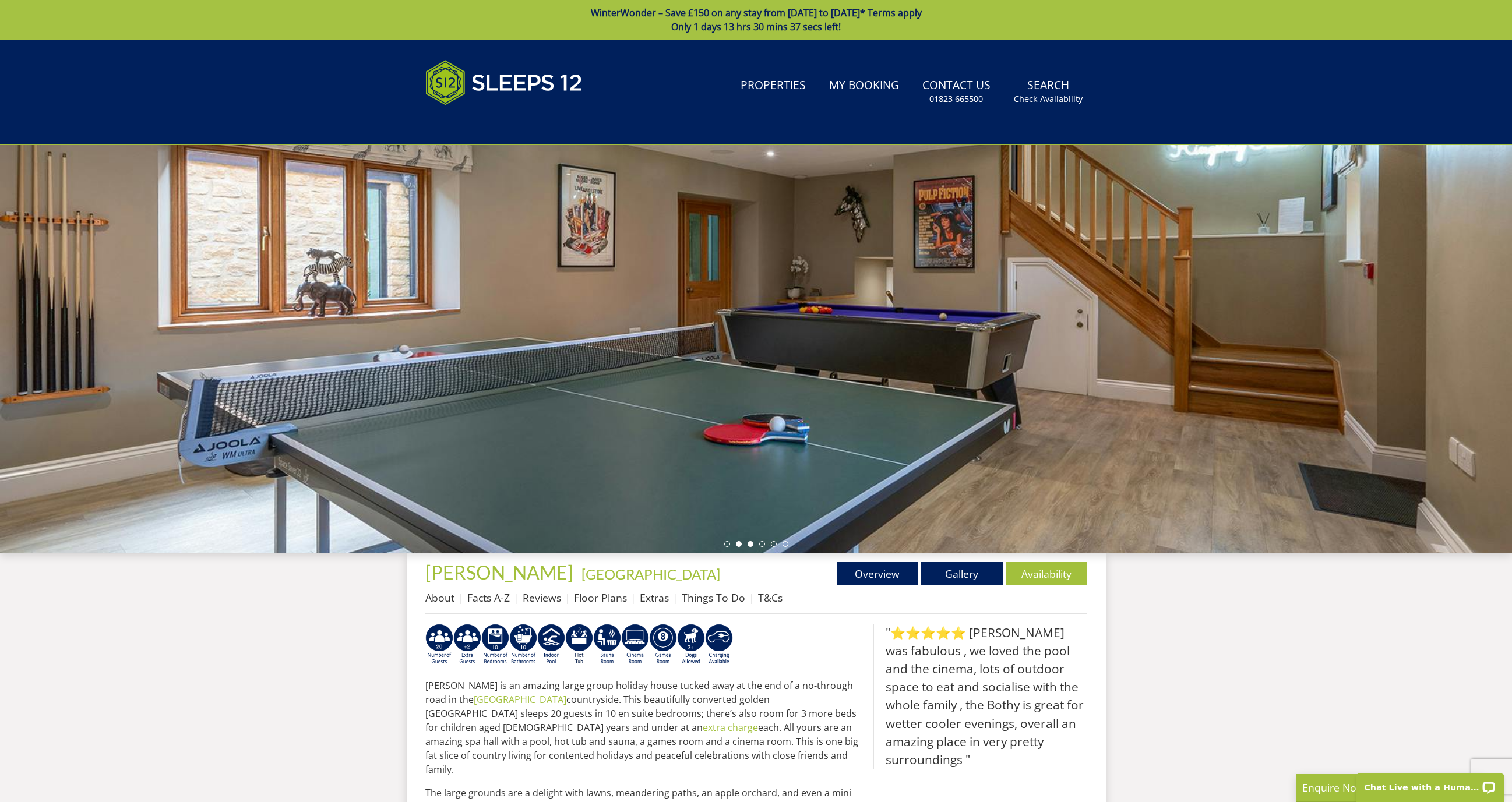
click at [749, 543] on li at bounding box center [750, 544] width 6 height 6
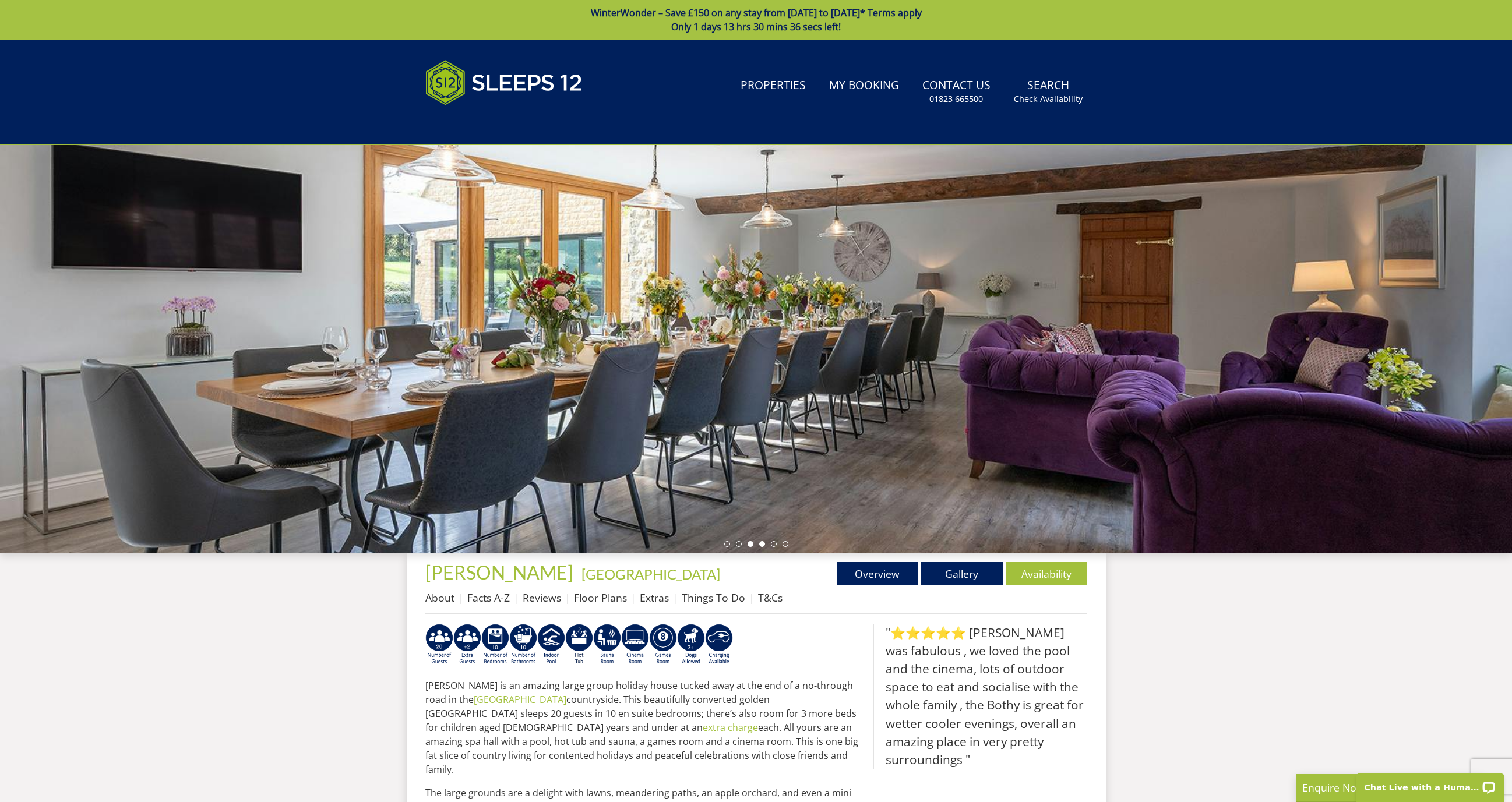
click at [762, 544] on li at bounding box center [762, 544] width 6 height 6
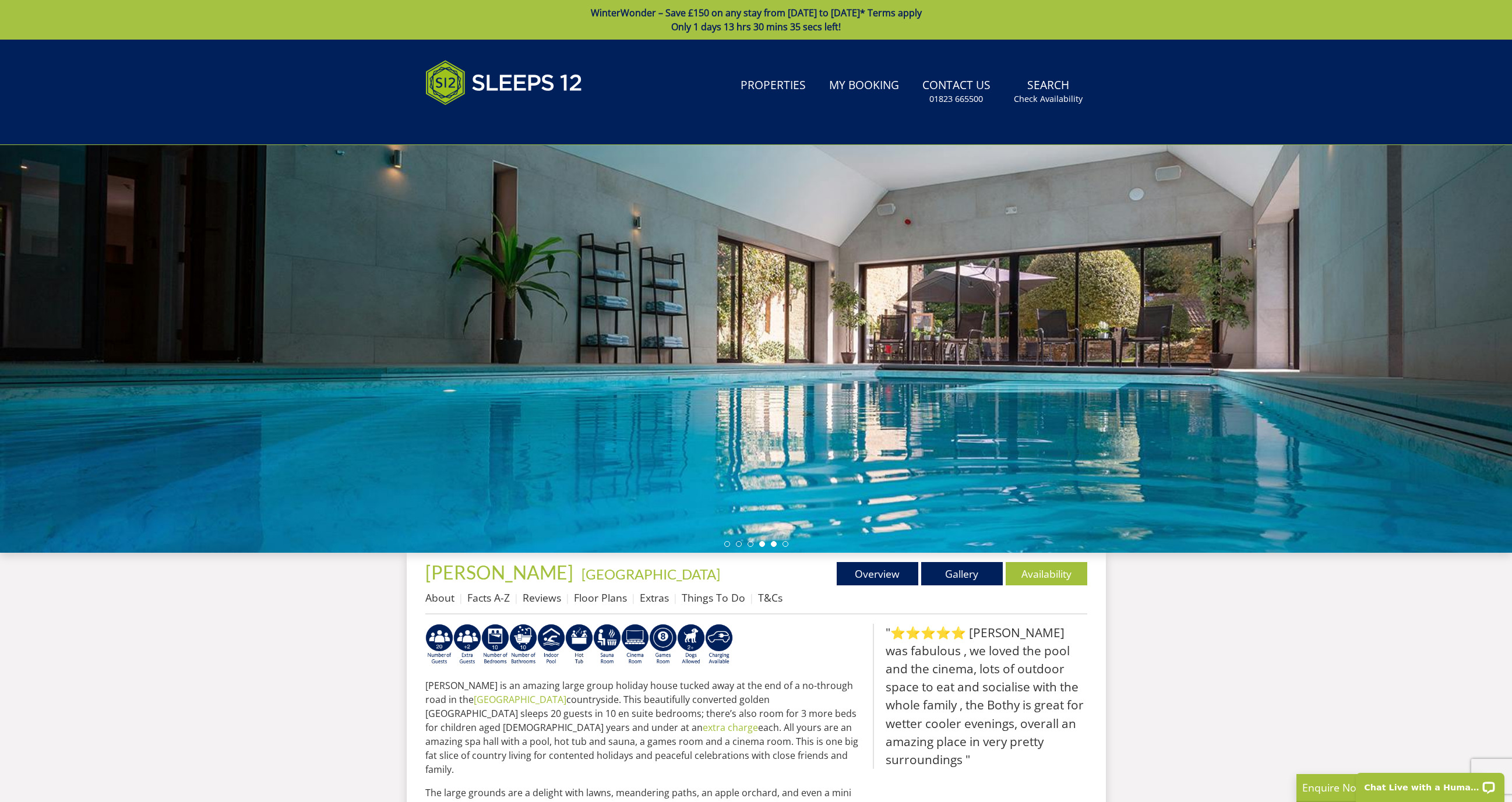
click at [775, 545] on li at bounding box center [774, 544] width 6 height 6
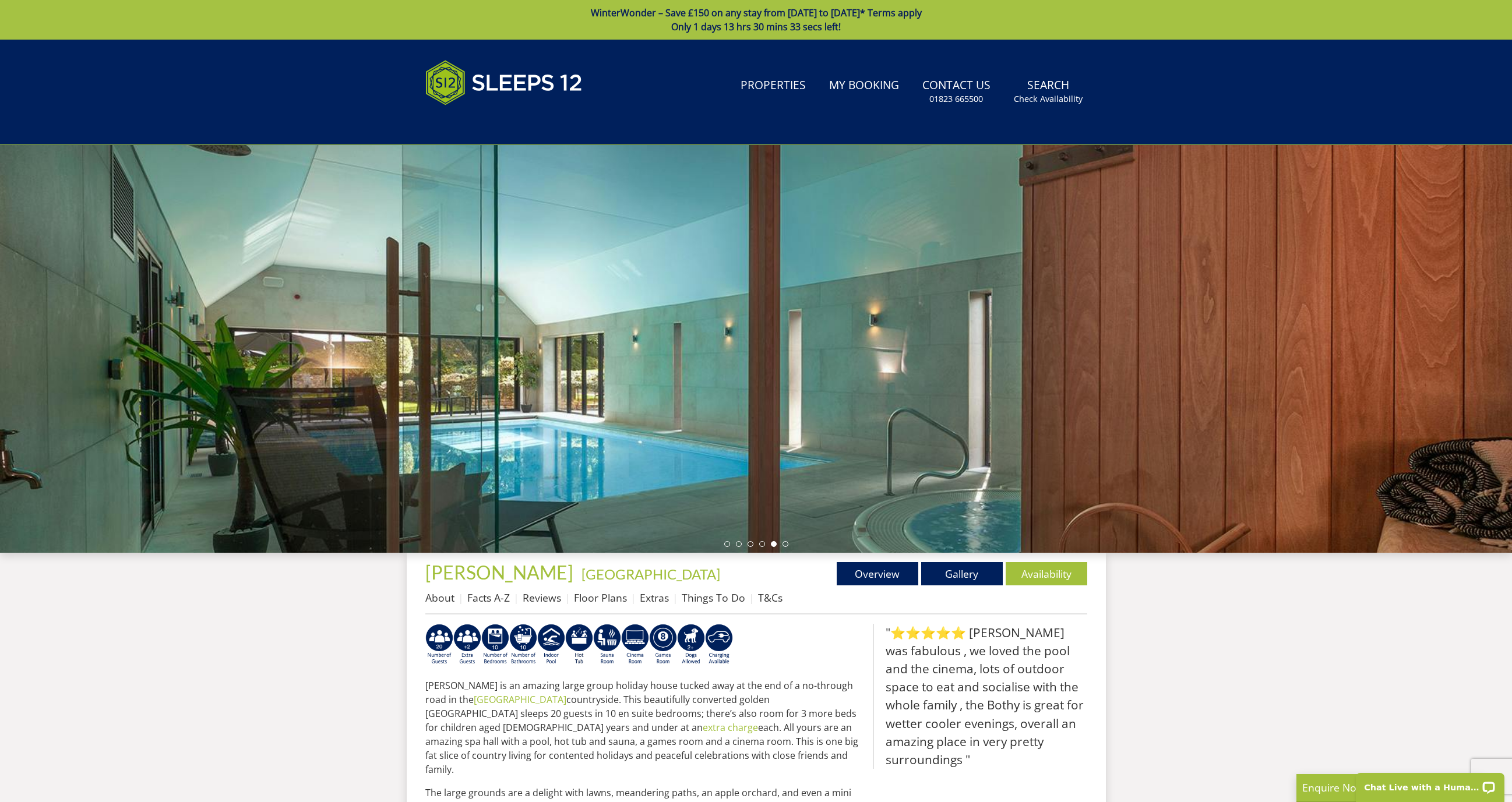
click at [786, 546] on ul at bounding box center [756, 544] width 64 height 6
click at [785, 543] on li at bounding box center [786, 544] width 6 height 6
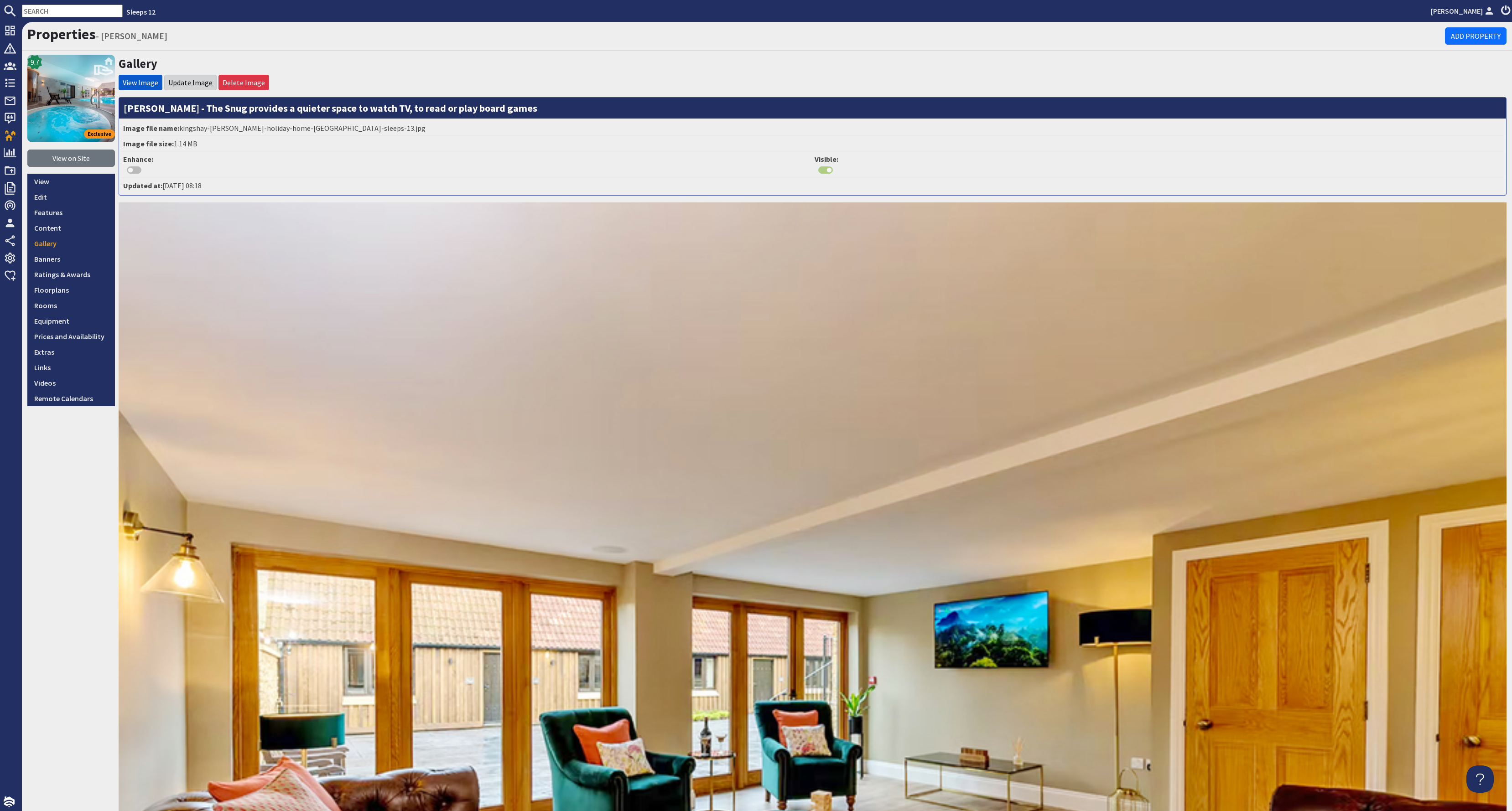
click at [188, 79] on link "Update Image" at bounding box center [190, 83] width 44 height 9
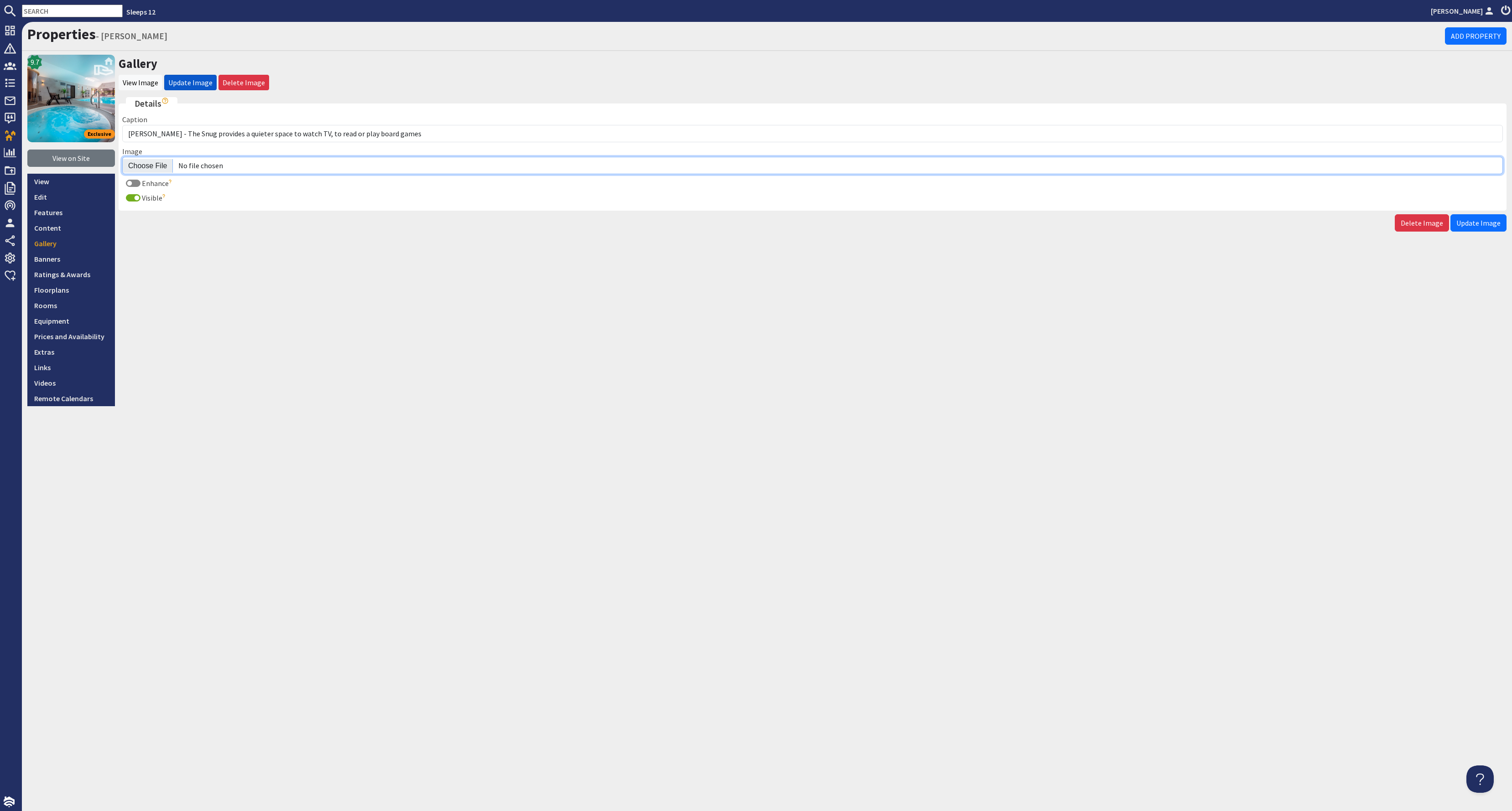
click at [146, 163] on input "Image" at bounding box center [812, 165] width 1381 height 18
type input "C:\fakepath\kingshay-barton-large-holiday-home-group-accommodation-sleeps-16.jpg"
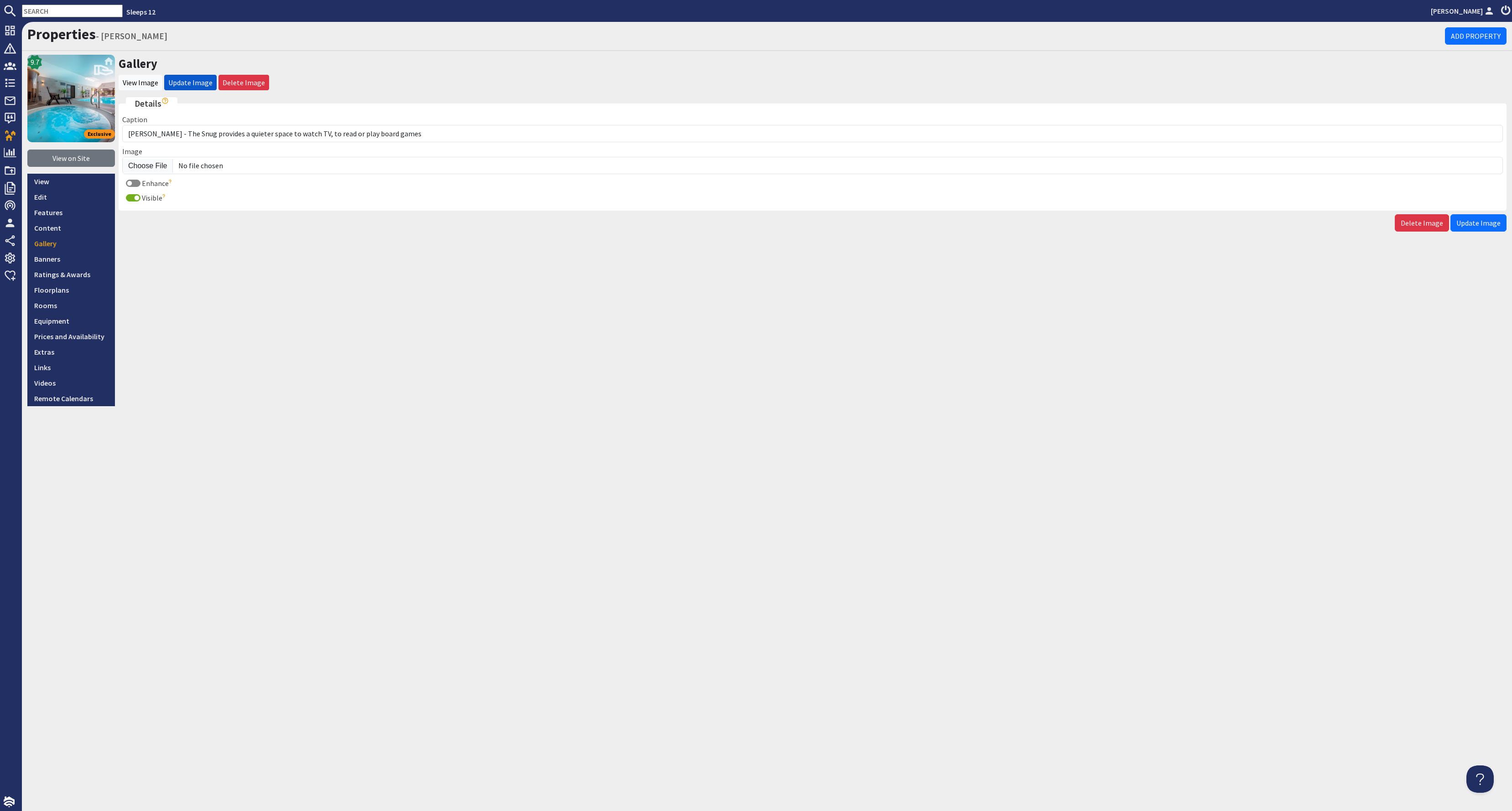
click at [1493, 218] on span "Update Image" at bounding box center [1478, 223] width 44 height 9
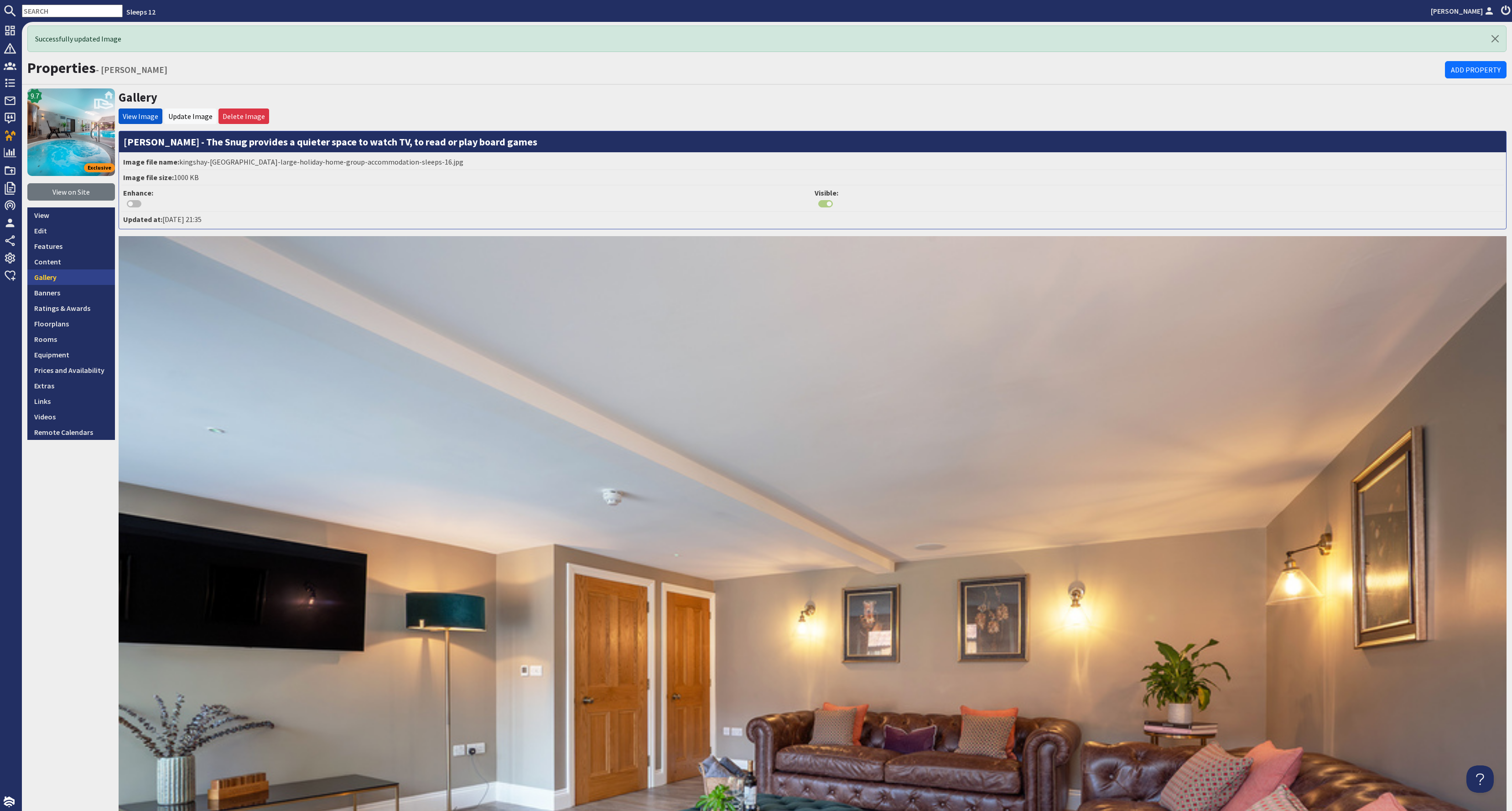
click at [62, 277] on link "Gallery" at bounding box center [71, 277] width 87 height 15
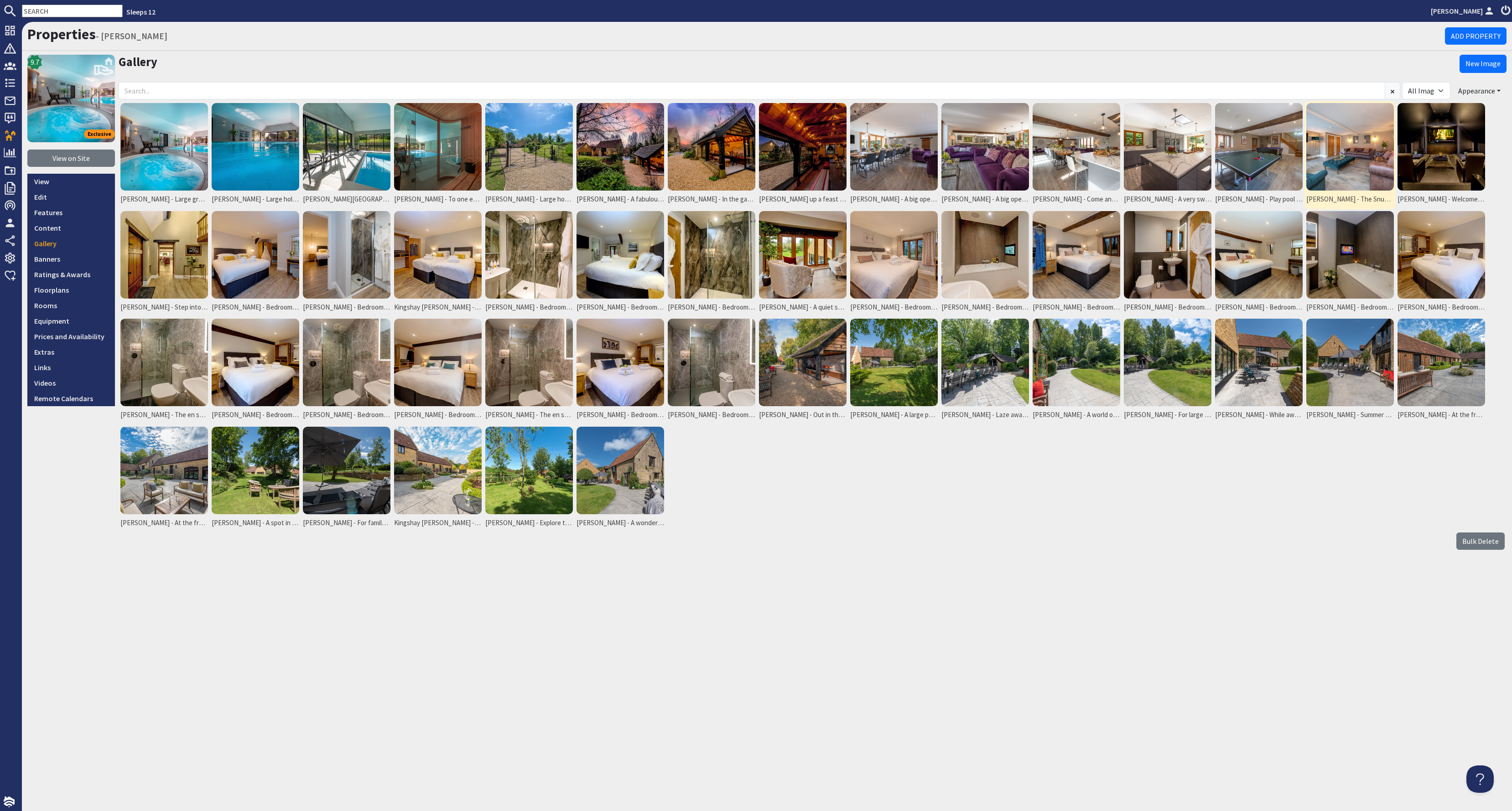
click at [1359, 159] on img at bounding box center [1350, 147] width 87 height 87
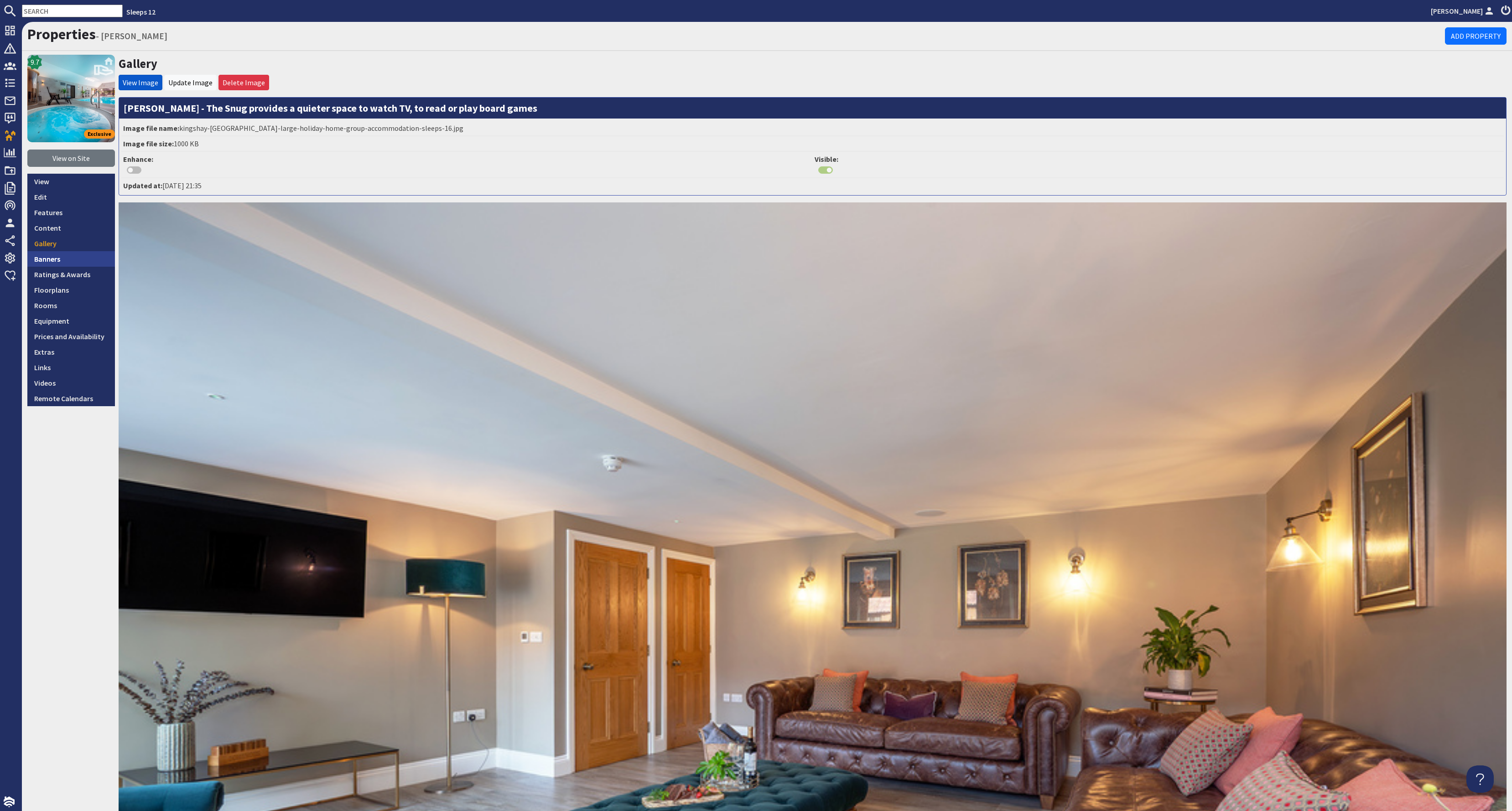
click at [68, 254] on link "Banners" at bounding box center [71, 259] width 87 height 15
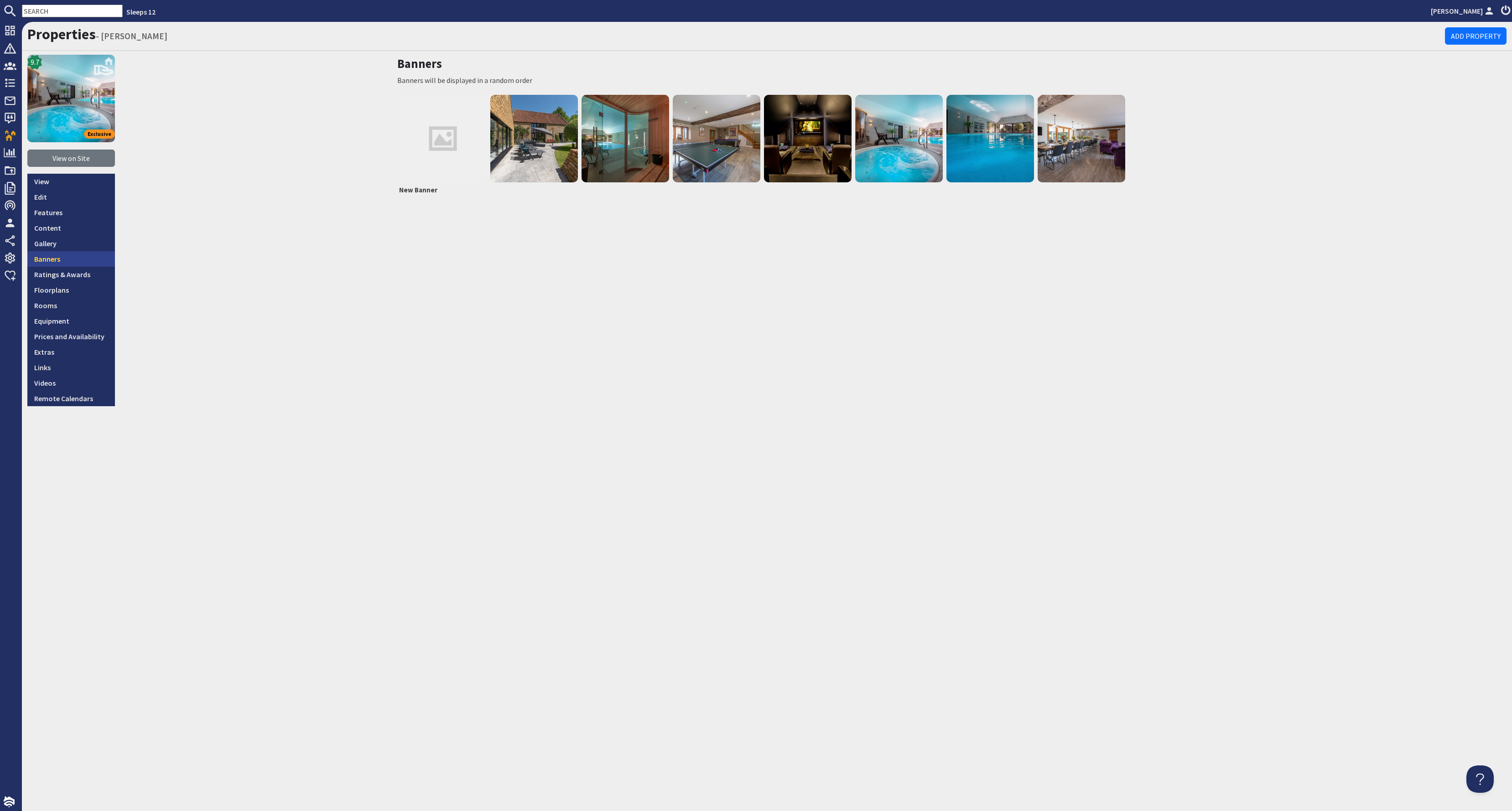
click at [75, 254] on link "Banners" at bounding box center [71, 259] width 87 height 15
click at [65, 242] on link "Gallery" at bounding box center [71, 244] width 87 height 15
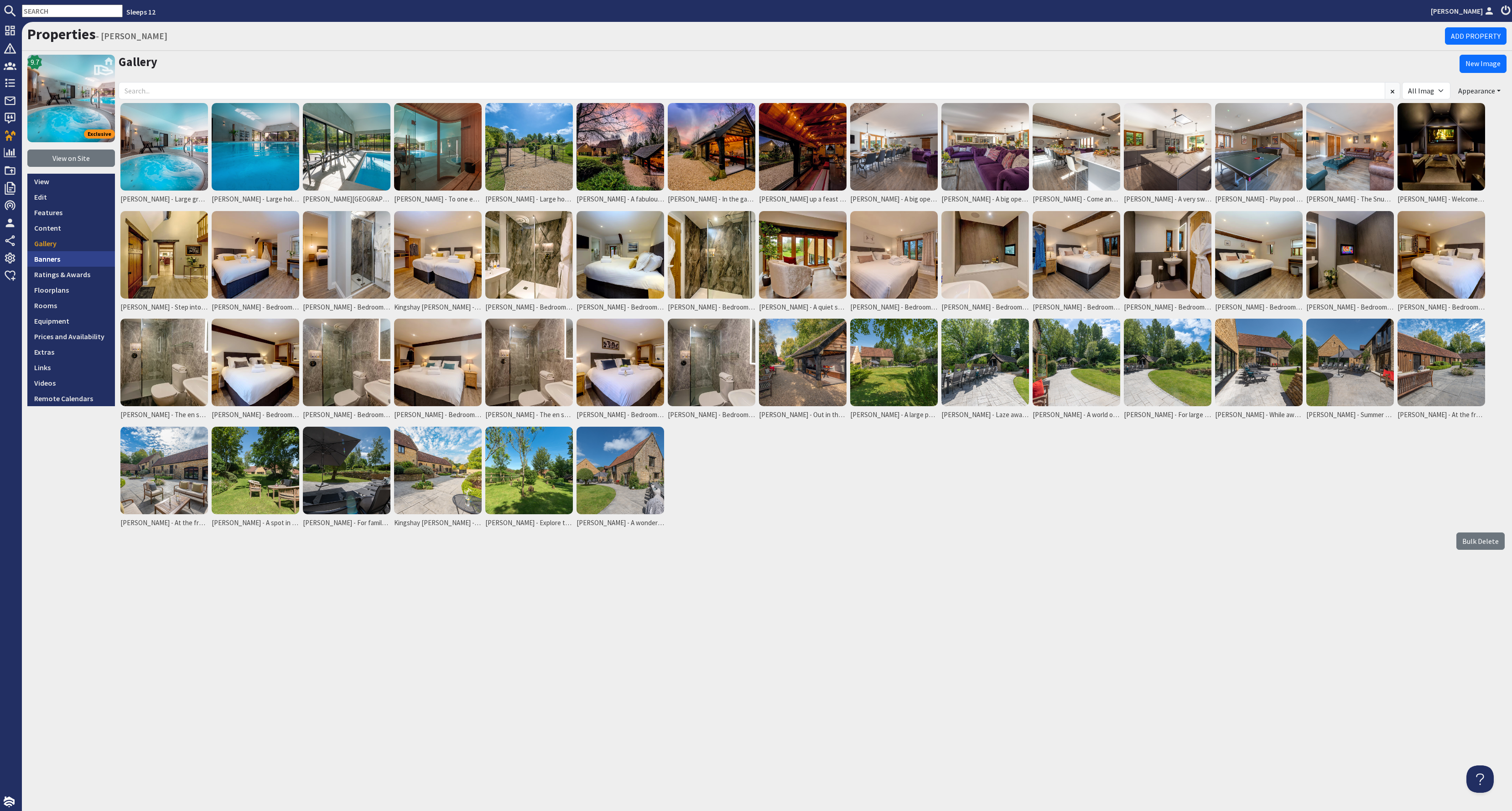
click at [63, 261] on link "Banners" at bounding box center [71, 259] width 87 height 15
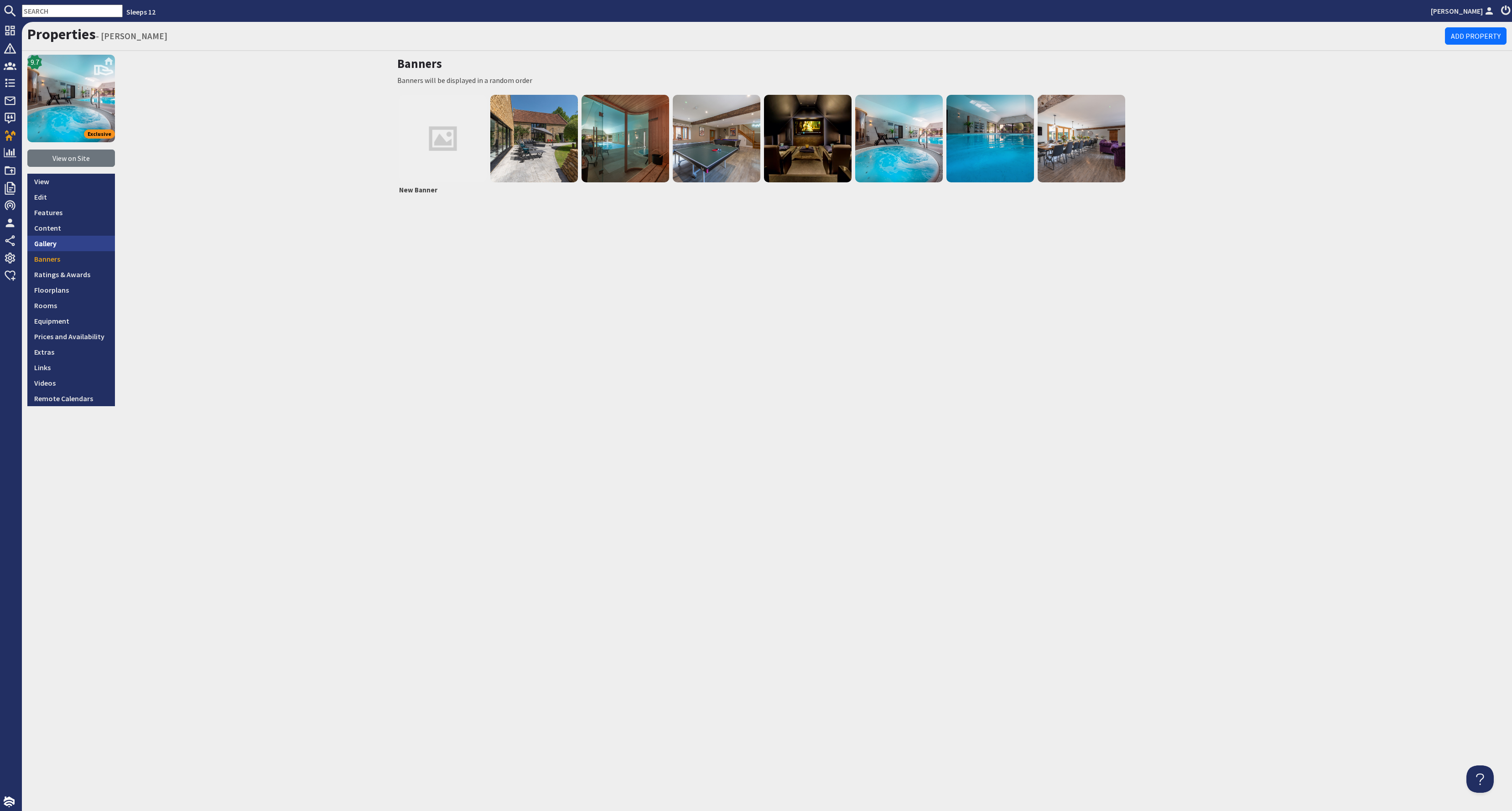
click at [77, 245] on link "Gallery" at bounding box center [71, 244] width 87 height 15
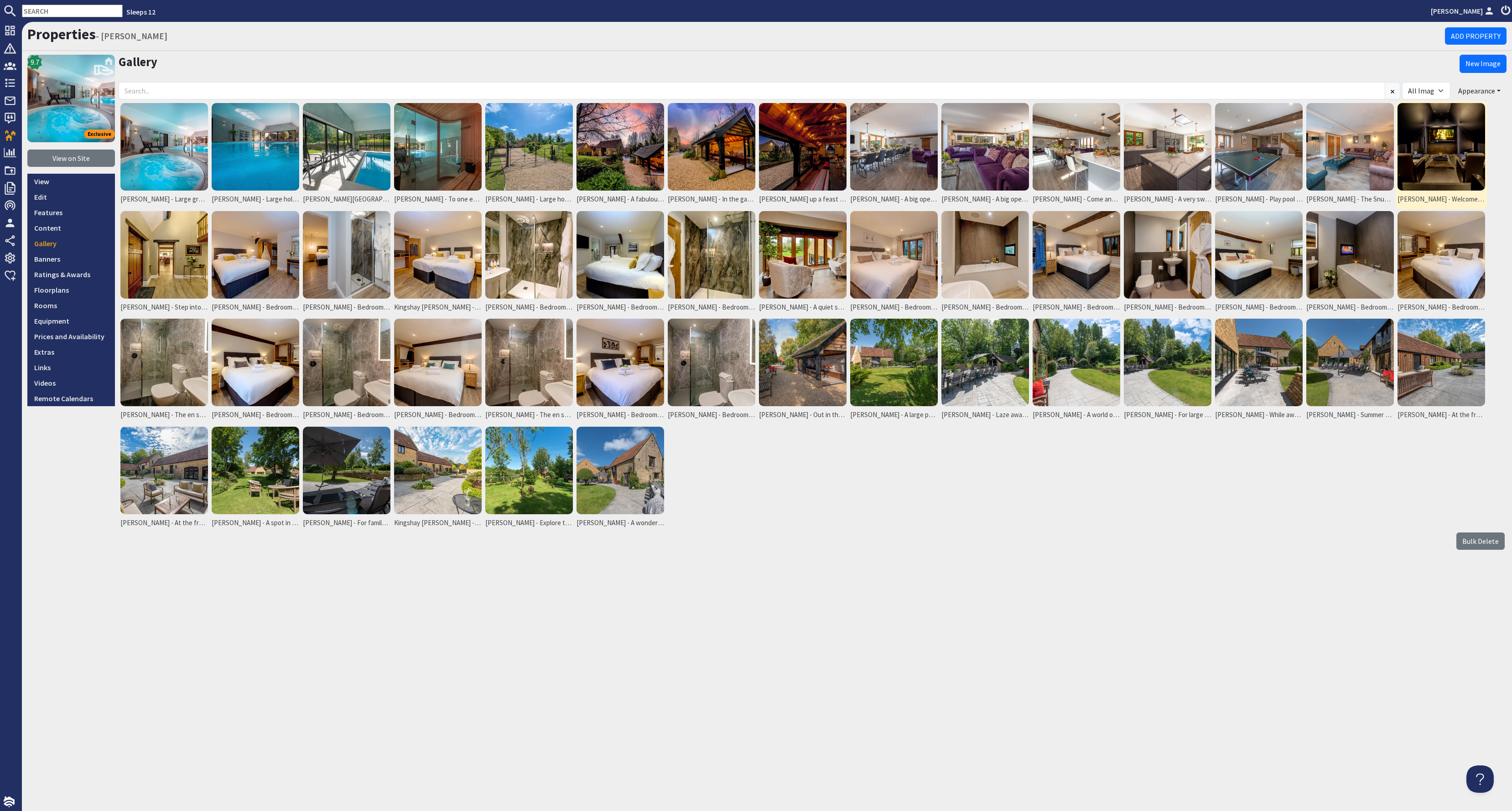
click at [1432, 150] on img at bounding box center [1441, 147] width 87 height 87
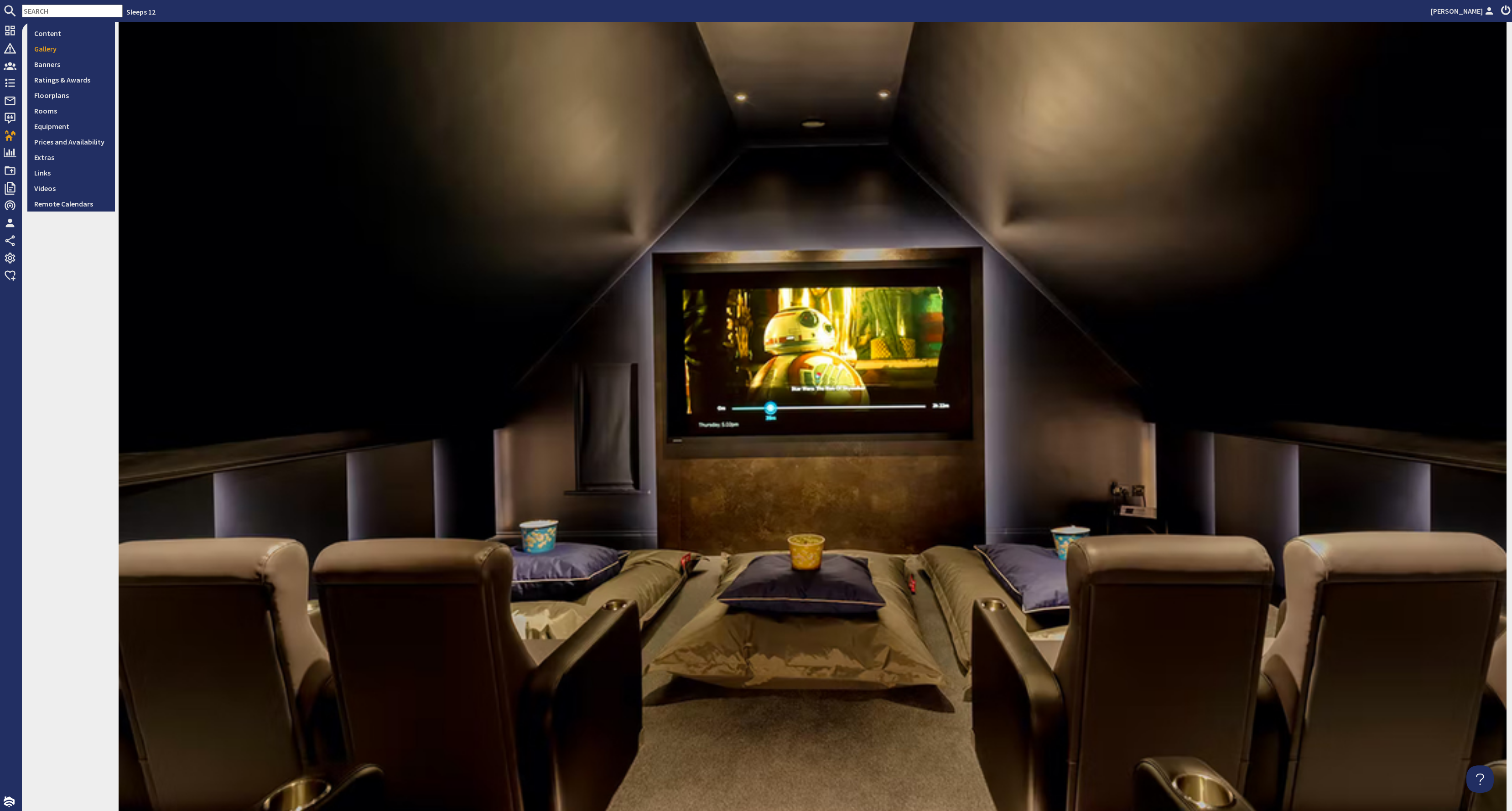
scroll to position [359, 0]
